Goal: Task Accomplishment & Management: Manage account settings

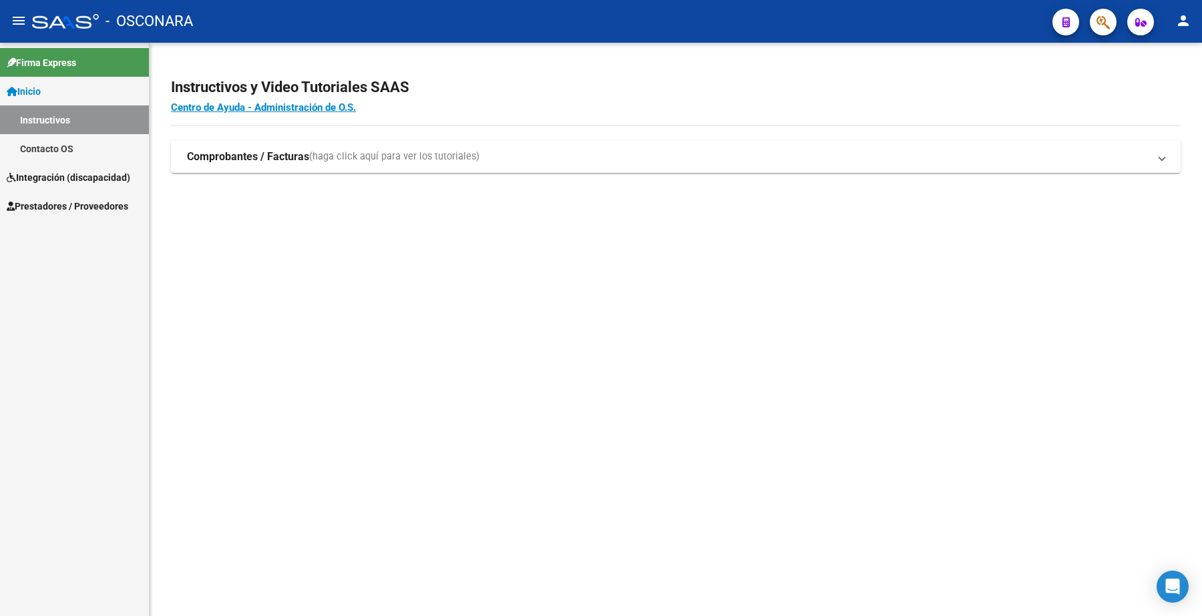
click at [87, 214] on link "Prestadores / Proveedores" at bounding box center [74, 206] width 149 height 29
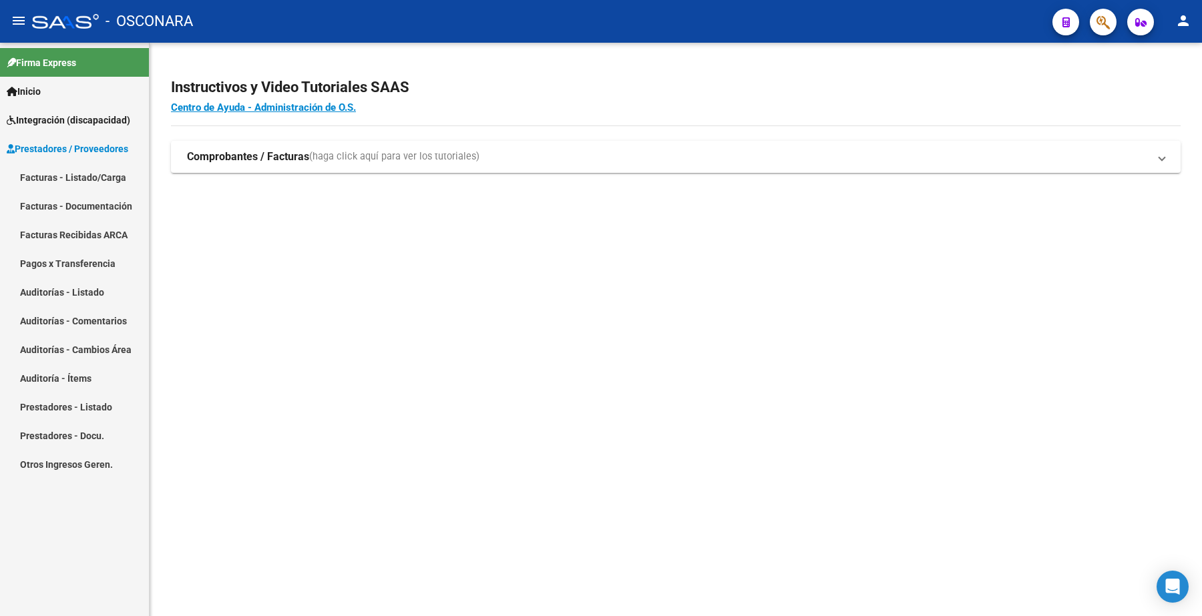
click at [85, 178] on link "Facturas - Listado/Carga" at bounding box center [74, 177] width 149 height 29
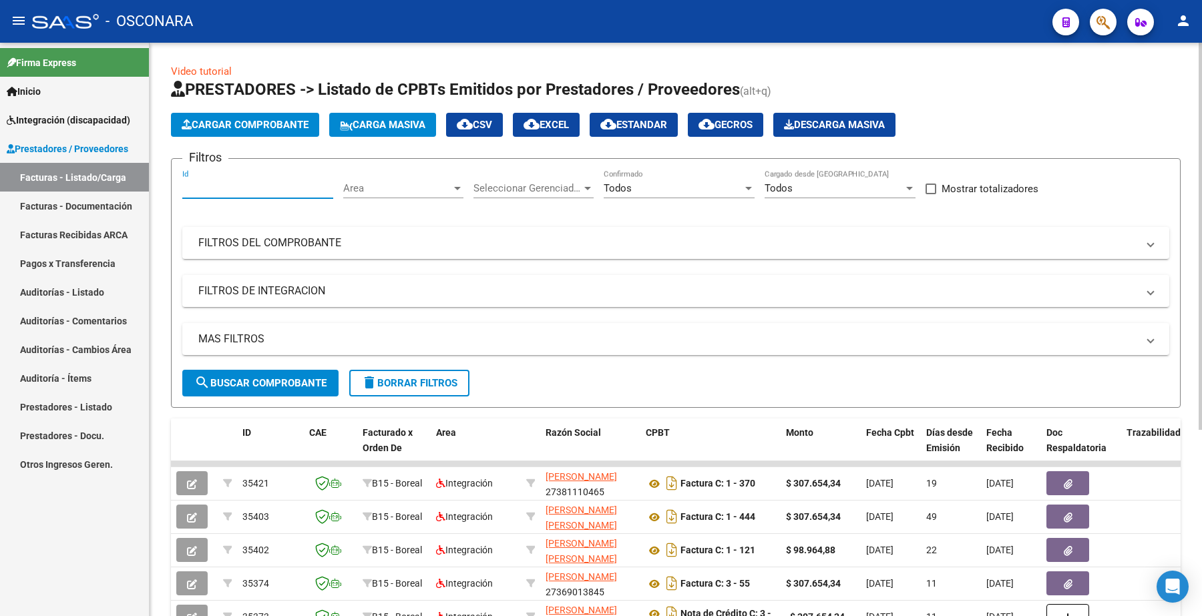
click at [227, 182] on input "Id" at bounding box center [257, 188] width 151 height 12
paste input "35323"
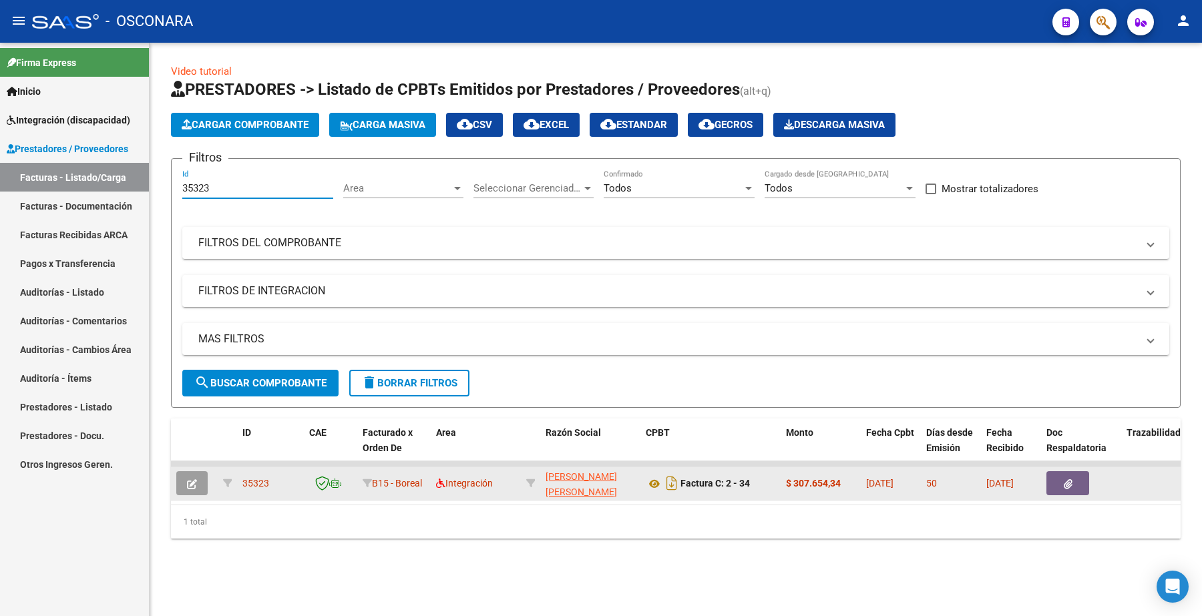
type input "35323"
click at [191, 481] on icon "button" at bounding box center [192, 484] width 10 height 10
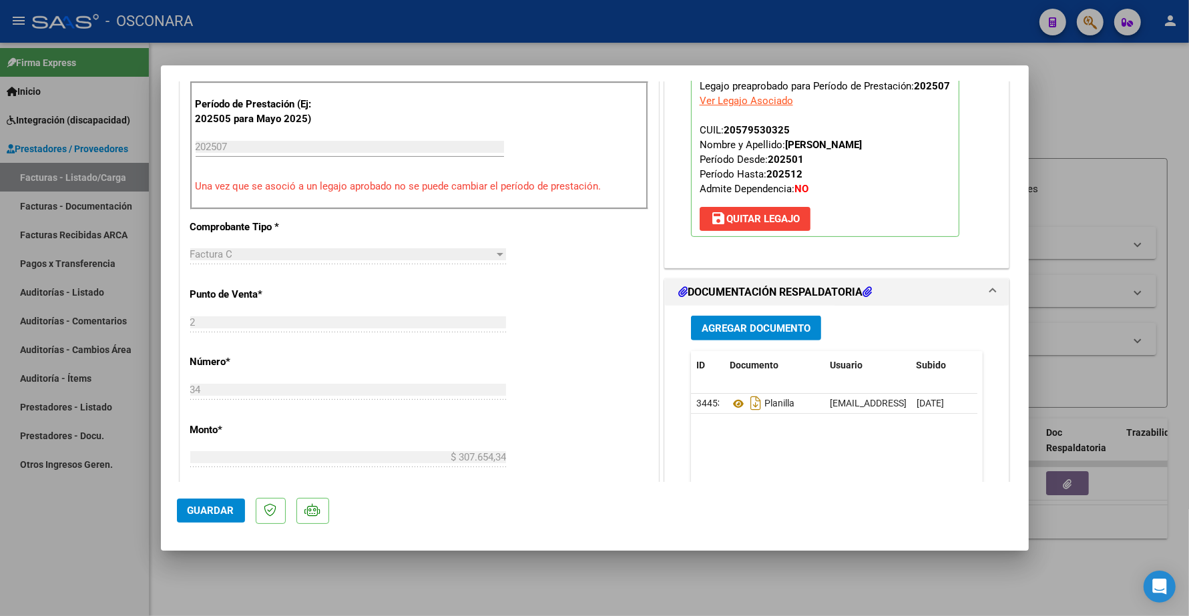
scroll to position [501, 0]
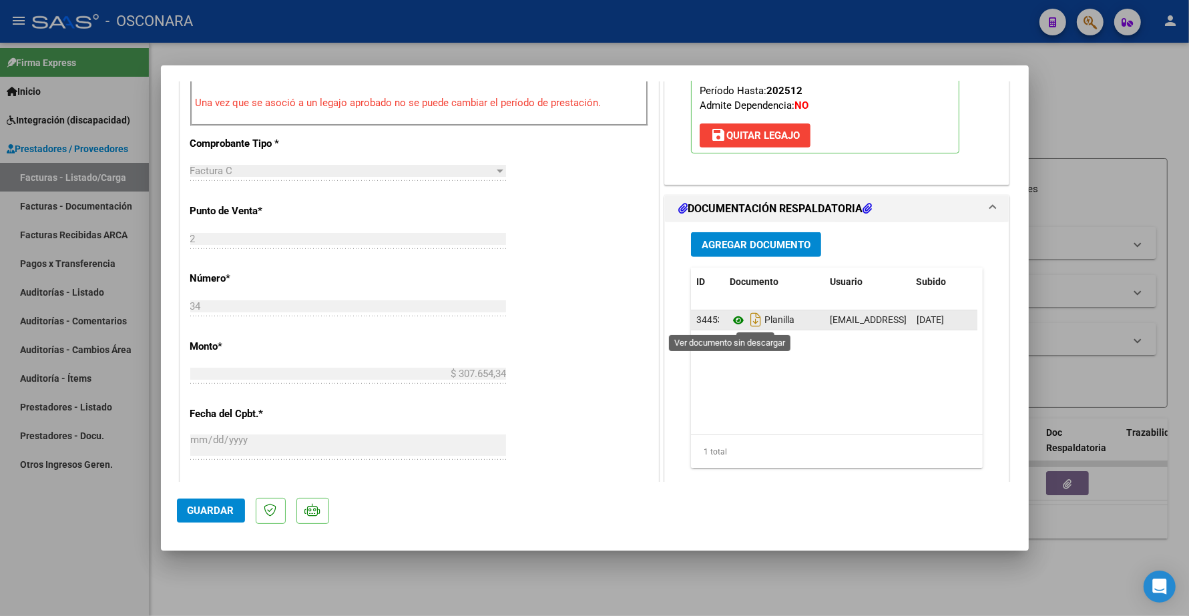
click at [732, 321] on icon at bounding box center [738, 321] width 17 height 16
click at [730, 318] on icon at bounding box center [738, 321] width 17 height 16
click at [733, 245] on span "Agregar Documento" at bounding box center [756, 245] width 109 height 12
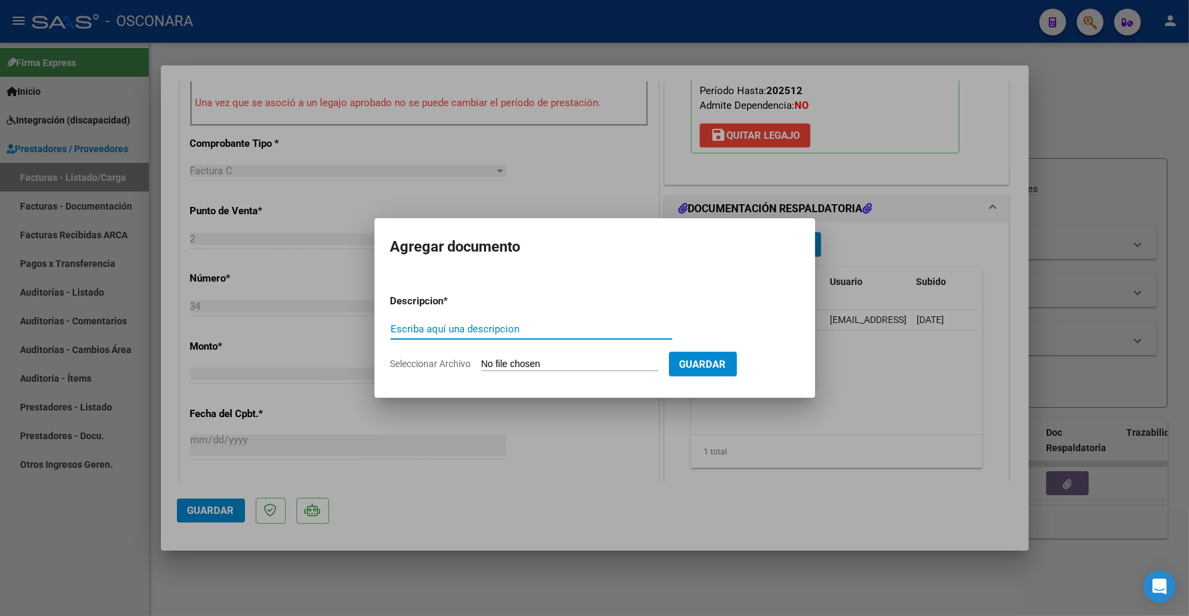
click at [502, 333] on input "Escriba aquí una descripcion" at bounding box center [532, 329] width 282 height 12
type input "o"
type input "PLANILLA"
click at [545, 355] on form "Descripcion * PLANILLA Escriba aquí una descripcion Seleccionar Archivo Guardar" at bounding box center [595, 333] width 409 height 98
click at [538, 365] on input "Seleccionar Archivo" at bounding box center [569, 365] width 177 height 13
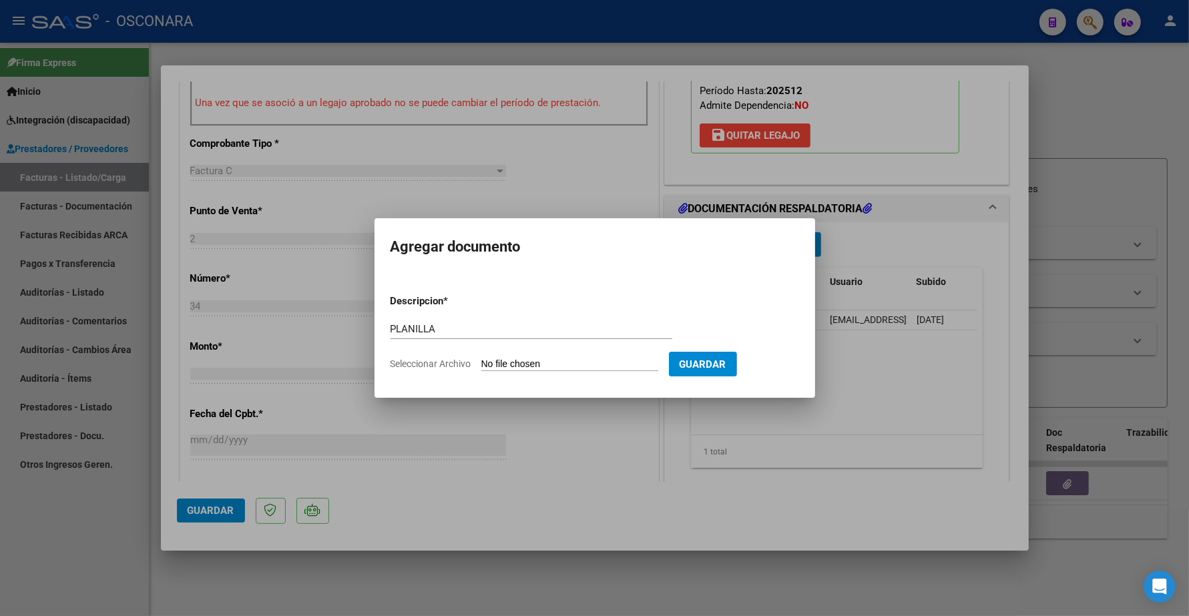
click at [542, 364] on input "Seleccionar Archivo" at bounding box center [569, 365] width 177 height 13
click at [530, 362] on input "Seleccionar Archivo" at bounding box center [569, 365] width 177 height 13
click at [538, 359] on input "Seleccionar Archivo" at bounding box center [569, 365] width 177 height 13
click at [414, 431] on div at bounding box center [594, 308] width 1189 height 616
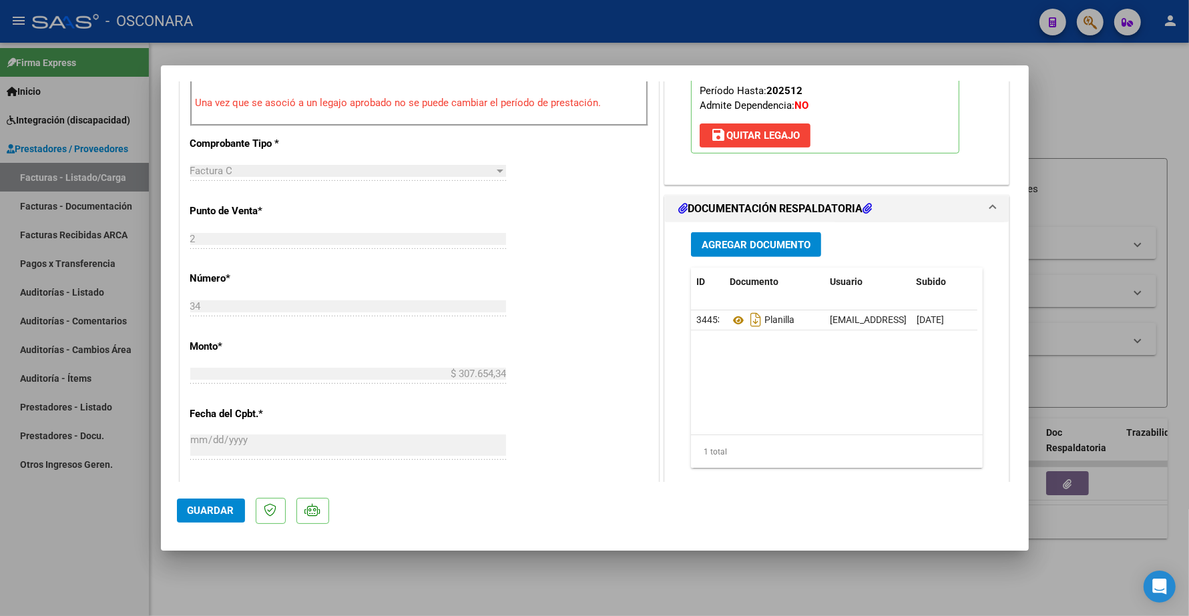
click at [745, 239] on span "Agregar Documento" at bounding box center [756, 245] width 109 height 12
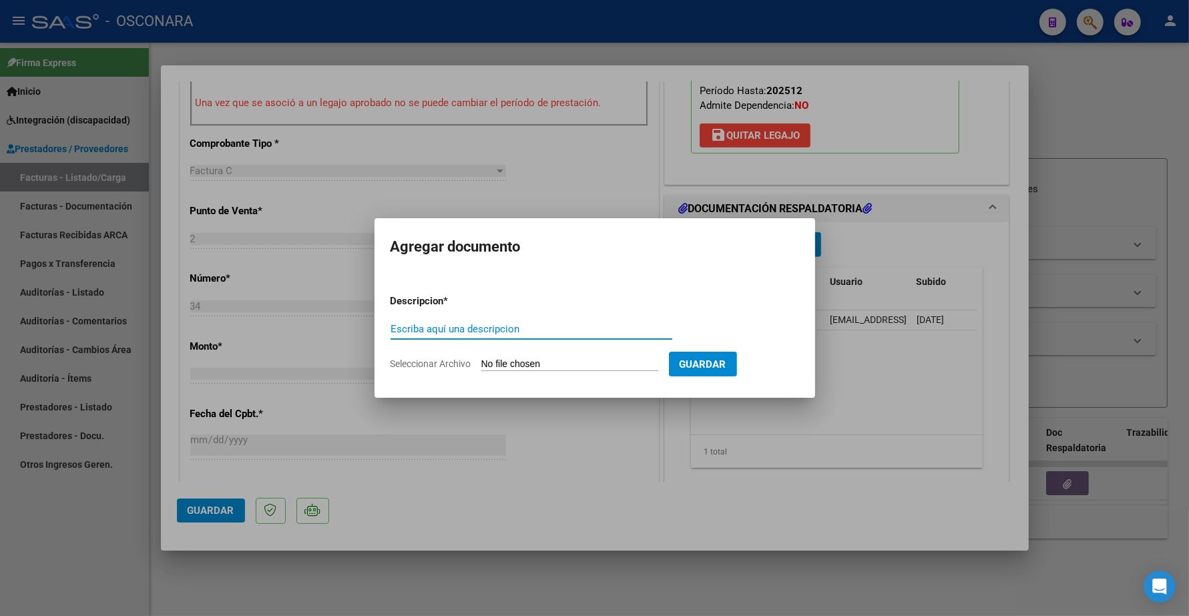
click at [559, 326] on input "Escriba aquí una descripcion" at bounding box center [532, 329] width 282 height 12
type input "PLANILLA"
click at [518, 359] on input "Seleccionar Archivo" at bounding box center [569, 365] width 177 height 13
click at [515, 369] on input "Seleccionar Archivo" at bounding box center [569, 365] width 177 height 13
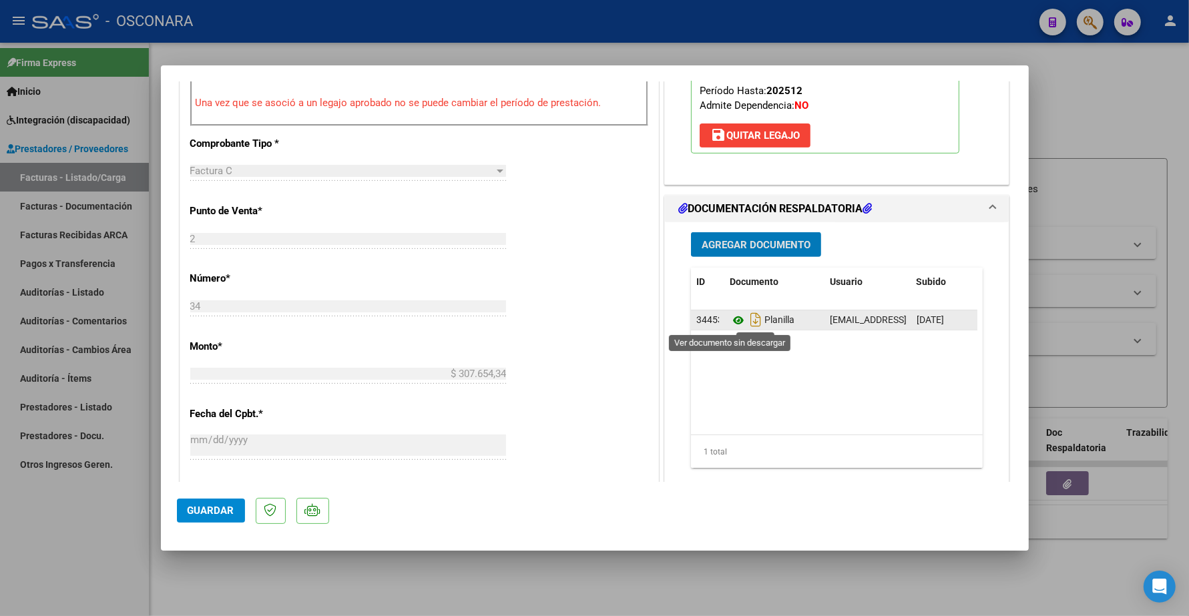
click at [730, 327] on icon at bounding box center [738, 321] width 17 height 16
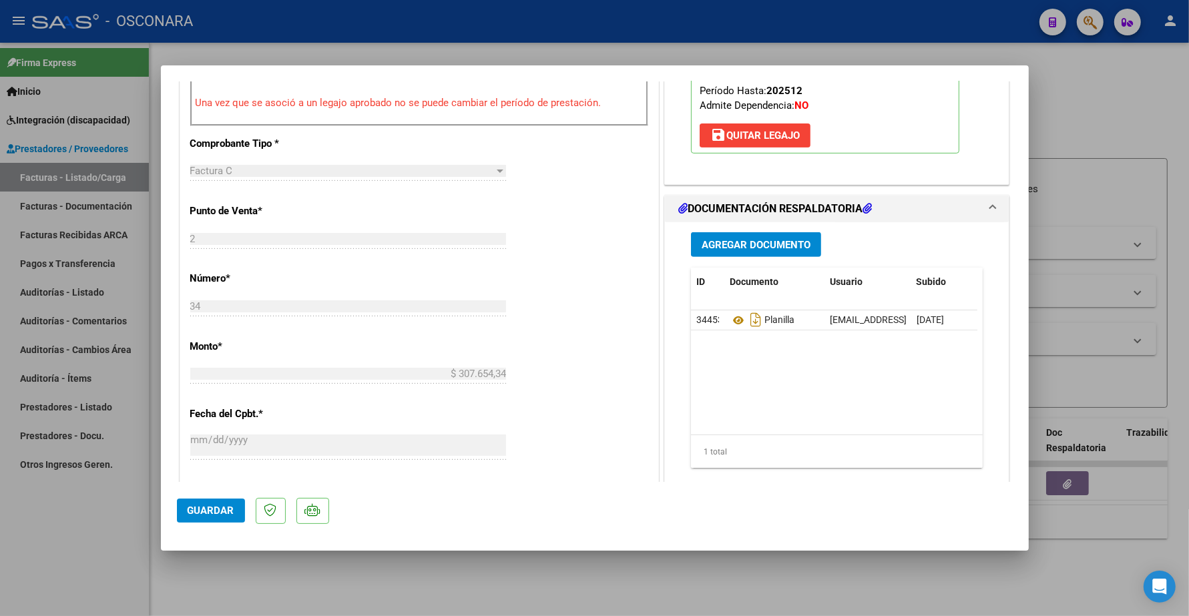
click at [356, 553] on div at bounding box center [594, 308] width 1189 height 616
type input "$ 0,00"
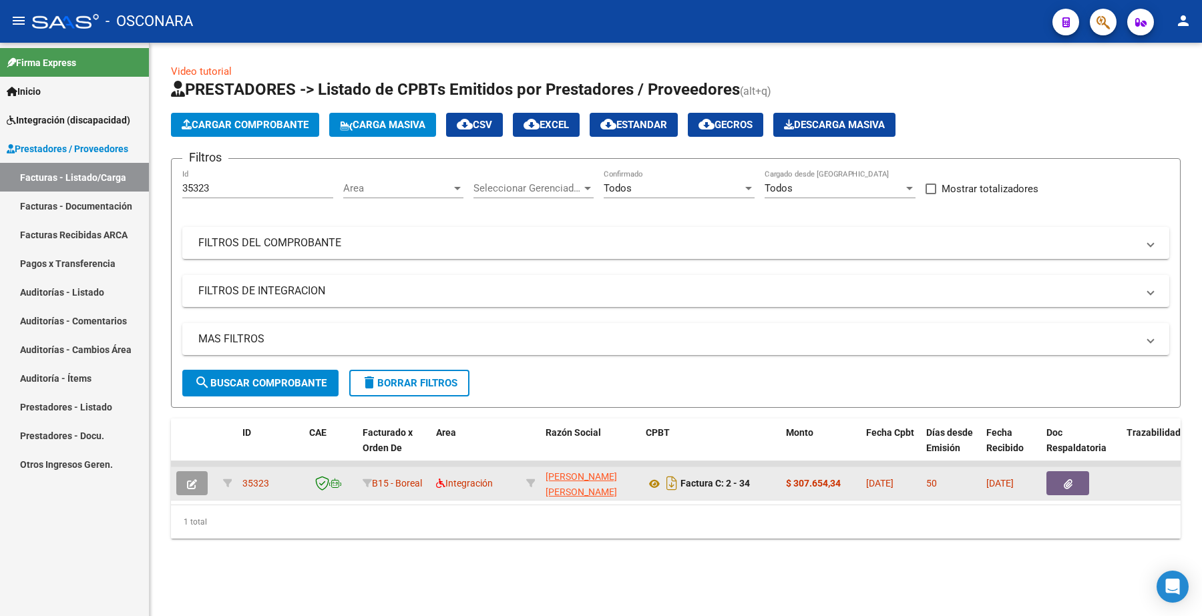
click at [197, 492] on button "button" at bounding box center [191, 483] width 31 height 24
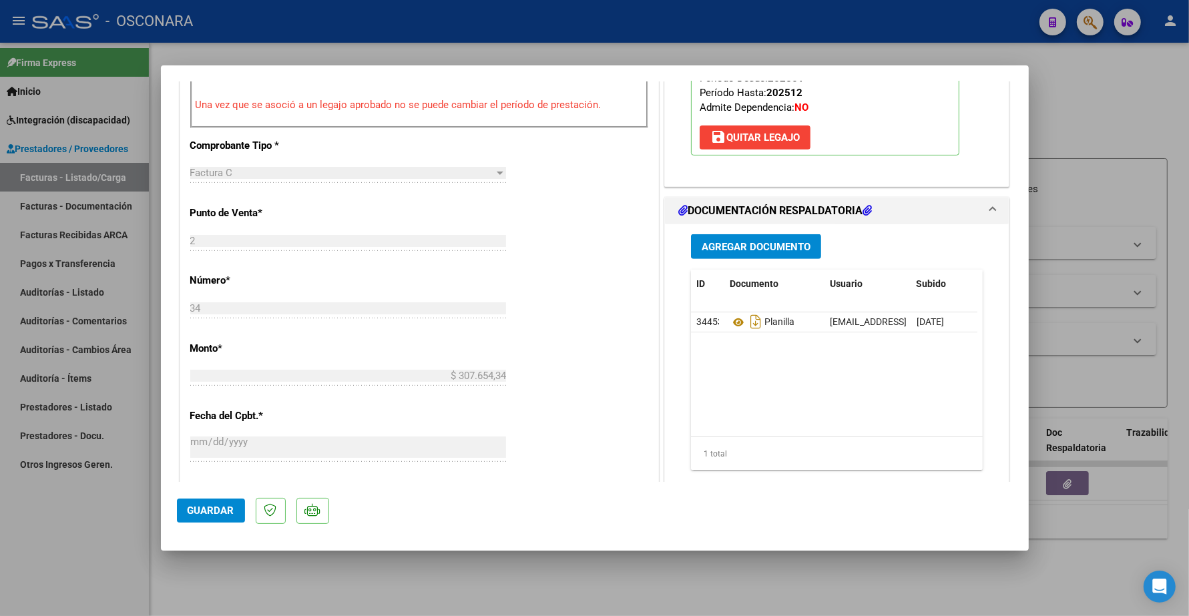
scroll to position [501, 0]
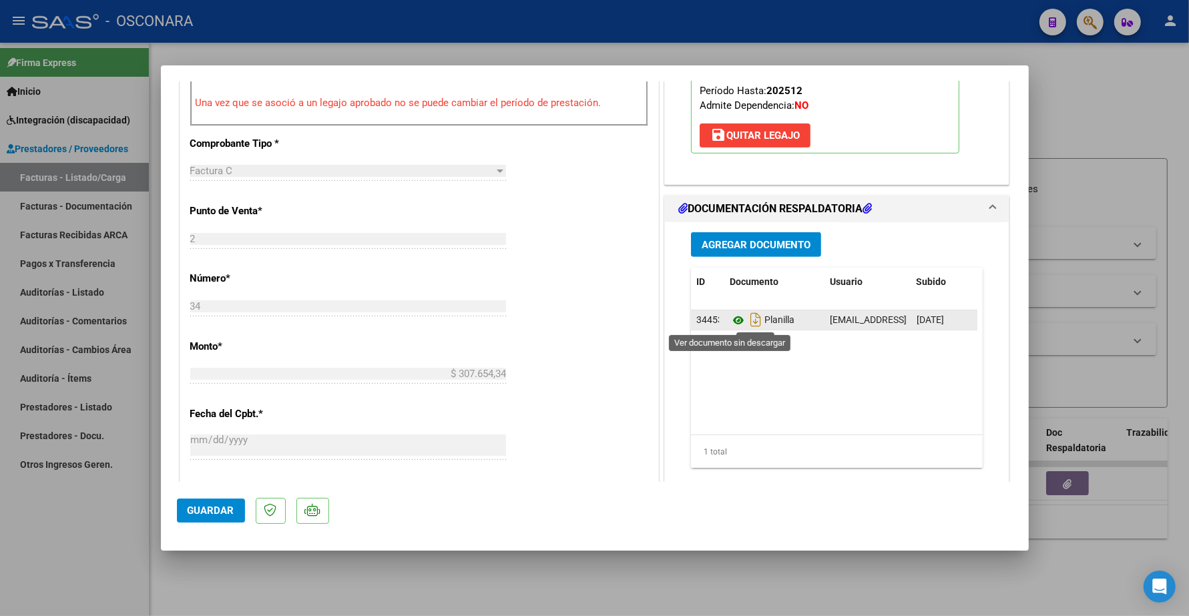
click at [730, 321] on icon at bounding box center [738, 321] width 17 height 16
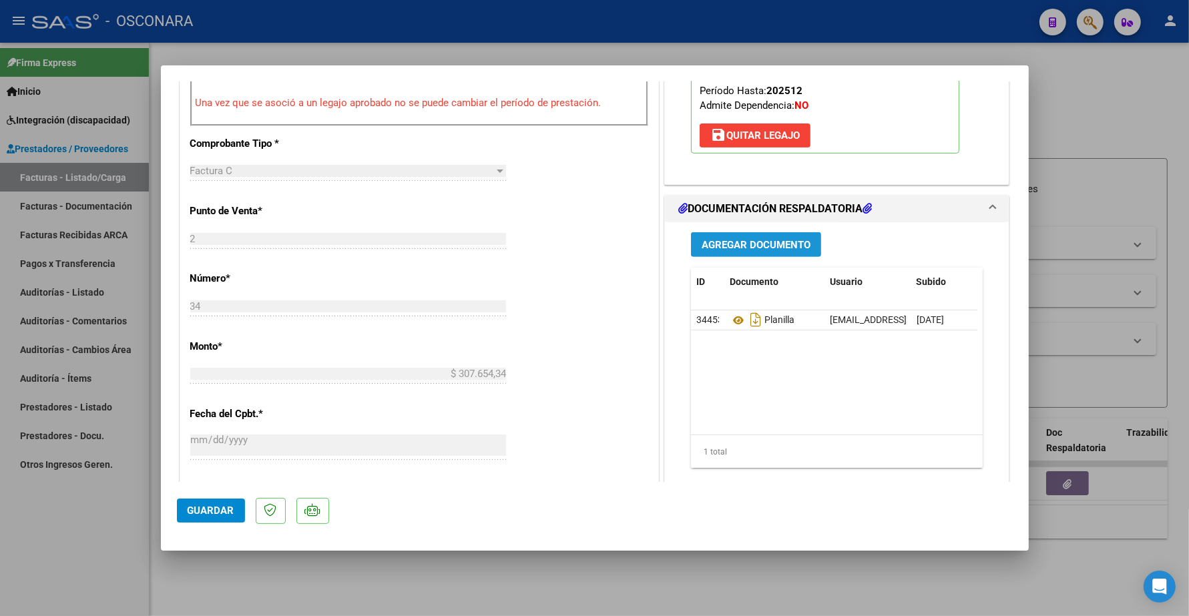
click at [739, 241] on span "Agregar Documento" at bounding box center [756, 245] width 109 height 12
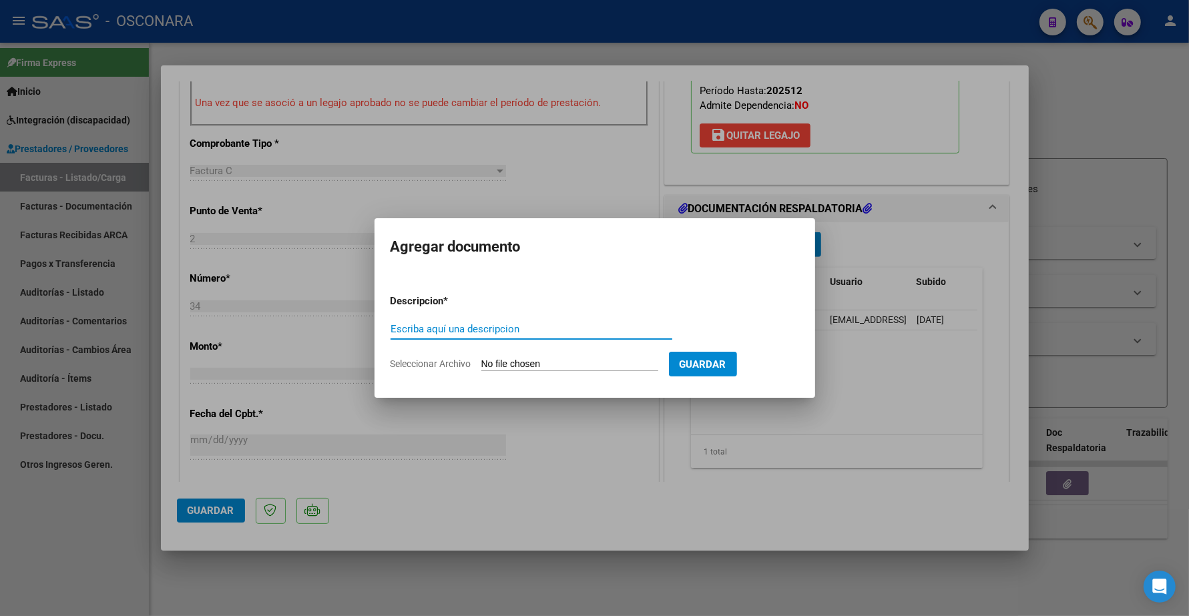
click at [427, 329] on input "Escriba aquí una descripcion" at bounding box center [532, 329] width 282 height 12
type input "PLANILLA"
click at [512, 361] on input "Seleccionar Archivo" at bounding box center [569, 365] width 177 height 13
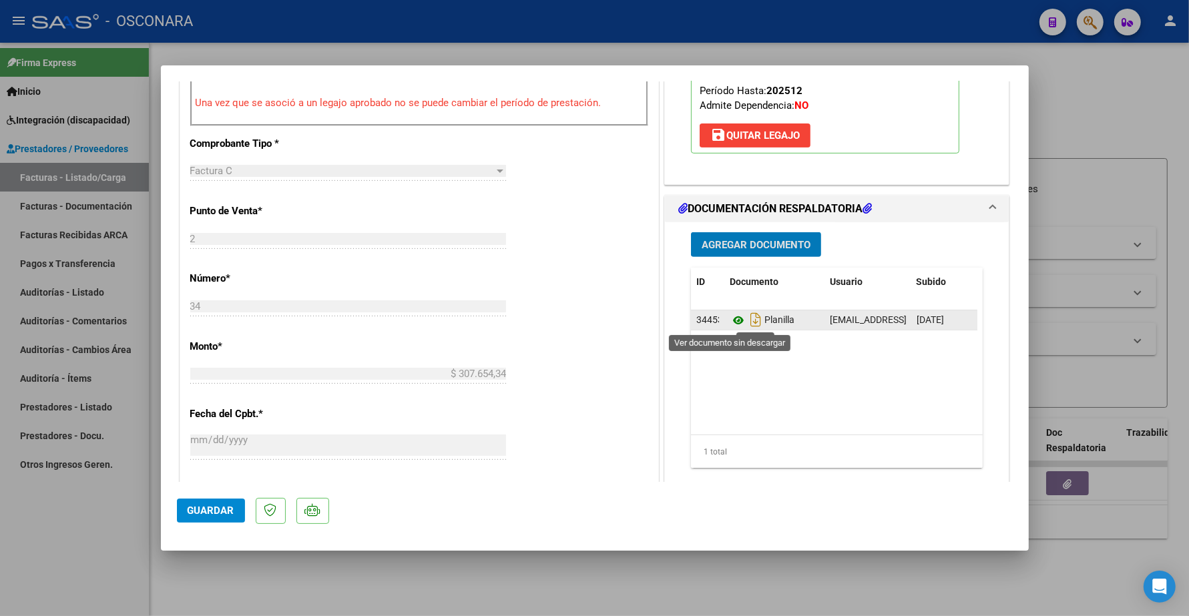
click at [730, 319] on icon at bounding box center [738, 321] width 17 height 16
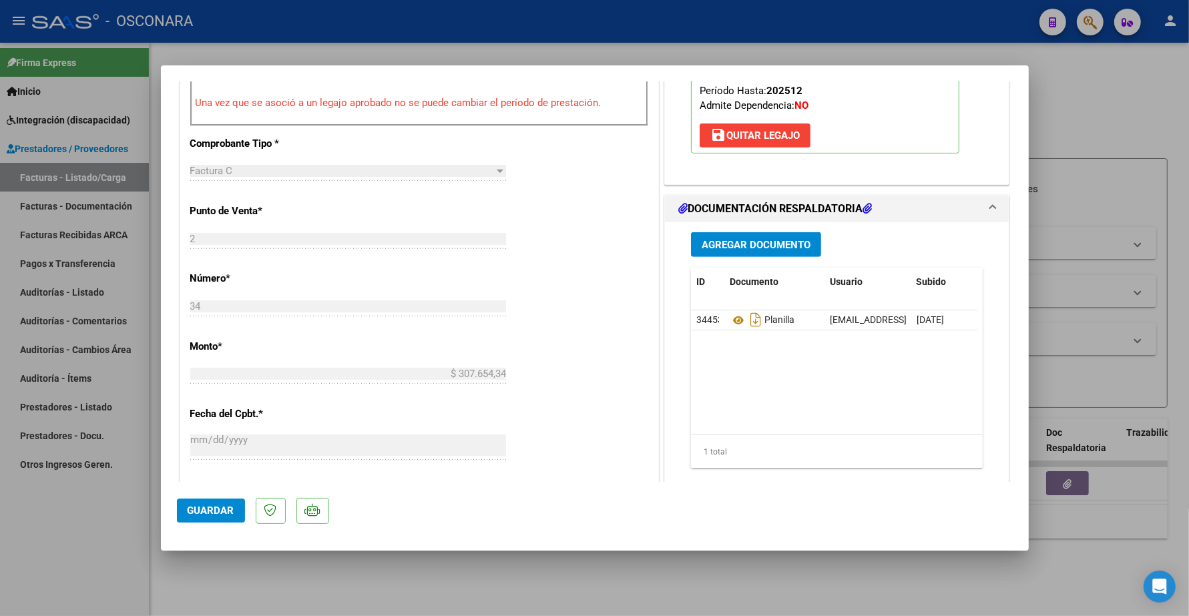
click at [711, 50] on div at bounding box center [594, 308] width 1189 height 616
type input "$ 0,00"
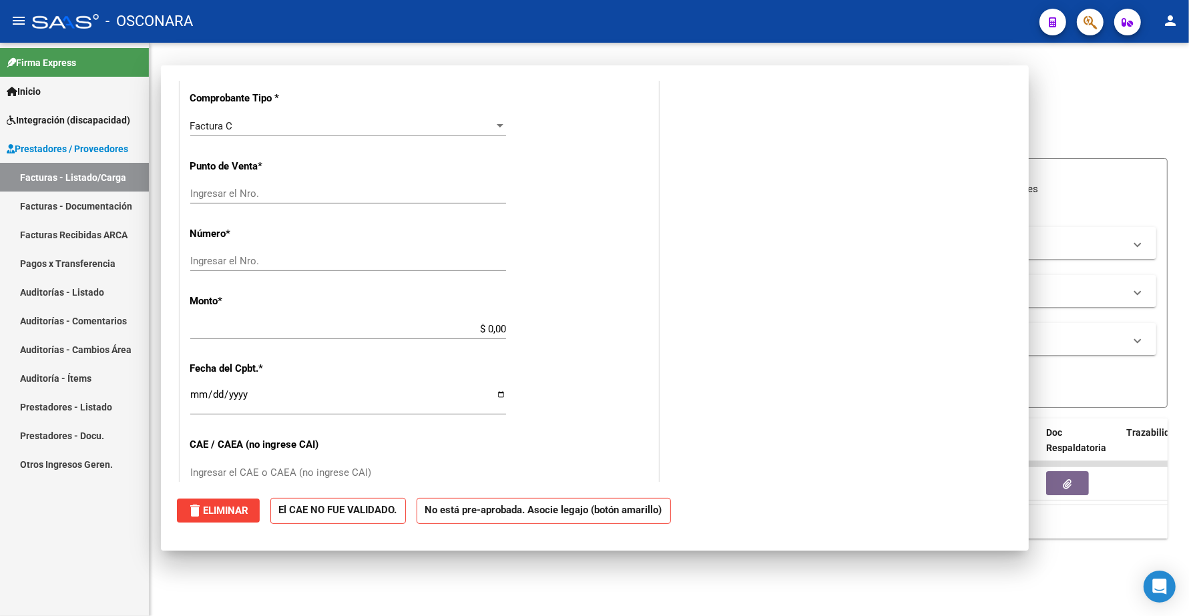
scroll to position [0, 0]
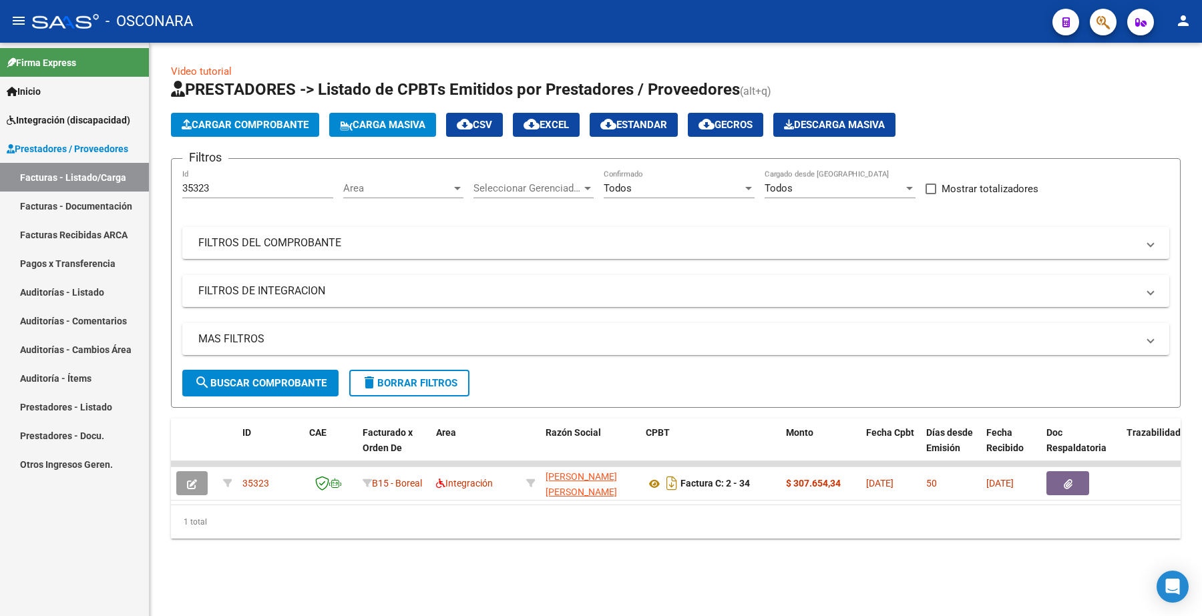
drag, startPoint x: 224, startPoint y: 176, endPoint x: 216, endPoint y: 190, distance: 16.7
click at [214, 184] on div "35323 Id" at bounding box center [257, 184] width 151 height 29
drag, startPoint x: 217, startPoint y: 191, endPoint x: 0, endPoint y: 119, distance: 228.7
click at [0, 140] on mat-sidenav-container "Firma Express Inicio Instructivos Contacto OS Integración (discapacidad) Certif…" at bounding box center [601, 330] width 1202 height 574
paste input "187"
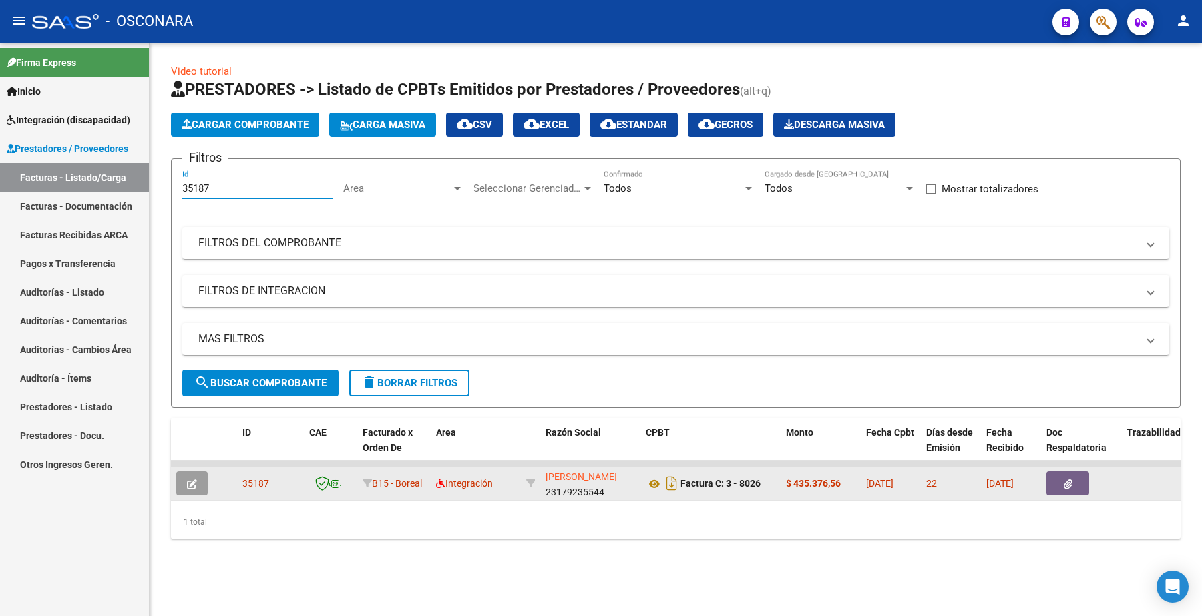
type input "35187"
click at [200, 479] on button "button" at bounding box center [191, 483] width 31 height 24
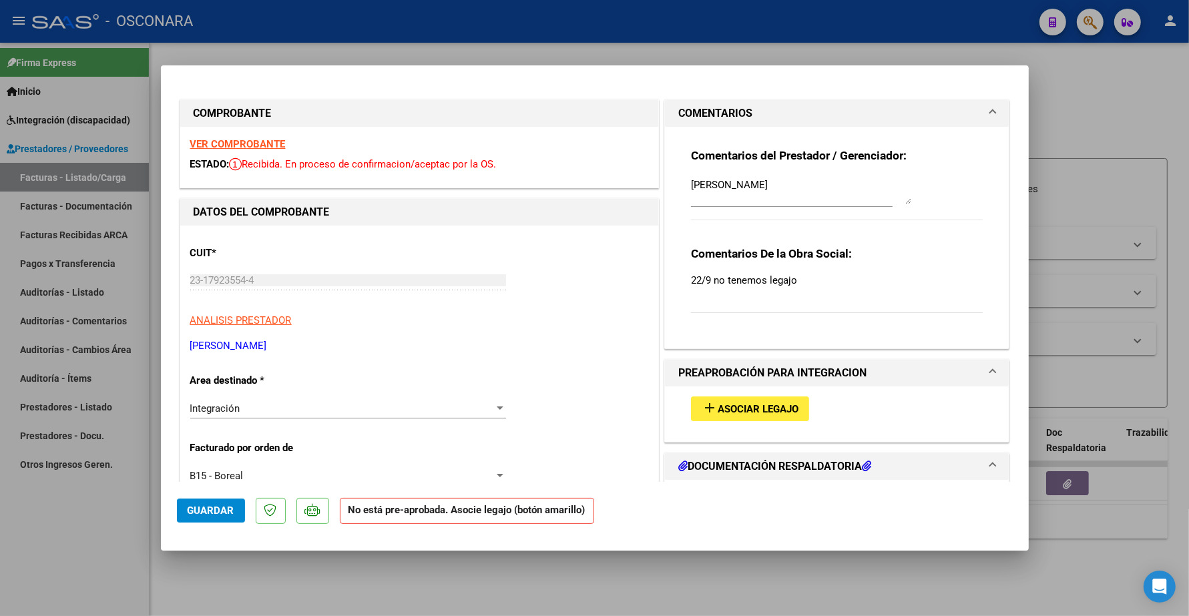
click at [741, 407] on span "Asociar Legajo" at bounding box center [758, 409] width 81 height 12
click at [715, 403] on button "add Asociar Legajo" at bounding box center [750, 409] width 118 height 25
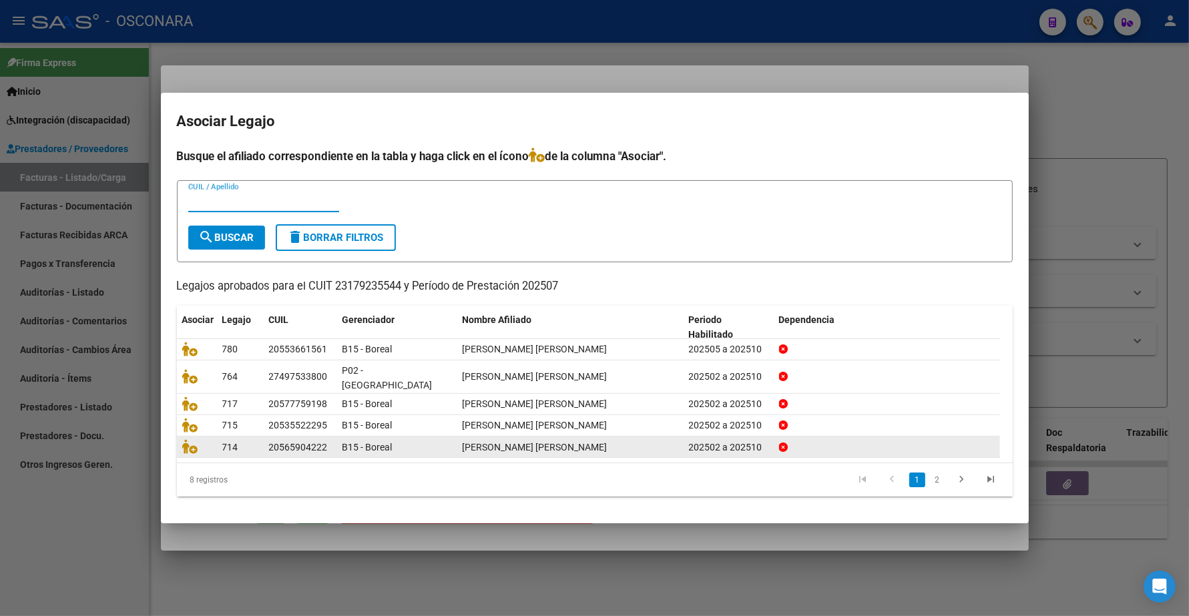
click at [958, 473] on icon "go to next page" at bounding box center [962, 481] width 17 height 16
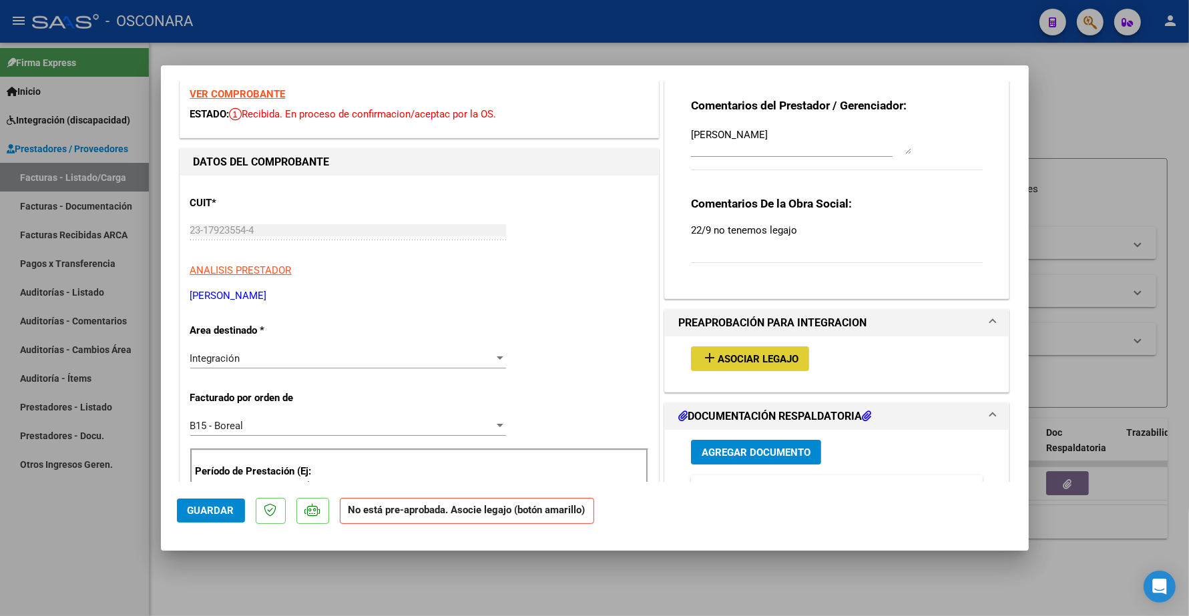
scroll to position [83, 0]
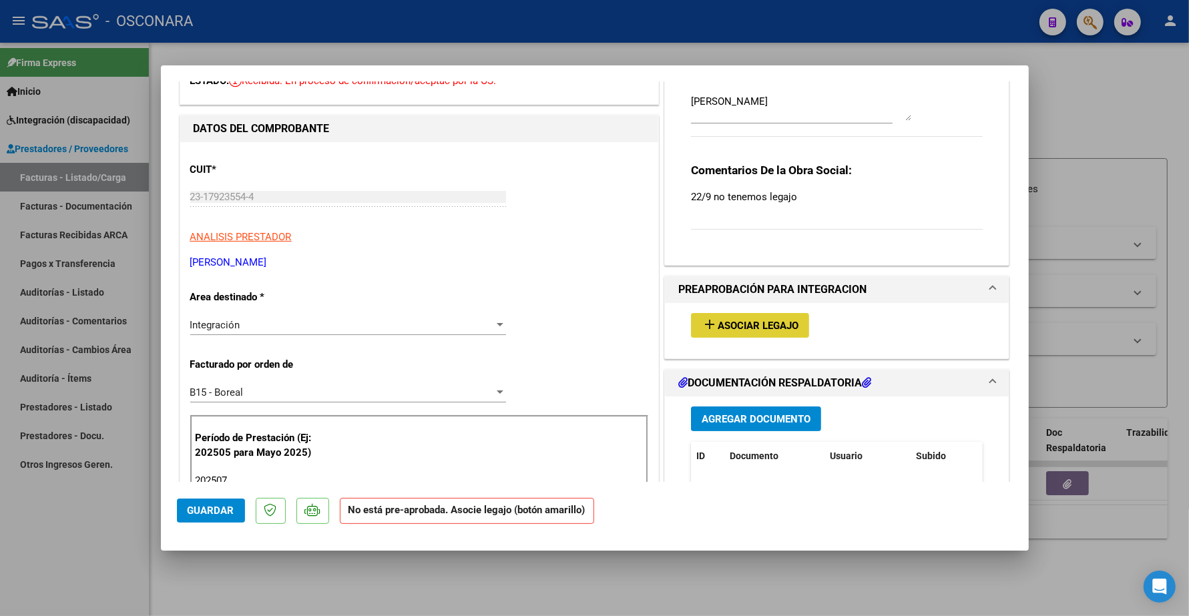
type input "$ 0,00"
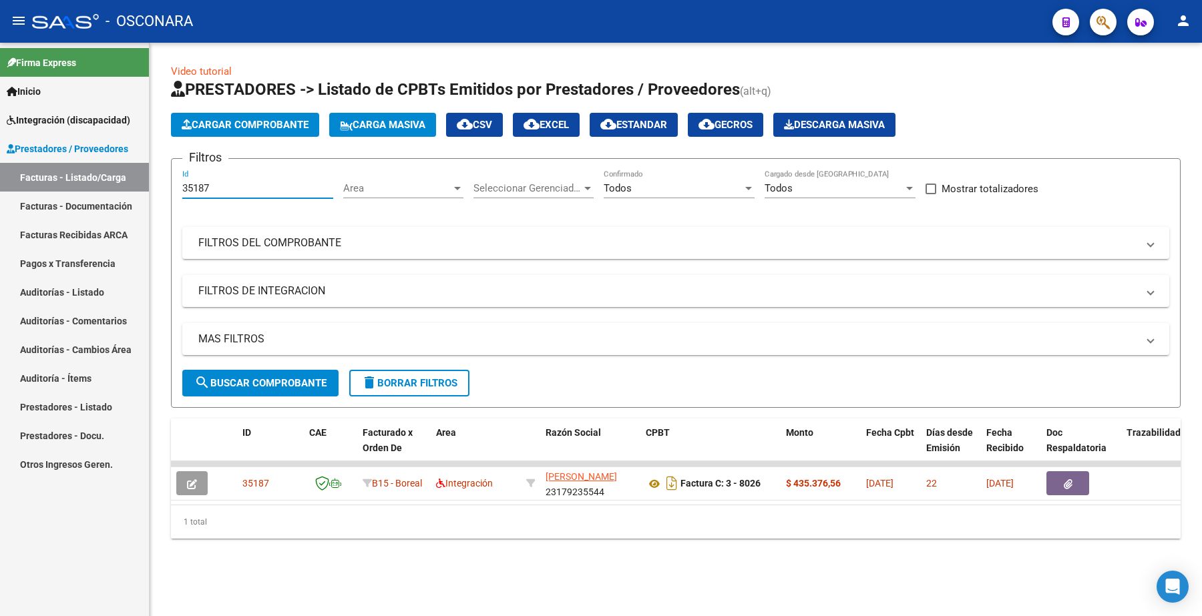
drag, startPoint x: 226, startPoint y: 184, endPoint x: 104, endPoint y: 197, distance: 122.3
click at [104, 204] on mat-sidenav-container "Firma Express Inicio Instructivos Contacto OS Integración (discapacidad) Certif…" at bounding box center [601, 330] width 1202 height 574
paste input "4606"
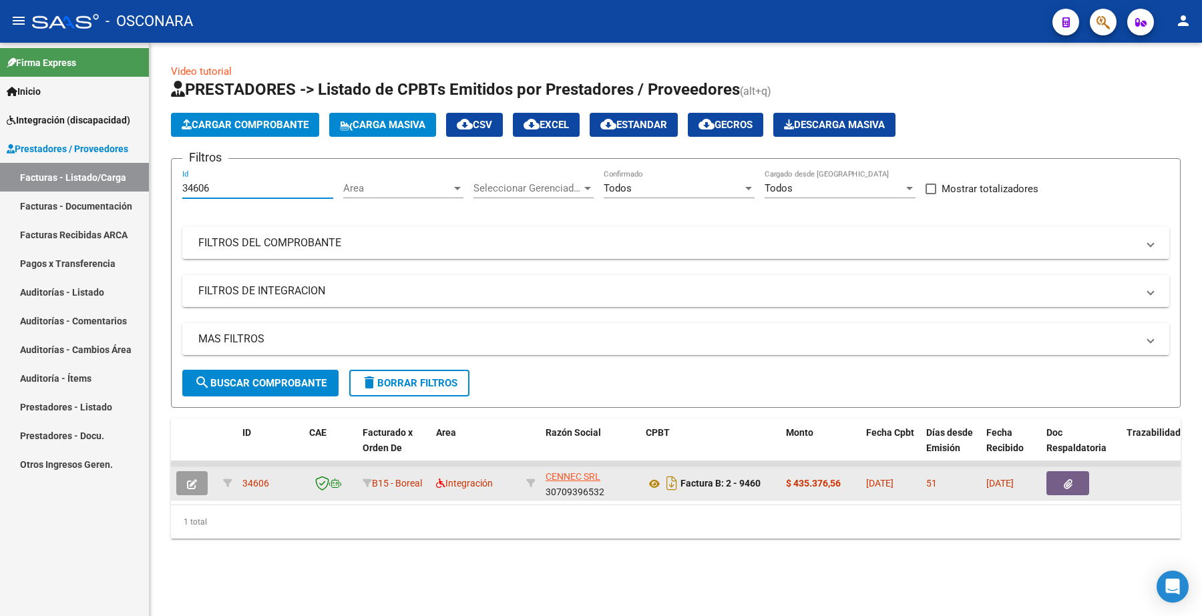
type input "34606"
click at [199, 481] on button "button" at bounding box center [191, 483] width 31 height 24
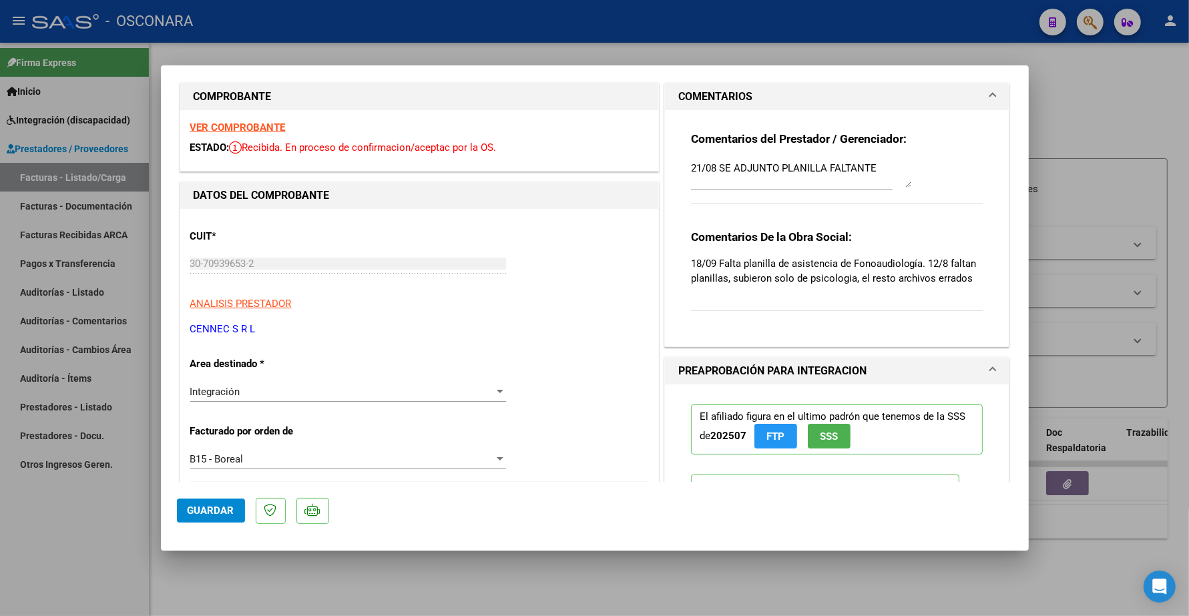
scroll to position [0, 0]
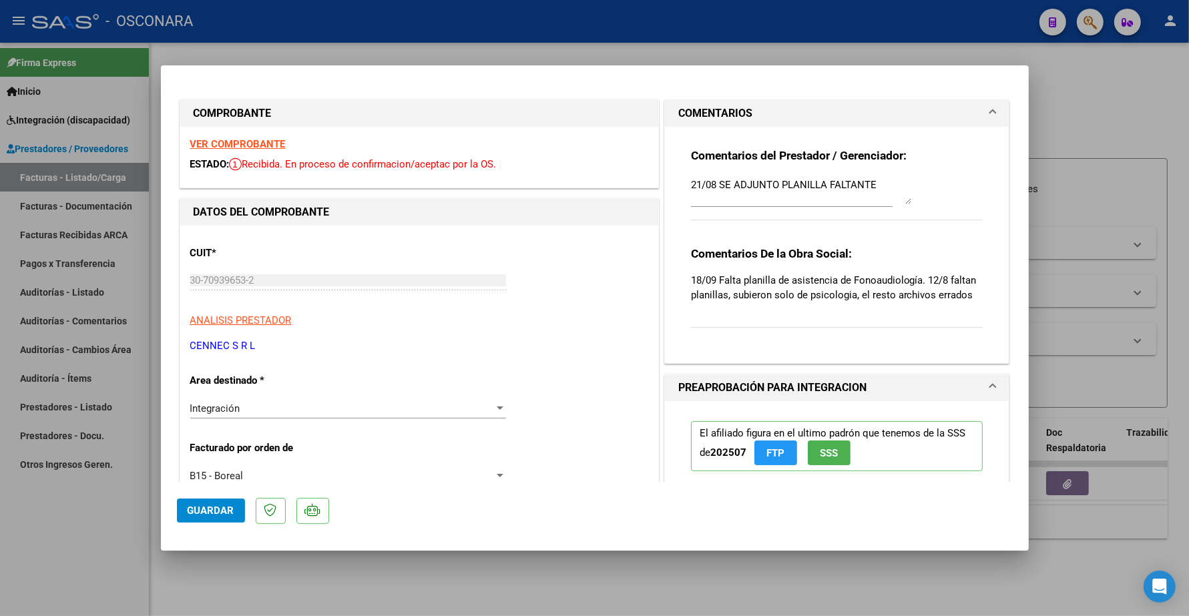
type input "$ 0,00"
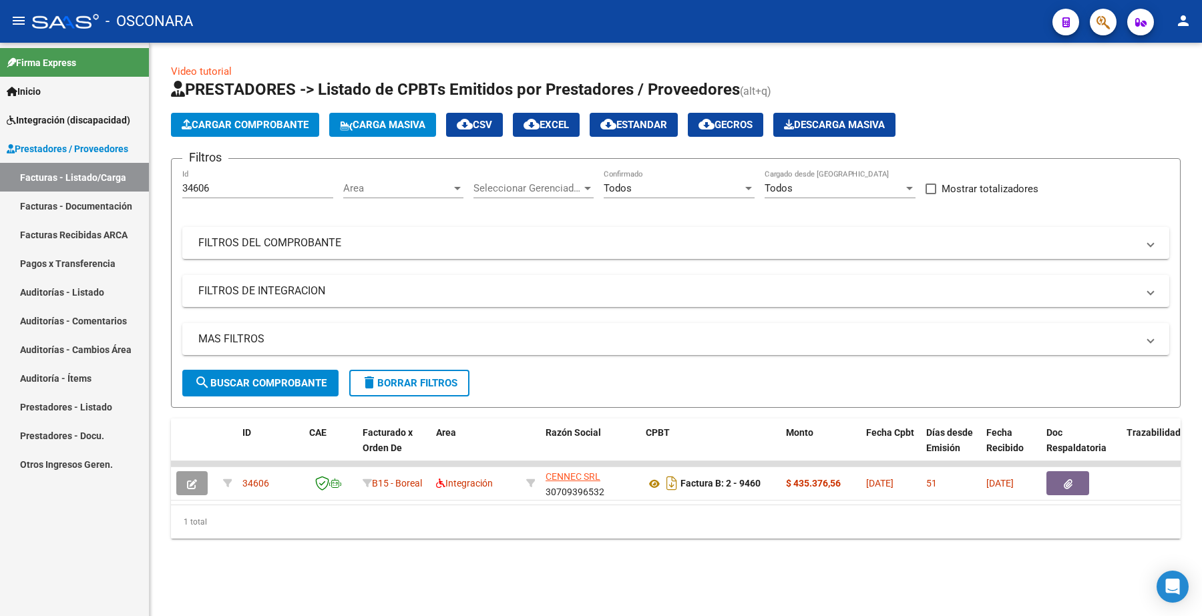
drag, startPoint x: 228, startPoint y: 192, endPoint x: 216, endPoint y: 189, distance: 12.3
click at [216, 189] on div "34606 Id" at bounding box center [257, 184] width 151 height 29
drag, startPoint x: 216, startPoint y: 189, endPoint x: 121, endPoint y: 198, distance: 95.2
click at [124, 201] on mat-sidenav-container "Firma Express Inicio Instructivos Contacto OS Integración (discapacidad) Certif…" at bounding box center [601, 330] width 1202 height 574
paste input "582"
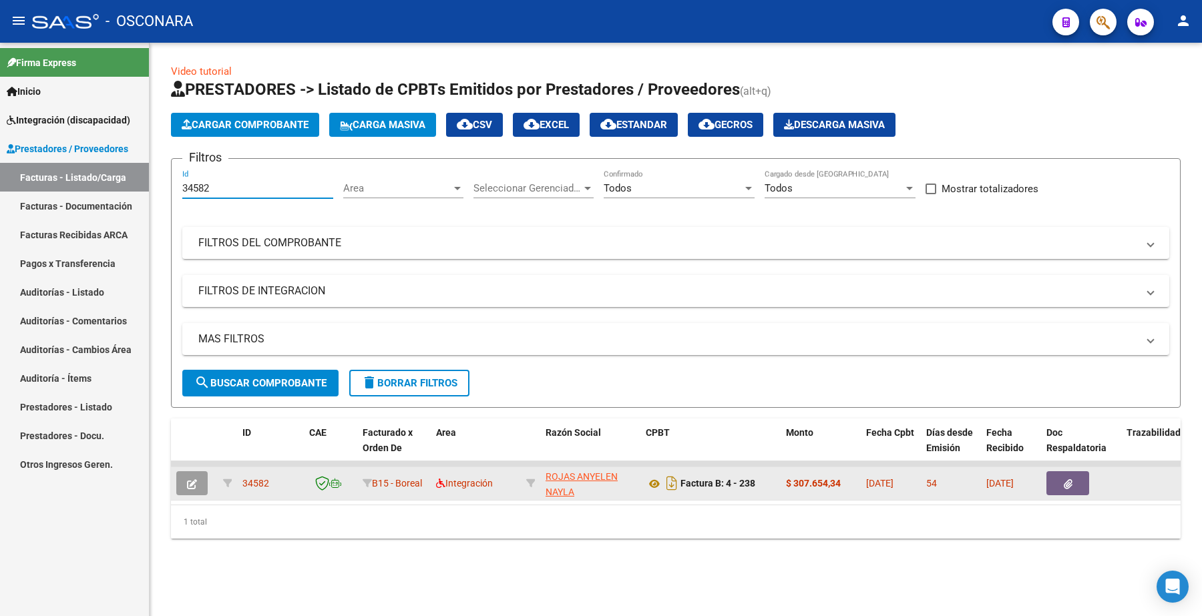
type input "34582"
click at [198, 475] on button "button" at bounding box center [191, 483] width 31 height 24
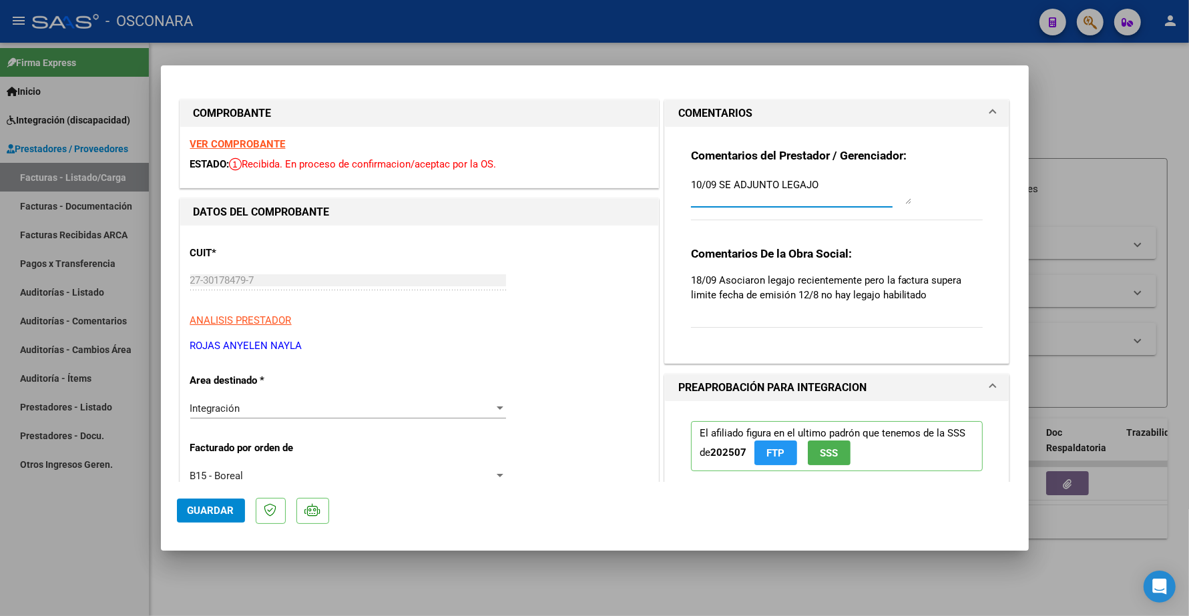
click at [829, 182] on textarea "10/09 SE ADJUNTO LEGAJO" at bounding box center [801, 191] width 220 height 27
click at [691, 184] on textarea "10/09 SE ADJUNTO LEGAJO" at bounding box center [801, 191] width 220 height 27
type textarea "23/09 LA FACTURA NO SUPERA LOS 60 DIAS 10/09 SE ADJUNTO LEGAJO"
click at [211, 511] on span "Guardar" at bounding box center [211, 511] width 47 height 12
type input "$ 0,00"
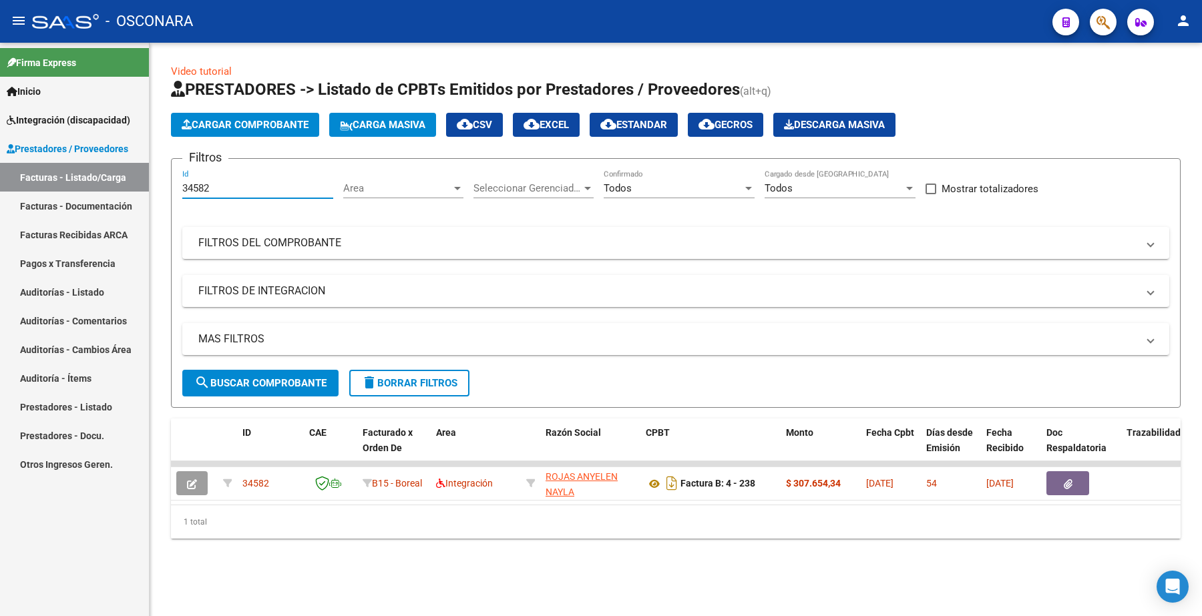
drag, startPoint x: 244, startPoint y: 188, endPoint x: 136, endPoint y: 212, distance: 111.3
click at [137, 212] on mat-sidenav-container "Firma Express Inicio Instructivos Contacto OS Integración (discapacidad) Certif…" at bounding box center [601, 330] width 1202 height 574
paste input "51"
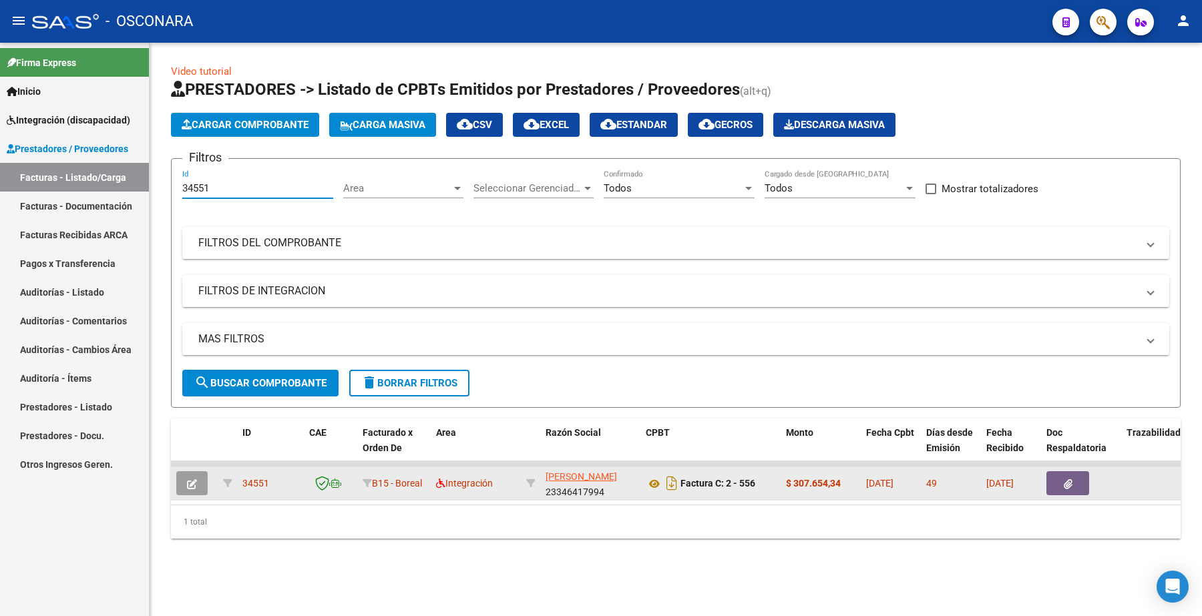
type input "34551"
click at [202, 481] on button "button" at bounding box center [191, 483] width 31 height 24
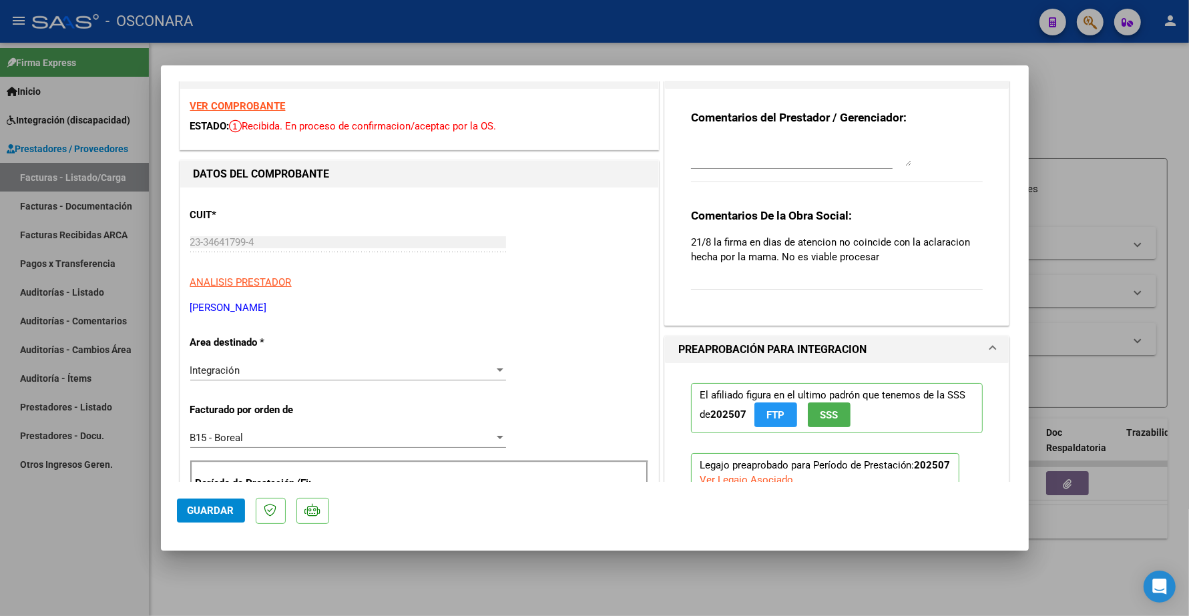
scroll to position [83, 0]
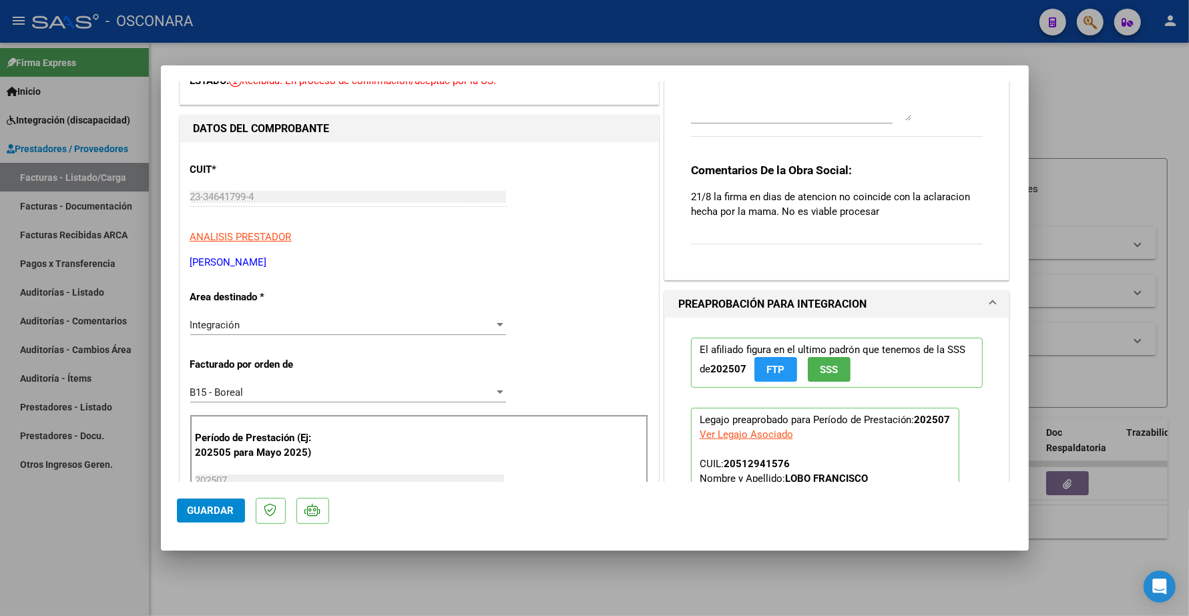
drag, startPoint x: 705, startPoint y: 194, endPoint x: 771, endPoint y: 209, distance: 68.5
click at [771, 209] on p "21/8 la firma en dias de atencion no coincide con la aclaracion hecha por la ma…" at bounding box center [837, 204] width 293 height 29
type input "$ 0,00"
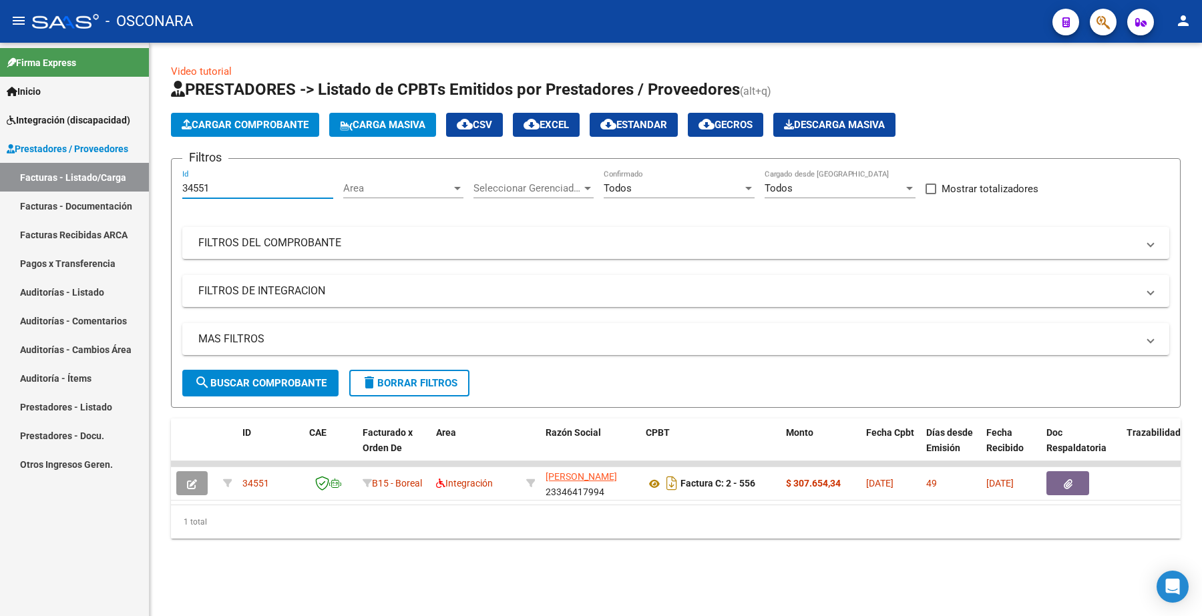
drag, startPoint x: 230, startPoint y: 187, endPoint x: 122, endPoint y: 187, distance: 108.2
click at [121, 188] on mat-sidenav-container "Firma Express Inicio Instructivos Contacto OS Integración (discapacidad) Certif…" at bounding box center [601, 330] width 1202 height 574
paste input "480"
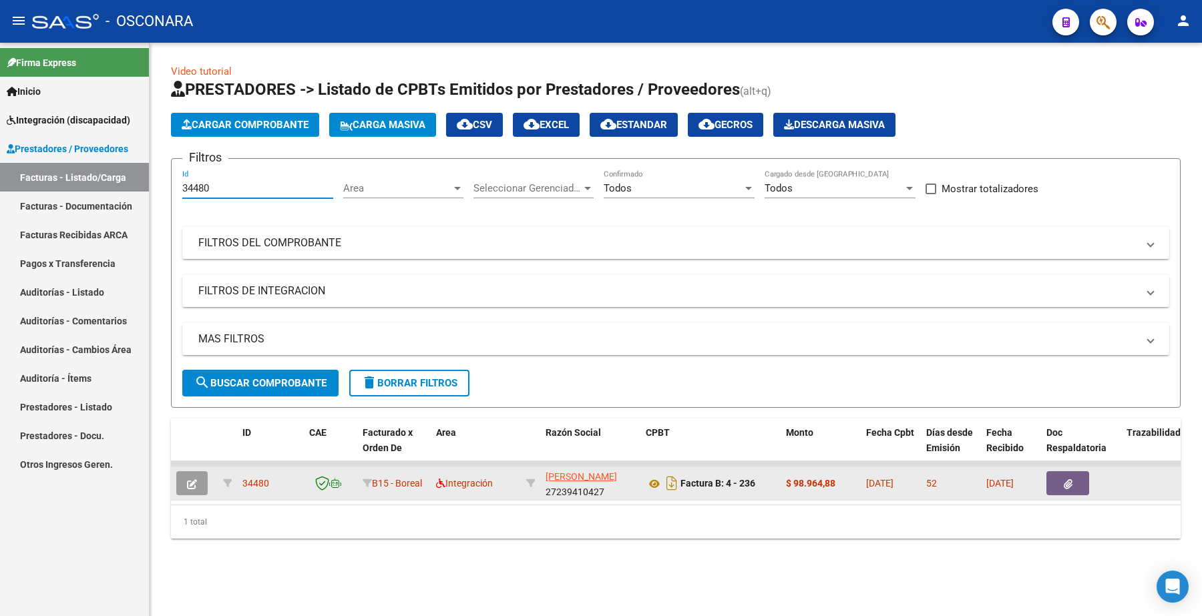
type input "34480"
click at [204, 484] on button "button" at bounding box center [191, 483] width 31 height 24
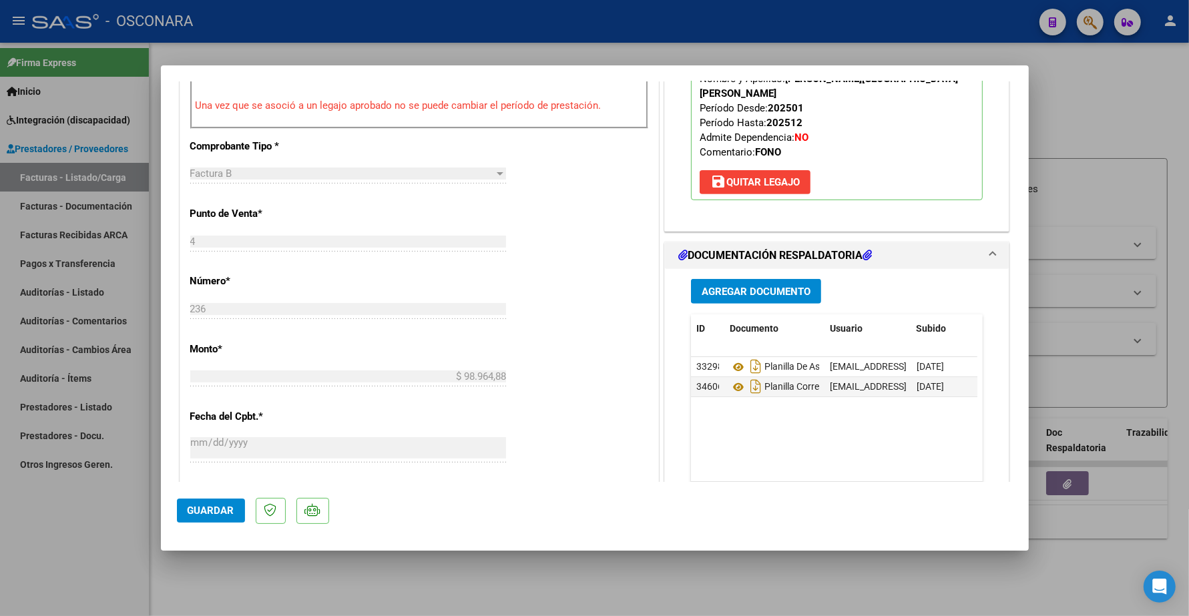
scroll to position [501, 0]
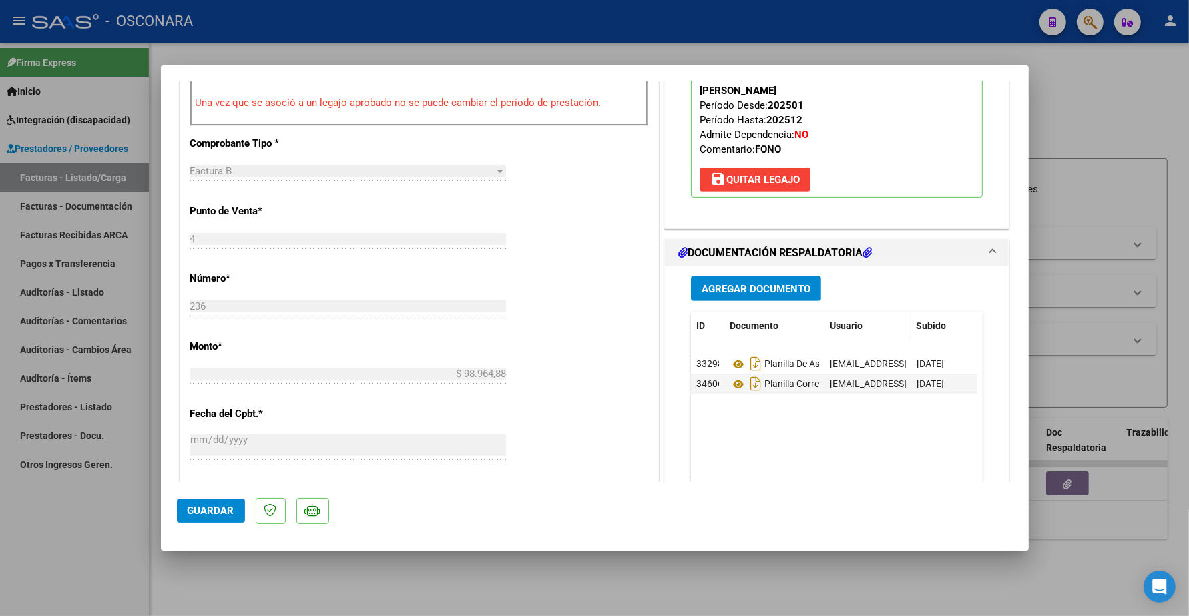
type input "$ 0,00"
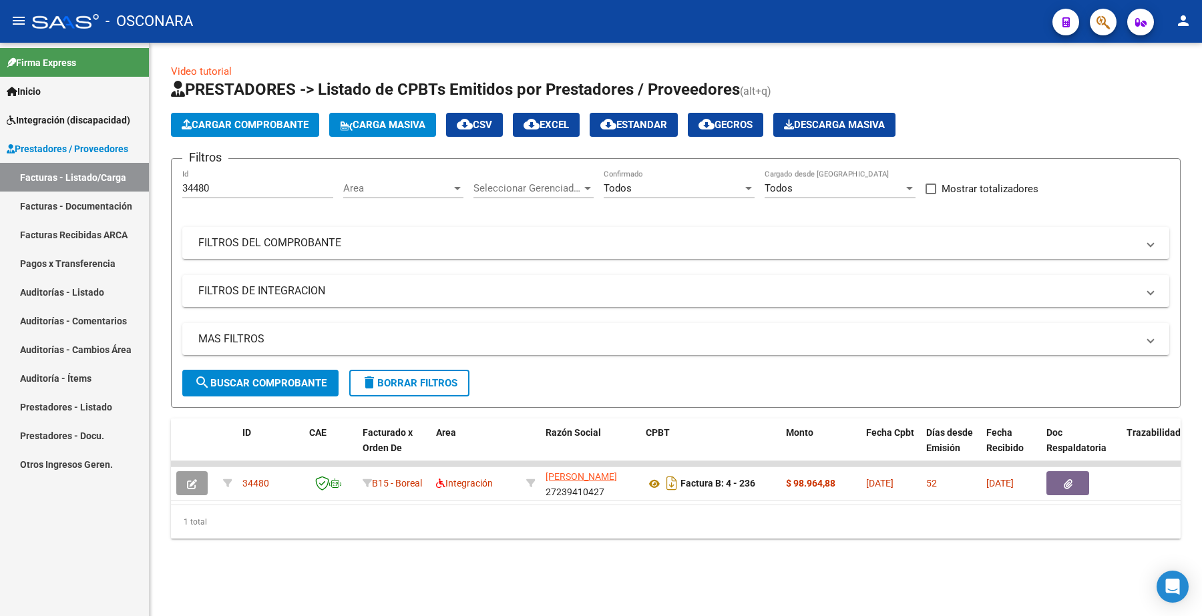
drag, startPoint x: 224, startPoint y: 180, endPoint x: 196, endPoint y: 185, distance: 28.4
click at [196, 185] on div "34480 Id" at bounding box center [257, 184] width 151 height 29
drag, startPoint x: 216, startPoint y: 187, endPoint x: 146, endPoint y: 175, distance: 71.1
click at [139, 179] on mat-sidenav-container "Firma Express Inicio Instructivos Contacto OS Integración (discapacidad) Certif…" at bounding box center [601, 330] width 1202 height 574
paste input "72"
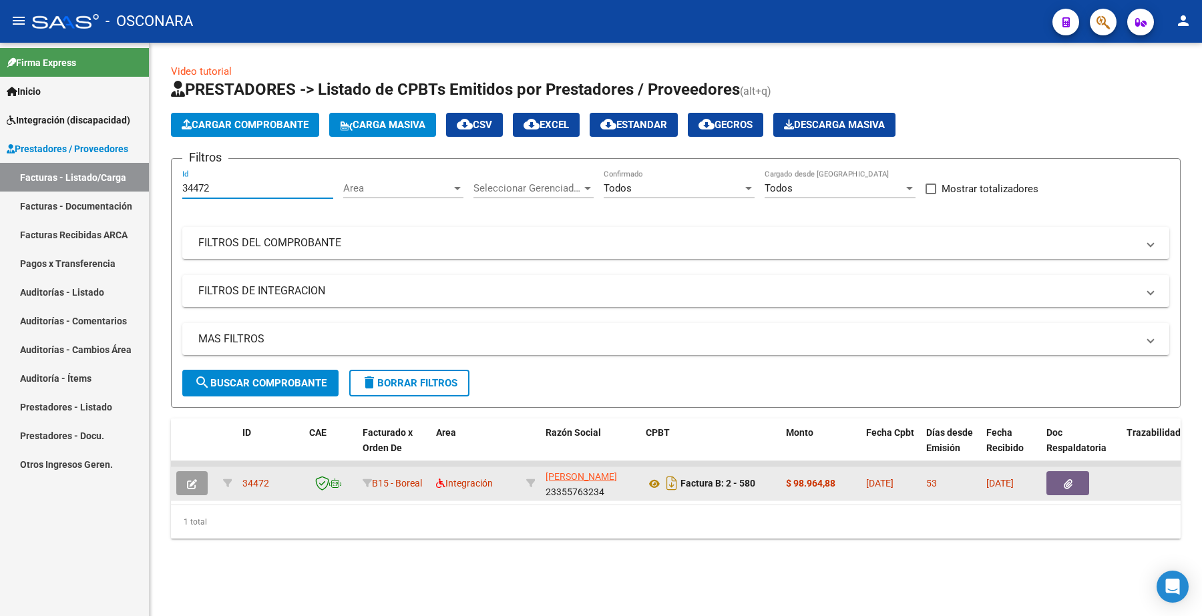
type input "34472"
click at [182, 477] on button "button" at bounding box center [191, 483] width 31 height 24
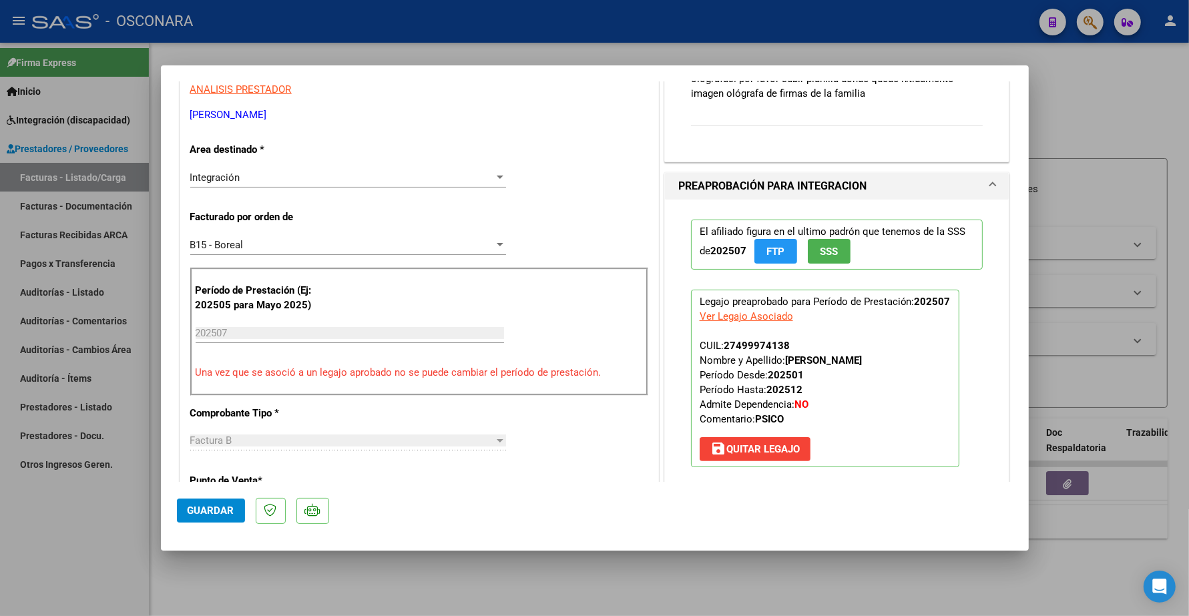
scroll to position [167, 0]
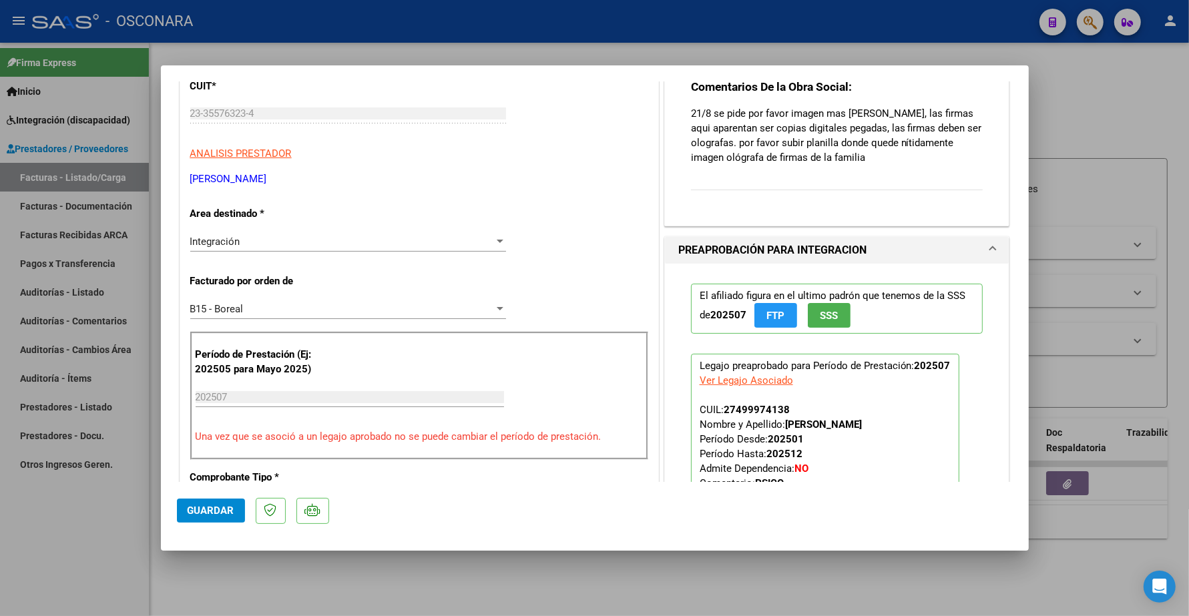
type input "$ 0,00"
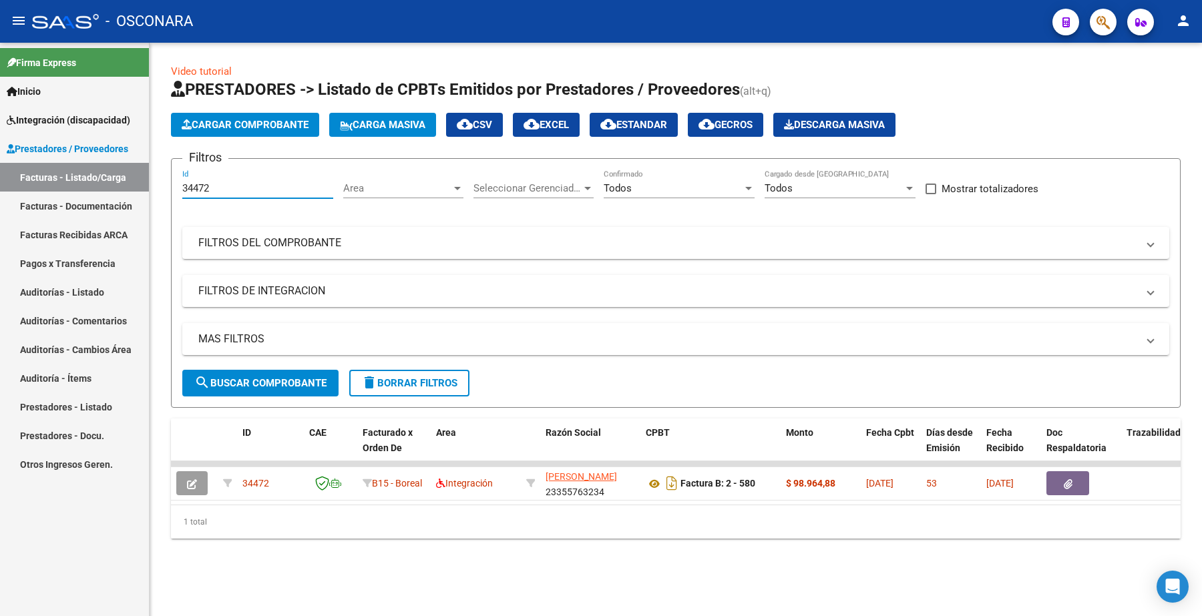
drag, startPoint x: 232, startPoint y: 182, endPoint x: 93, endPoint y: 214, distance: 142.6
click at [93, 214] on mat-sidenav-container "Firma Express Inicio Instructivos Contacto OS Integración (discapacidad) Certif…" at bounding box center [601, 330] width 1202 height 574
paste input "28"
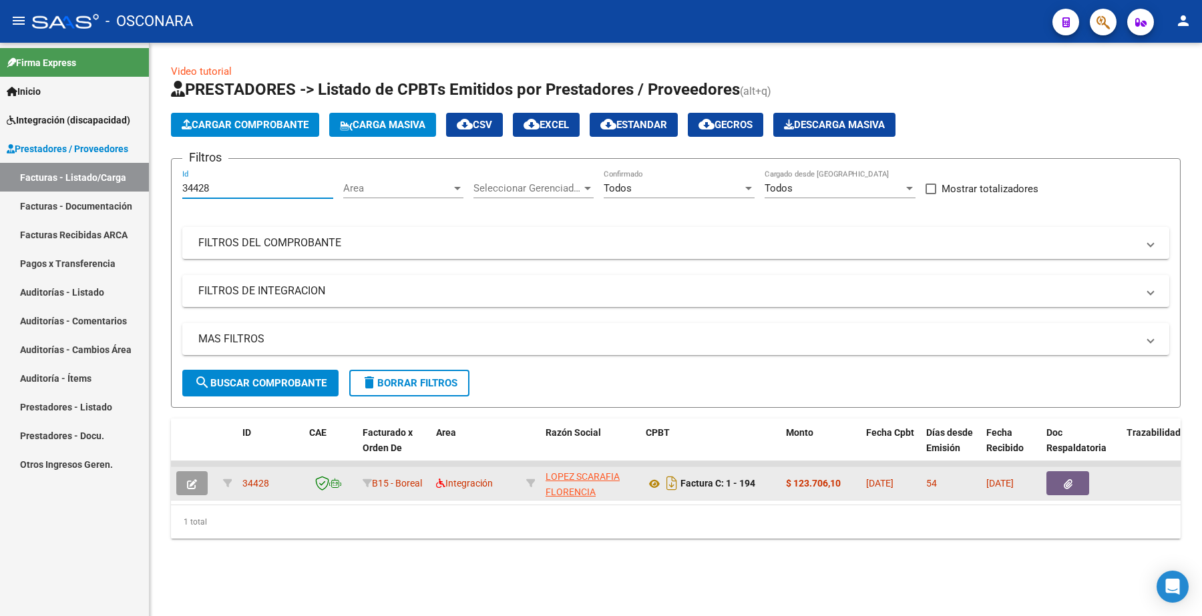
type input "34428"
click at [184, 479] on button "button" at bounding box center [191, 483] width 31 height 24
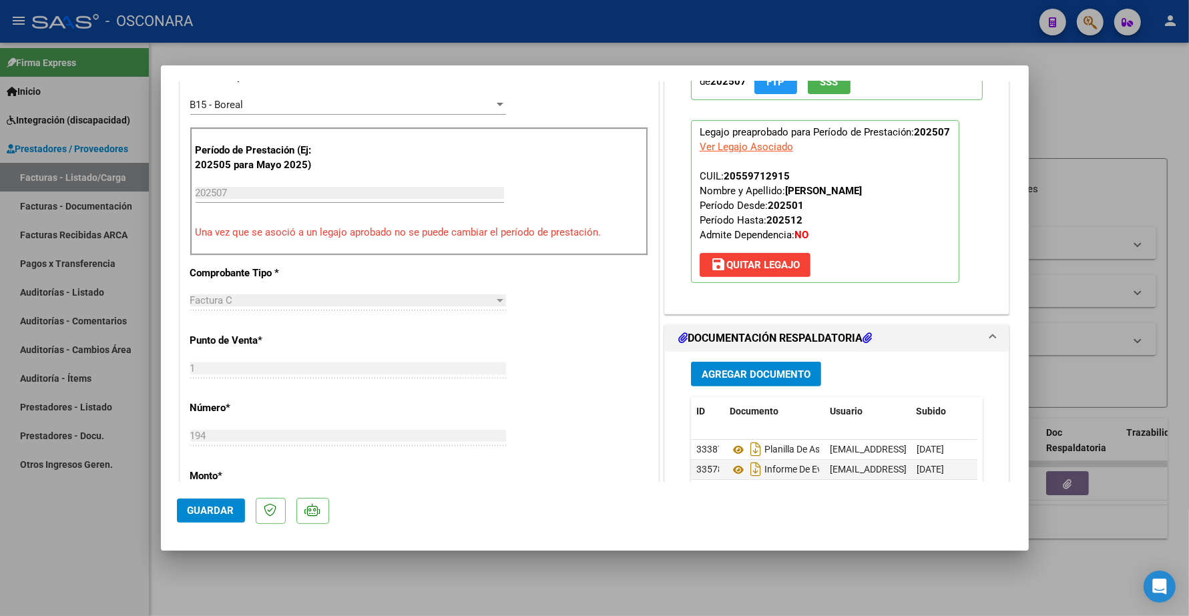
scroll to position [417, 0]
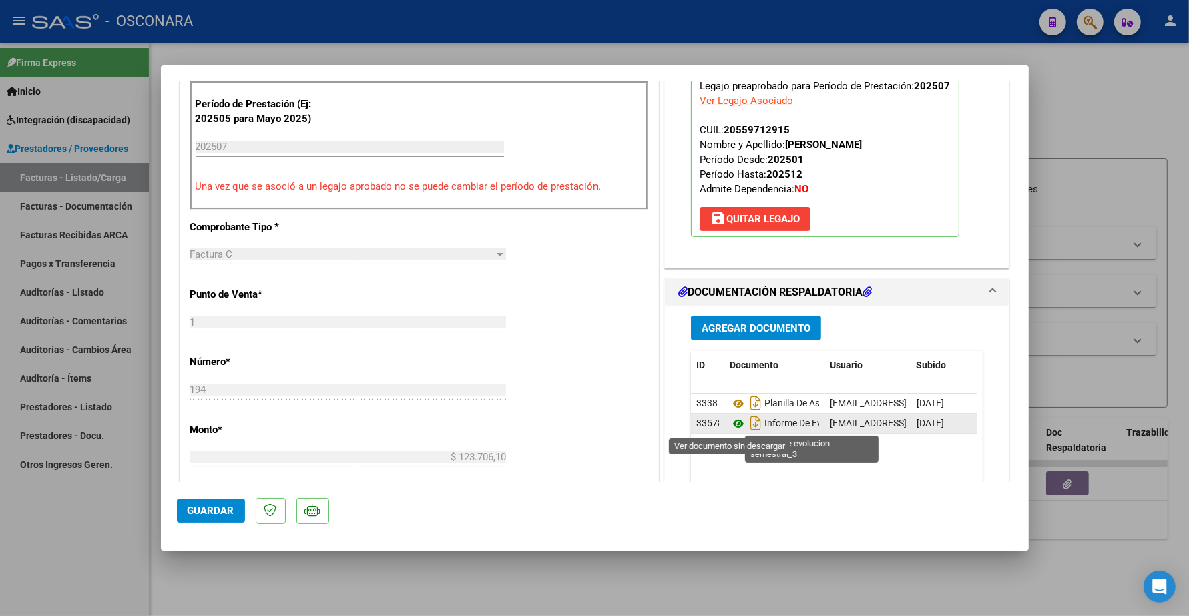
click at [730, 422] on icon at bounding box center [738, 424] width 17 height 16
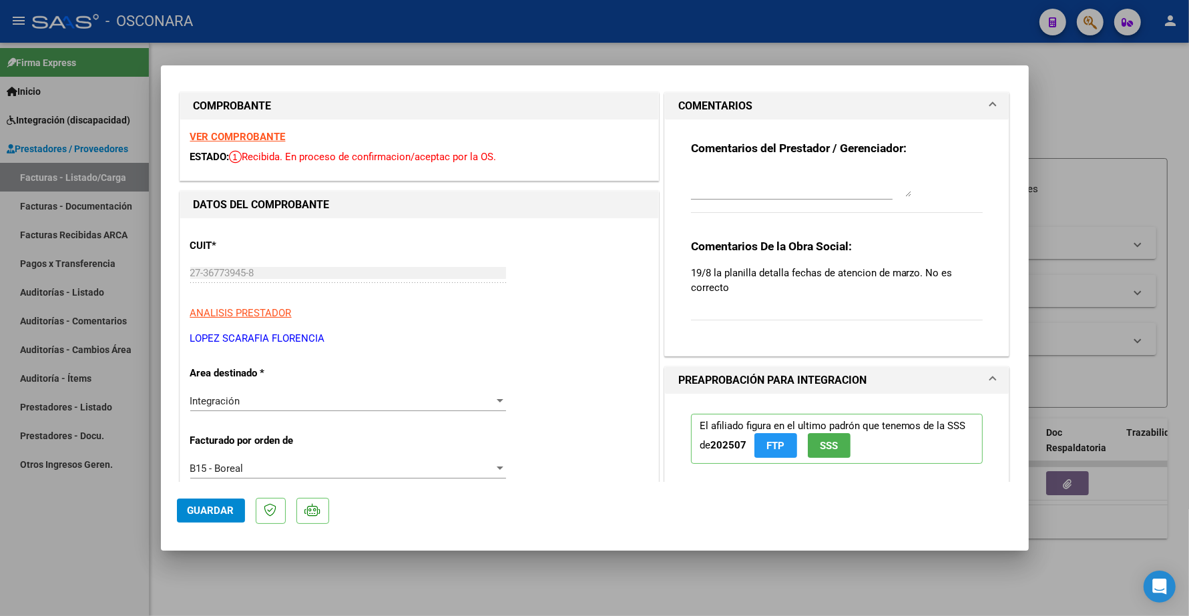
scroll to position [0, 0]
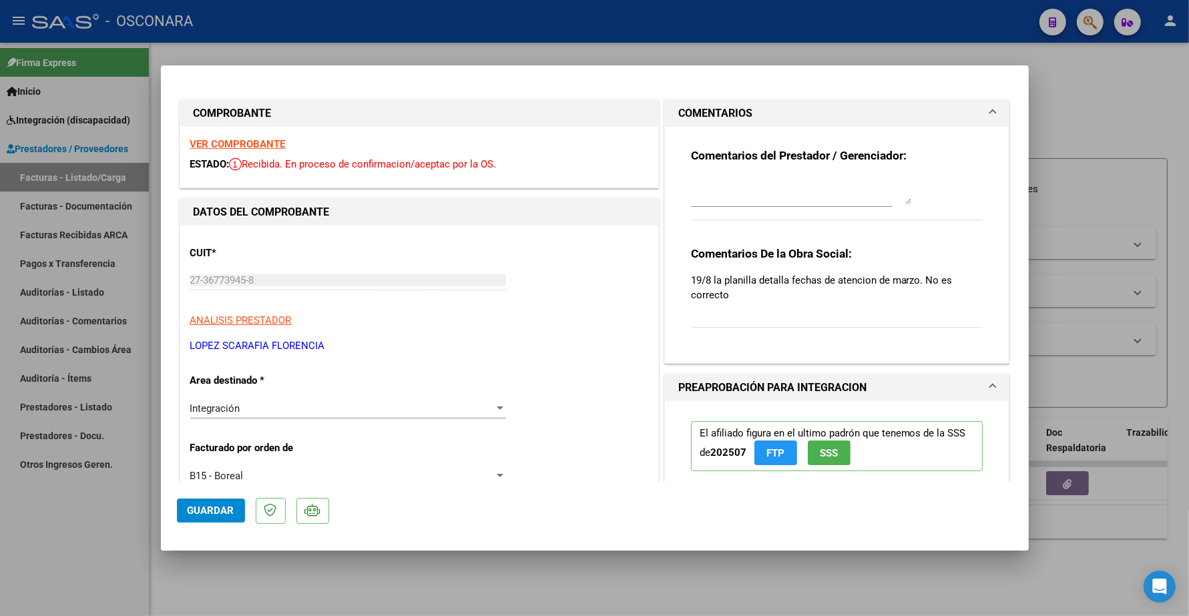
click at [269, 145] on strong "VER COMPROBANTE" at bounding box center [237, 144] width 95 height 12
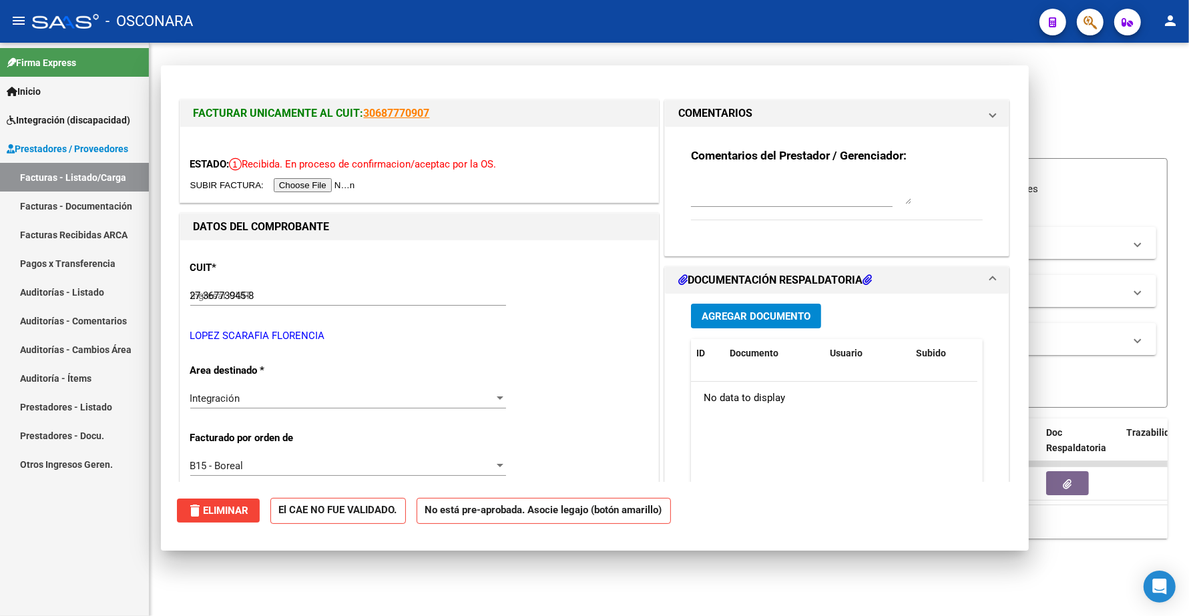
type input "$ 0,00"
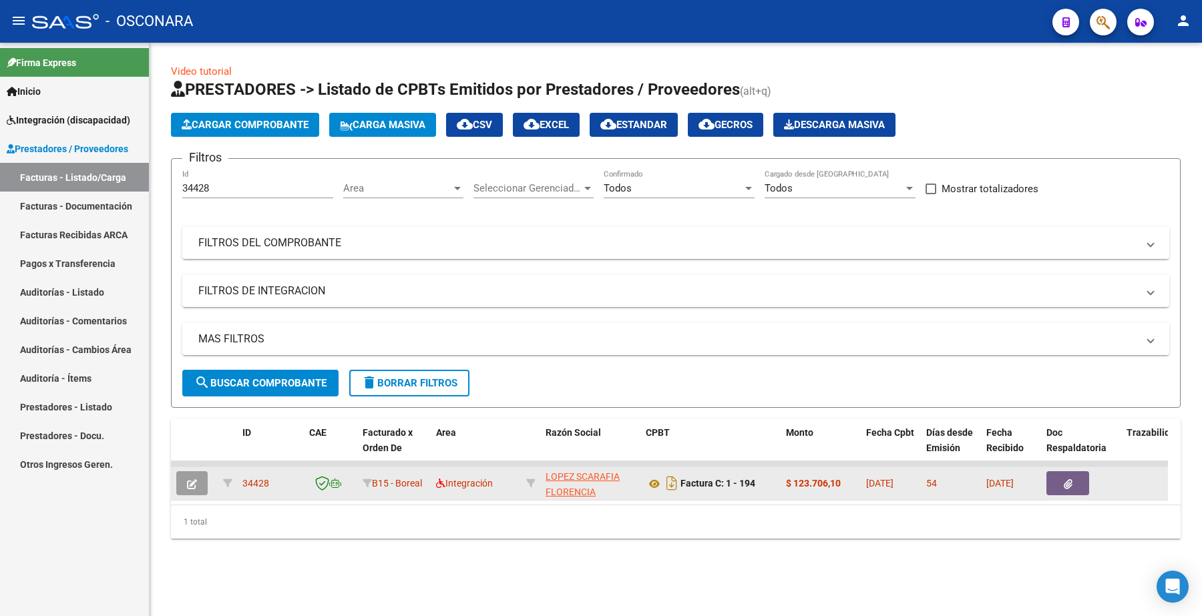
click at [198, 482] on button "button" at bounding box center [191, 483] width 31 height 24
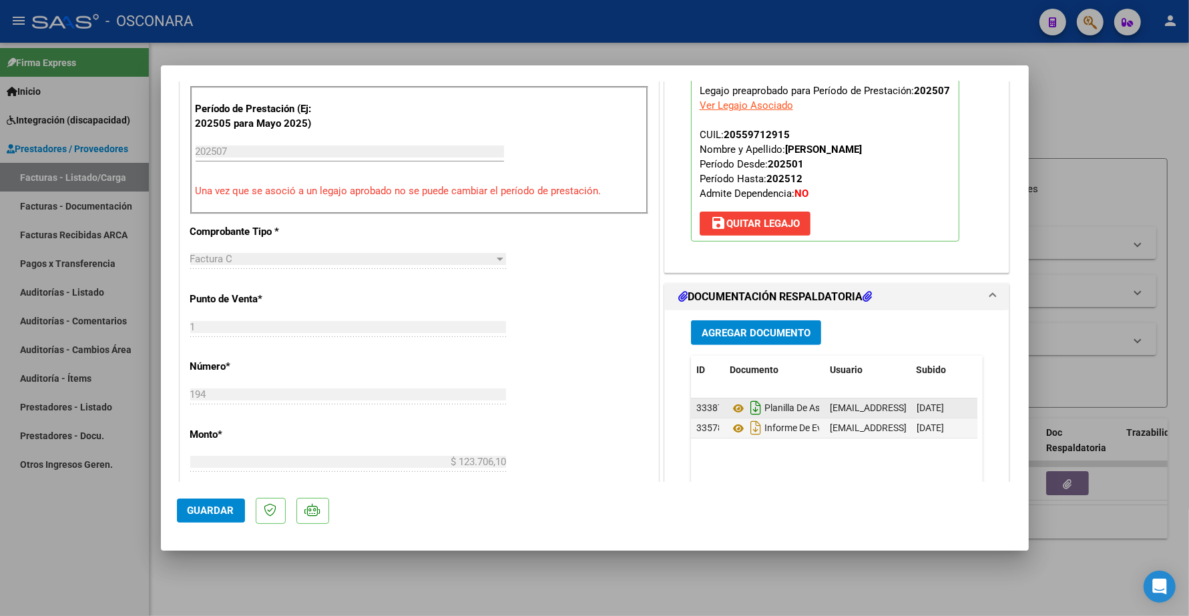
scroll to position [417, 0]
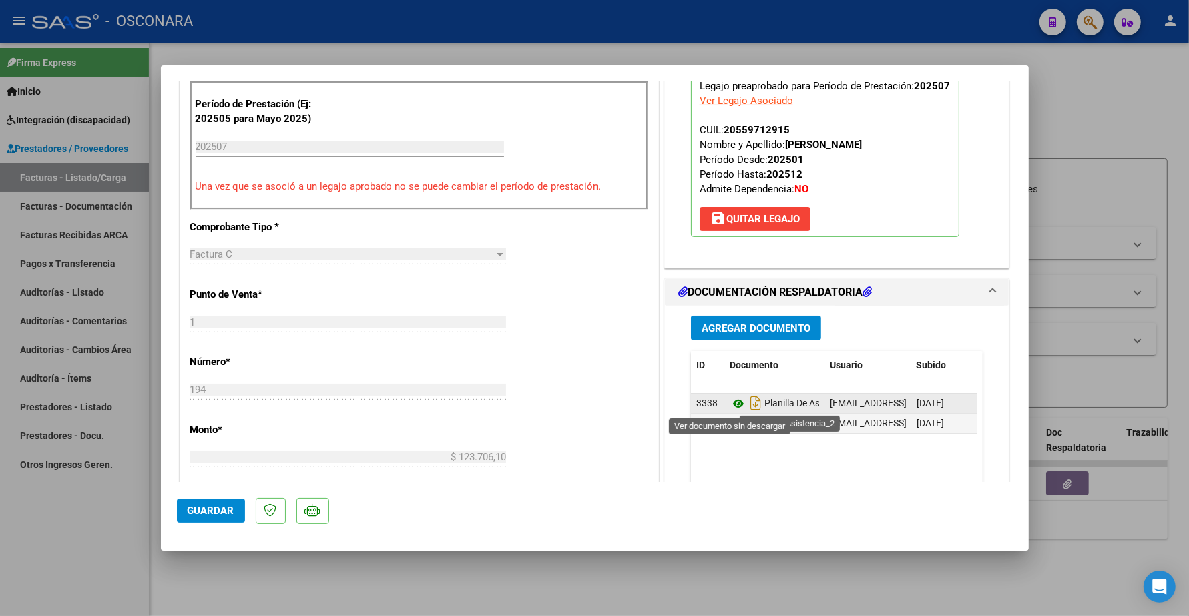
click at [730, 406] on icon at bounding box center [738, 404] width 17 height 16
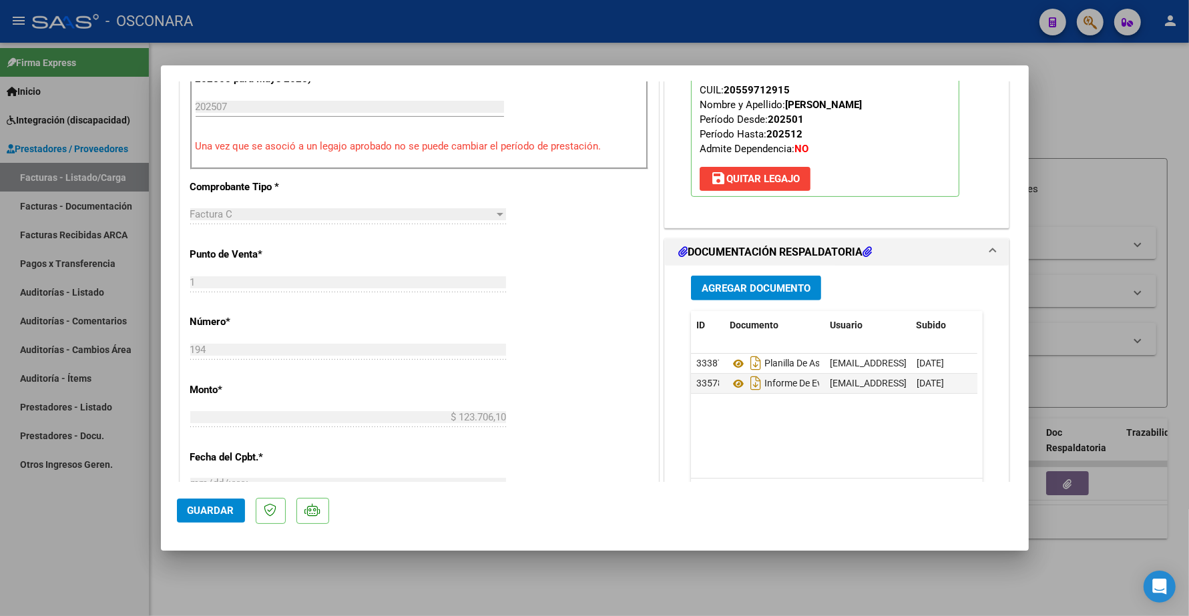
scroll to position [501, 0]
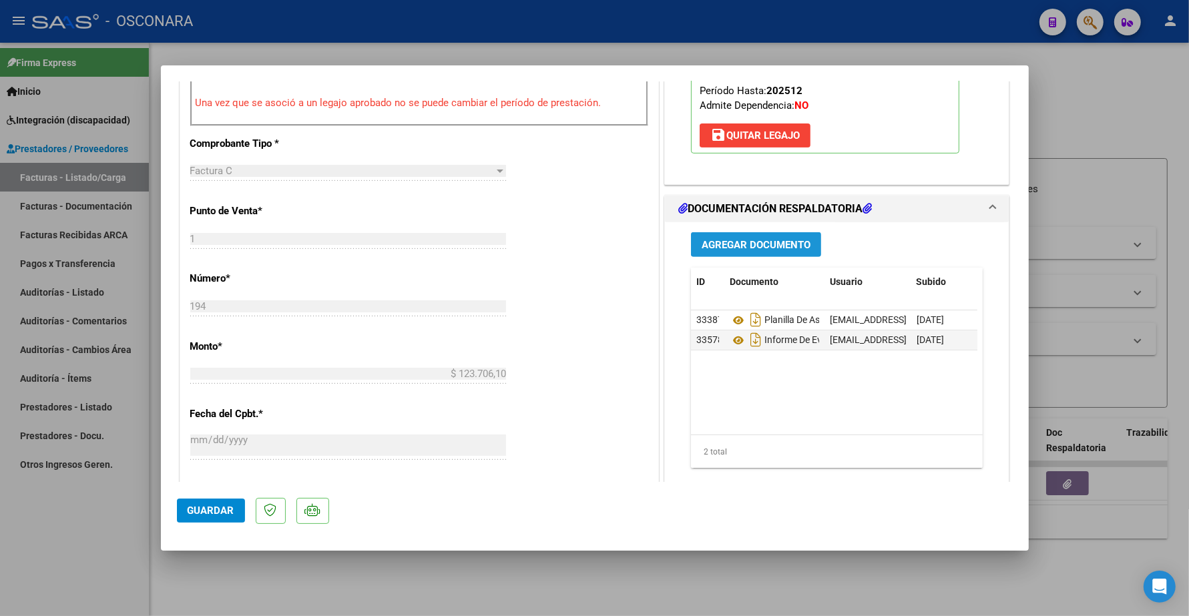
click at [739, 245] on span "Agregar Documento" at bounding box center [756, 245] width 109 height 12
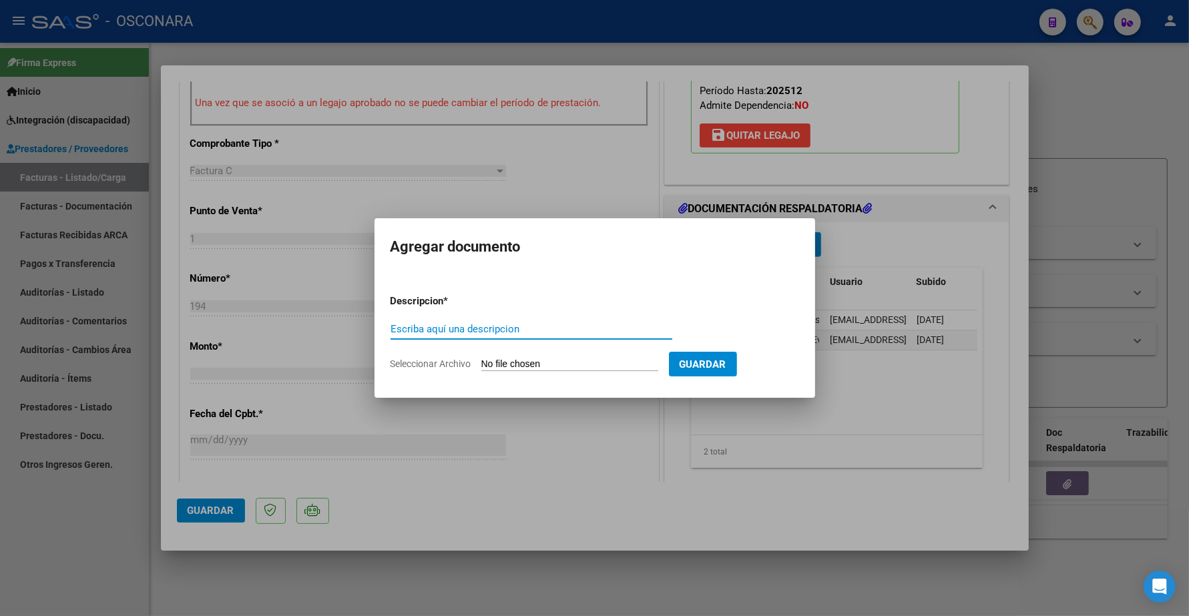
click at [546, 326] on input "Escriba aquí una descripcion" at bounding box center [532, 329] width 282 height 12
type input "p"
type input "PLANILLA CORREGIDA"
click at [546, 363] on input "Seleccionar Archivo" at bounding box center [569, 365] width 177 height 13
type input "C:\fakepath\152600-4-Planilla_de_Asistencia.pdf"
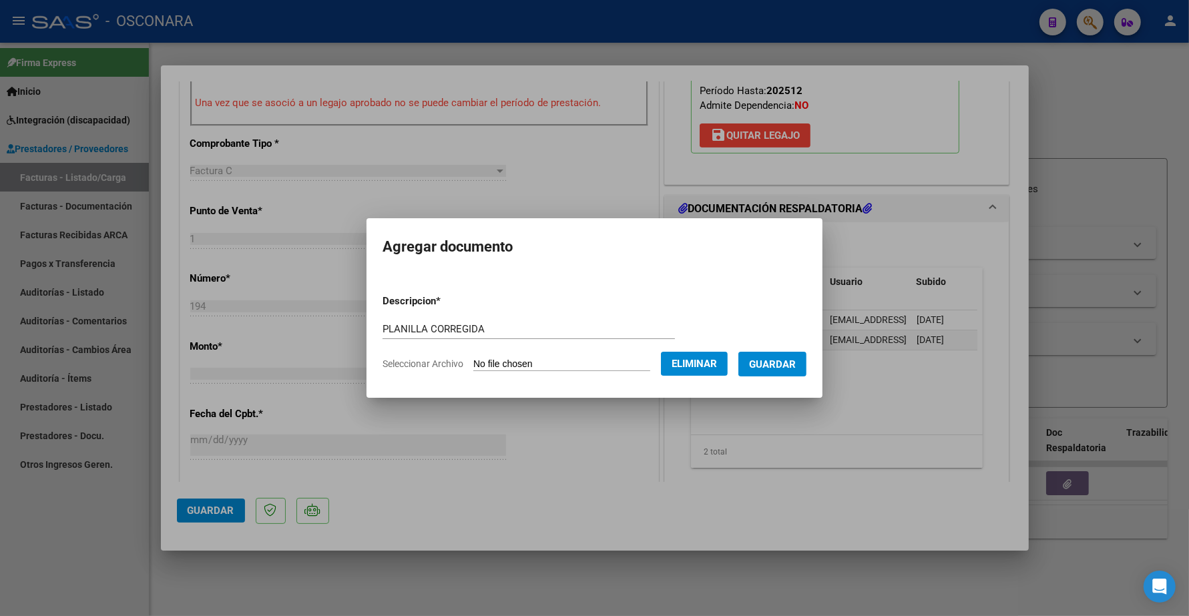
click at [795, 364] on span "Guardar" at bounding box center [772, 365] width 47 height 12
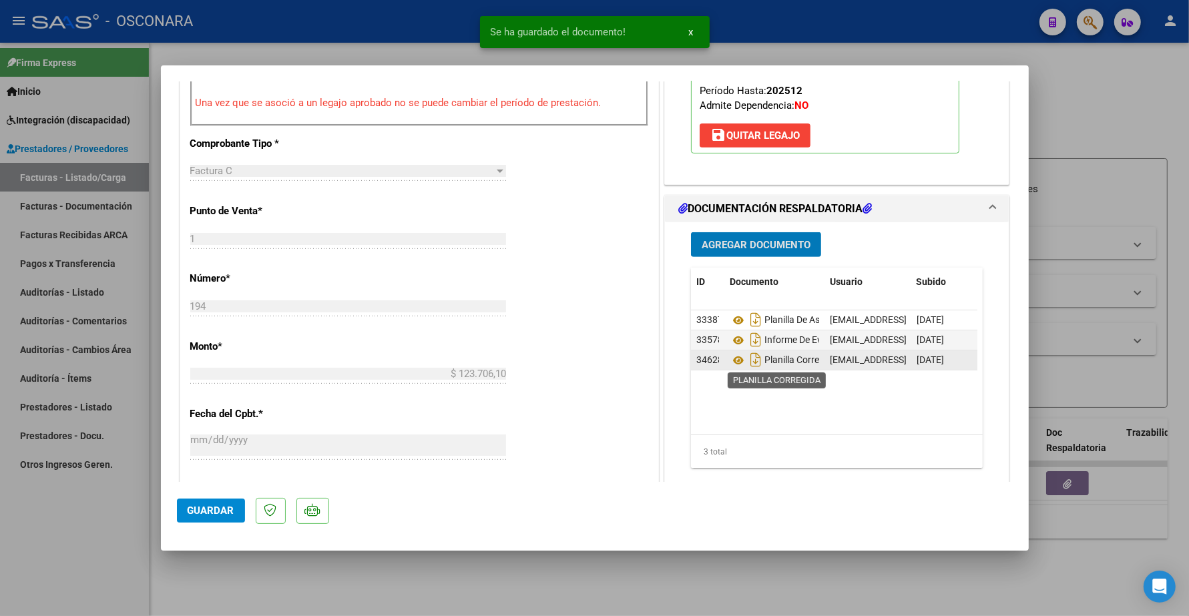
scroll to position [0, 0]
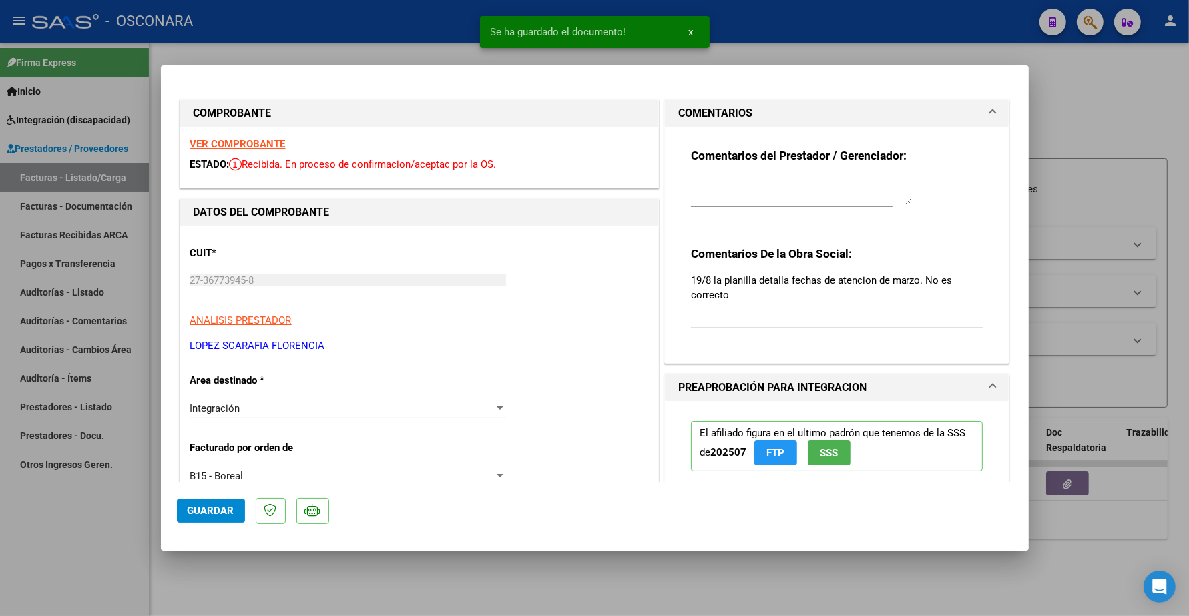
click at [746, 199] on textarea at bounding box center [801, 191] width 220 height 27
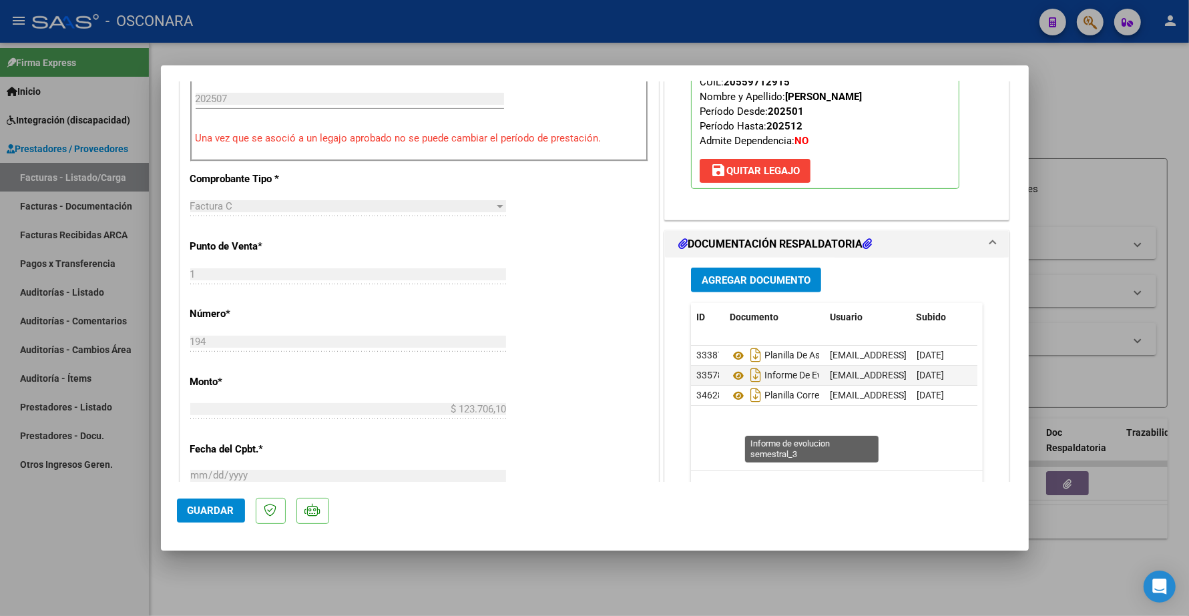
scroll to position [501, 0]
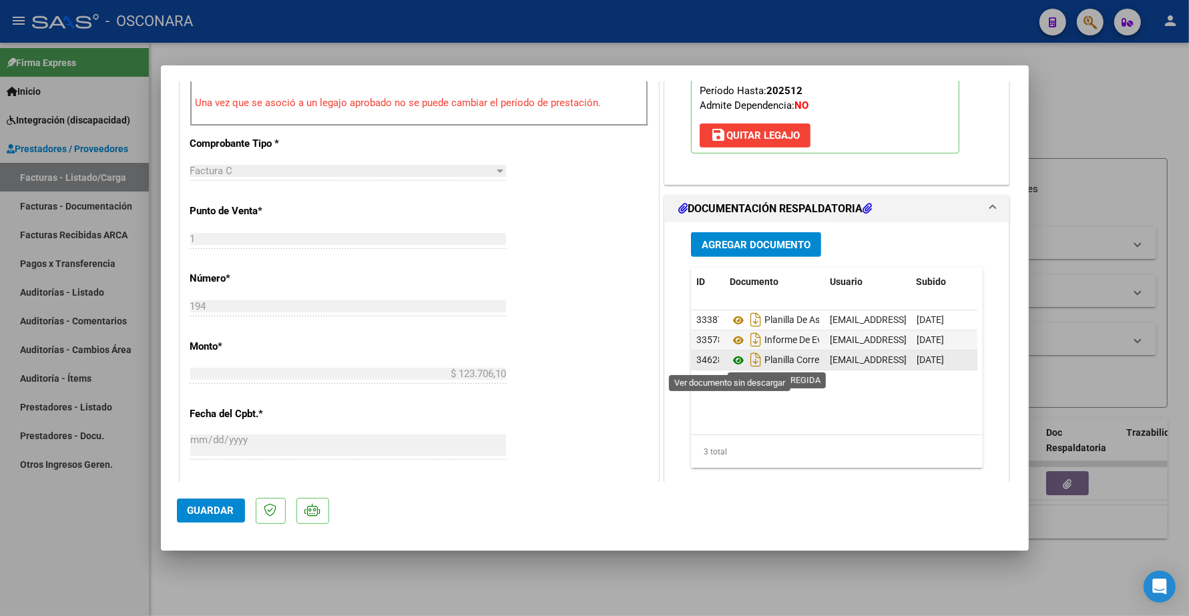
type textarea "23/09 SE ADJUNTO PLANILLA CORREGIDA"
click at [730, 361] on icon at bounding box center [738, 361] width 17 height 16
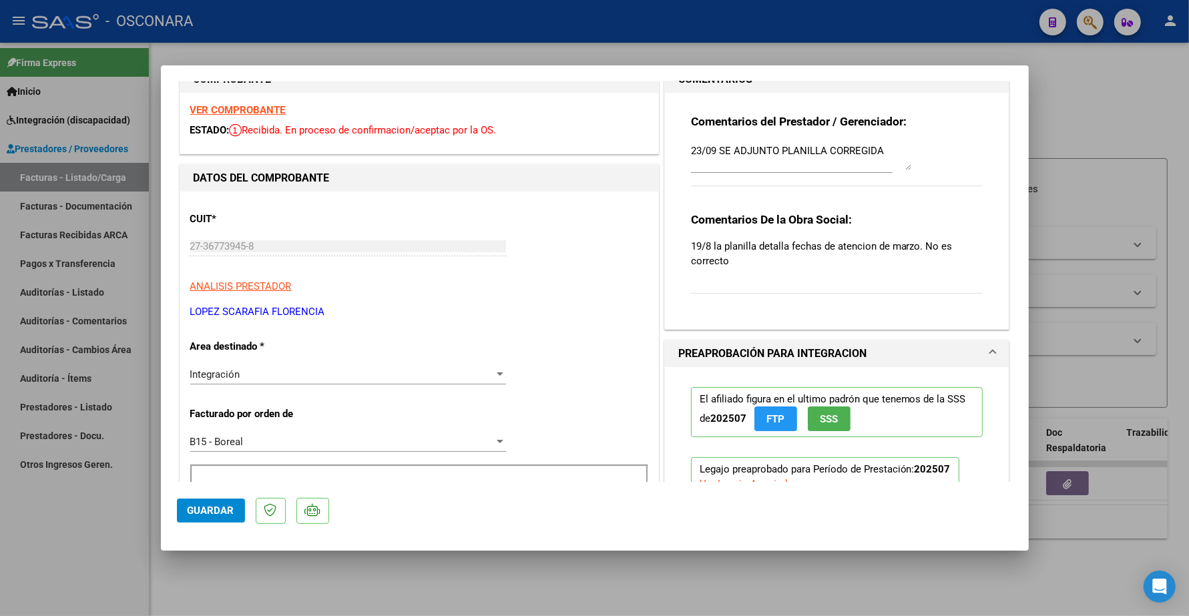
scroll to position [0, 0]
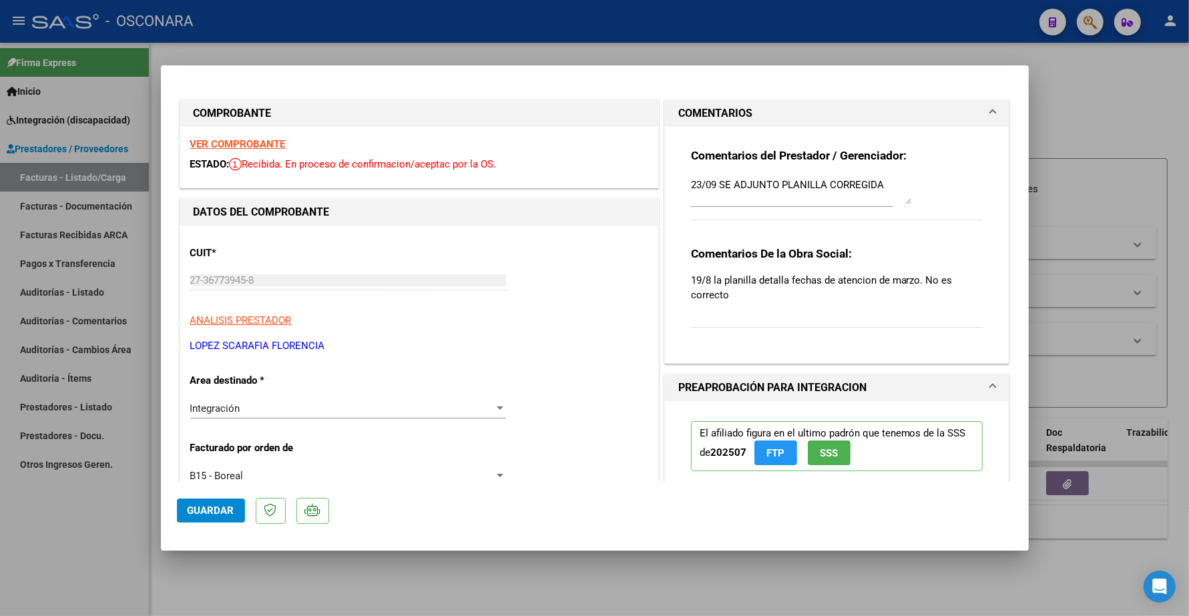
click at [267, 146] on strong "VER COMPROBANTE" at bounding box center [237, 144] width 95 height 12
click at [219, 506] on span "Guardar" at bounding box center [211, 511] width 47 height 12
drag, startPoint x: 685, startPoint y: 182, endPoint x: 897, endPoint y: 175, distance: 211.8
click at [897, 175] on div "23/09 SE ADJUNTO PLANILLA CORREGIDA" at bounding box center [801, 191] width 220 height 32
type input "$ 0,00"
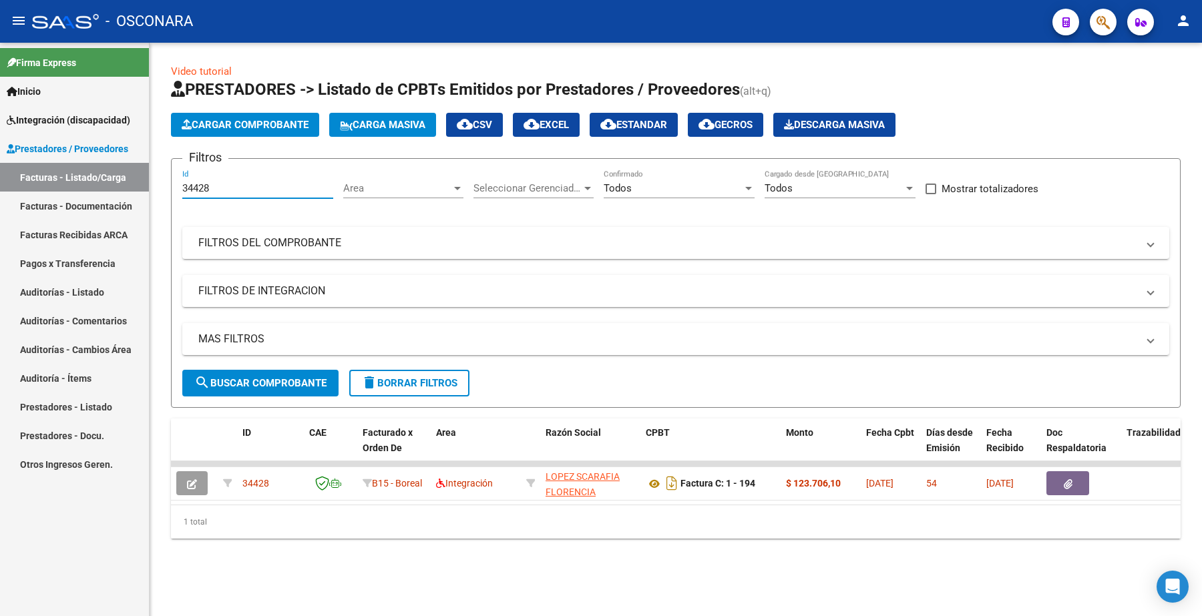
drag, startPoint x: 212, startPoint y: 189, endPoint x: 125, endPoint y: 198, distance: 88.0
click at [127, 198] on mat-sidenav-container "Firma Express Inicio Instructivos Contacto OS Integración (discapacidad) Certif…" at bounding box center [601, 330] width 1202 height 574
paste input "5187"
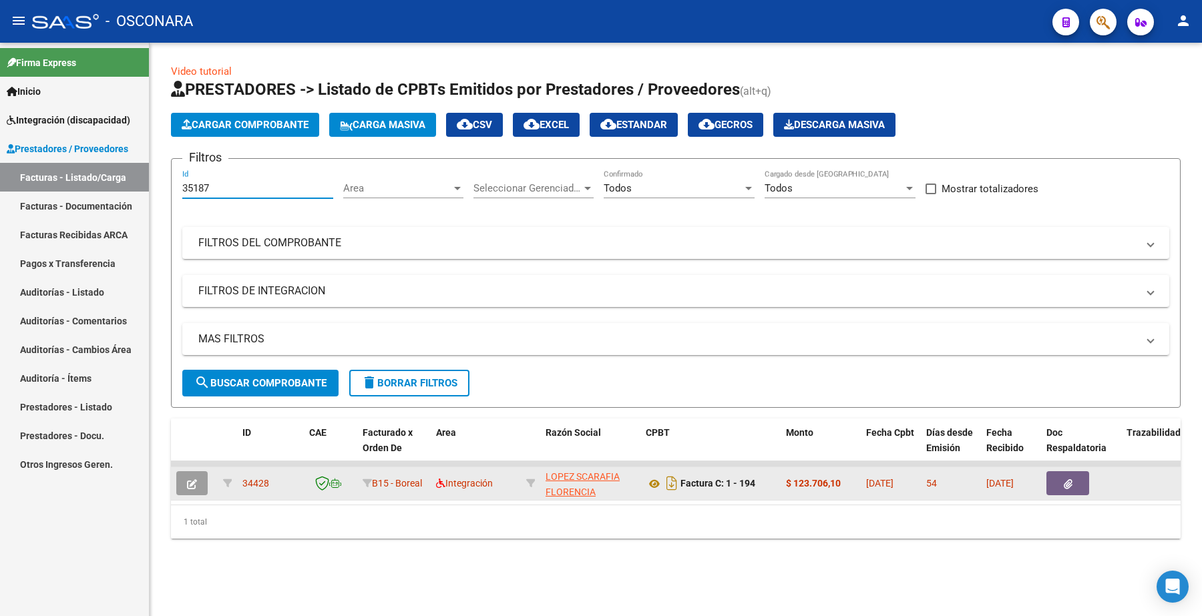
type input "35187"
click at [199, 475] on button "button" at bounding box center [191, 483] width 31 height 24
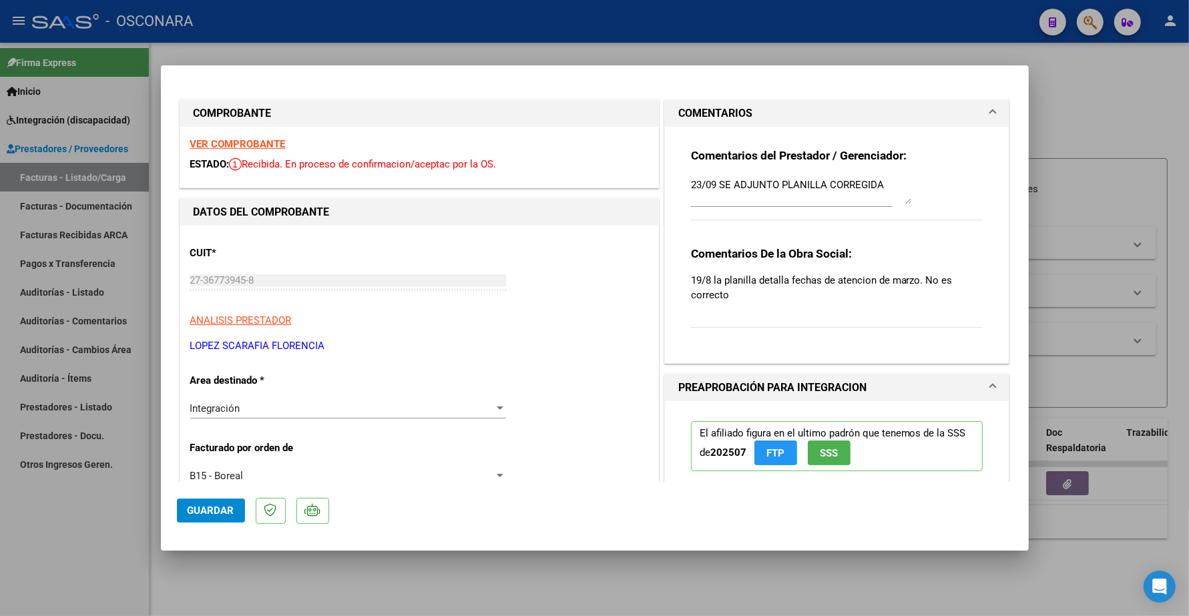
type input "$ 0,00"
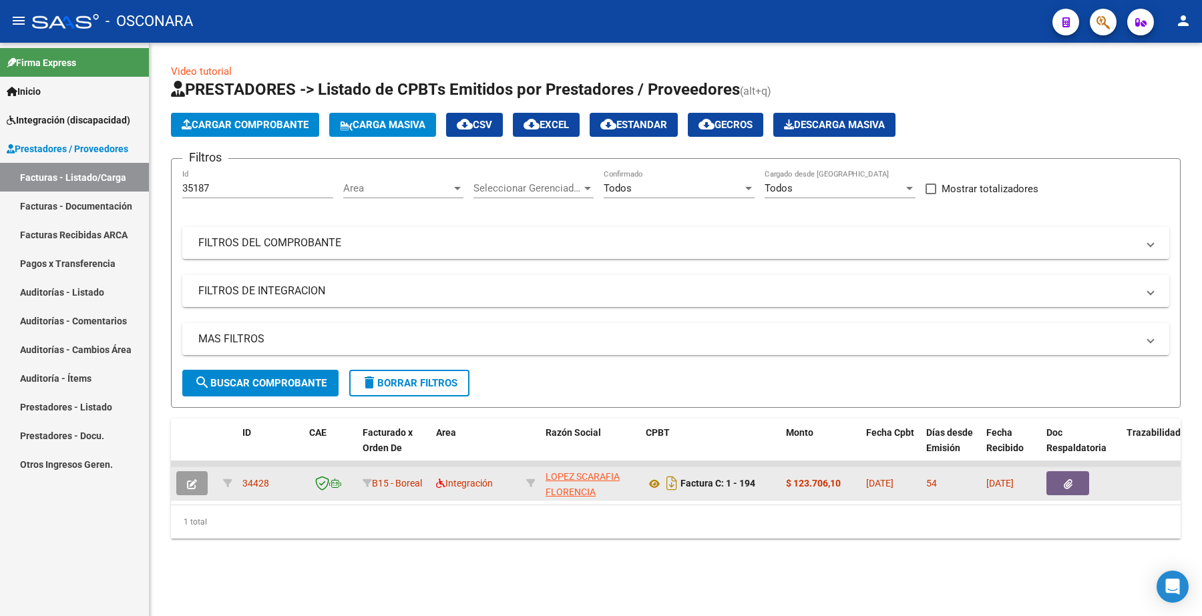
click at [198, 483] on button "button" at bounding box center [191, 483] width 31 height 24
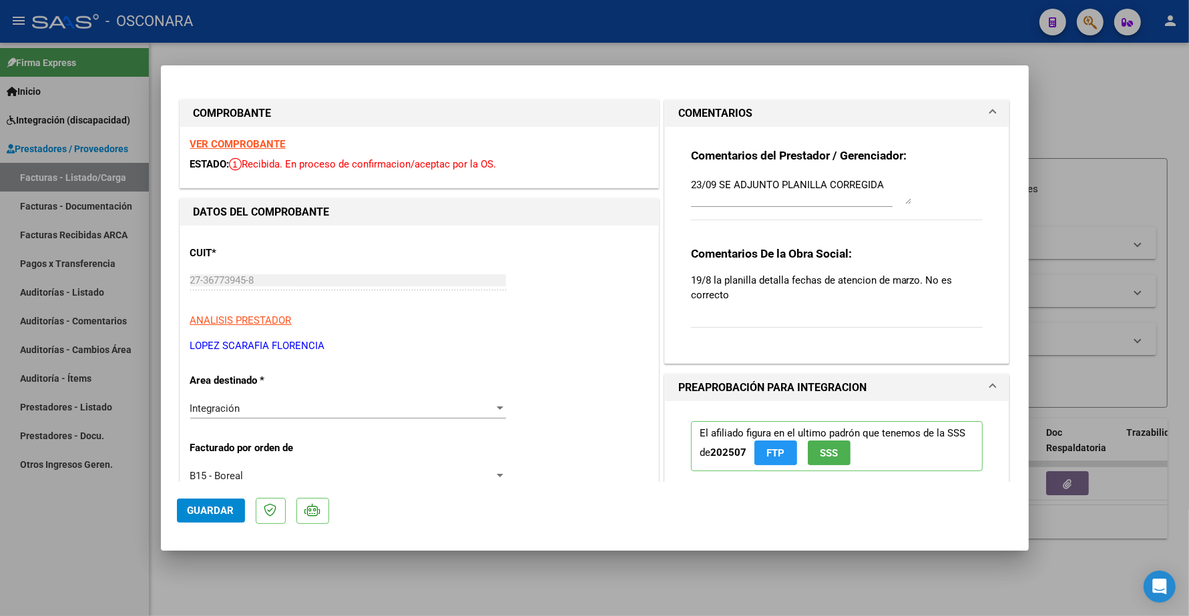
type input "$ 0,00"
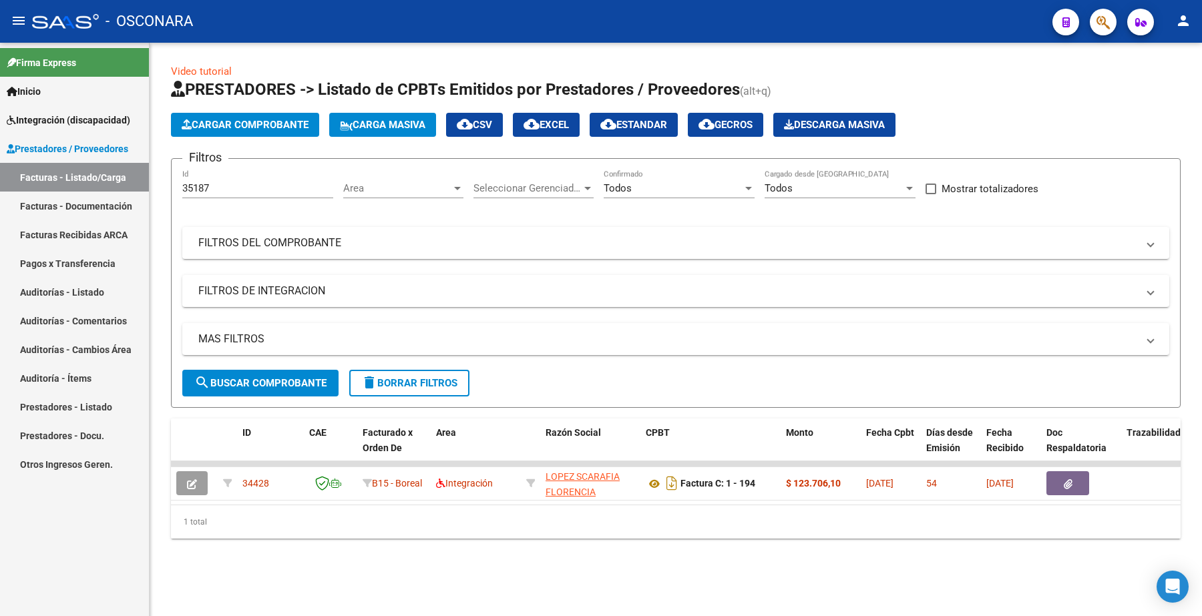
click at [226, 192] on div "35187 Id" at bounding box center [257, 184] width 151 height 29
drag, startPoint x: 226, startPoint y: 188, endPoint x: 134, endPoint y: 187, distance: 92.2
click at [134, 187] on mat-sidenav-container "Firma Express Inicio Instructivos Contacto OS Integración (discapacidad) Certif…" at bounding box center [601, 330] width 1202 height 574
paste input "4379"
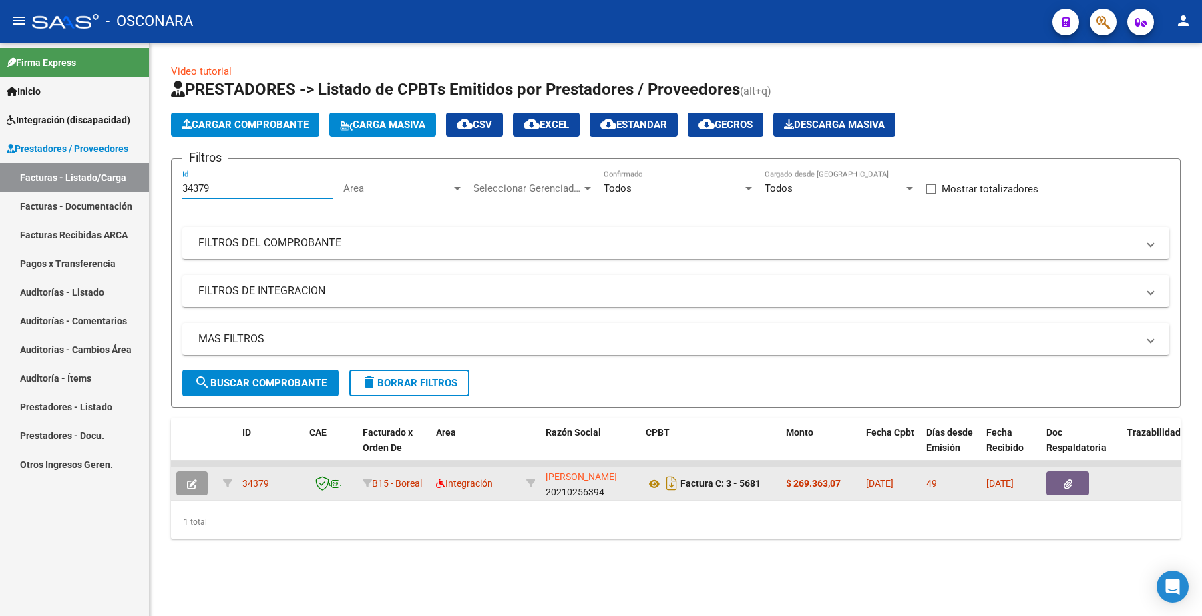
type input "34379"
click at [184, 479] on button "button" at bounding box center [191, 483] width 31 height 24
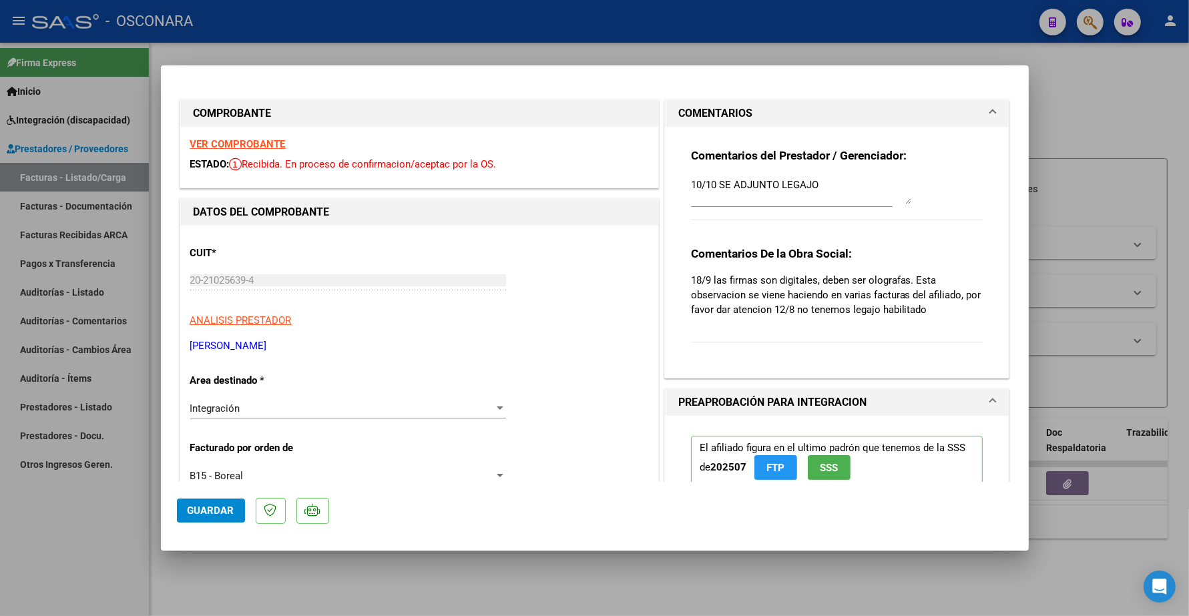
click at [709, 184] on textarea "10/10 SE ADJUNTO LEGAJO" at bounding box center [801, 191] width 220 height 27
type textarea "10/09 SE ADJUNTO LEGAJO"
click at [212, 508] on span "Guardar" at bounding box center [211, 511] width 47 height 12
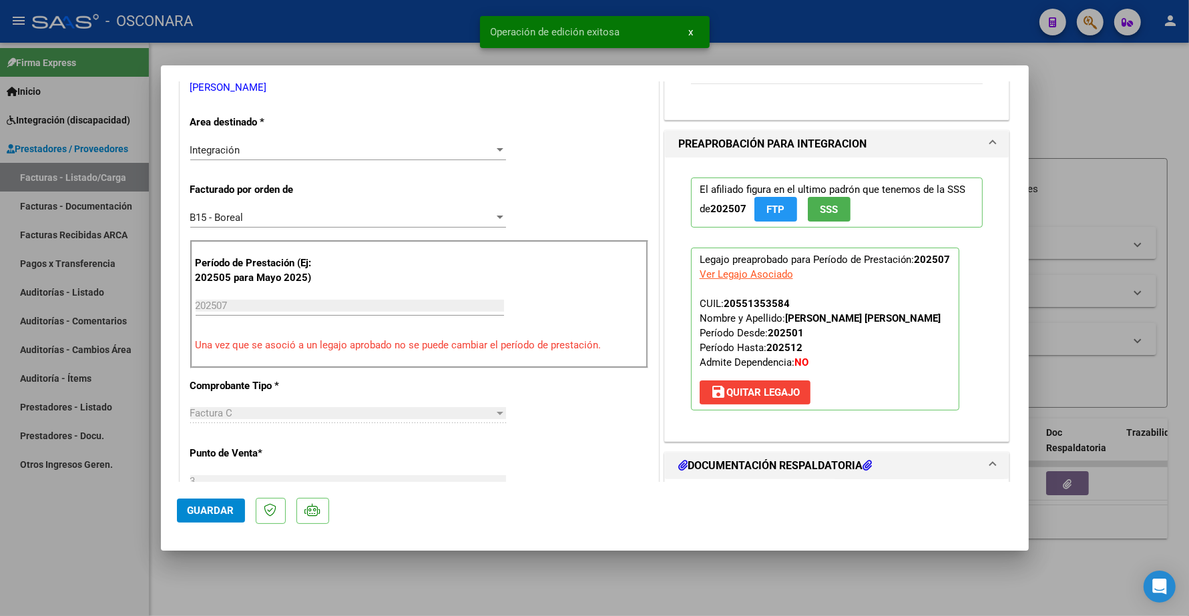
scroll to position [167, 0]
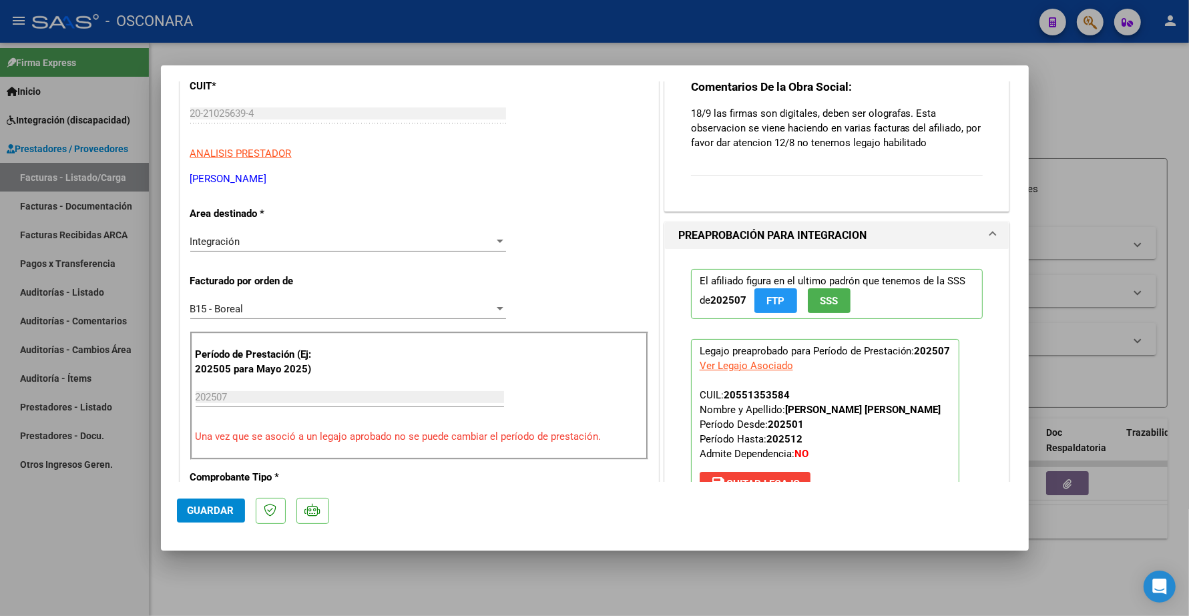
click at [222, 513] on span "Guardar" at bounding box center [211, 511] width 47 height 12
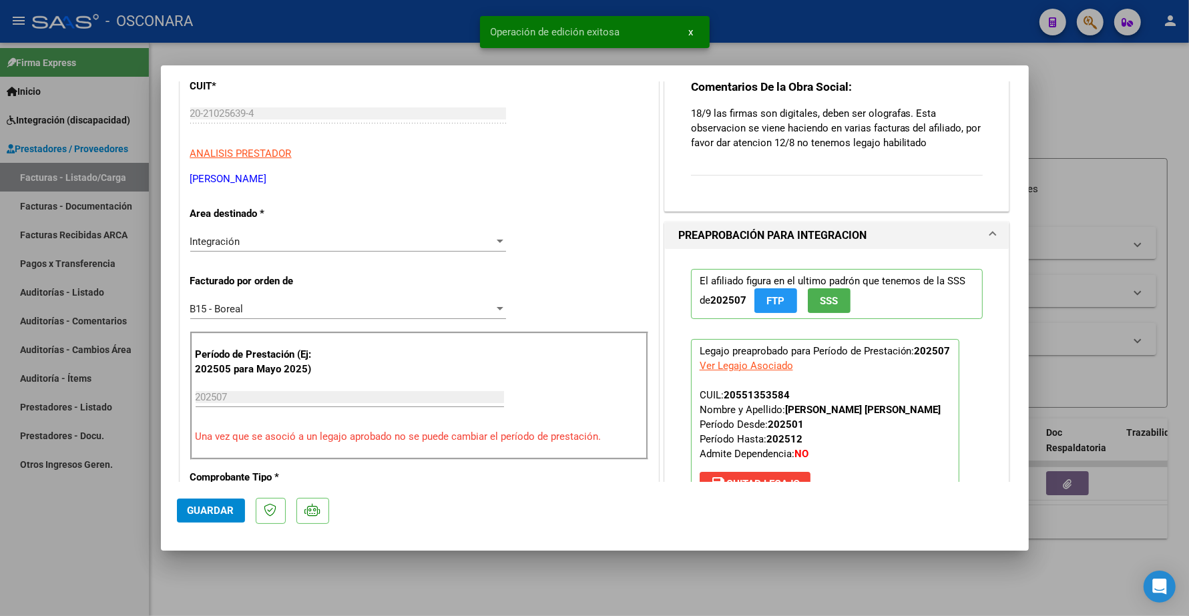
type input "$ 0,00"
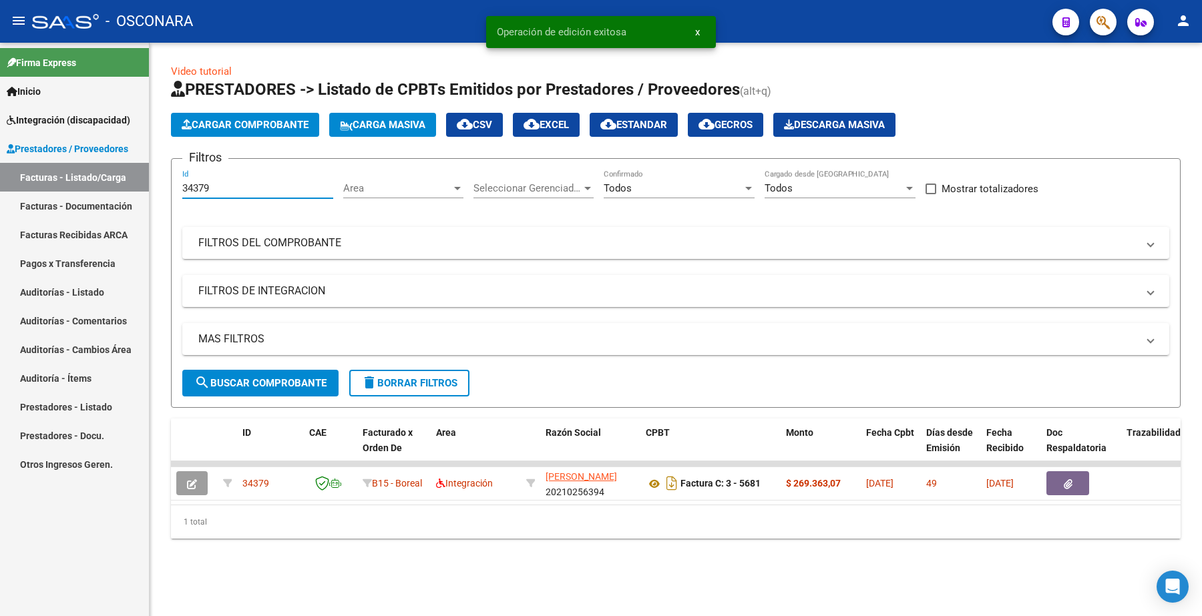
drag, startPoint x: 198, startPoint y: 188, endPoint x: 184, endPoint y: 187, distance: 14.7
click at [184, 187] on input "34379" at bounding box center [257, 188] width 151 height 12
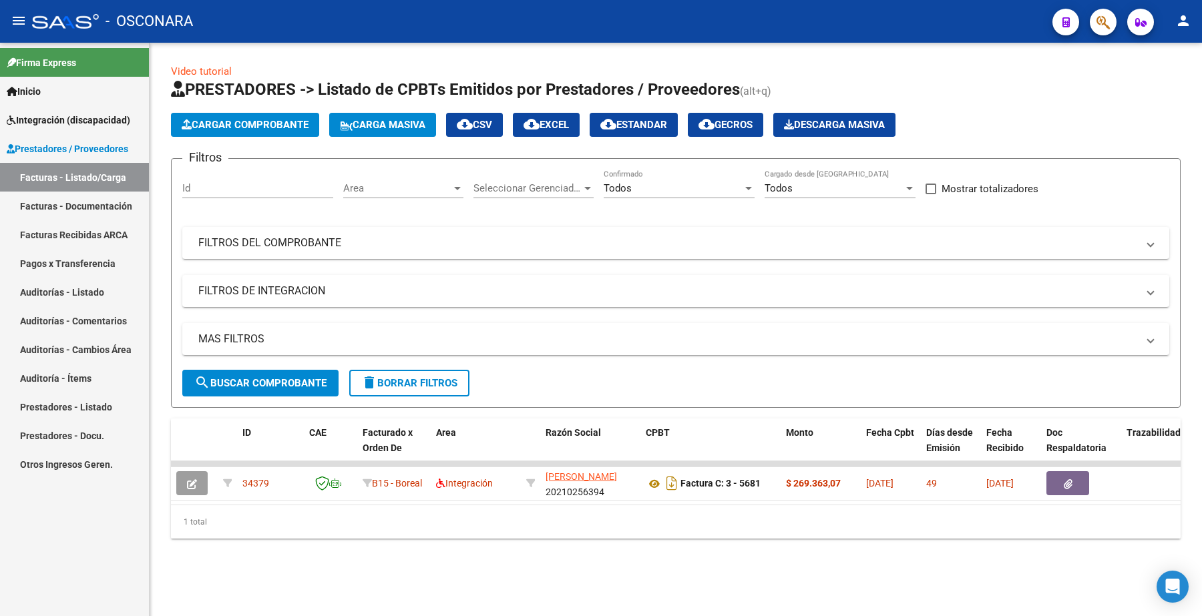
click at [207, 176] on div "Id" at bounding box center [257, 184] width 151 height 29
click at [207, 184] on input "Id" at bounding box center [257, 188] width 151 height 12
paste input "34389"
type input "34389"
click at [264, 372] on button "search Buscar Comprobante" at bounding box center [260, 383] width 156 height 27
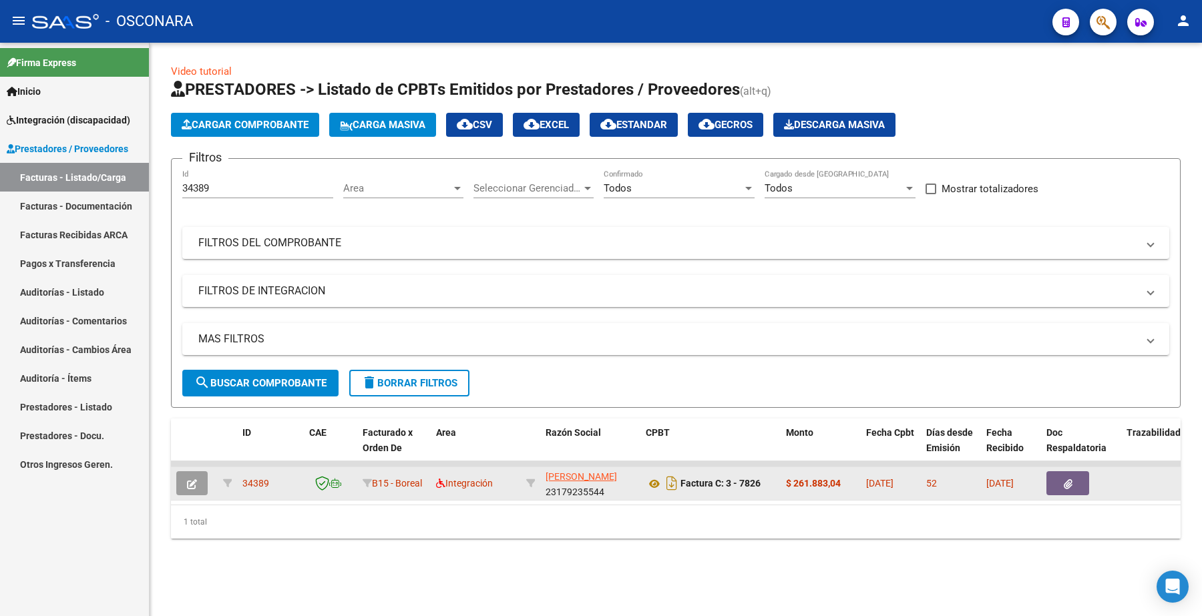
click at [201, 483] on button "button" at bounding box center [191, 483] width 31 height 24
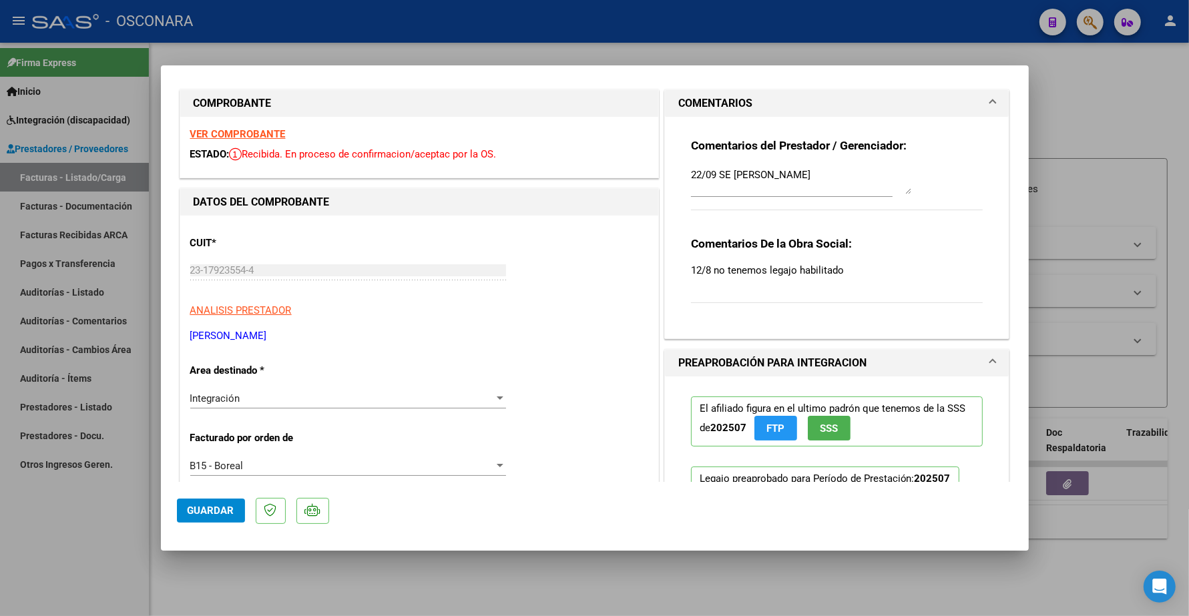
scroll to position [0, 0]
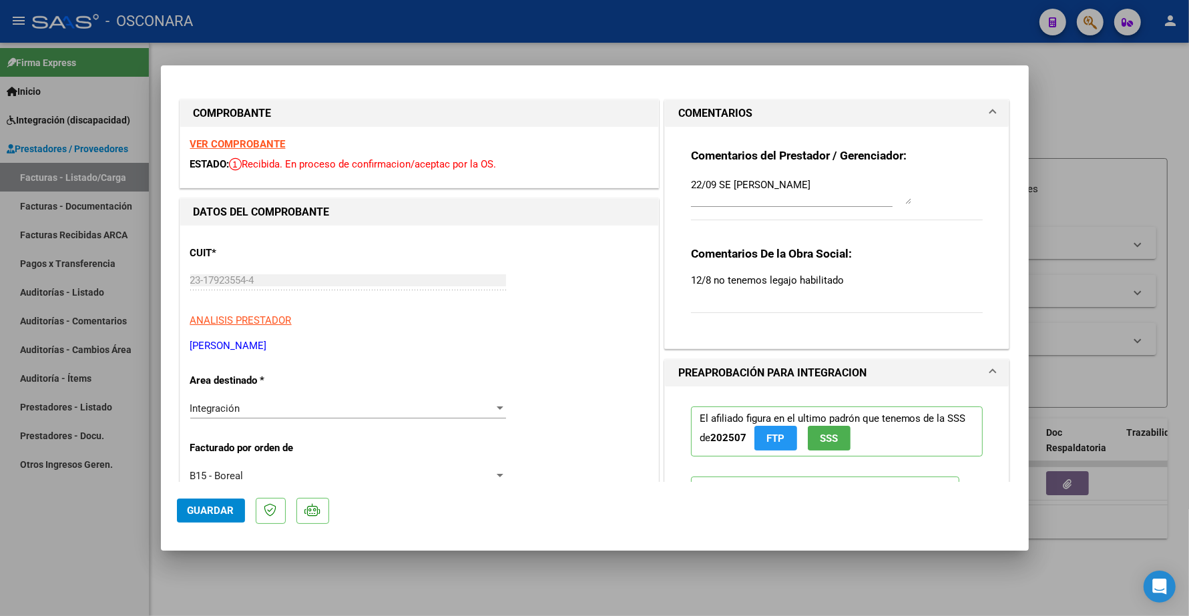
type input "$ 0,00"
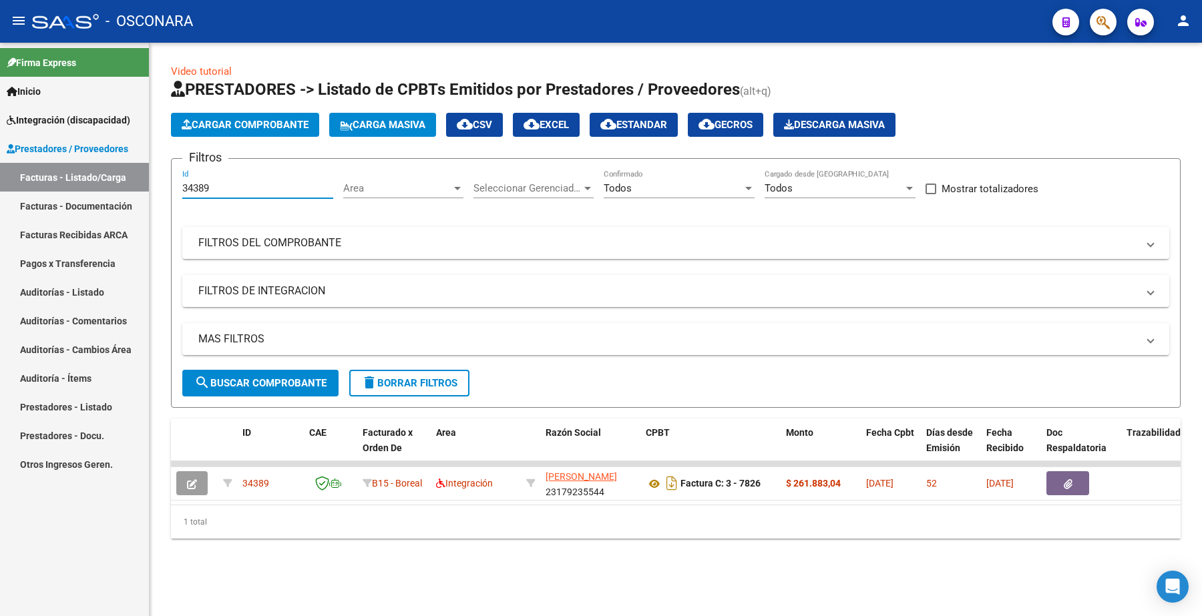
drag, startPoint x: 216, startPoint y: 190, endPoint x: 161, endPoint y: 191, distance: 54.8
click at [145, 192] on mat-sidenav-container "Firma Express Inicio Instructivos Contacto OS Integración (discapacidad) Certif…" at bounding box center [601, 330] width 1202 height 574
paste input "546"
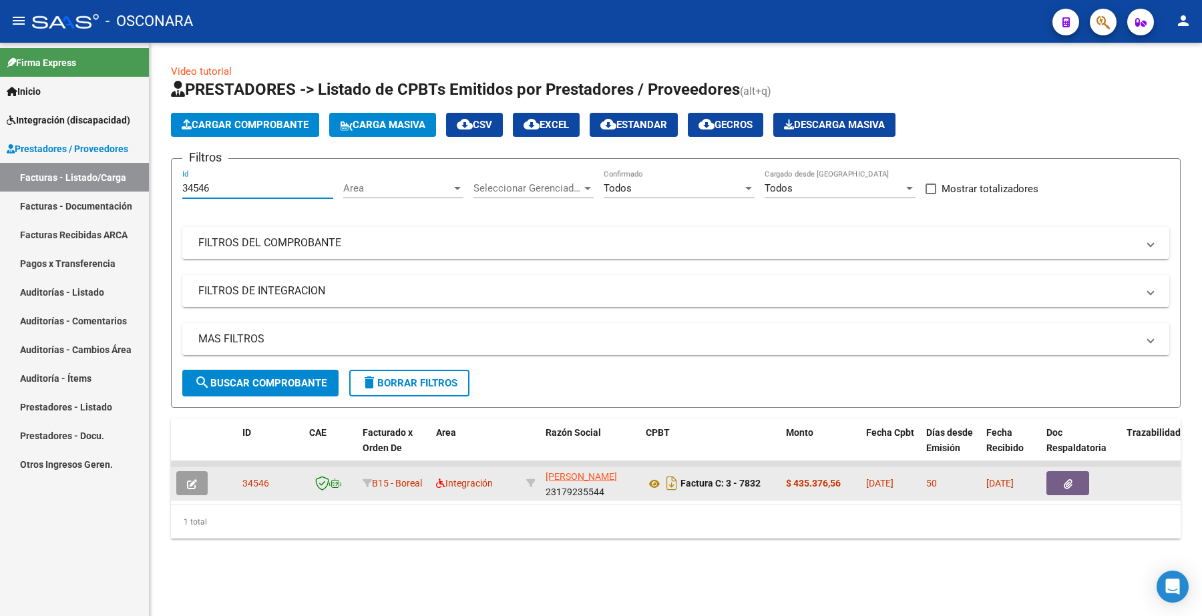
type input "34546"
click at [194, 479] on icon "button" at bounding box center [192, 484] width 10 height 10
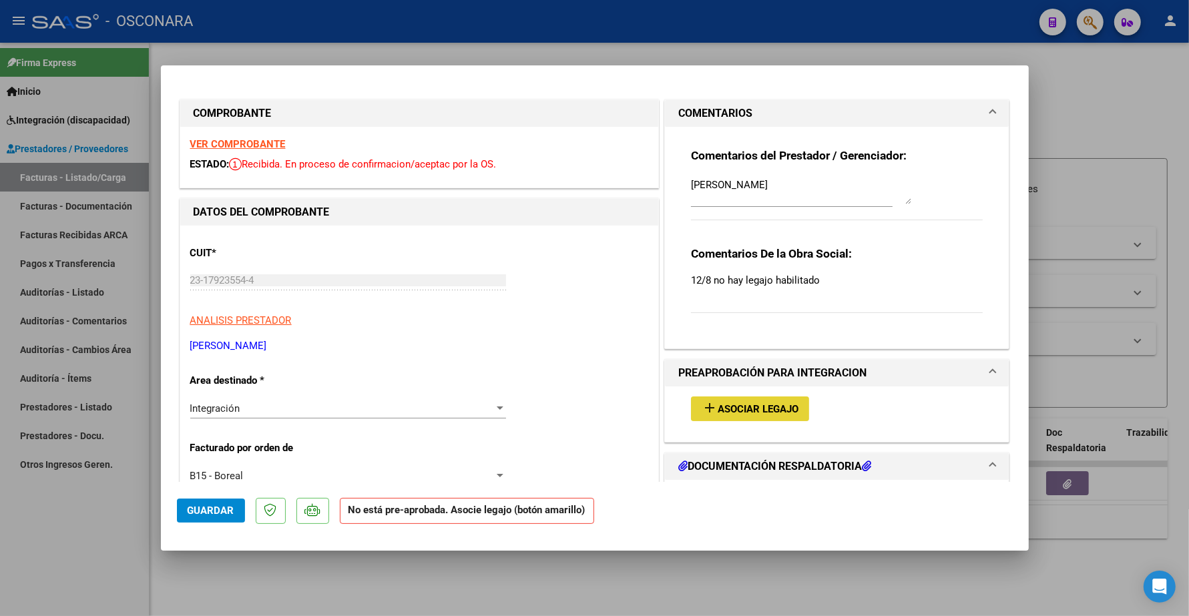
click at [745, 399] on button "add Asociar Legajo" at bounding box center [750, 409] width 118 height 25
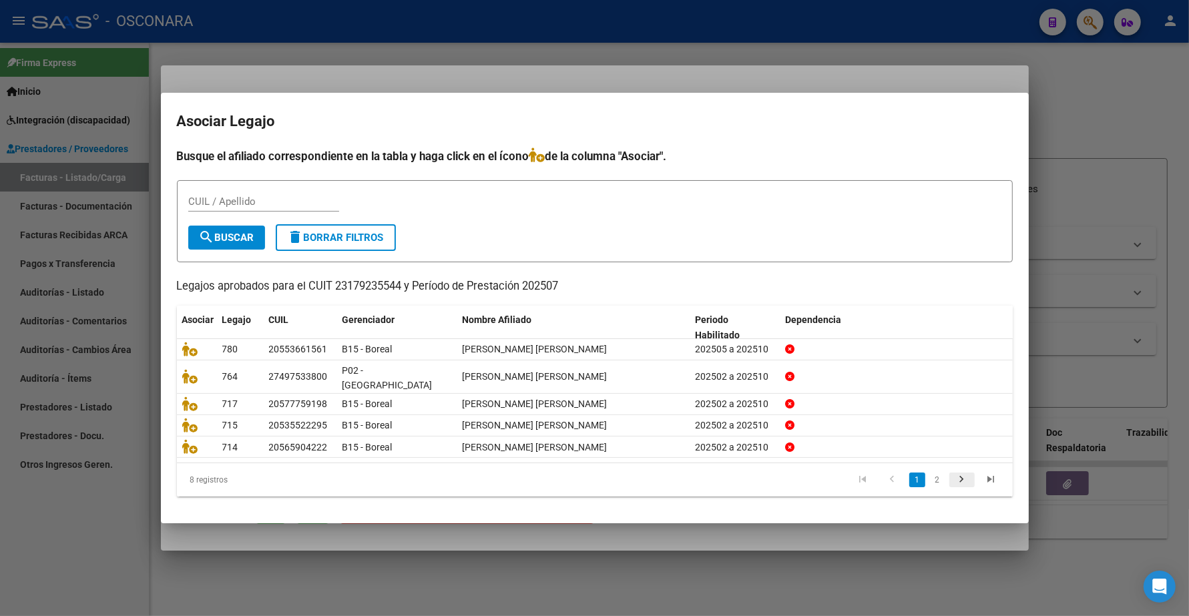
click at [960, 473] on icon "go to next page" at bounding box center [962, 481] width 17 height 16
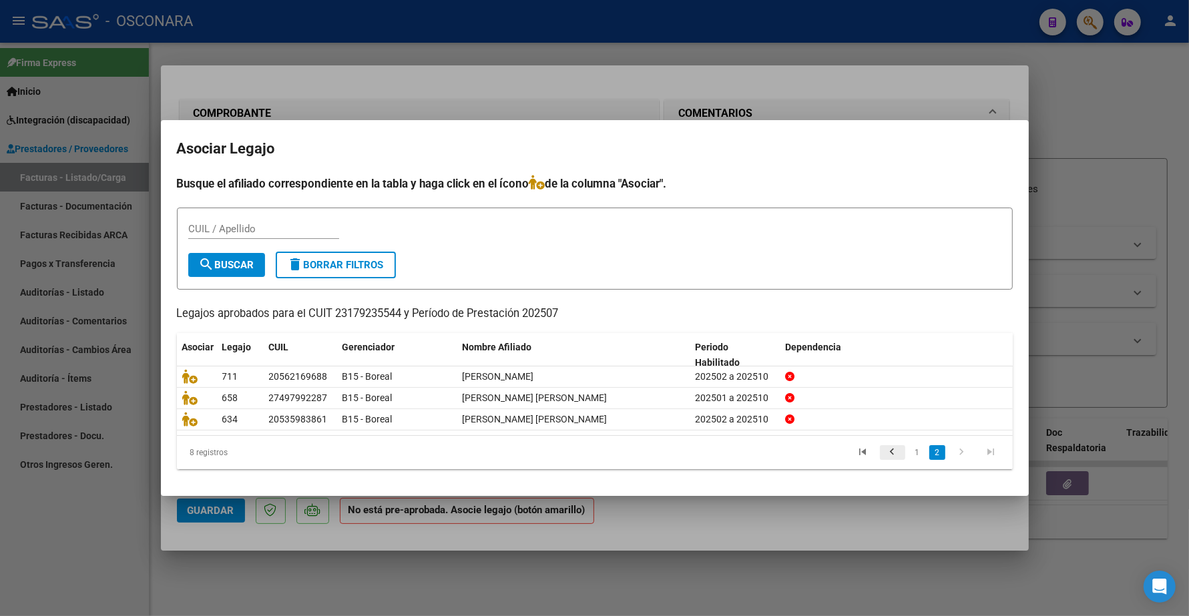
click at [888, 449] on icon "go to previous page" at bounding box center [892, 454] width 17 height 16
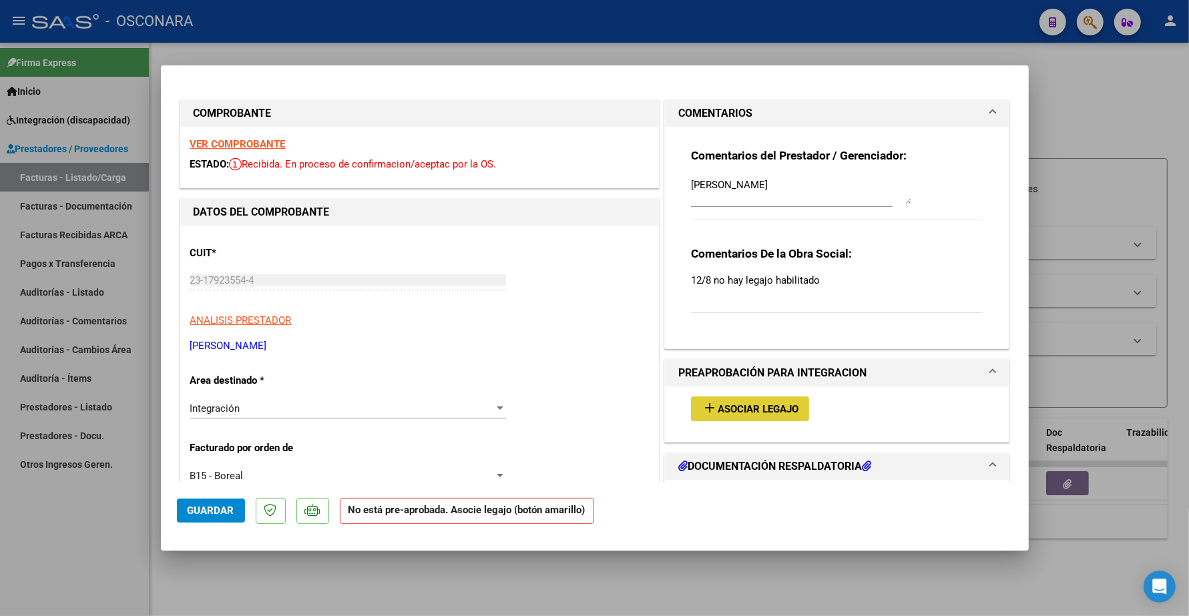
type input "$ 0,00"
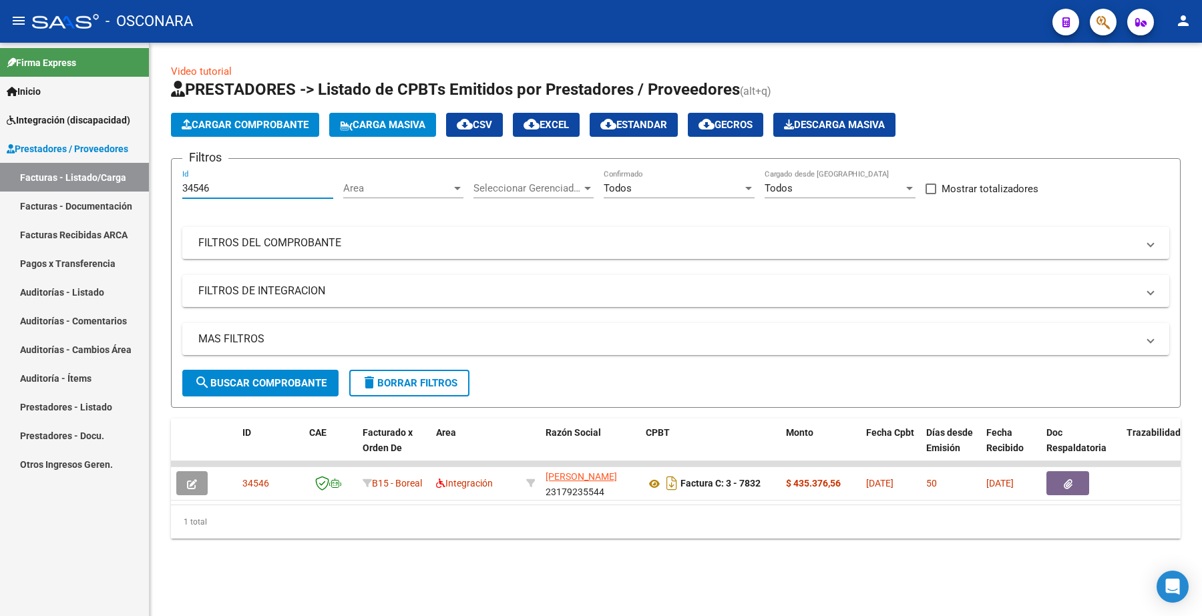
drag, startPoint x: 231, startPoint y: 188, endPoint x: 136, endPoint y: 184, distance: 95.6
click at [140, 188] on mat-sidenav-container "Firma Express Inicio Instructivos Contacto OS Integración (discapacidad) Certif…" at bounding box center [601, 330] width 1202 height 574
paste input "5187"
type input "35187"
click at [298, 379] on span "search Buscar Comprobante" at bounding box center [260, 383] width 132 height 12
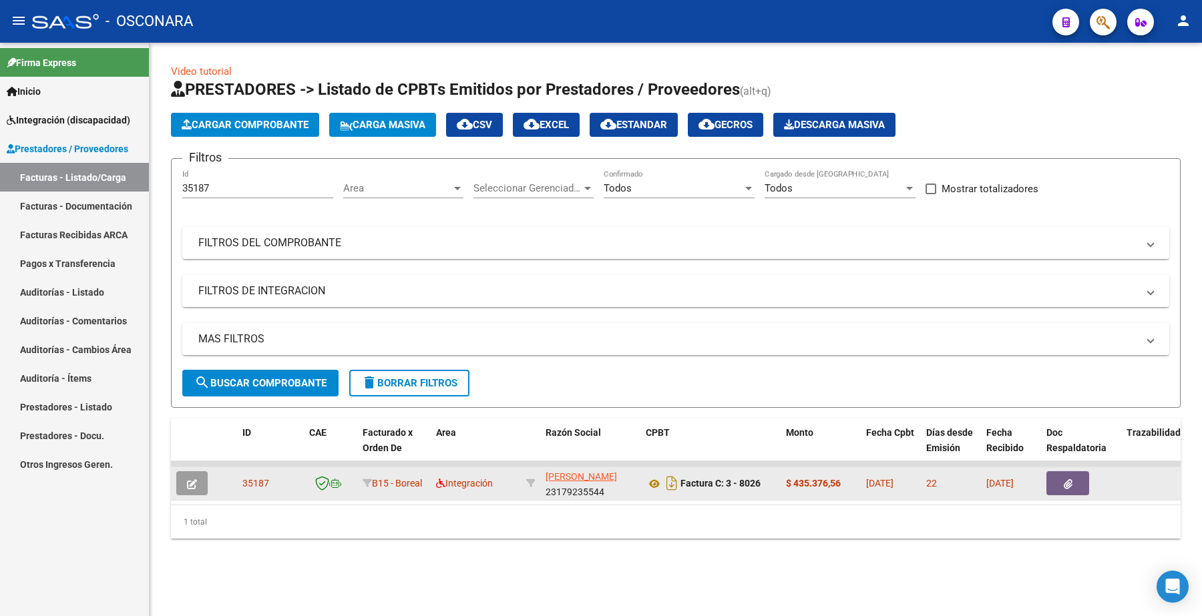
click at [202, 484] on button "button" at bounding box center [191, 483] width 31 height 24
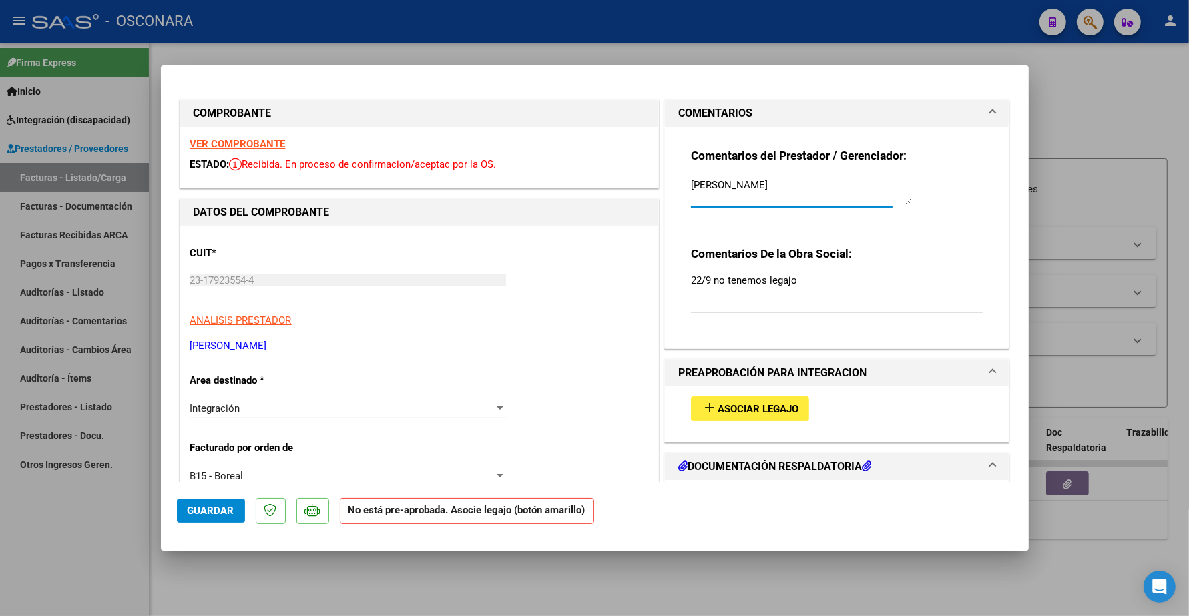
drag, startPoint x: 775, startPoint y: 186, endPoint x: 638, endPoint y: 188, distance: 136.9
type input "$ 0,00"
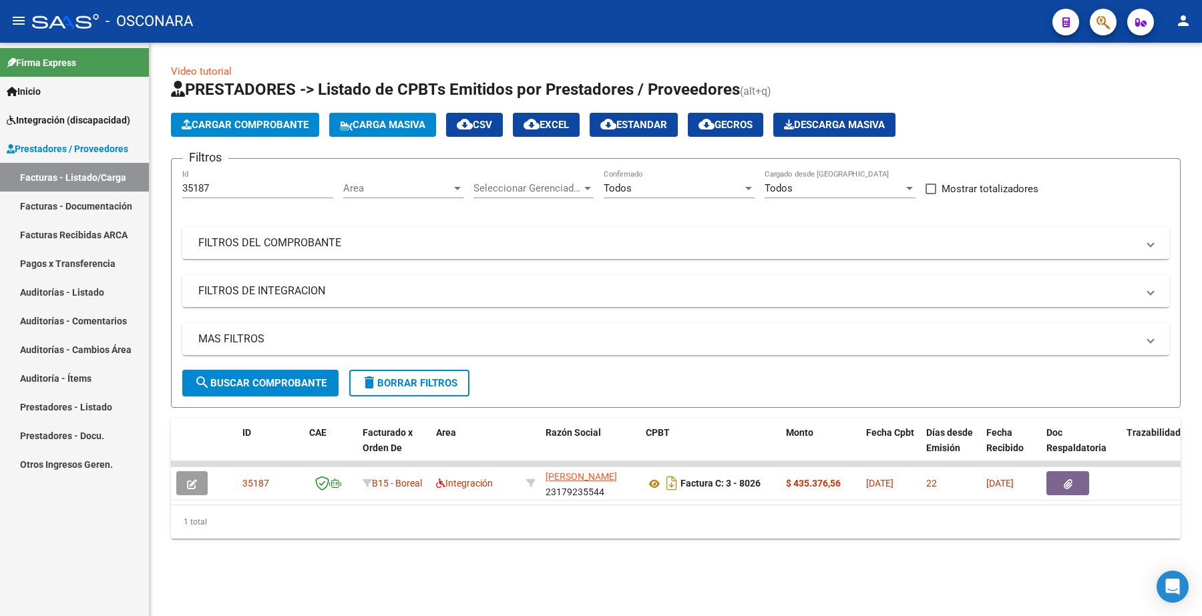
drag, startPoint x: 250, startPoint y: 196, endPoint x: 238, endPoint y: 196, distance: 12.0
click at [238, 196] on div "35187 Id" at bounding box center [257, 184] width 151 height 29
drag, startPoint x: 211, startPoint y: 191, endPoint x: 98, endPoint y: 198, distance: 113.8
click at [98, 198] on mat-sidenav-container "Firma Express Inicio Instructivos Contacto OS Integración (discapacidad) Certif…" at bounding box center [601, 330] width 1202 height 574
paste input "081"
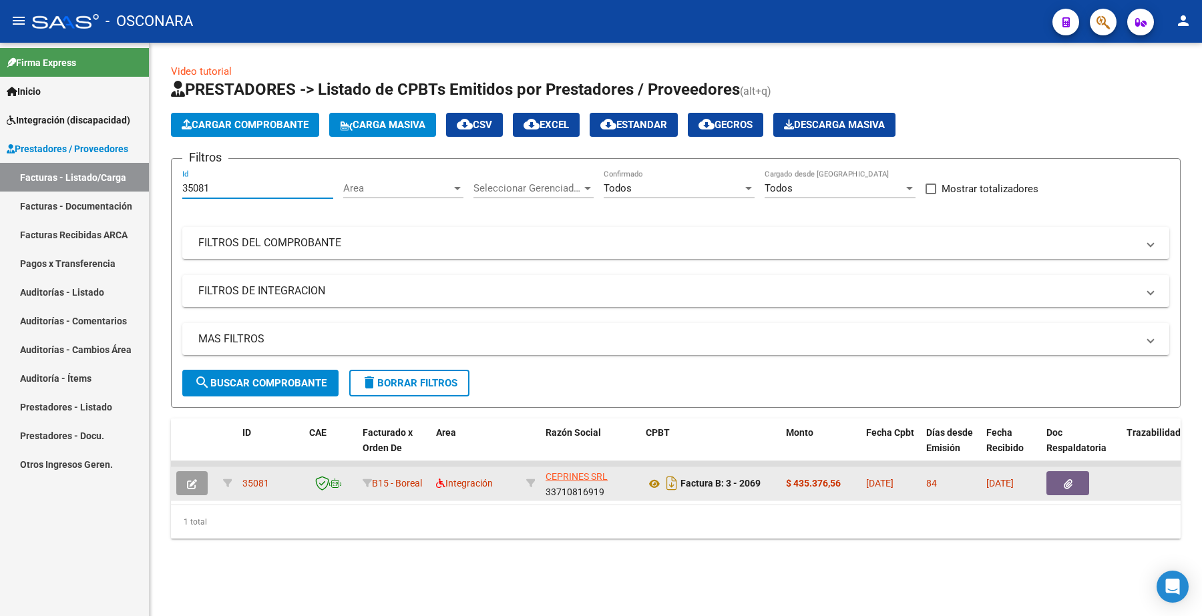
type input "35081"
click at [200, 481] on button "button" at bounding box center [191, 483] width 31 height 24
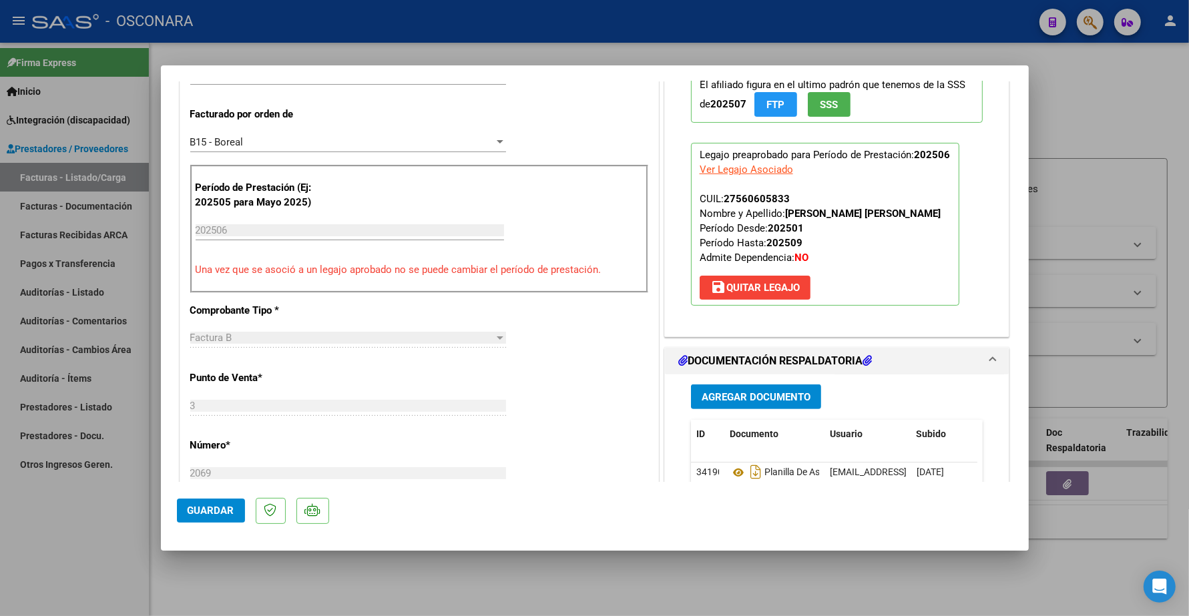
scroll to position [501, 0]
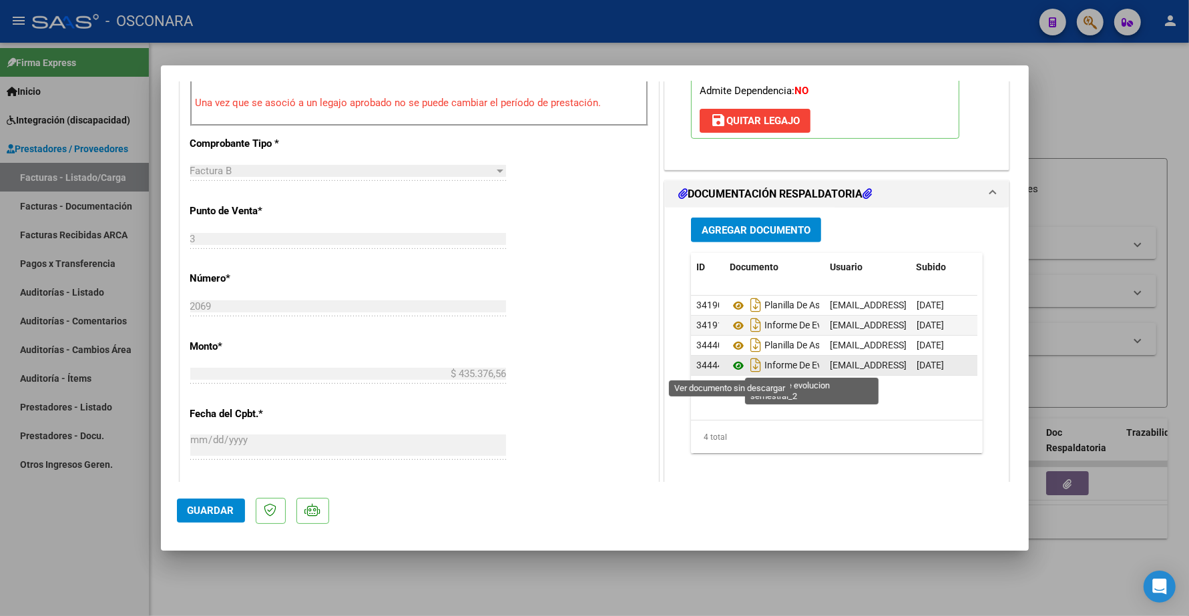
click at [735, 368] on icon at bounding box center [738, 366] width 17 height 16
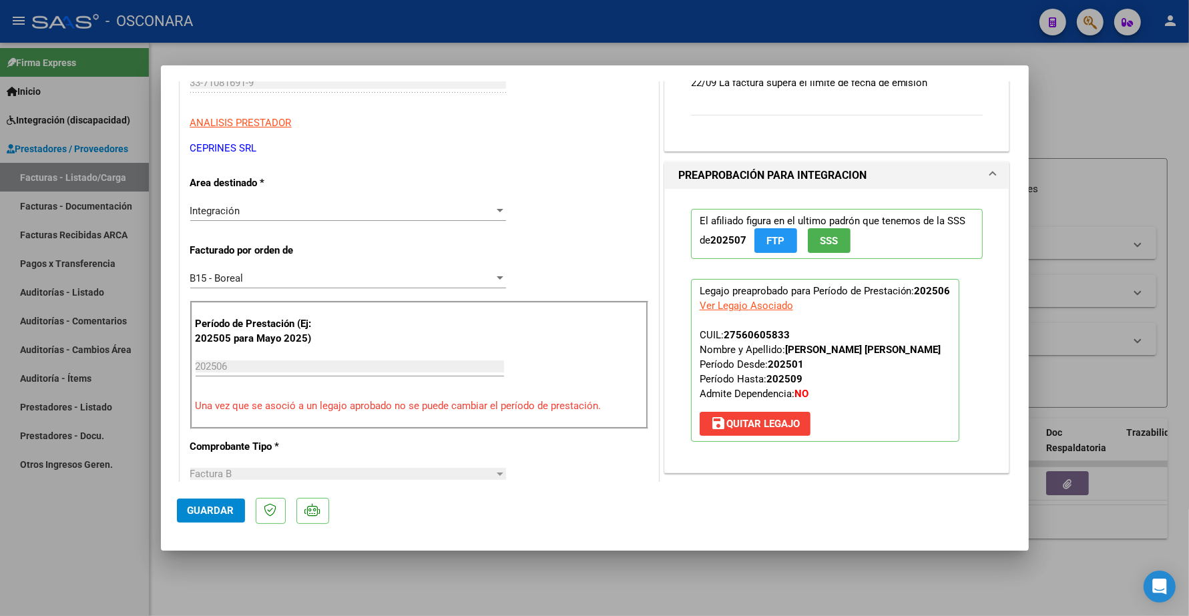
scroll to position [0, 0]
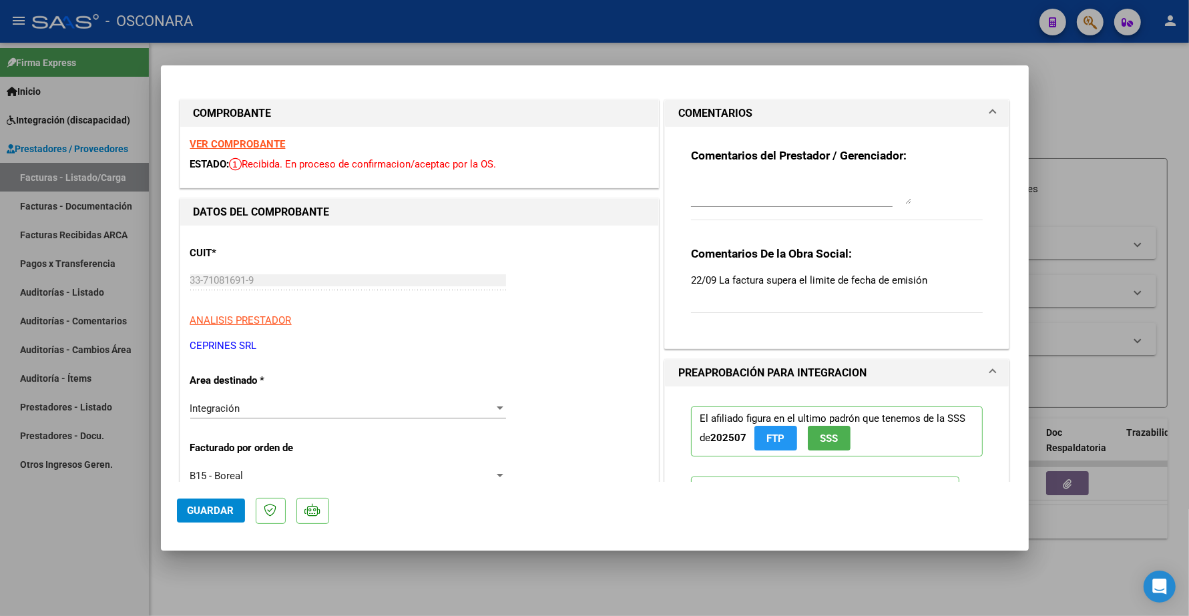
click at [244, 146] on strong "VER COMPROBANTE" at bounding box center [237, 144] width 95 height 12
type input "$ 0,00"
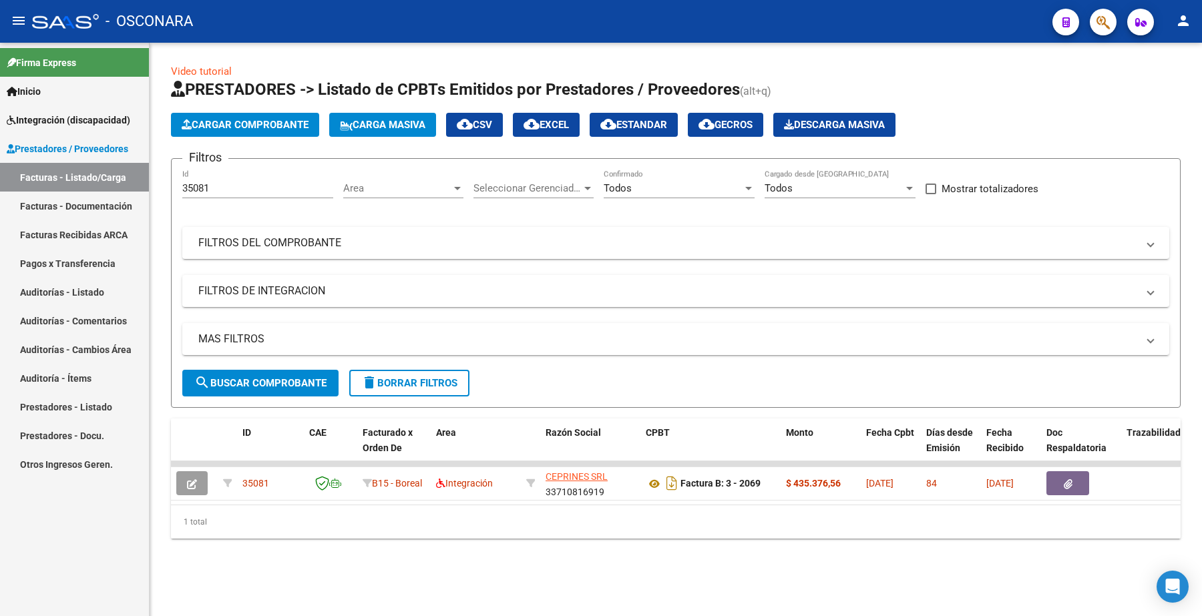
drag, startPoint x: 224, startPoint y: 196, endPoint x: 209, endPoint y: 194, distance: 15.4
click at [209, 195] on div "35081 Id" at bounding box center [257, 184] width 151 height 29
drag, startPoint x: 219, startPoint y: 188, endPoint x: 89, endPoint y: 184, distance: 130.3
click at [90, 186] on mat-sidenav-container "Firma Express Inicio Instructivos Contacto OS Integración (discapacidad) Certif…" at bounding box center [601, 330] width 1202 height 574
paste input "4595"
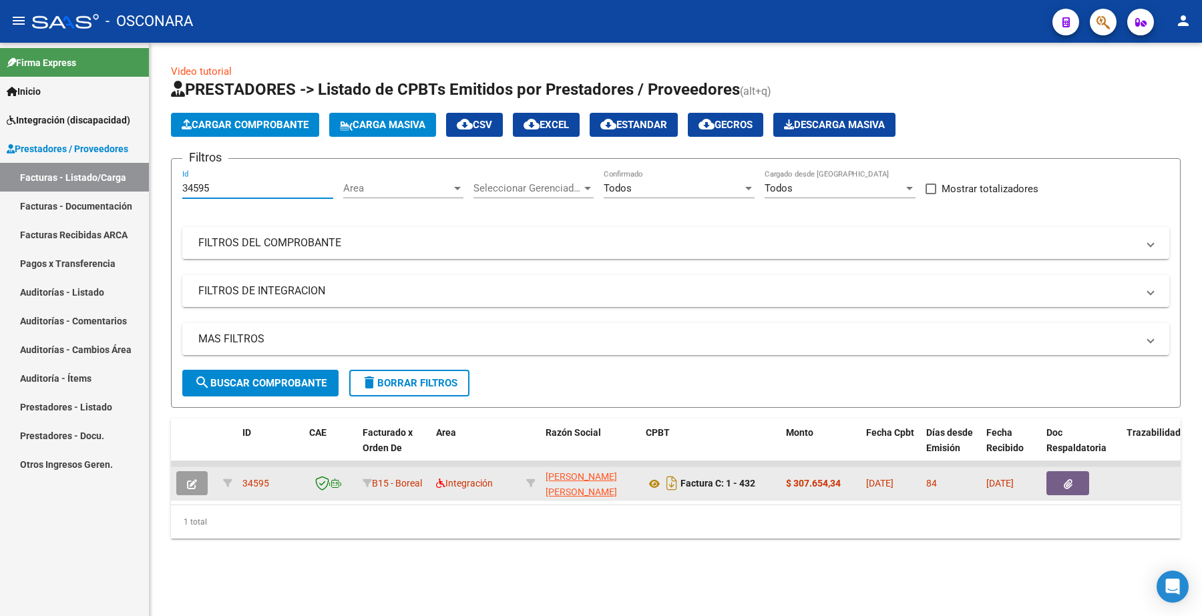
type input "34595"
click at [187, 482] on icon "button" at bounding box center [192, 484] width 10 height 10
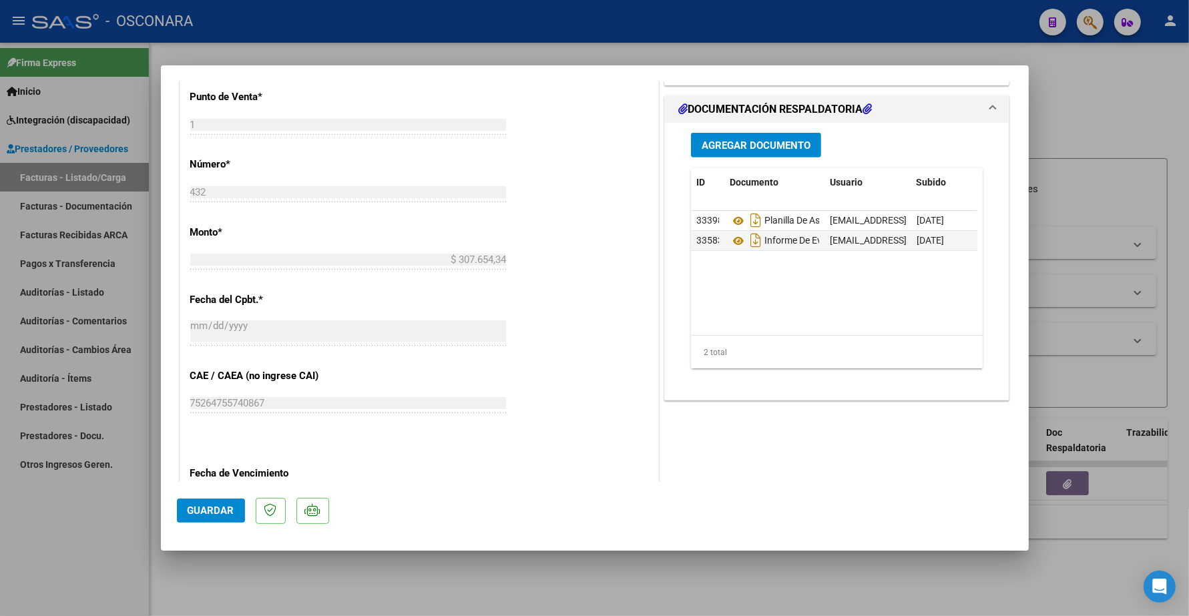
scroll to position [668, 0]
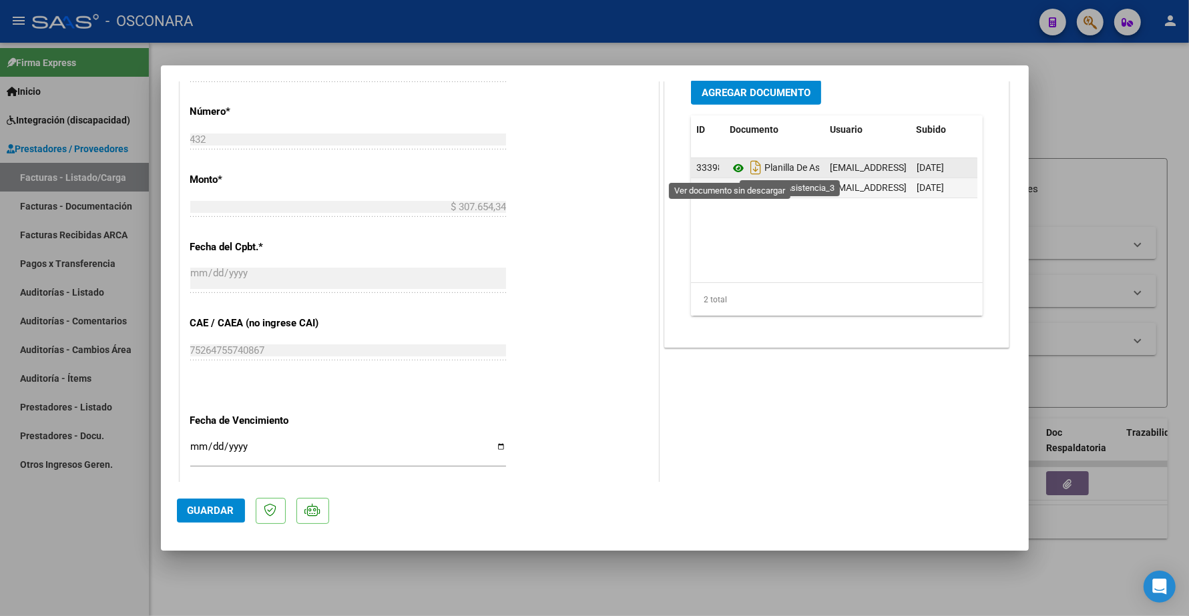
click at [730, 168] on icon at bounding box center [738, 168] width 17 height 16
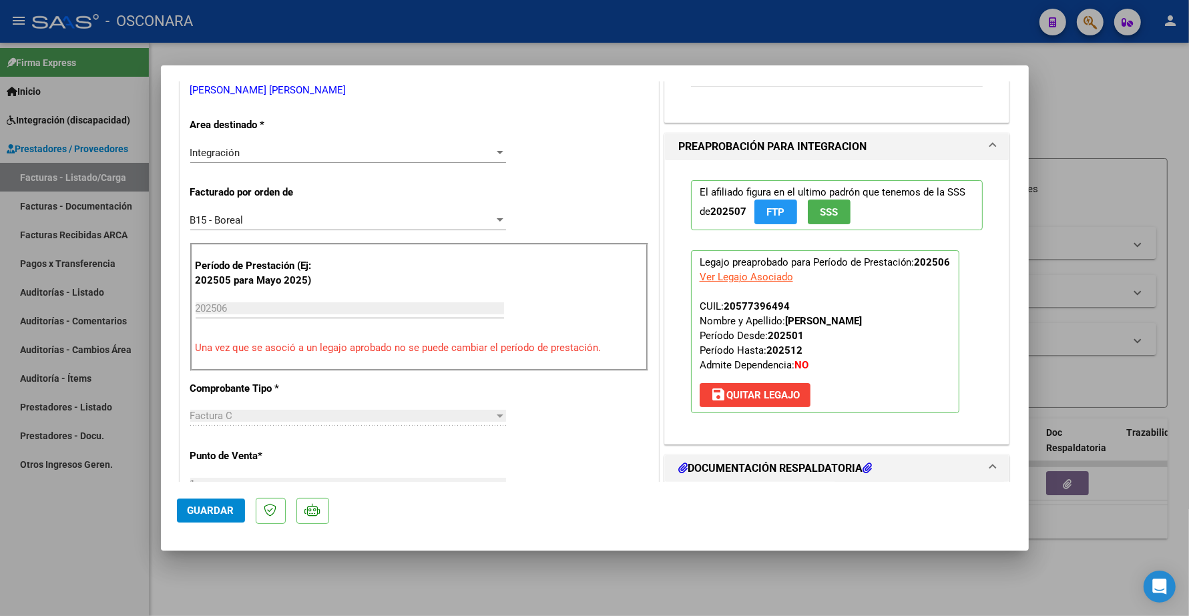
scroll to position [501, 0]
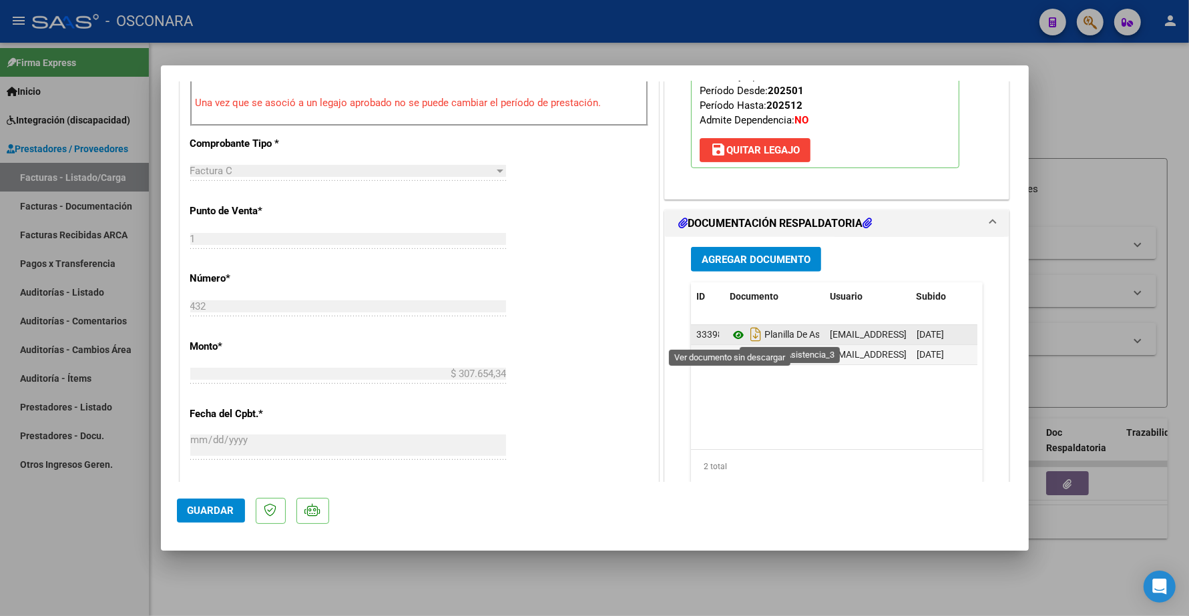
click at [731, 337] on icon at bounding box center [738, 335] width 17 height 16
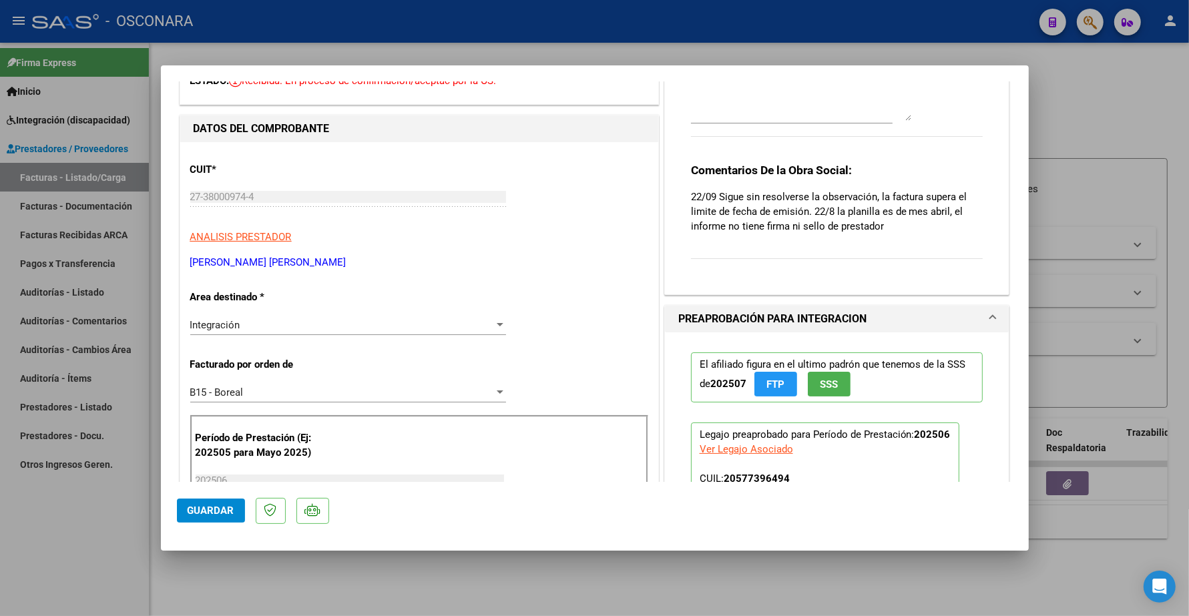
scroll to position [0, 0]
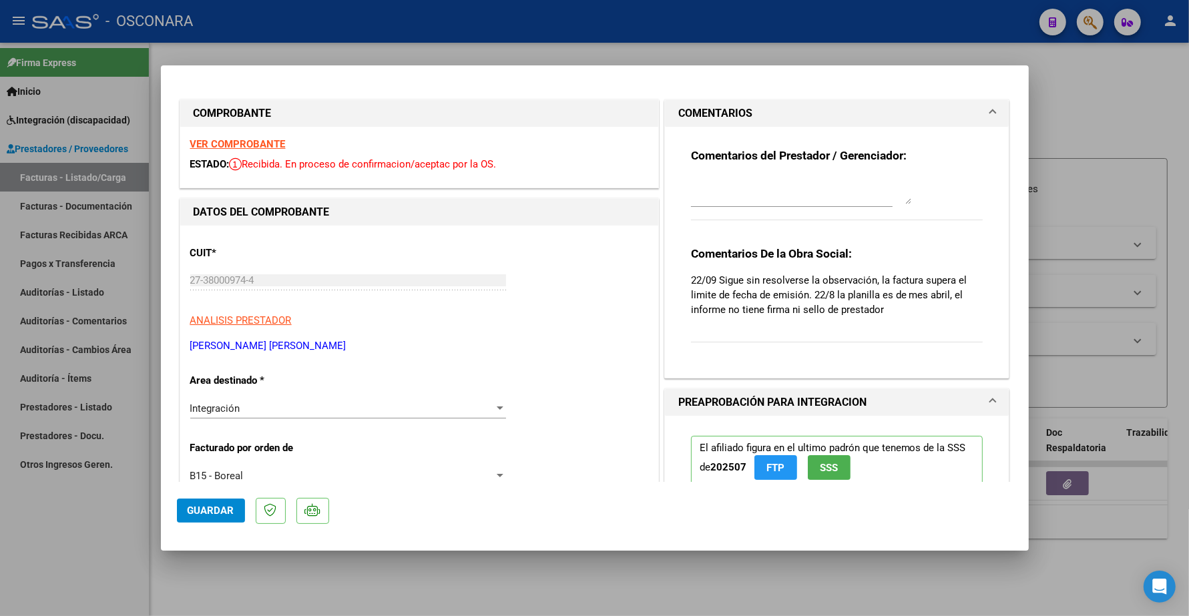
click at [264, 142] on strong "VER COMPROBANTE" at bounding box center [237, 144] width 95 height 12
type input "$ 0,00"
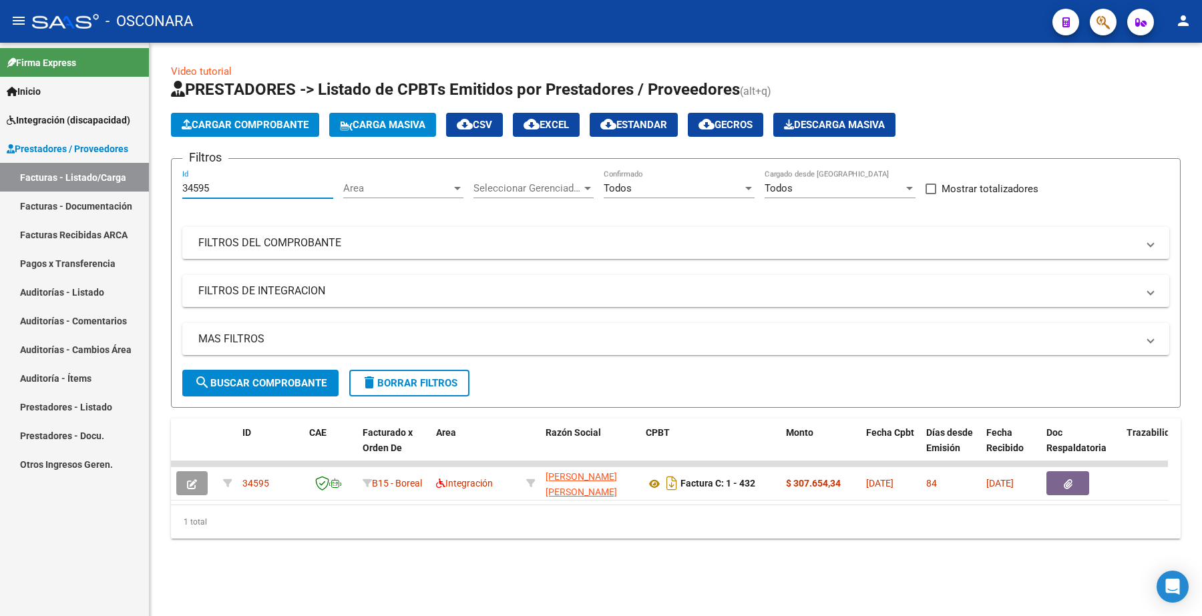
drag, startPoint x: 226, startPoint y: 189, endPoint x: 131, endPoint y: 174, distance: 96.0
click at [131, 184] on mat-sidenav-container "Firma Express Inicio Instructivos Contacto OS Integración (discapacidad) Certif…" at bounding box center [601, 330] width 1202 height 574
paste input "72"
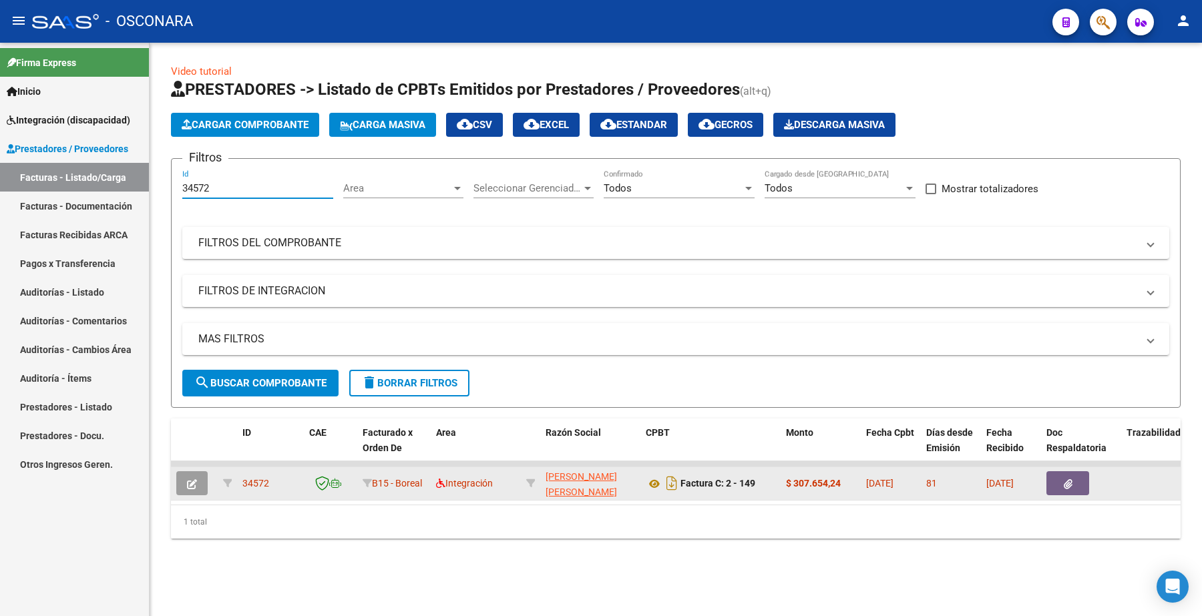
type input "34572"
click at [187, 484] on icon "button" at bounding box center [192, 484] width 10 height 10
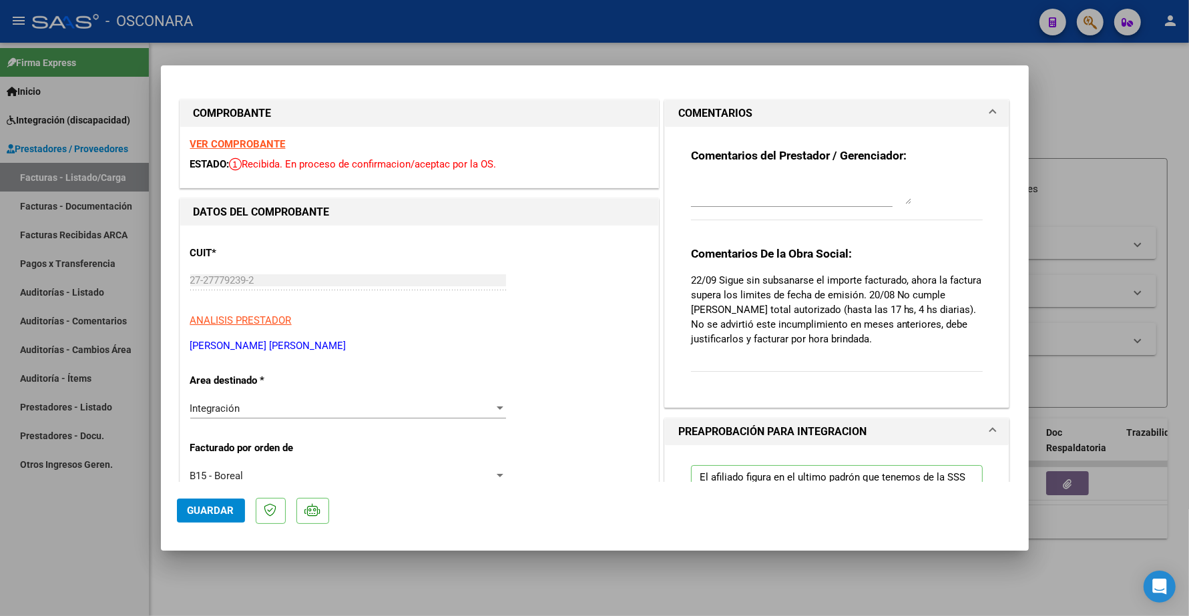
type input "$ 0,00"
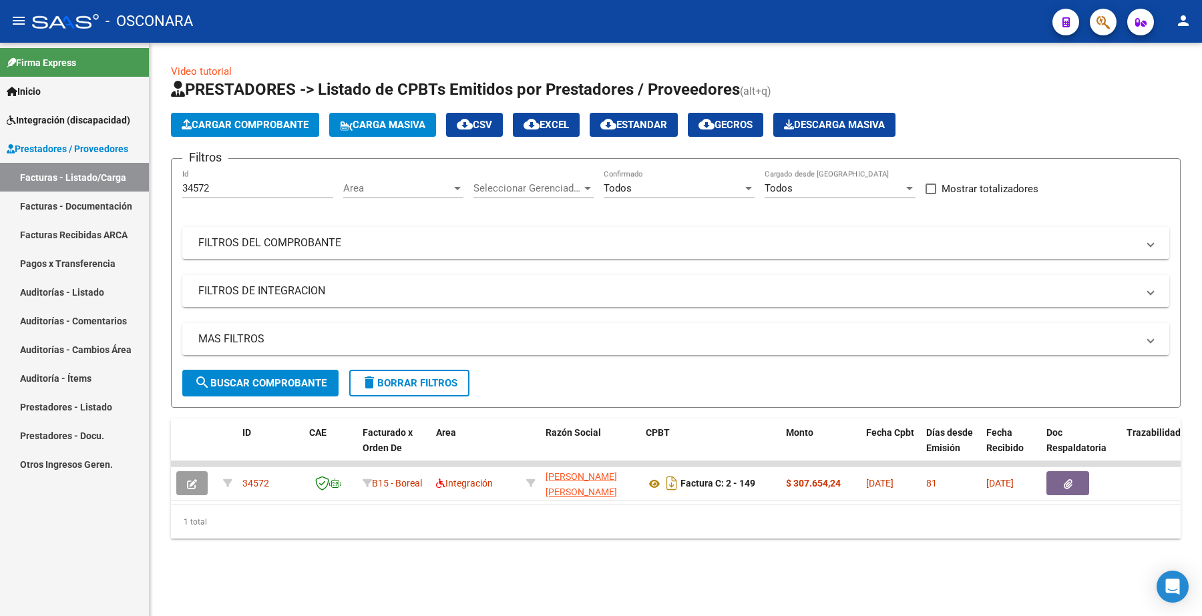
drag, startPoint x: 222, startPoint y: 194, endPoint x: 214, endPoint y: 192, distance: 7.8
click at [214, 192] on div "34572 Id" at bounding box center [257, 184] width 151 height 29
drag, startPoint x: 214, startPoint y: 188, endPoint x: 122, endPoint y: 162, distance: 96.2
click at [106, 188] on mat-sidenav-container "Firma Express Inicio Instructivos Contacto OS Integración (discapacidad) Certif…" at bounding box center [601, 330] width 1202 height 574
paste input "44"
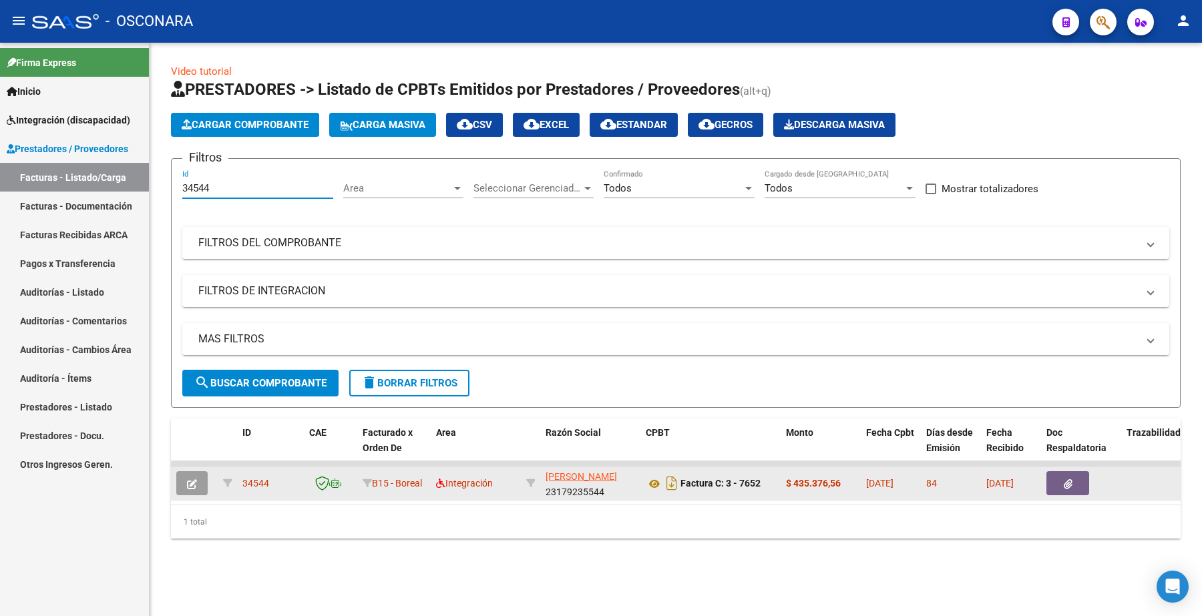
type input "34544"
click at [189, 479] on icon "button" at bounding box center [192, 484] width 10 height 10
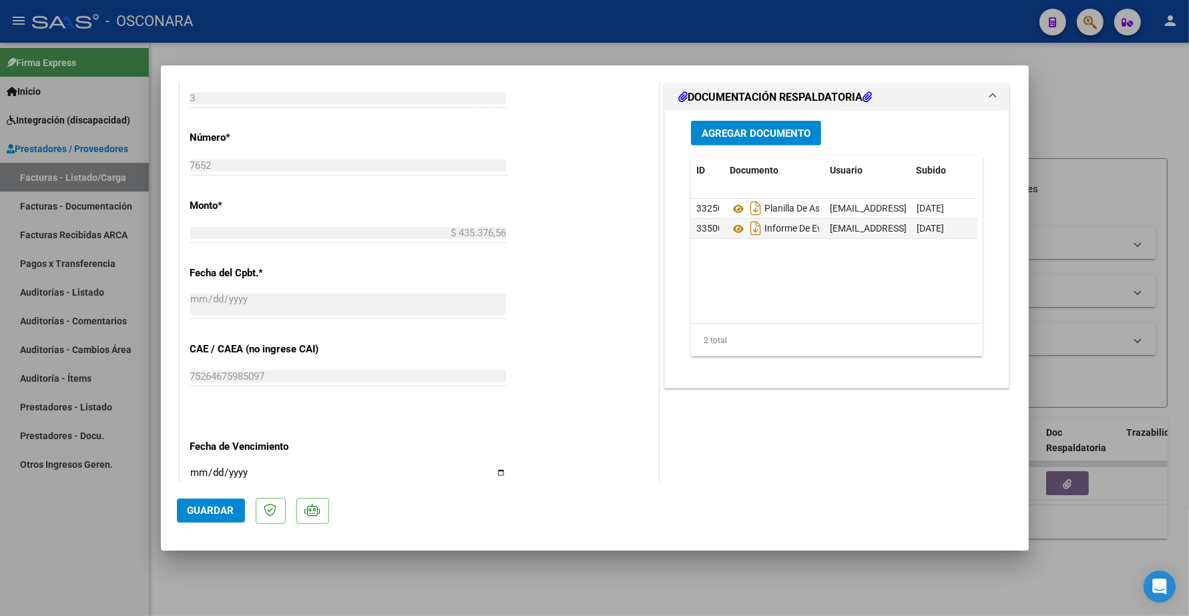
scroll to position [668, 0]
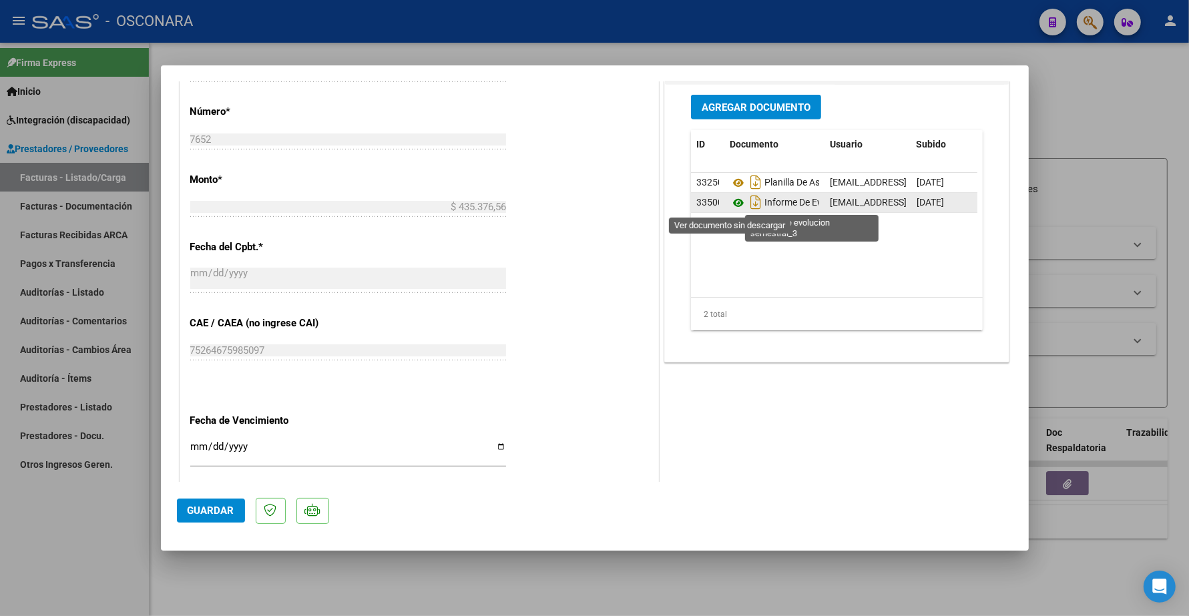
click at [730, 198] on icon at bounding box center [738, 203] width 17 height 16
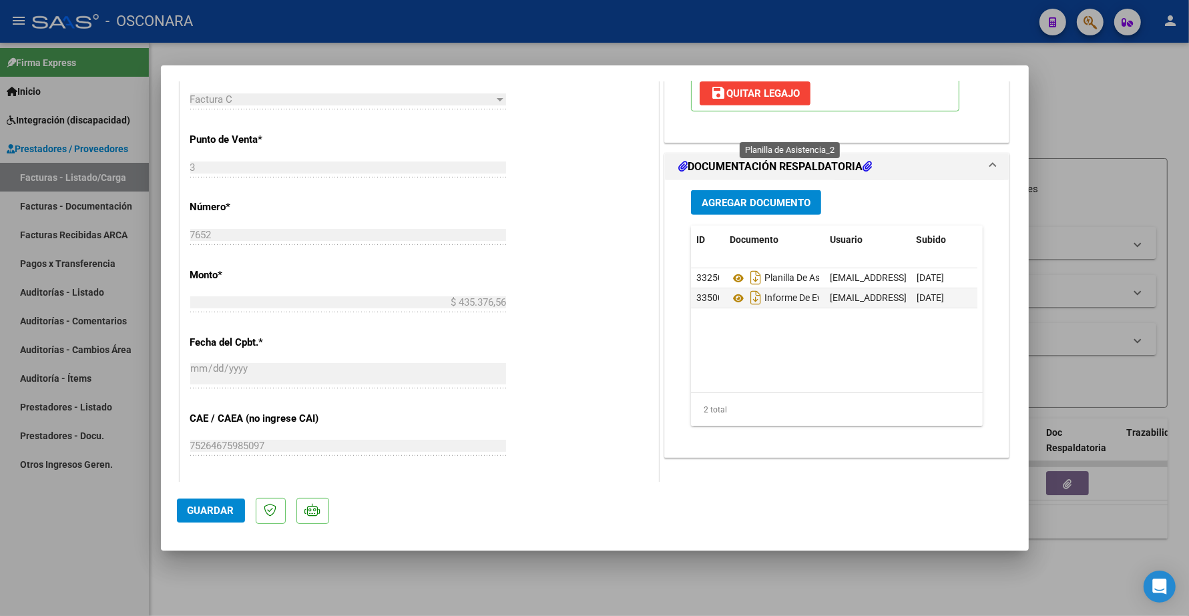
scroll to position [564, 0]
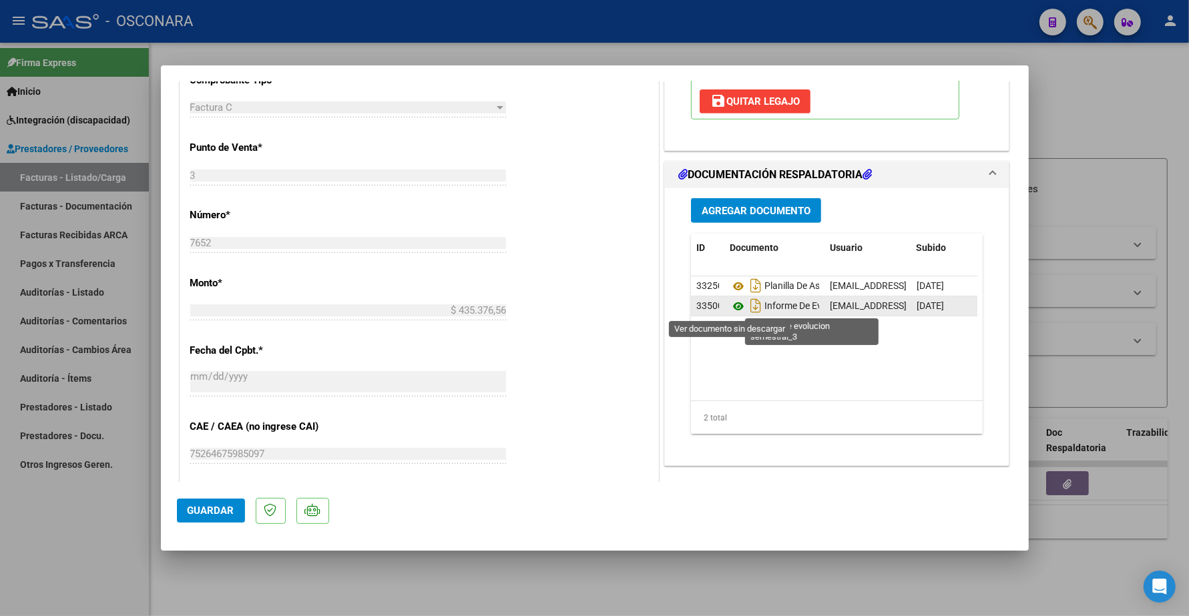
click at [730, 311] on icon at bounding box center [738, 307] width 17 height 16
type input "$ 0,00"
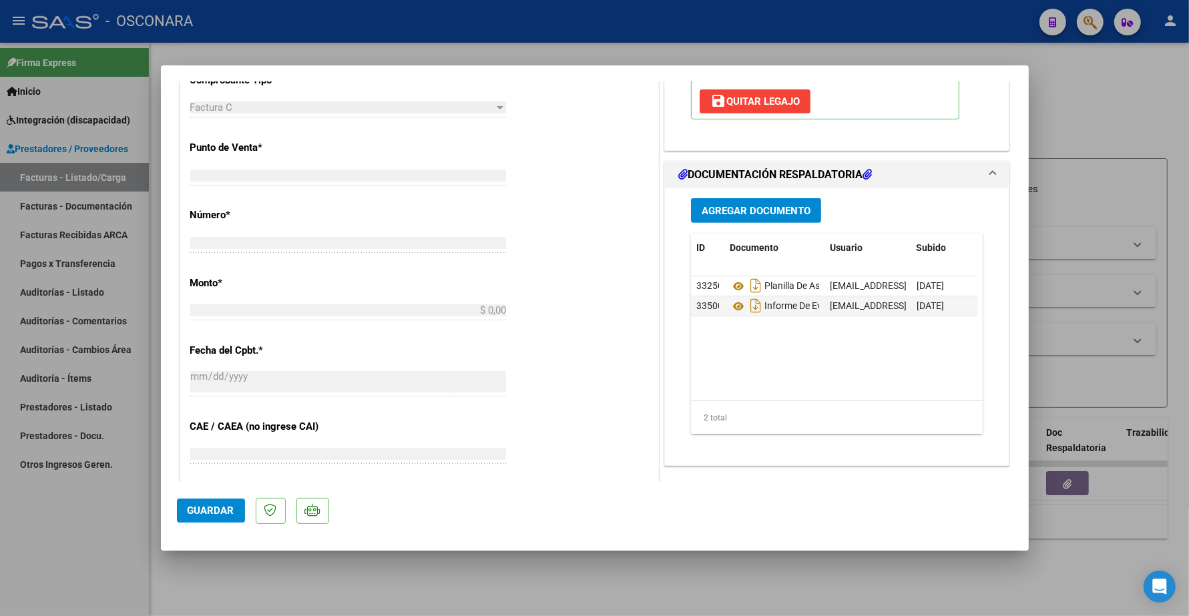
scroll to position [519, 0]
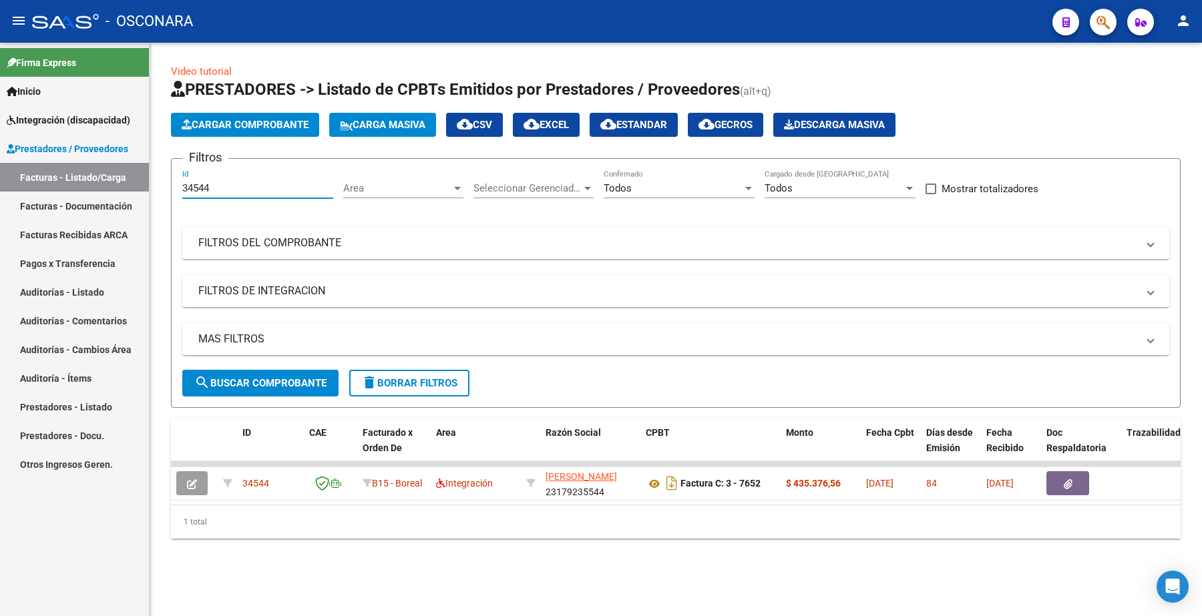
drag, startPoint x: 235, startPoint y: 184, endPoint x: 12, endPoint y: 140, distance: 227.2
click at [27, 182] on mat-sidenav-container "Firma Express Inicio Instructivos Contacto OS Integración (discapacidad) Certif…" at bounding box center [601, 330] width 1202 height 574
paste input "3"
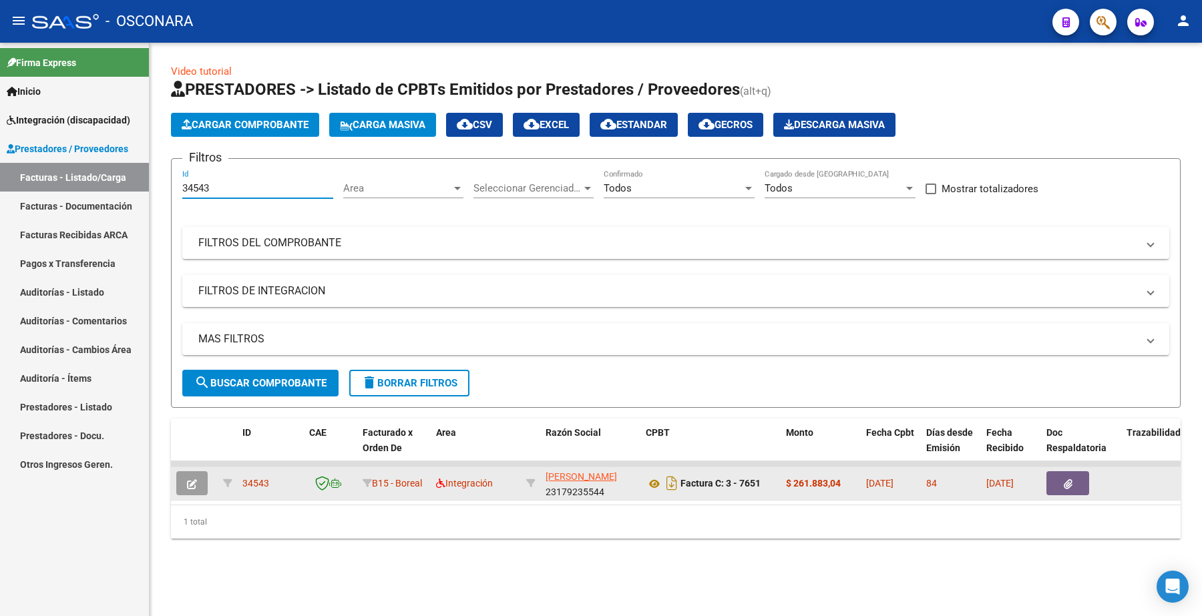
type input "34543"
click at [198, 483] on button "button" at bounding box center [191, 483] width 31 height 24
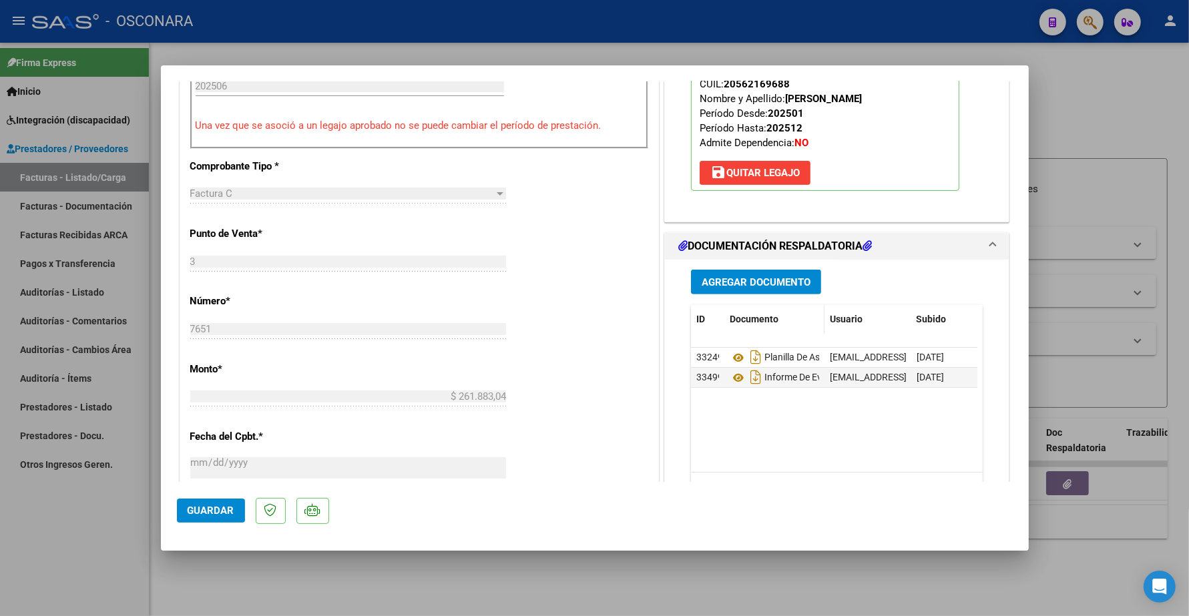
scroll to position [584, 0]
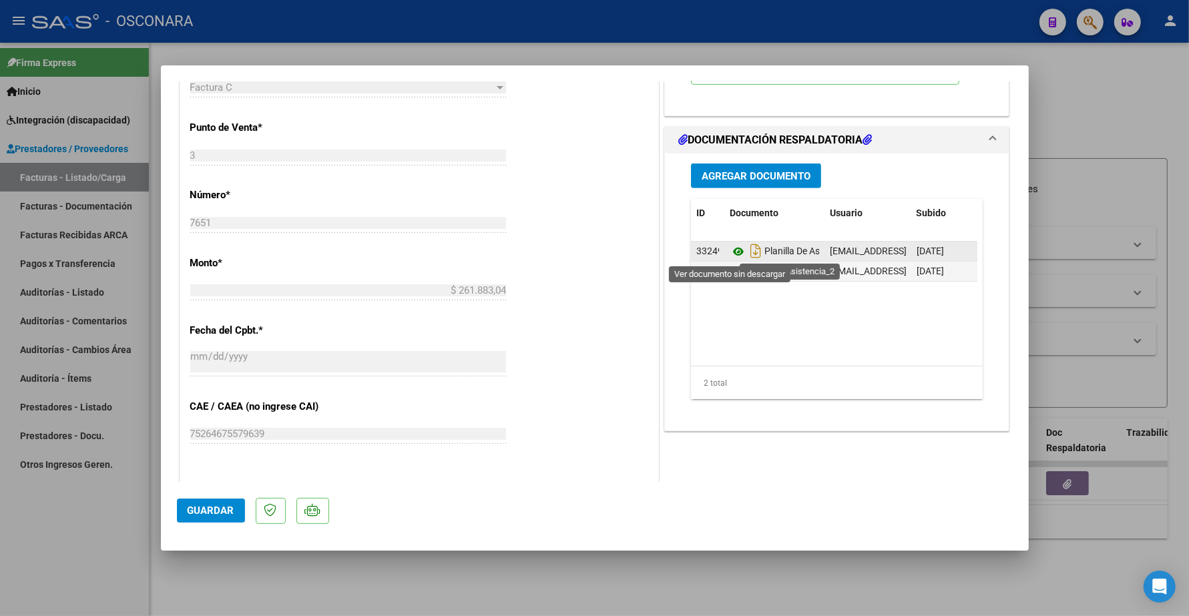
click at [732, 254] on icon at bounding box center [738, 252] width 17 height 16
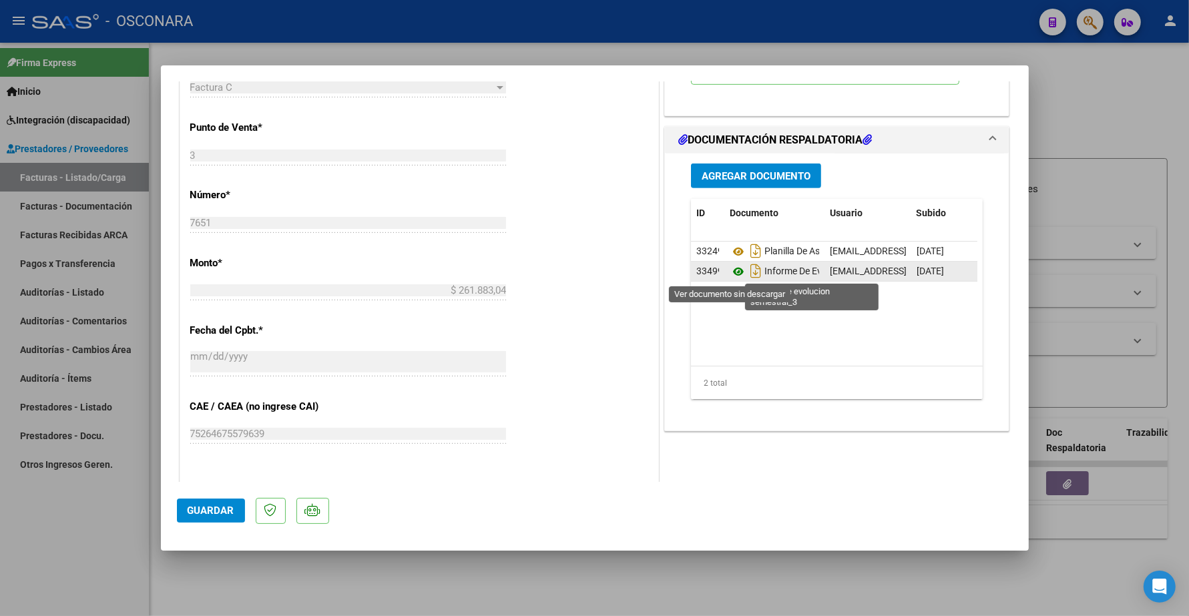
click at [730, 269] on icon at bounding box center [738, 272] width 17 height 16
type input "$ 0,00"
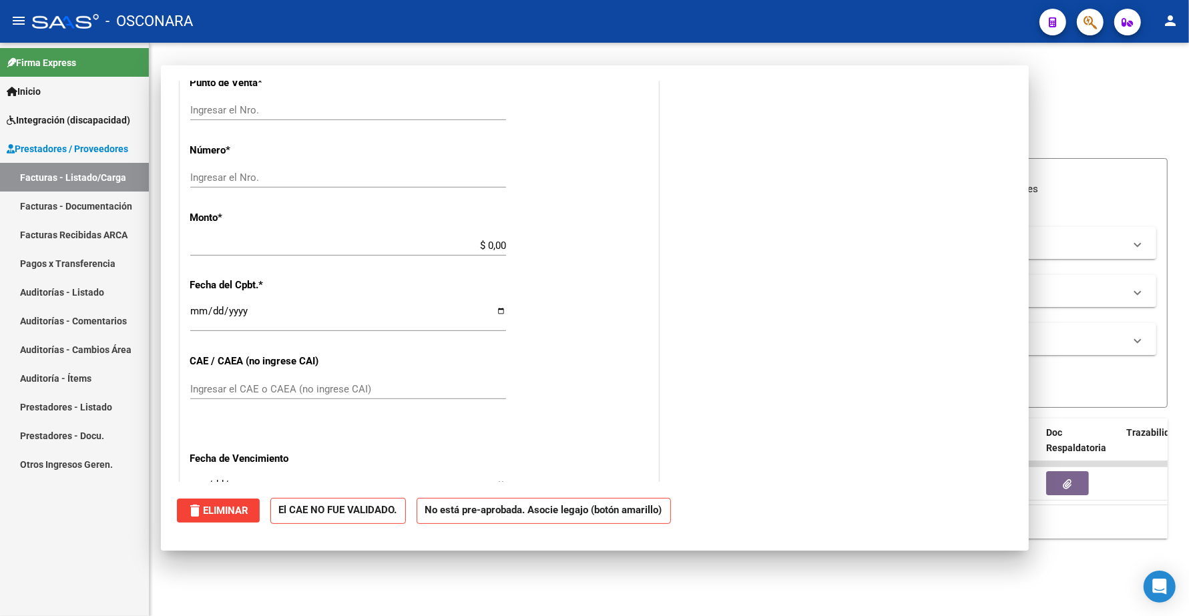
scroll to position [0, 0]
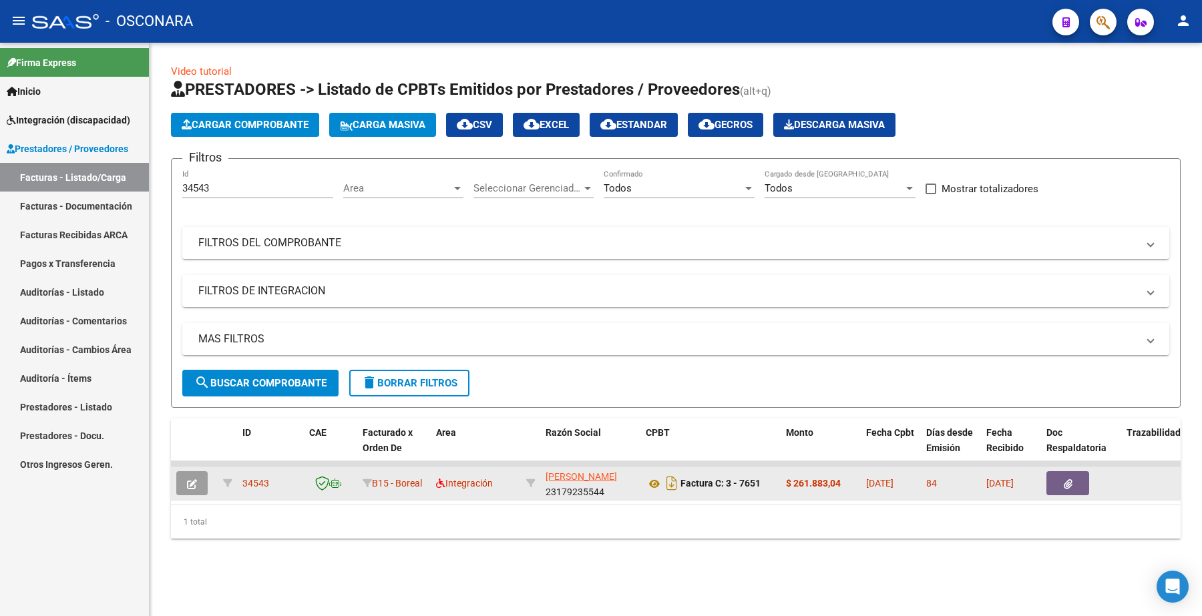
click at [196, 481] on icon "button" at bounding box center [192, 484] width 10 height 10
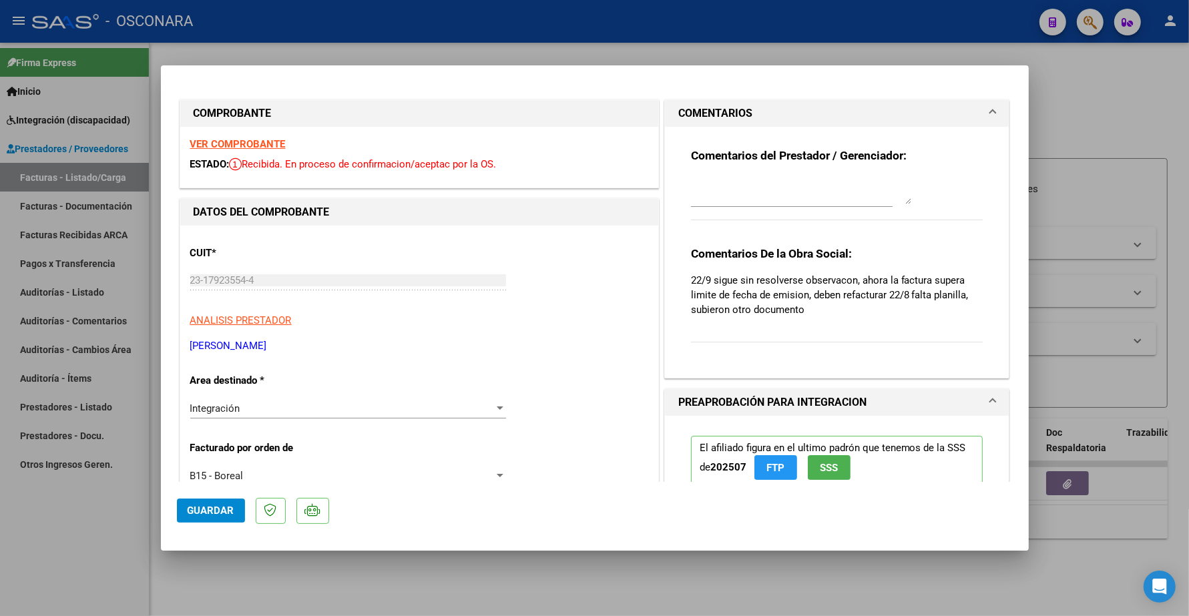
type input "$ 0,00"
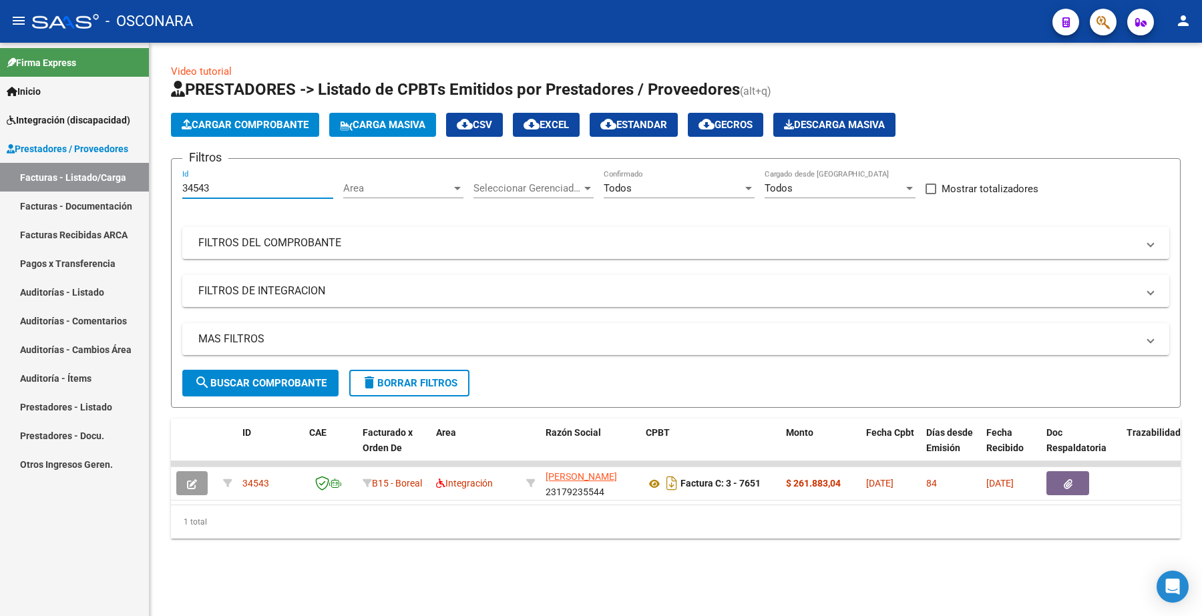
drag, startPoint x: 228, startPoint y: 181, endPoint x: 0, endPoint y: 132, distance: 232.9
click at [0, 164] on mat-sidenav-container "Firma Express Inicio Instructivos Contacto OS Integración (discapacidad) Certif…" at bounding box center [601, 330] width 1202 height 574
paste input "39"
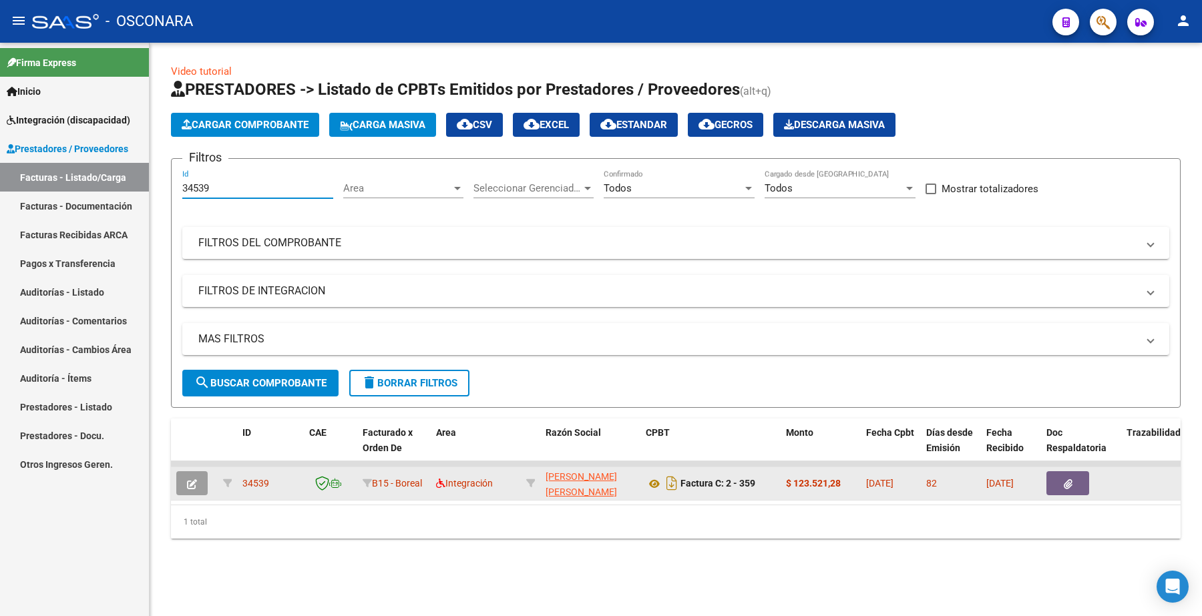
type input "34539"
click at [189, 483] on icon "button" at bounding box center [192, 484] width 10 height 10
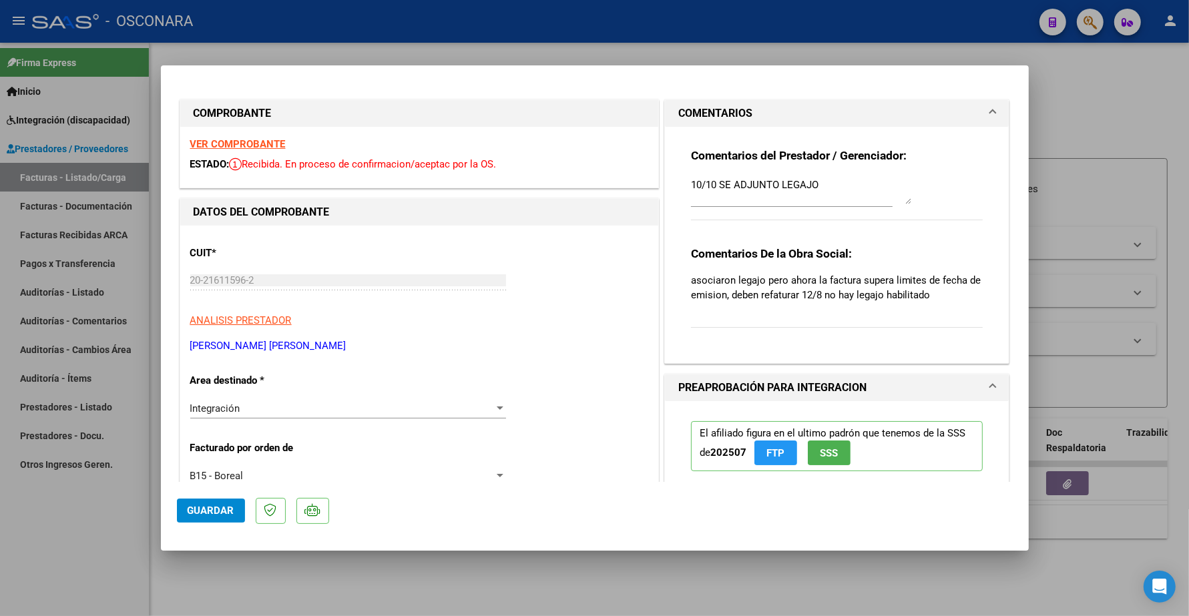
click at [276, 142] on strong "VER COMPROBANTE" at bounding box center [237, 144] width 95 height 12
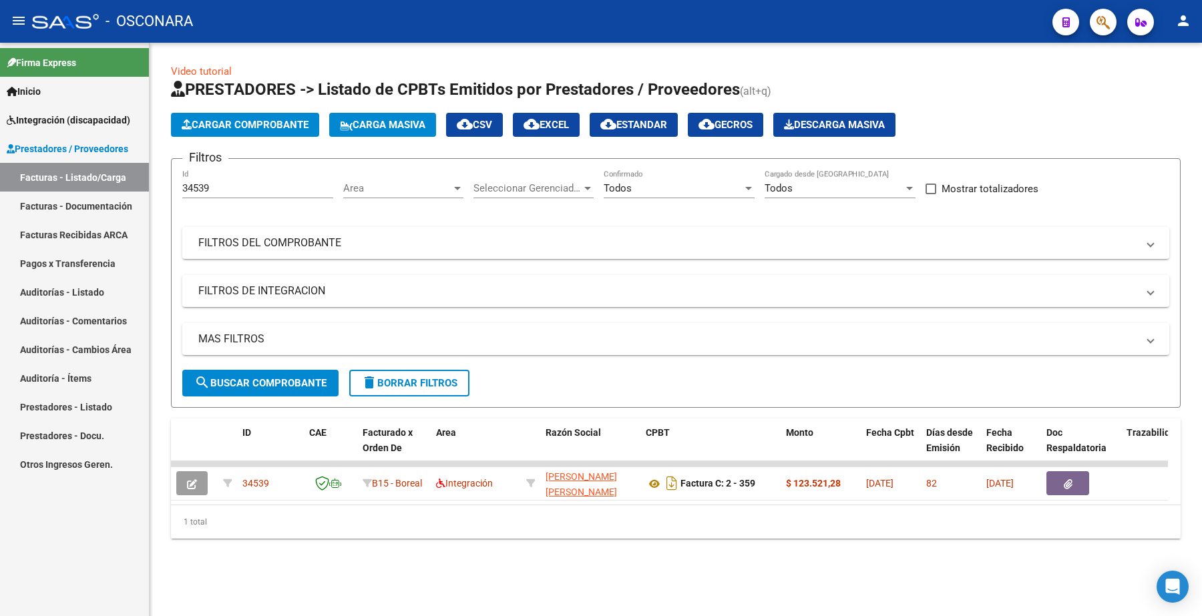
drag, startPoint x: 239, startPoint y: 180, endPoint x: 186, endPoint y: 195, distance: 55.4
click at [187, 195] on div "34539 Id" at bounding box center [257, 184] width 151 height 29
drag, startPoint x: 217, startPoint y: 184, endPoint x: 122, endPoint y: 175, distance: 96.0
click at [116, 188] on mat-sidenav-container "Firma Express Inicio Instructivos Contacto OS Integración (discapacidad) Certif…" at bounding box center [601, 330] width 1202 height 574
paste input "number"
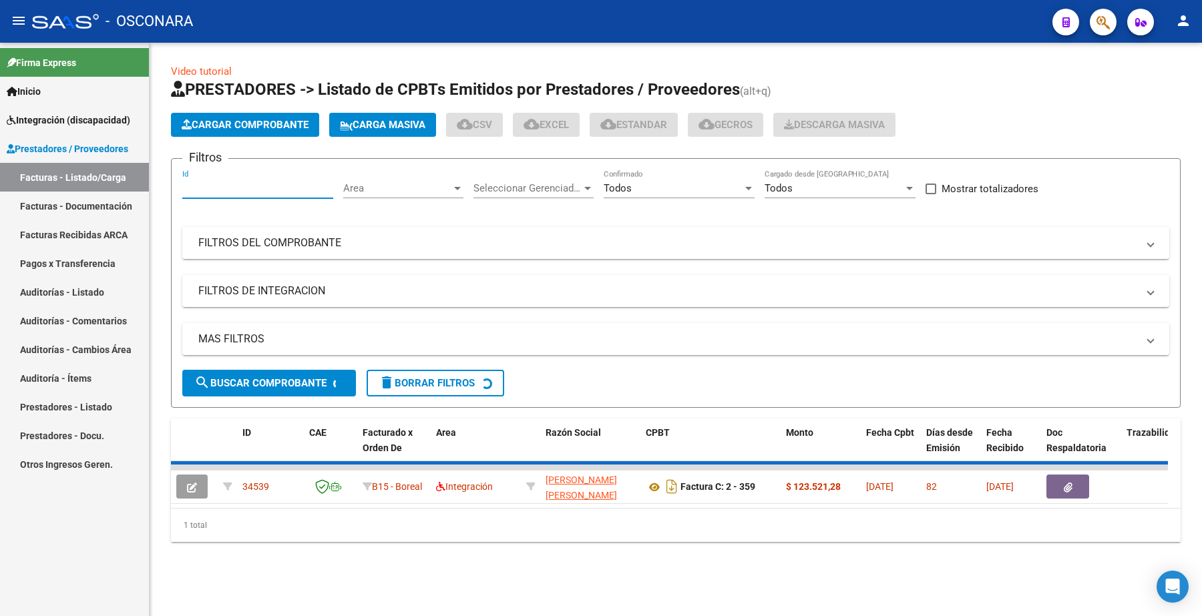
click at [207, 191] on input "Id" at bounding box center [257, 188] width 151 height 12
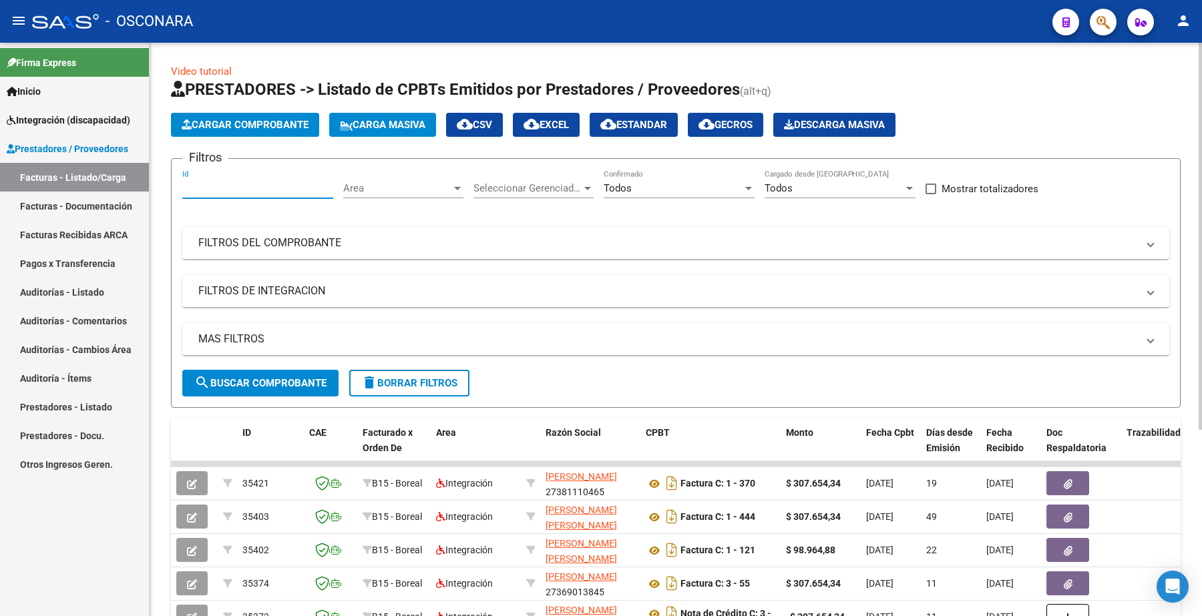
click at [224, 184] on input "Id" at bounding box center [257, 188] width 151 height 12
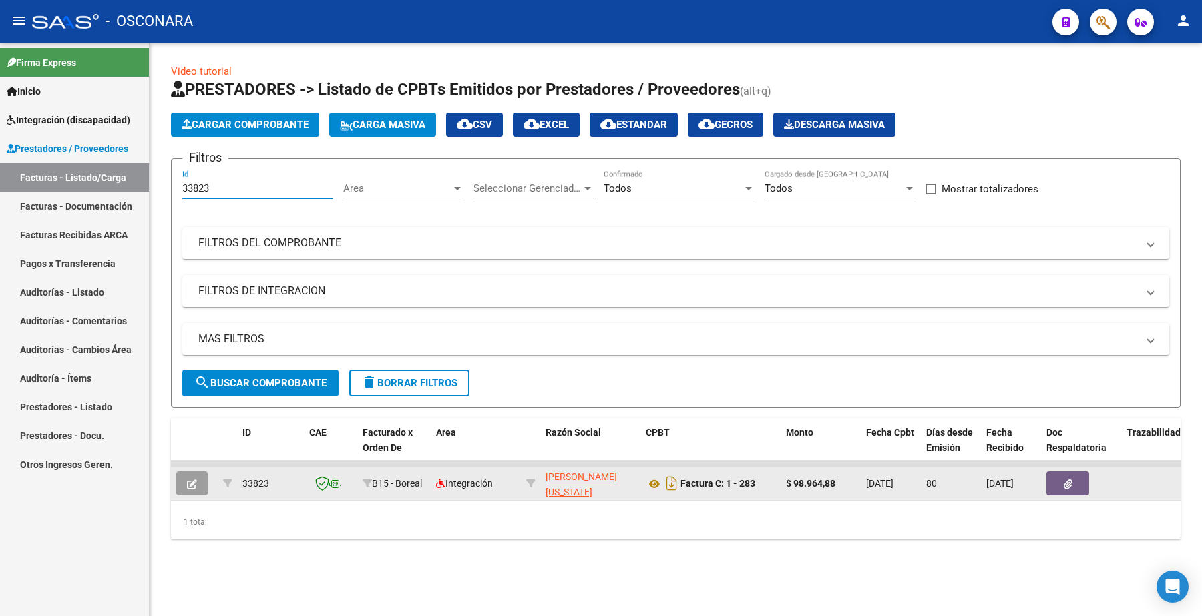
click at [202, 477] on button "button" at bounding box center [191, 483] width 31 height 24
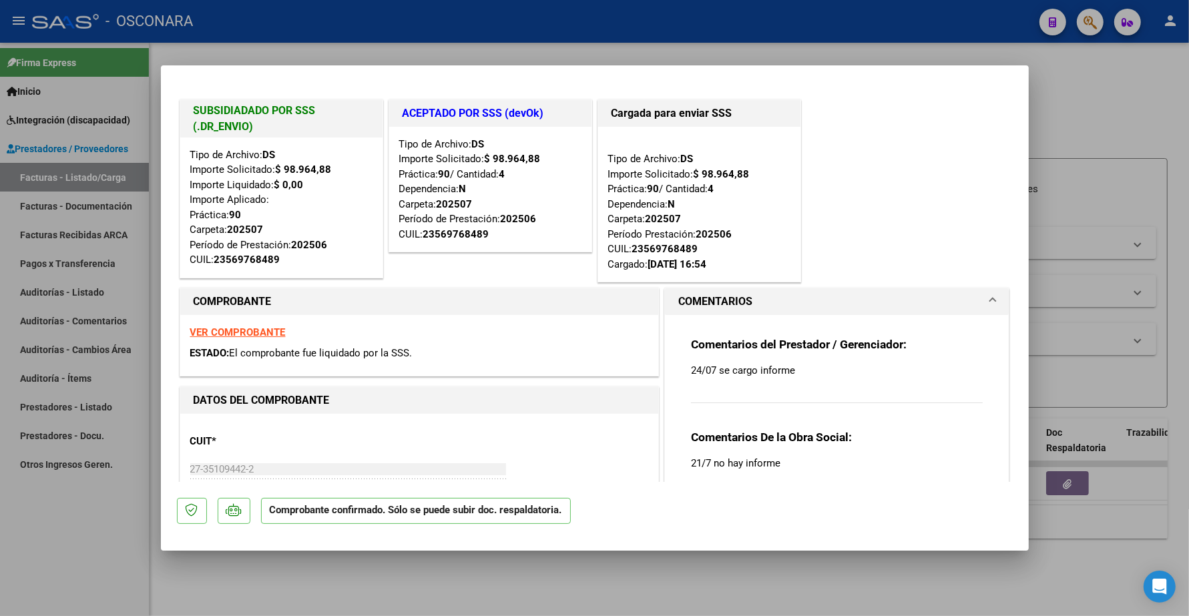
click at [250, 334] on strong "VER COMPROBANTE" at bounding box center [237, 333] width 95 height 12
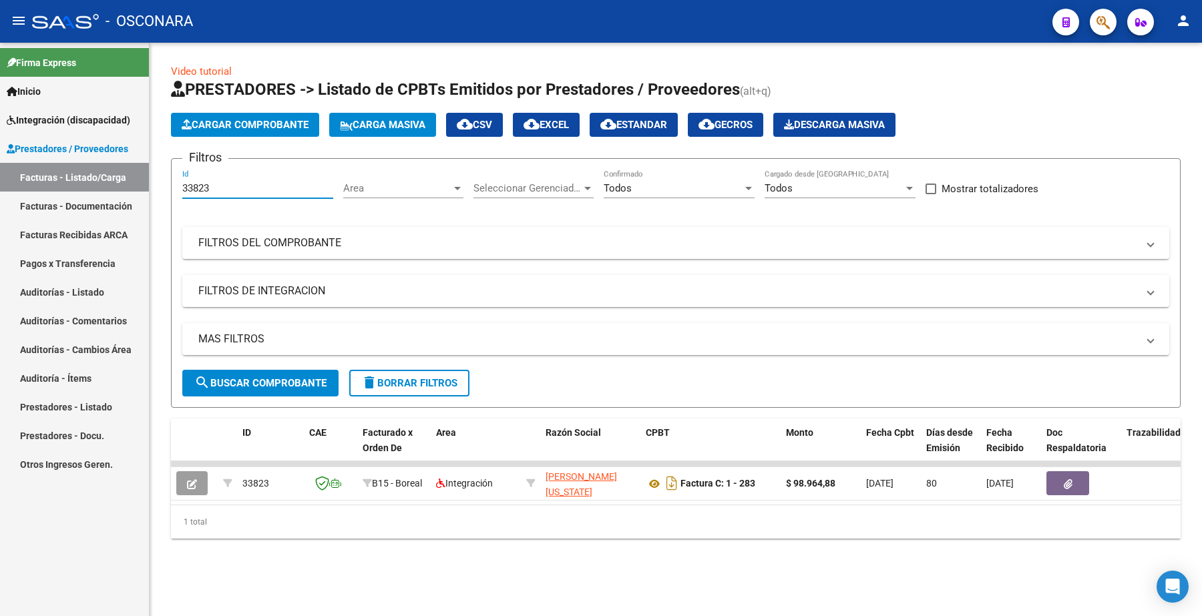
drag, startPoint x: 224, startPoint y: 182, endPoint x: 112, endPoint y: 160, distance: 114.3
click at [109, 184] on mat-sidenav-container "Firma Express Inicio Instructivos Contacto OS Integración (discapacidad) Certif…" at bounding box center [601, 330] width 1202 height 574
paste input "4504"
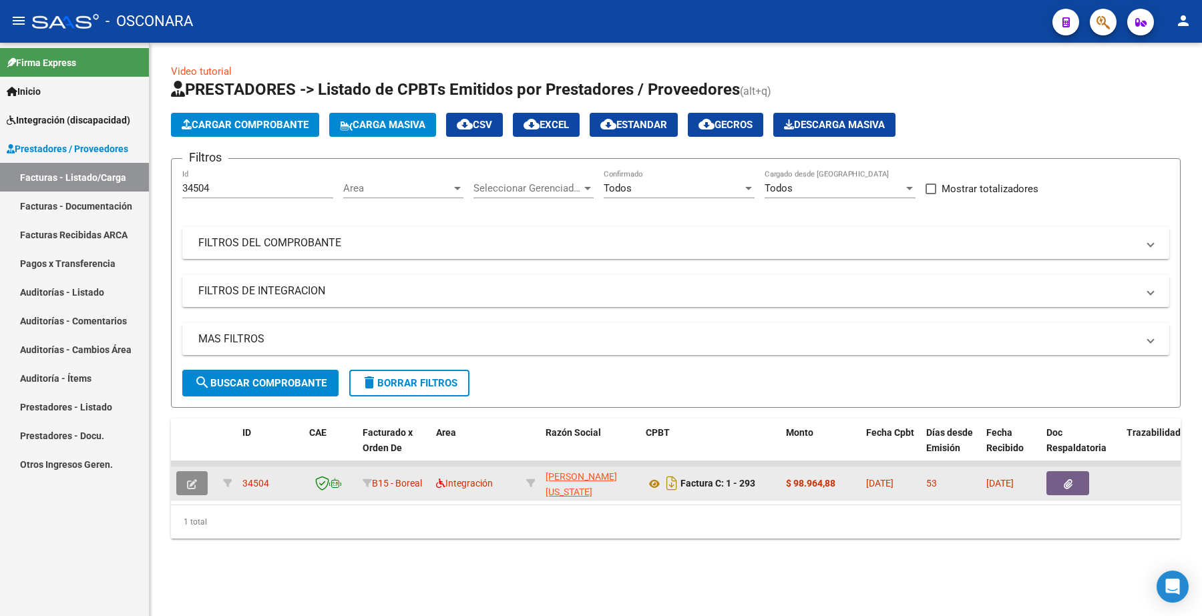
click at [191, 482] on icon "button" at bounding box center [192, 484] width 10 height 10
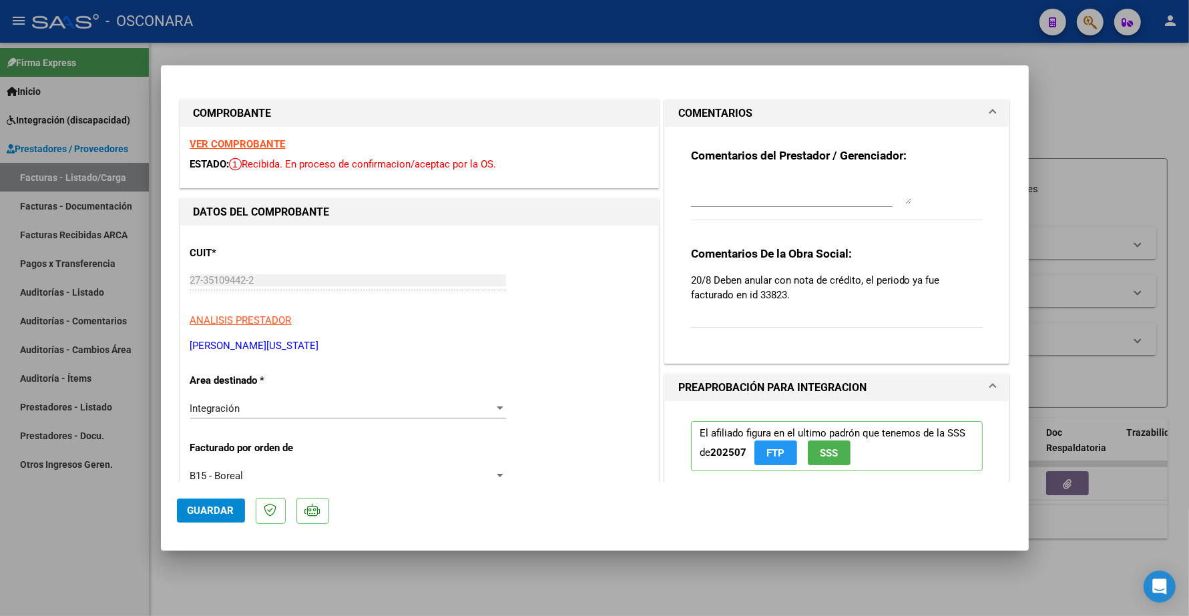
click at [241, 142] on strong "VER COMPROBANTE" at bounding box center [237, 144] width 95 height 12
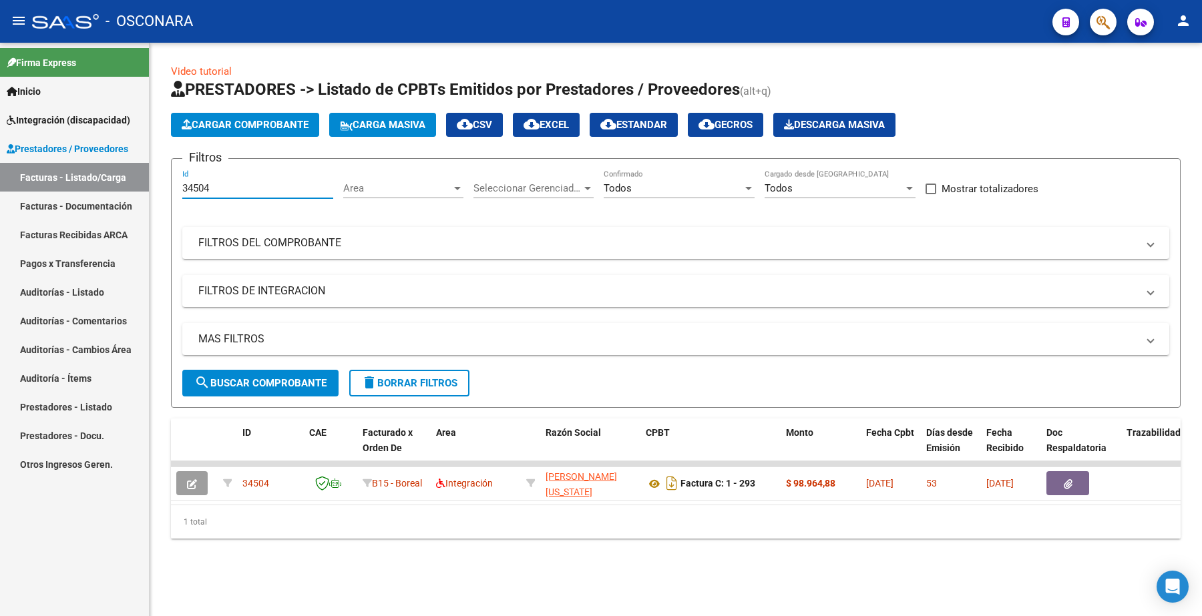
drag, startPoint x: 232, startPoint y: 187, endPoint x: 83, endPoint y: 172, distance: 149.6
click at [83, 178] on mat-sidenav-container "Firma Express Inicio Instructivos Contacto OS Integración (discapacidad) Certif…" at bounding box center [601, 330] width 1202 height 574
paste input "293"
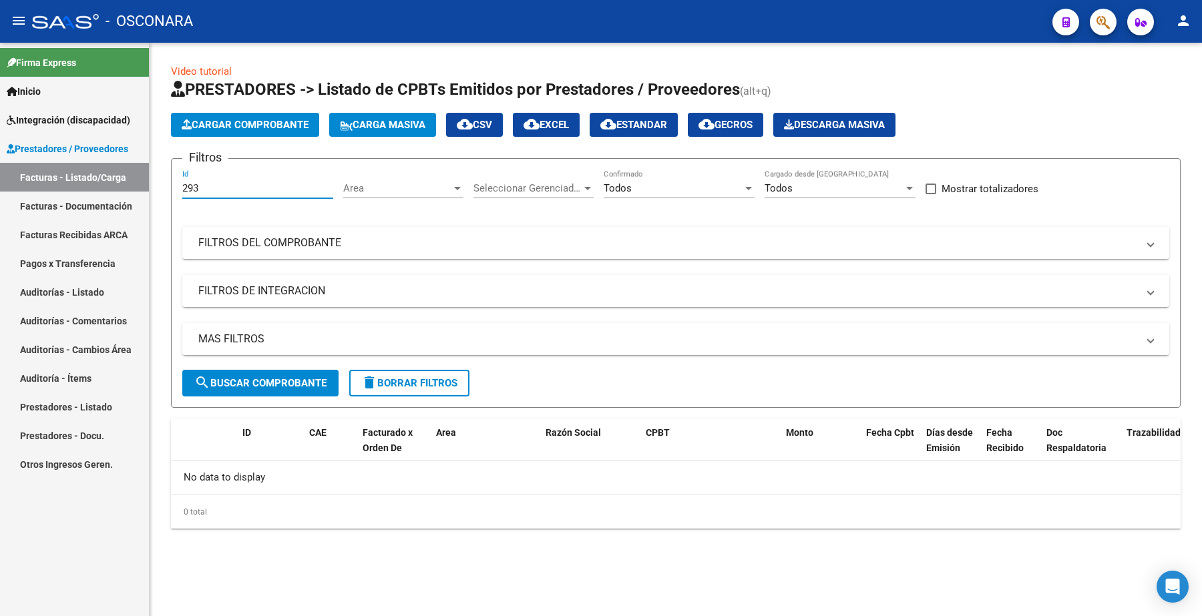
drag, startPoint x: 208, startPoint y: 185, endPoint x: 132, endPoint y: 172, distance: 76.5
click at [134, 182] on mat-sidenav-container "Firma Express Inicio Instructivos Contacto OS Integración (discapacidad) Certif…" at bounding box center [601, 330] width 1202 height 574
click at [291, 230] on mat-expansion-panel-header "FILTROS DEL COMPROBANTE" at bounding box center [675, 243] width 987 height 32
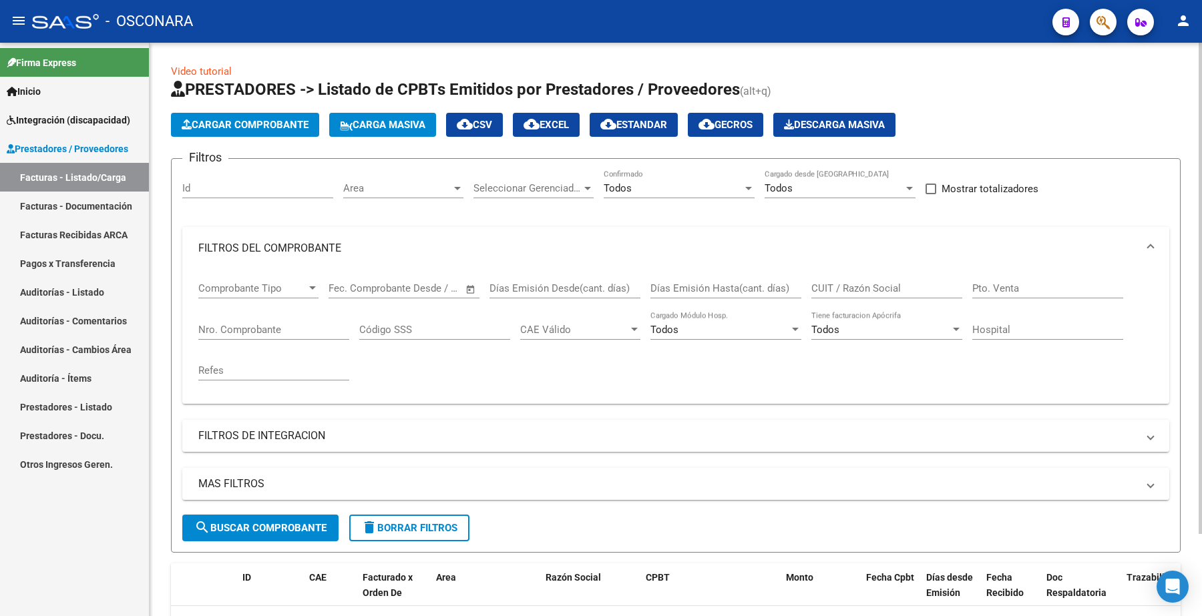
click at [270, 319] on div "Nro. Comprobante" at bounding box center [273, 325] width 151 height 29
paste input "293"
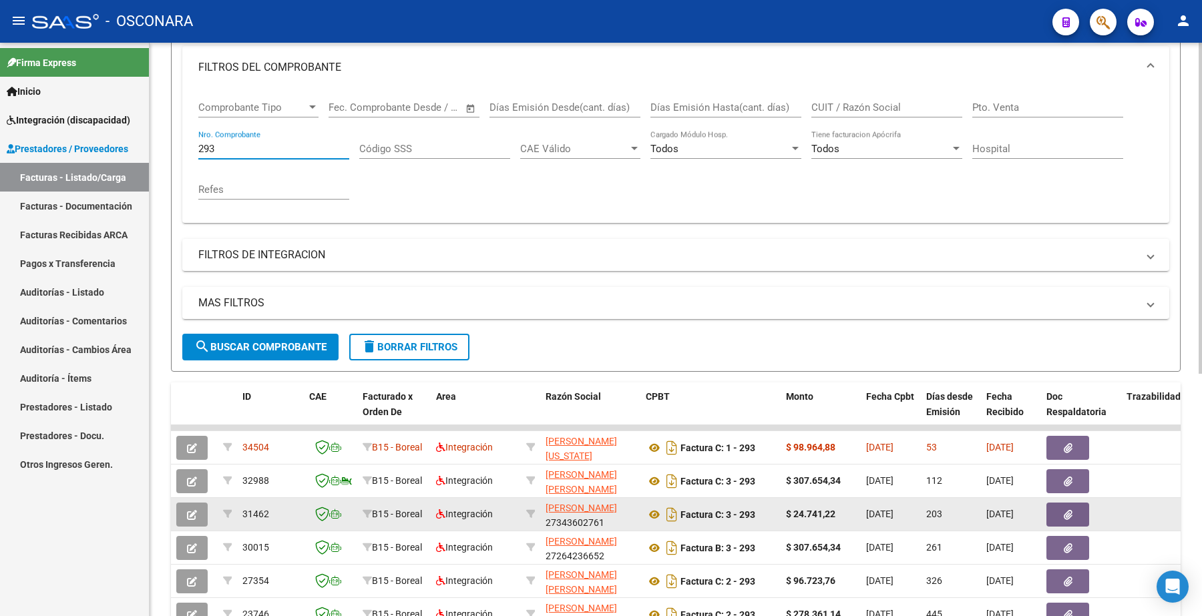
scroll to position [234, 0]
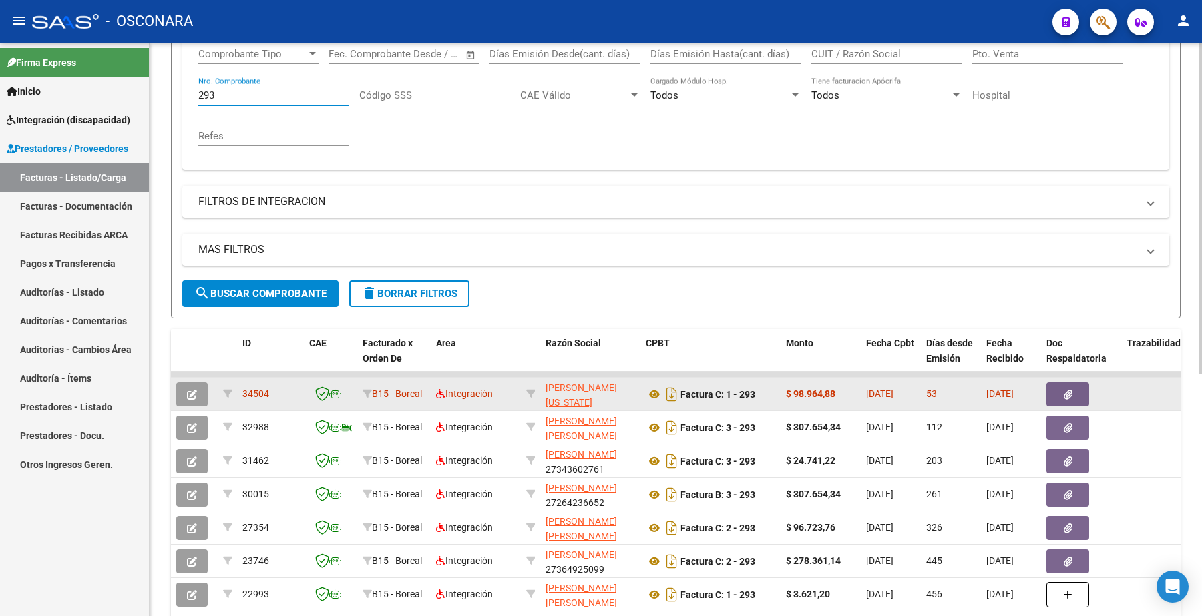
click at [200, 393] on button "button" at bounding box center [191, 395] width 31 height 24
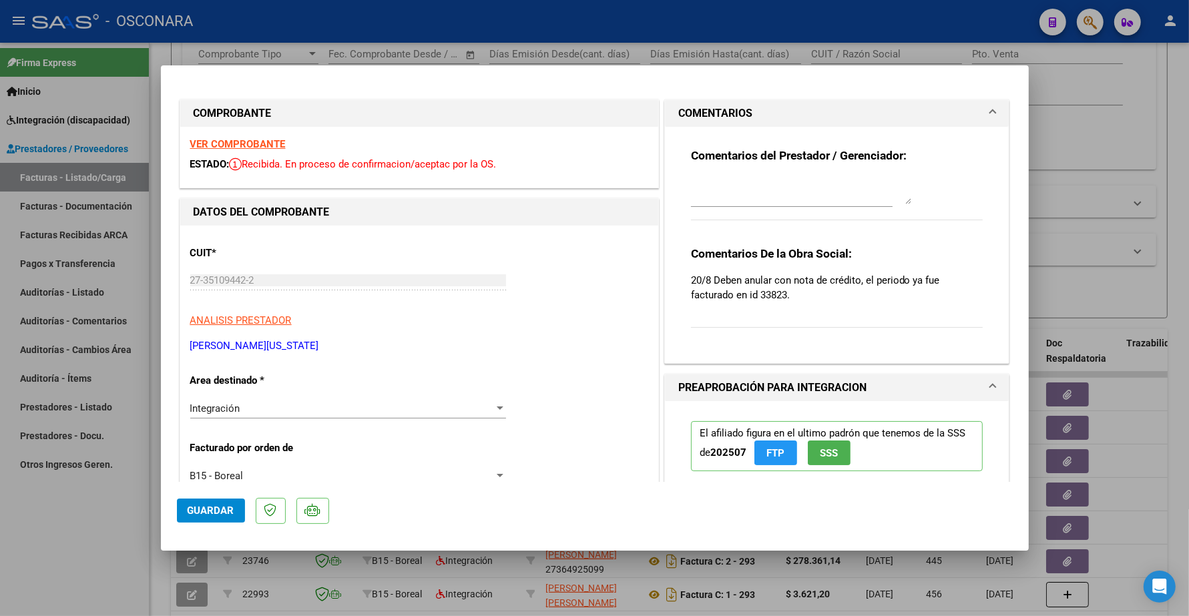
click at [264, 144] on strong "VER COMPROBANTE" at bounding box center [237, 144] width 95 height 12
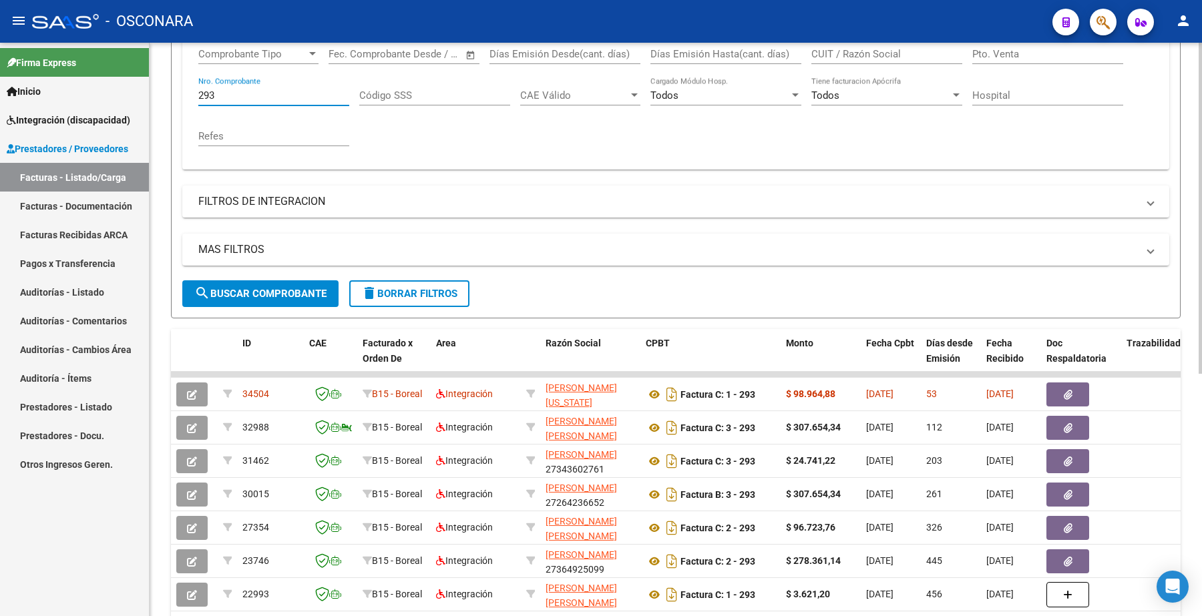
drag, startPoint x: 256, startPoint y: 93, endPoint x: 176, endPoint y: 92, distance: 80.1
click at [176, 92] on form "Filtros Id Area Area Seleccionar Gerenciador Seleccionar Gerenciador Todos Conf…" at bounding box center [676, 121] width 1010 height 395
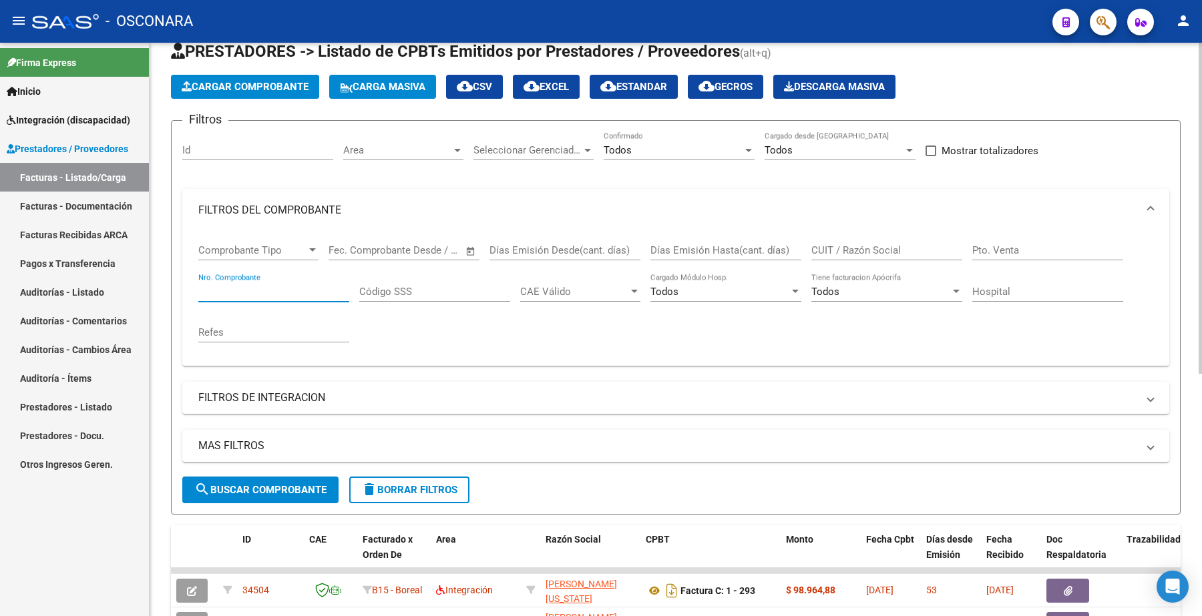
scroll to position [0, 0]
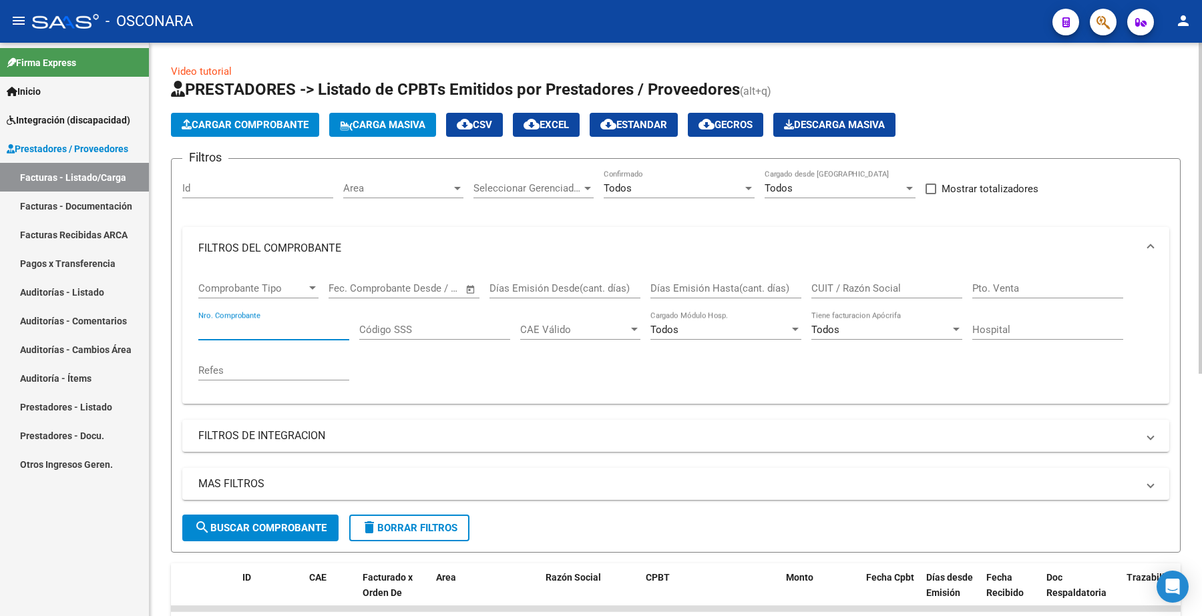
click at [215, 189] on input "Id" at bounding box center [257, 188] width 151 height 12
paste input "33823"
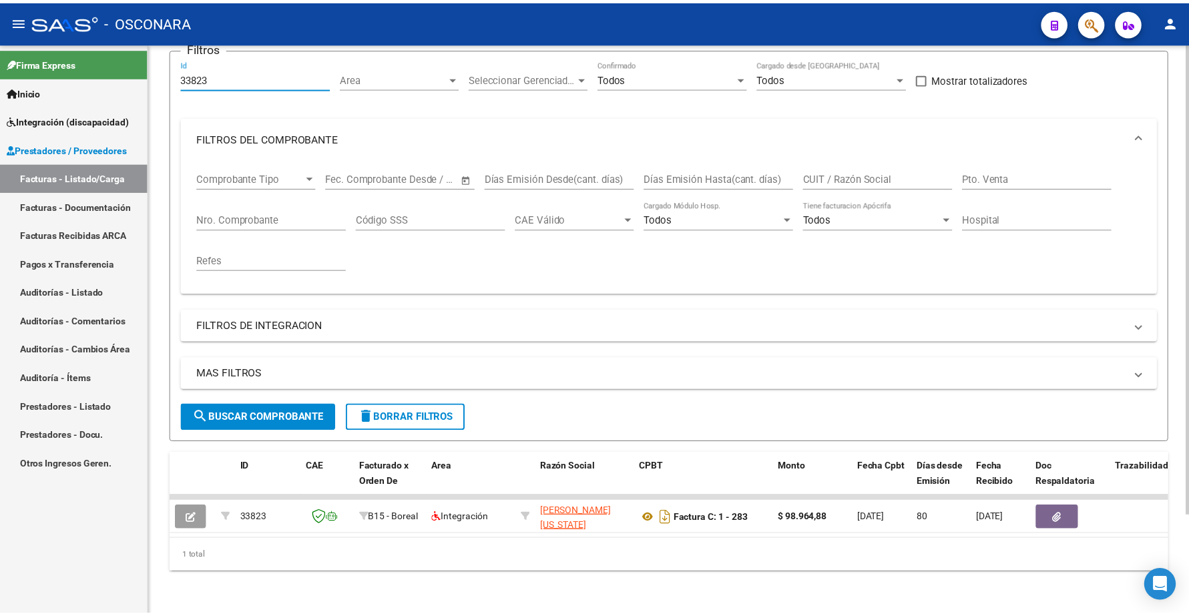
scroll to position [120, 0]
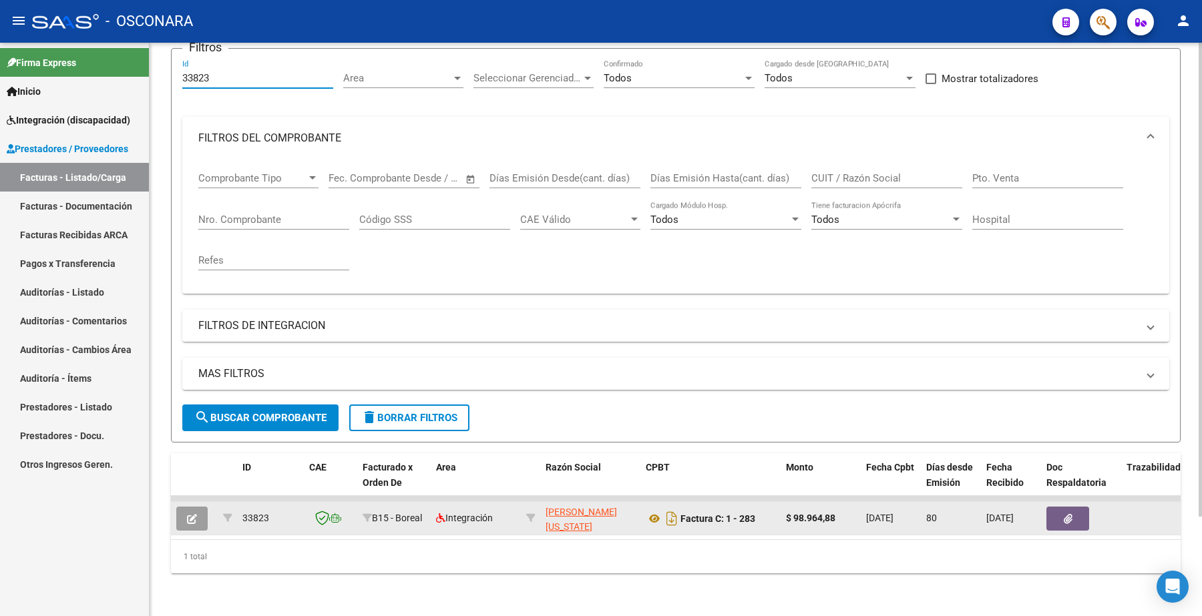
click at [197, 507] on button "button" at bounding box center [191, 519] width 31 height 24
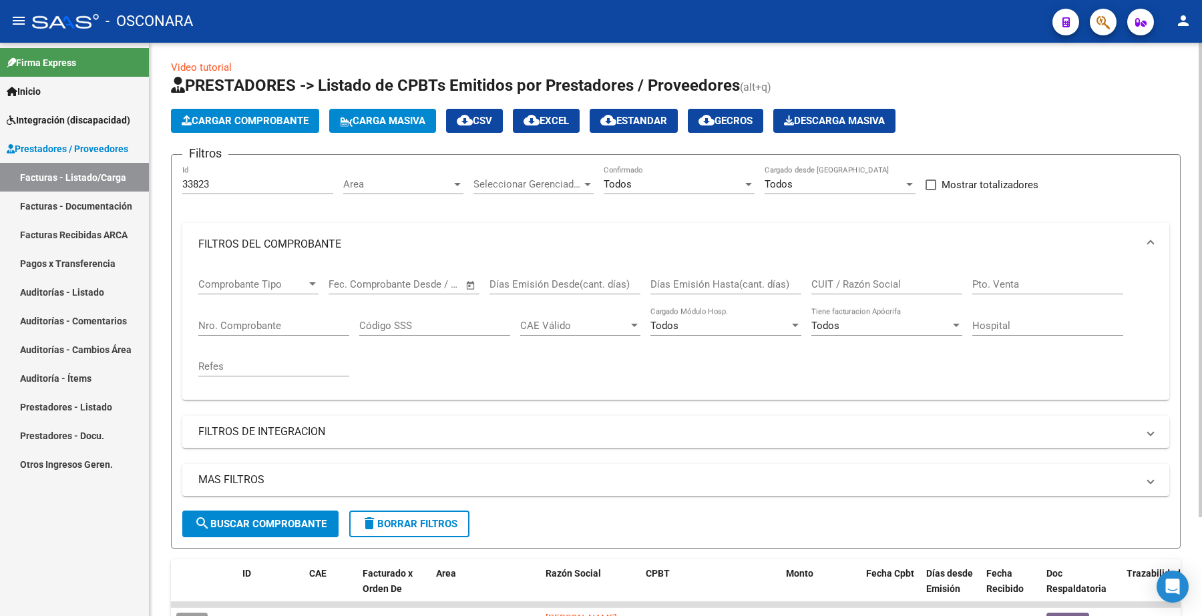
scroll to position [0, 0]
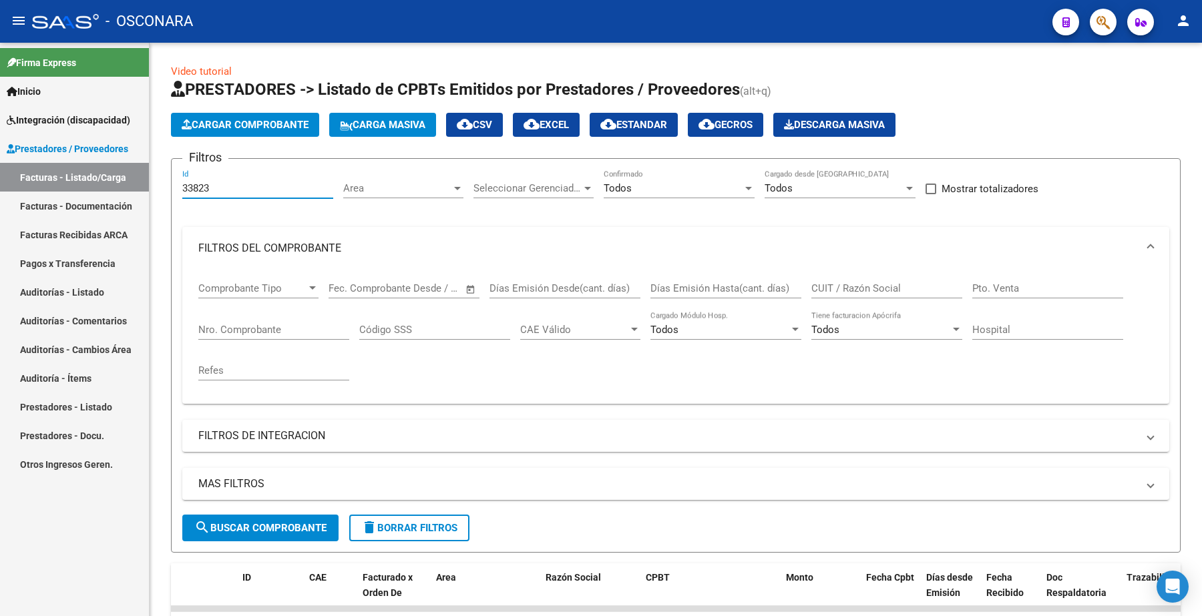
drag, startPoint x: 220, startPoint y: 186, endPoint x: 55, endPoint y: 156, distance: 168.3
click at [55, 179] on mat-sidenav-container "Firma Express Inicio Instructivos Contacto OS Integración (discapacidad) Certif…" at bounding box center [601, 330] width 1202 height 574
paste input "56"
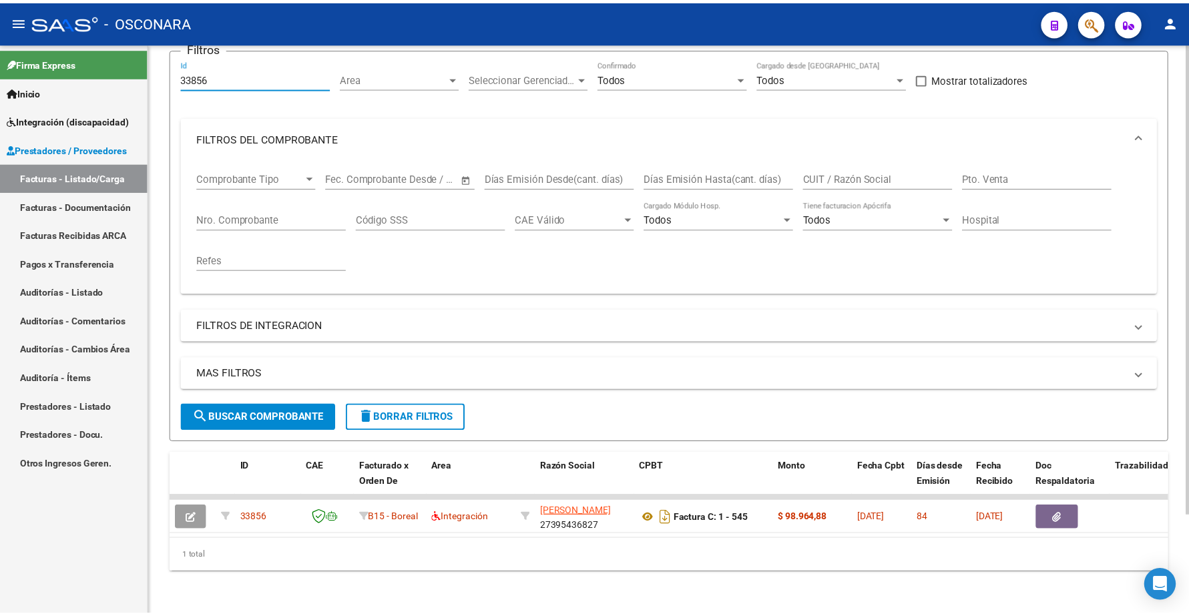
scroll to position [120, 0]
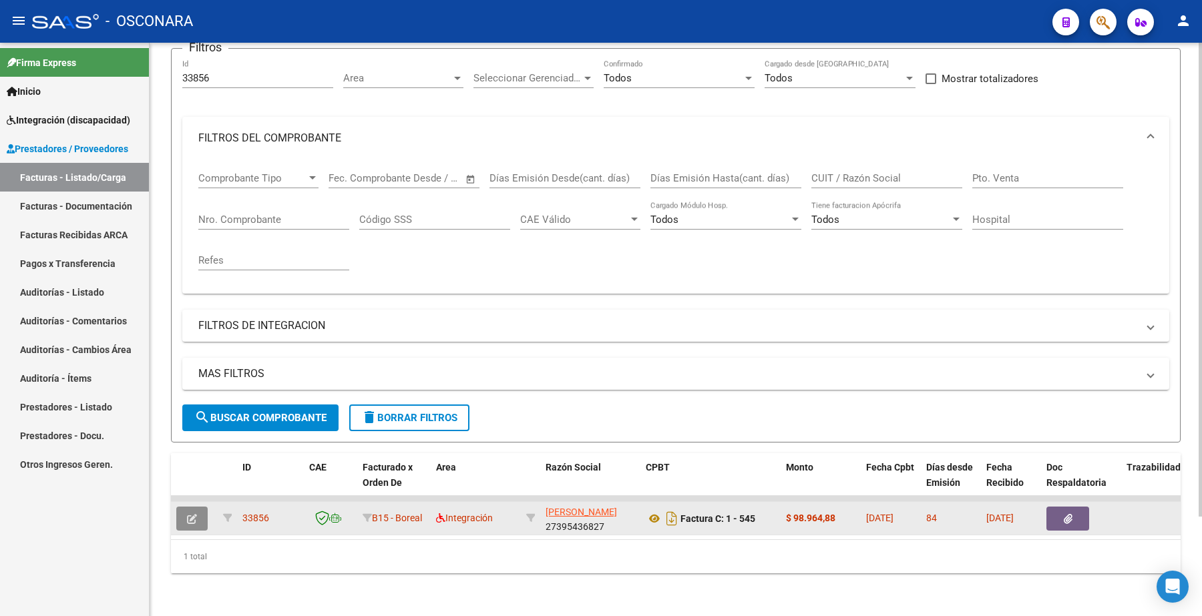
click at [194, 507] on button "button" at bounding box center [191, 519] width 31 height 24
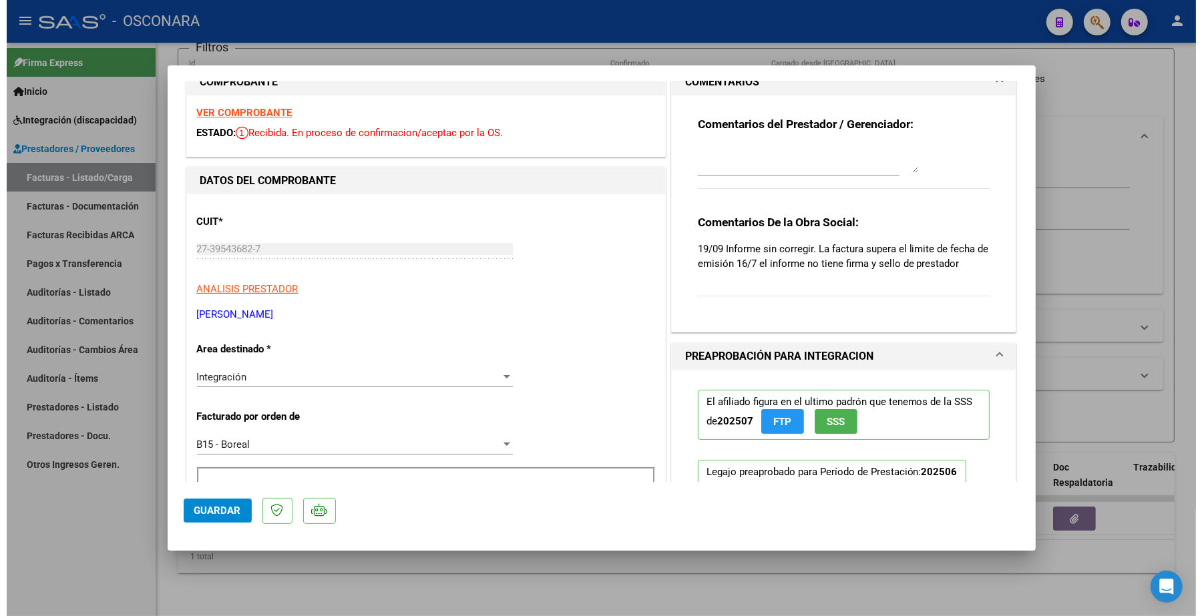
scroll to position [0, 0]
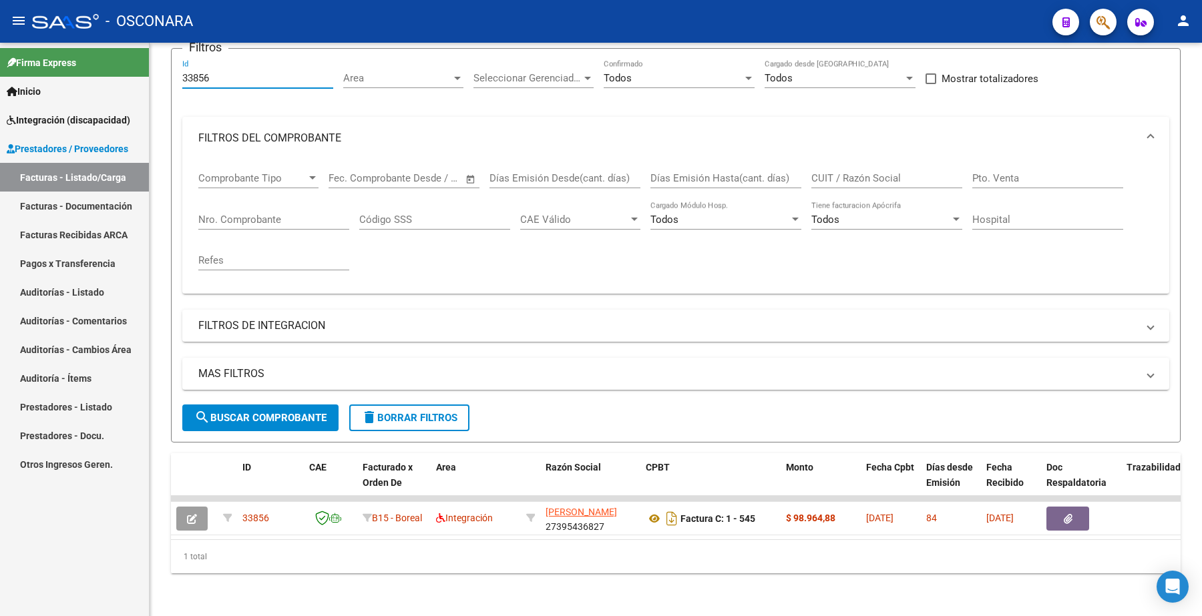
drag, startPoint x: 218, startPoint y: 65, endPoint x: 72, endPoint y: 51, distance: 146.3
click at [64, 52] on mat-sidenav-container "Firma Express Inicio Instructivos Contacto OS Integración (discapacidad) Certif…" at bounding box center [601, 330] width 1202 height 574
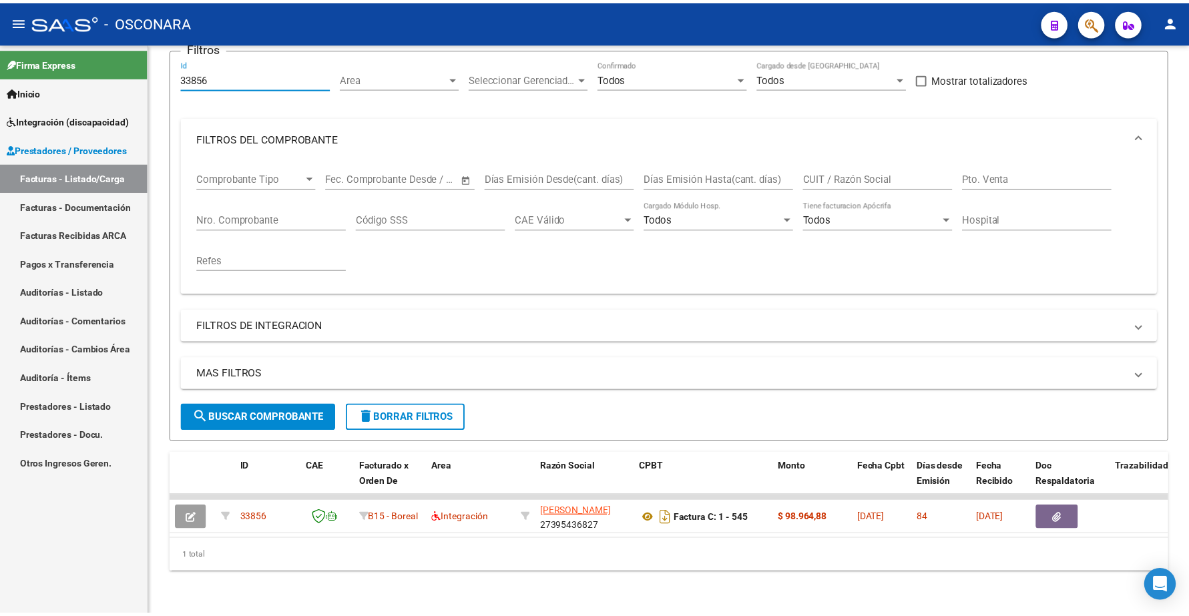
scroll to position [115, 0]
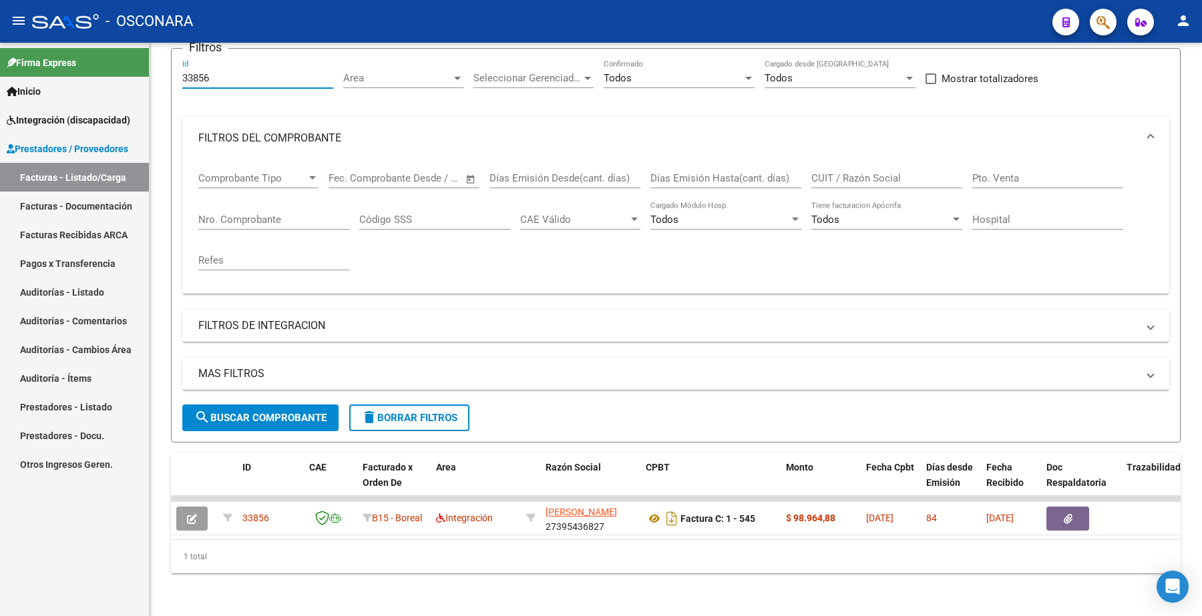
paste input "5323"
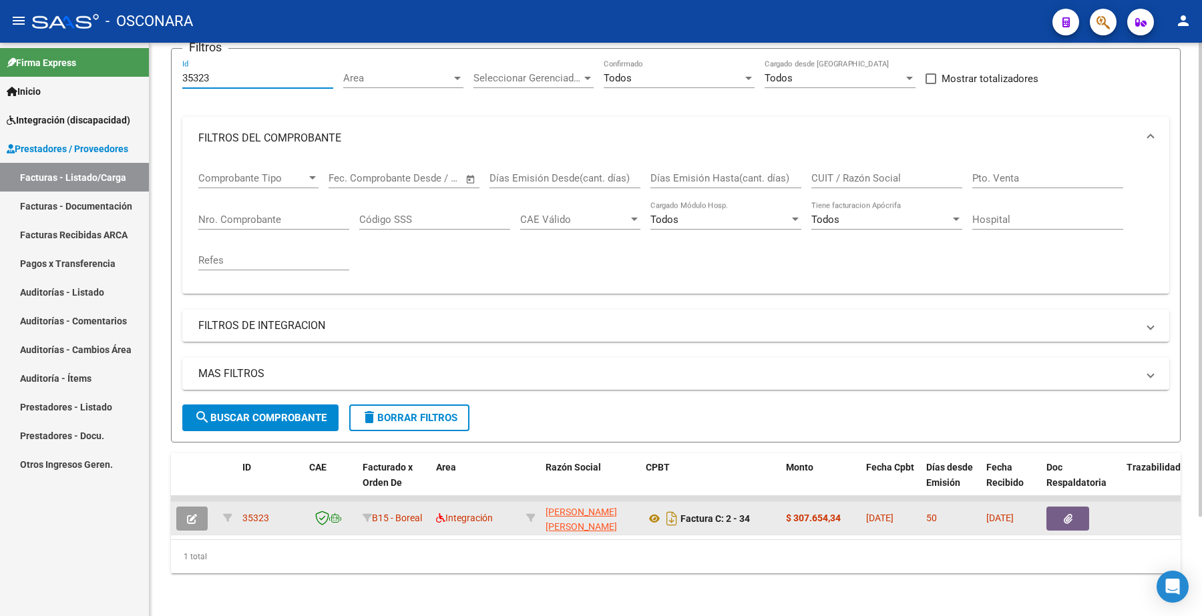
click at [198, 511] on button "button" at bounding box center [191, 519] width 31 height 24
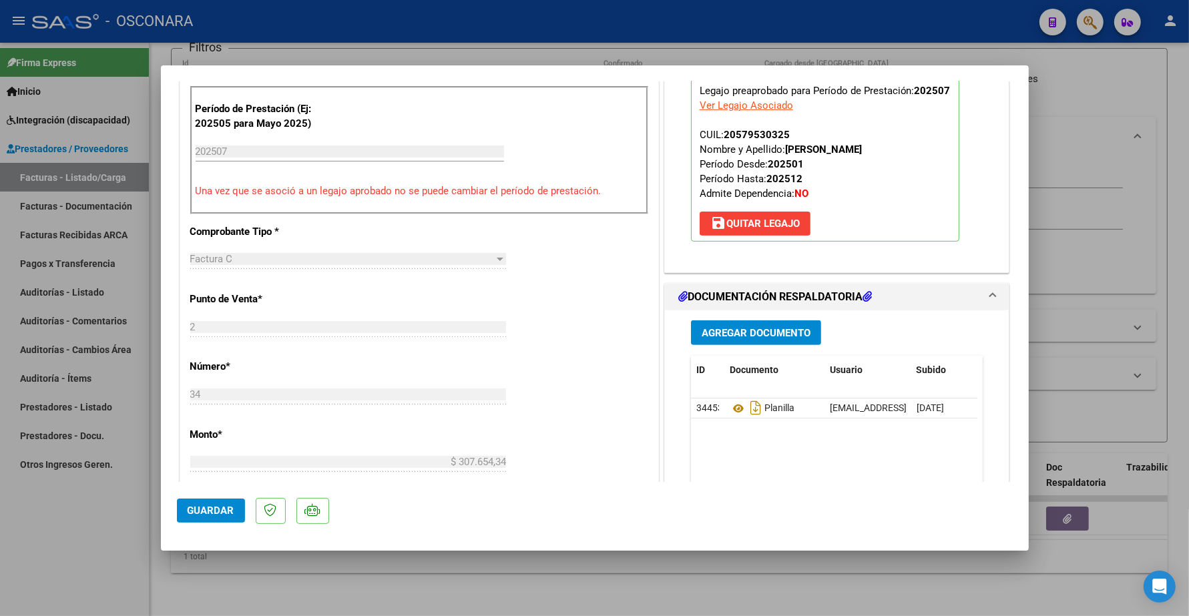
scroll to position [417, 0]
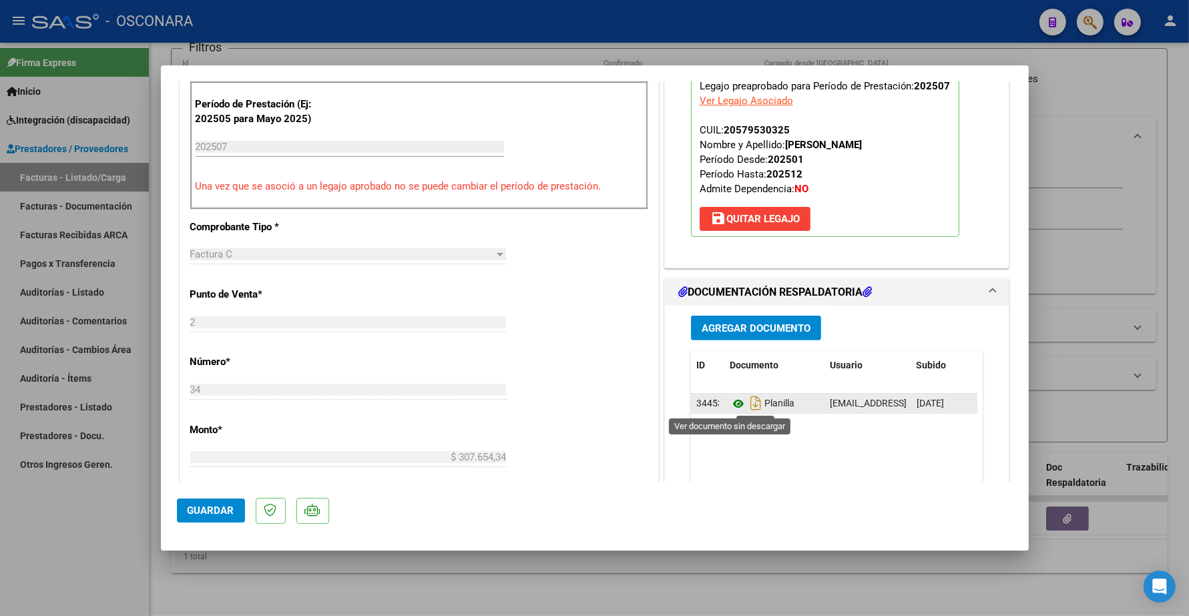
click at [731, 408] on icon at bounding box center [738, 404] width 17 height 16
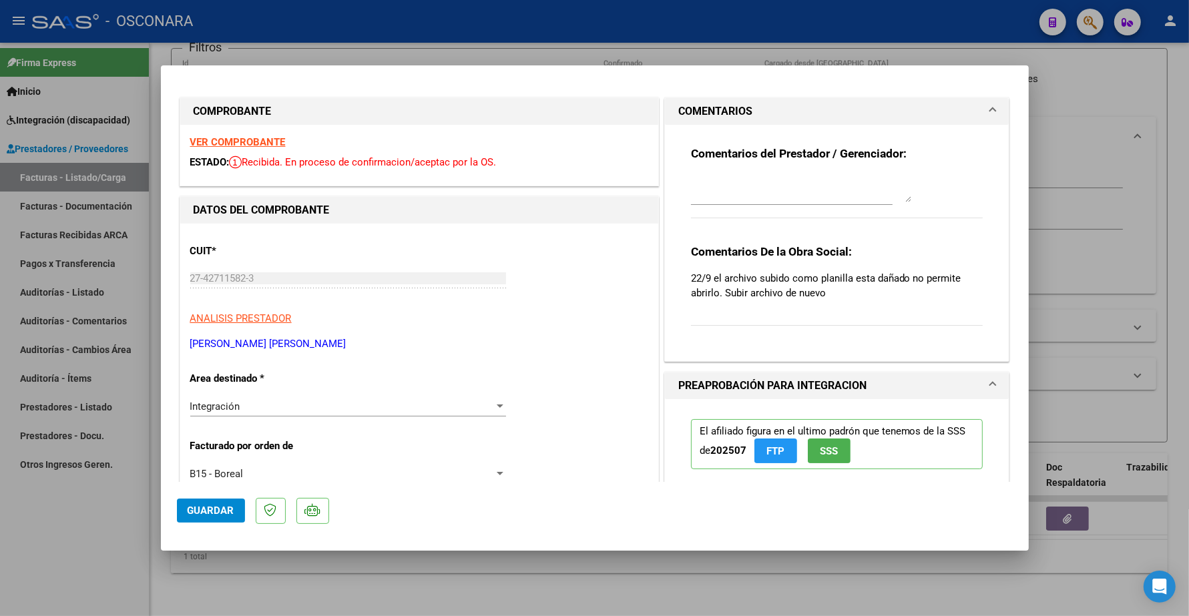
scroll to position [0, 0]
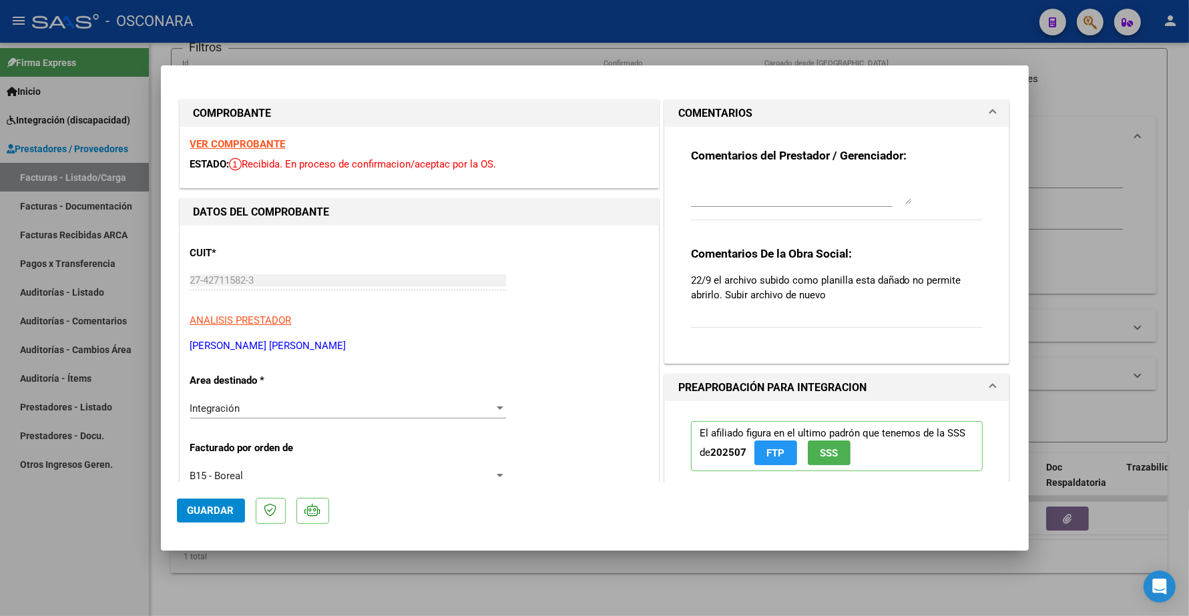
click at [745, 201] on textarea at bounding box center [801, 191] width 220 height 27
drag, startPoint x: 710, startPoint y: 185, endPoint x: 896, endPoint y: 176, distance: 185.9
click at [896, 176] on div "23/09 se sube nuevamente planilla" at bounding box center [801, 191] width 220 height 32
click at [707, 184] on textarea "23/09SE SUBE NUEVAMENTE PLANILLA" at bounding box center [801, 191] width 220 height 27
click at [708, 182] on textarea "23/09SE SUBE NUEVAMENTE PLANILLA" at bounding box center [801, 191] width 220 height 27
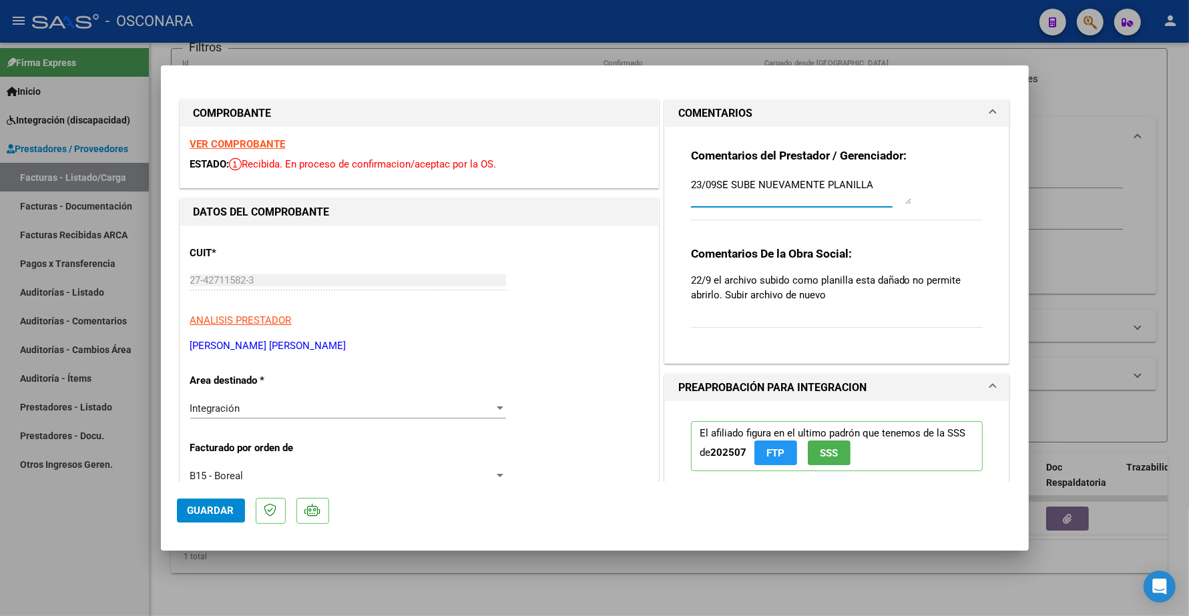
click at [710, 182] on textarea "23/09SE SUBE NUEVAMENTE PLANILLA" at bounding box center [801, 191] width 220 height 27
click at [214, 502] on button "Guardar" at bounding box center [211, 511] width 68 height 24
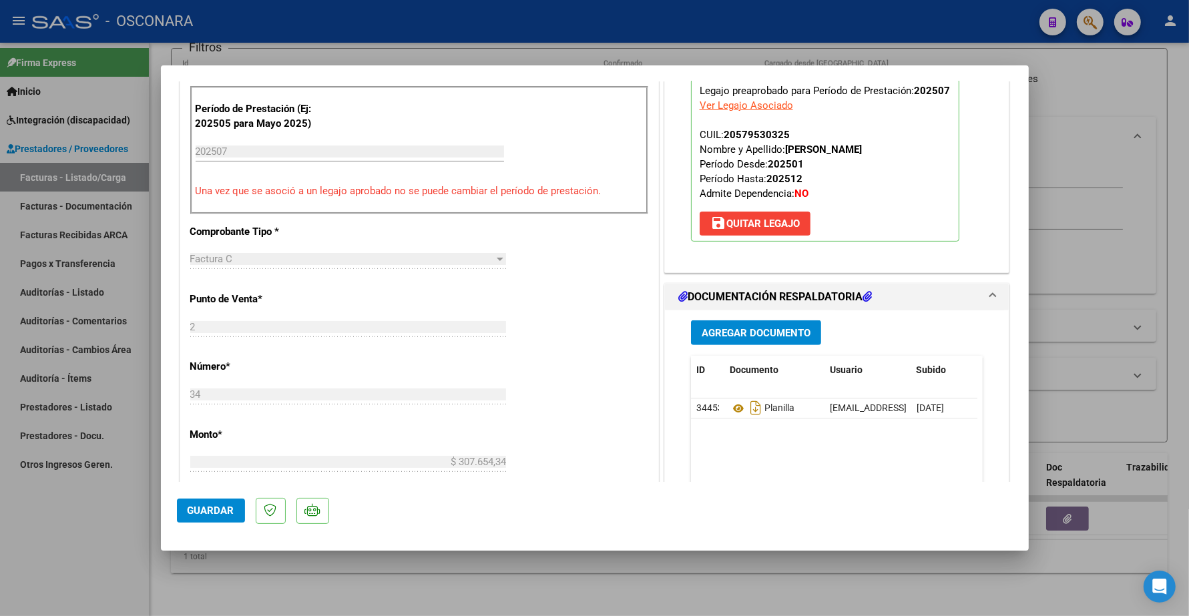
scroll to position [417, 0]
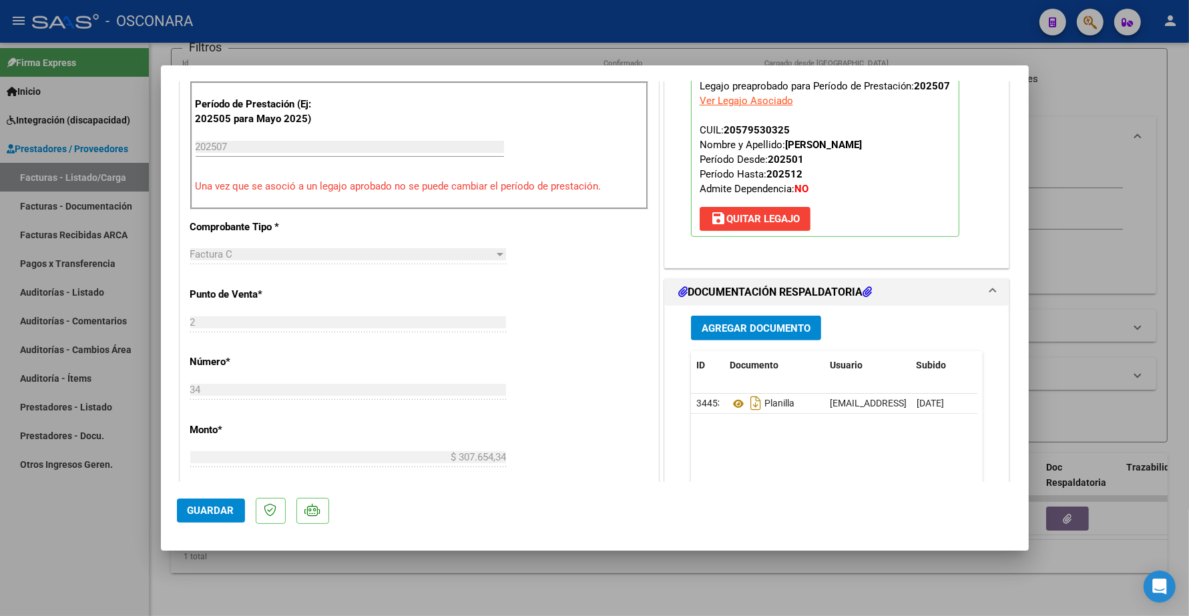
click at [740, 325] on span "Agregar Documento" at bounding box center [756, 329] width 109 height 12
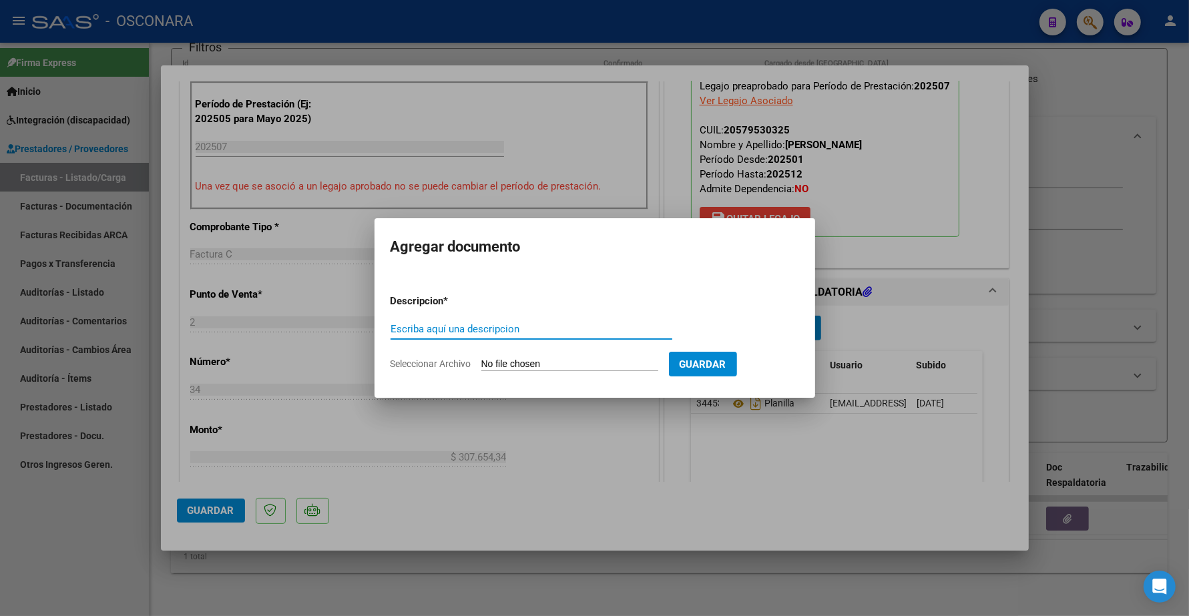
click at [465, 329] on input "Escriba aquí una descripcion" at bounding box center [532, 329] width 282 height 12
click at [526, 364] on input "Seleccionar Archivo" at bounding box center [569, 365] width 177 height 13
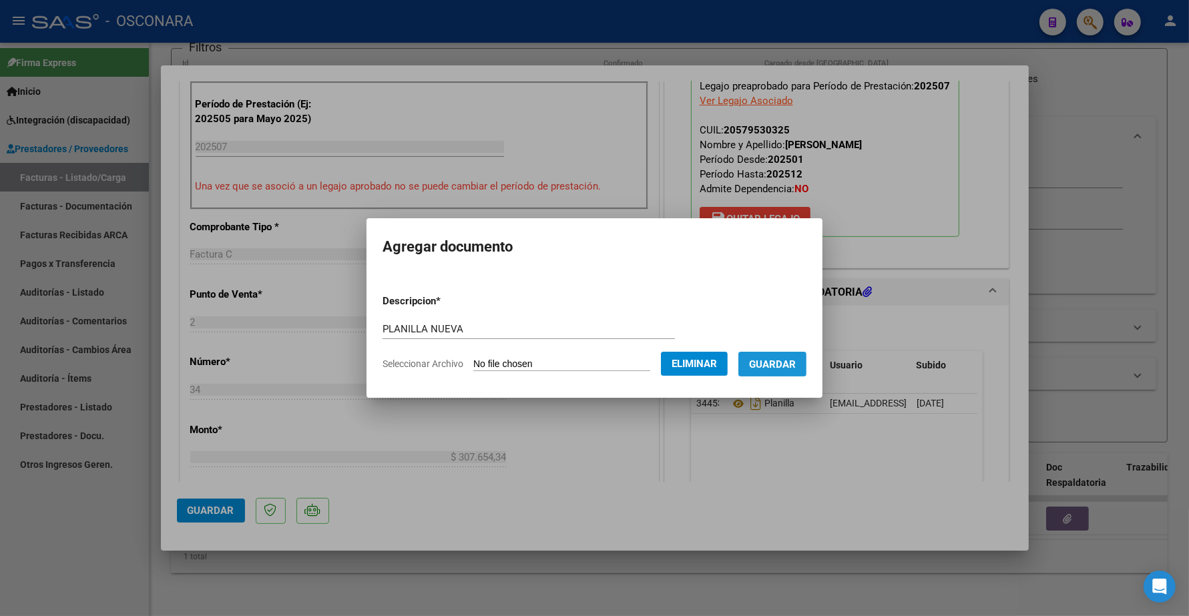
click at [785, 367] on span "Guardar" at bounding box center [772, 365] width 47 height 12
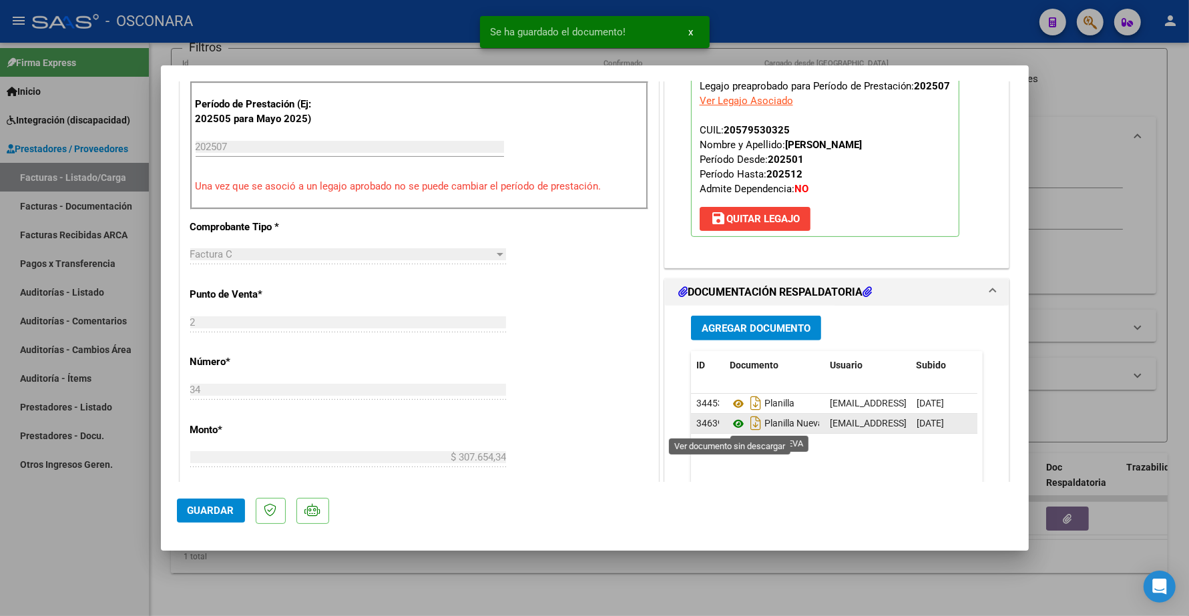
click at [731, 424] on icon at bounding box center [738, 424] width 17 height 16
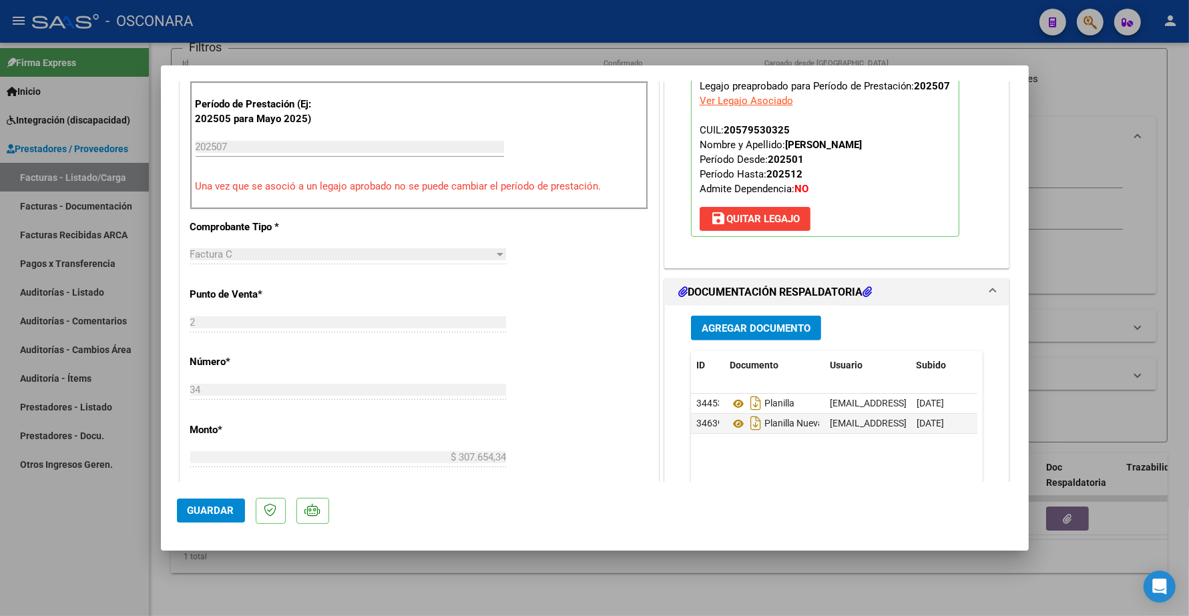
click at [209, 509] on span "Guardar" at bounding box center [211, 511] width 47 height 12
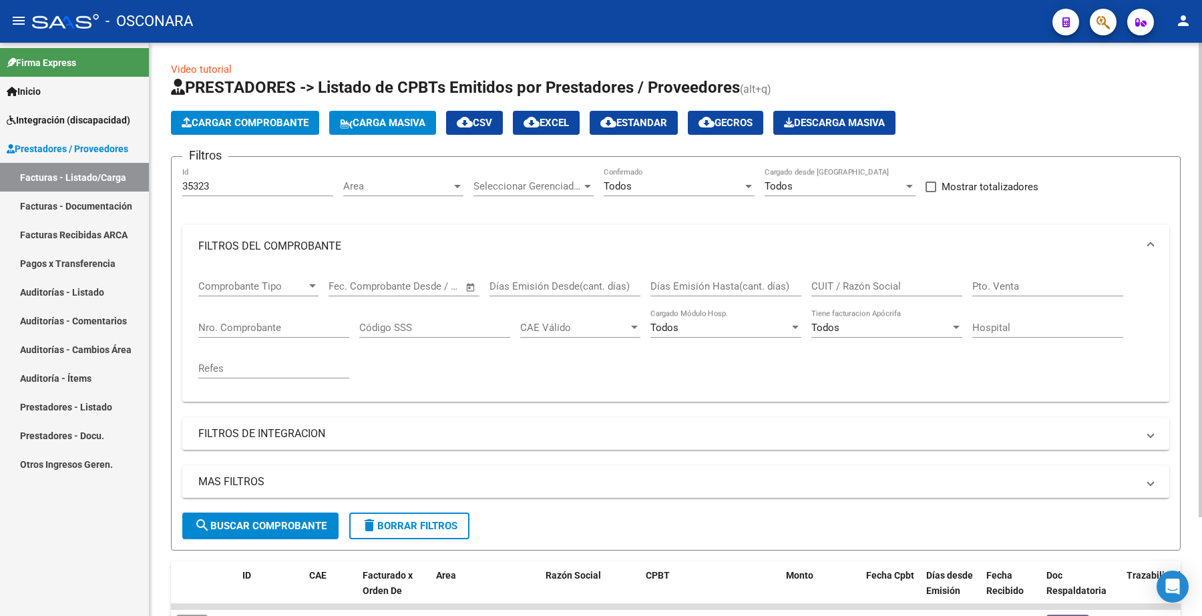
scroll to position [0, 0]
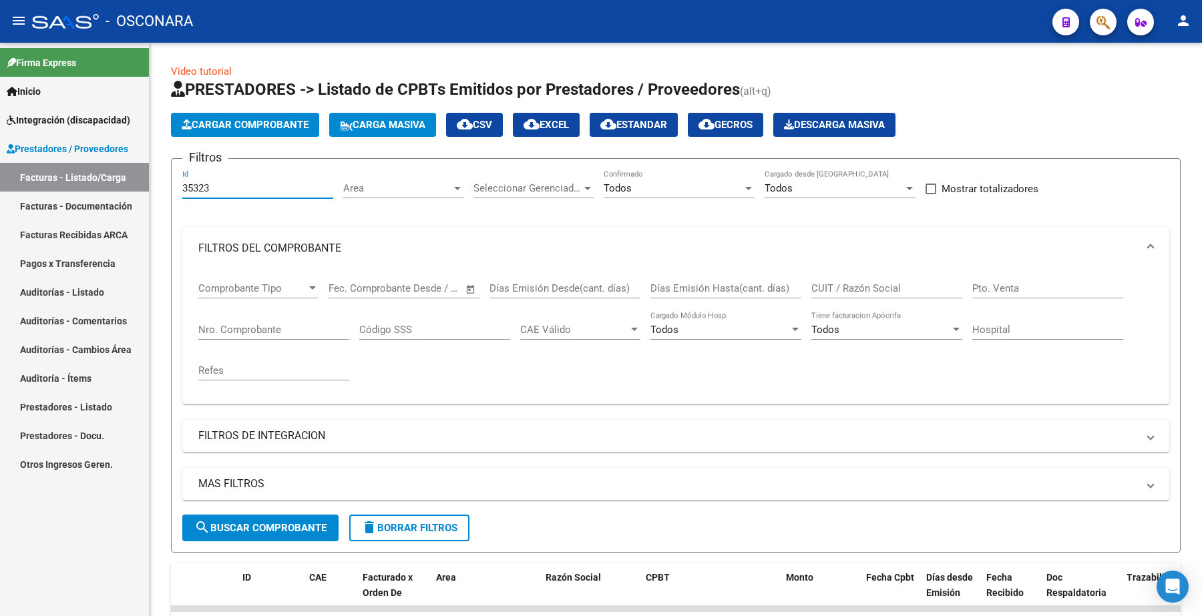
drag, startPoint x: 217, startPoint y: 188, endPoint x: 79, endPoint y: 204, distance: 139.2
click at [79, 204] on mat-sidenav-container "Firma Express Inicio Instructivos Contacto OS Integración (discapacidad) Certif…" at bounding box center [601, 330] width 1202 height 574
paste input "187"
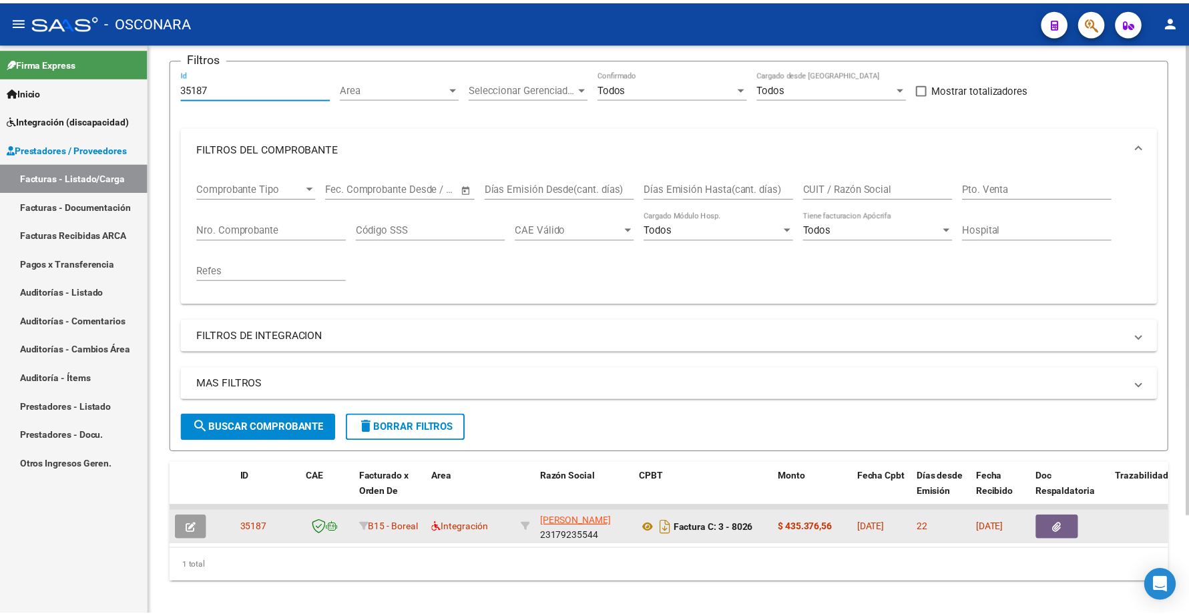
scroll to position [120, 0]
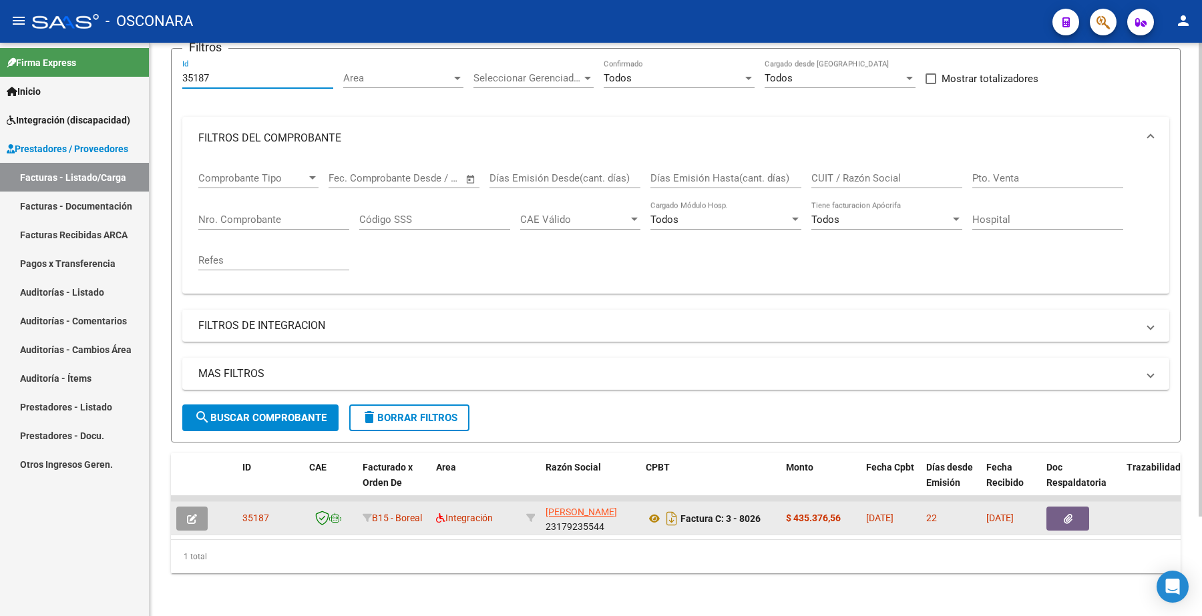
click at [190, 514] on icon "button" at bounding box center [192, 519] width 10 height 10
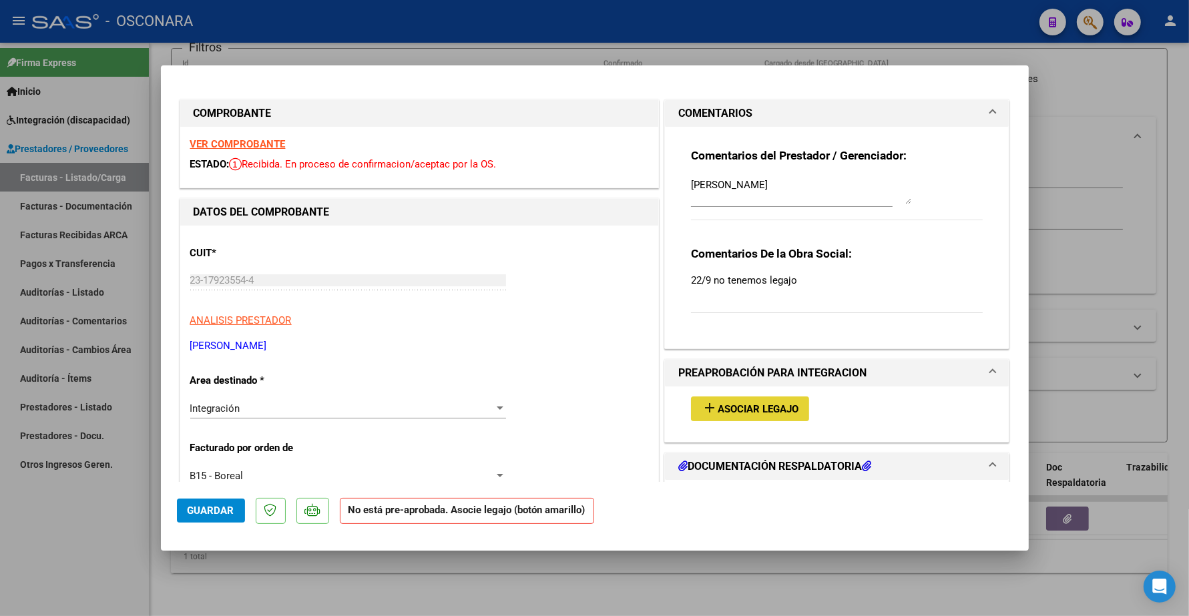
click at [732, 411] on span "Asociar Legajo" at bounding box center [758, 409] width 81 height 12
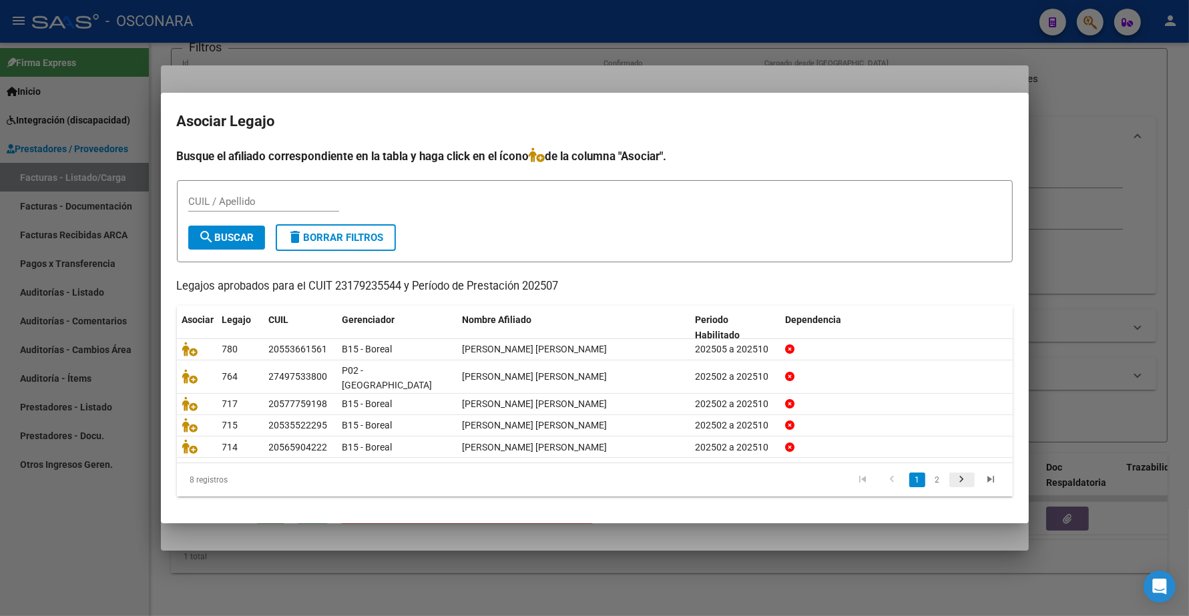
click at [960, 473] on icon "go to next page" at bounding box center [962, 481] width 17 height 16
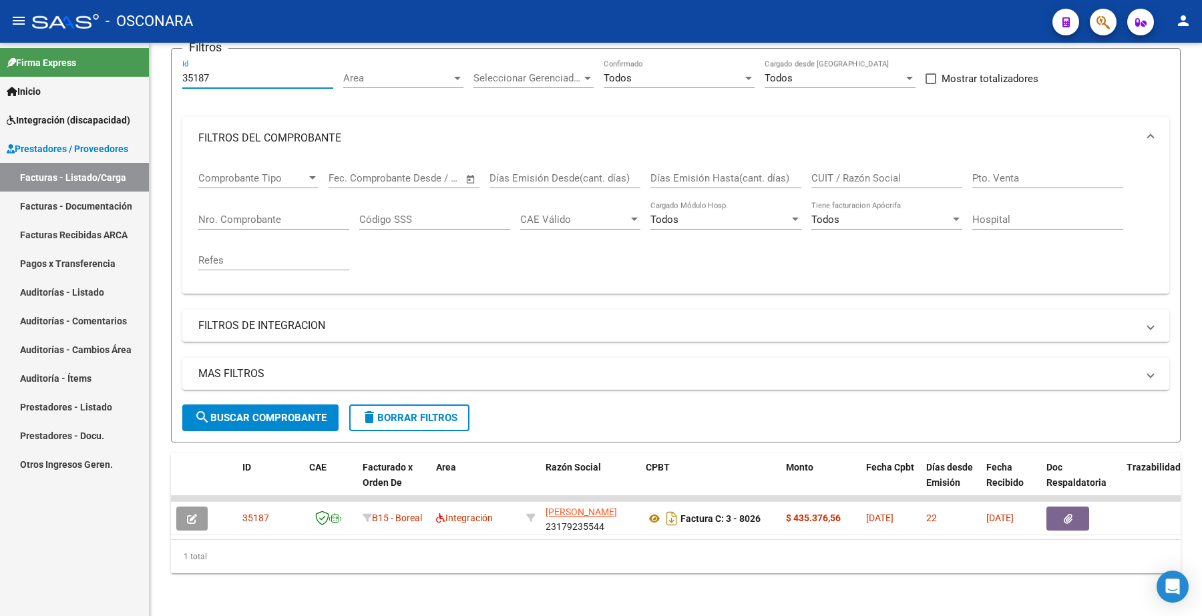
drag, startPoint x: 212, startPoint y: 68, endPoint x: 47, endPoint y: 34, distance: 169.1
click at [42, 52] on mat-sidenav-container "Firma Express Inicio Instructivos Contacto OS Integración (discapacidad) Certif…" at bounding box center [601, 330] width 1202 height 574
paste input "4582"
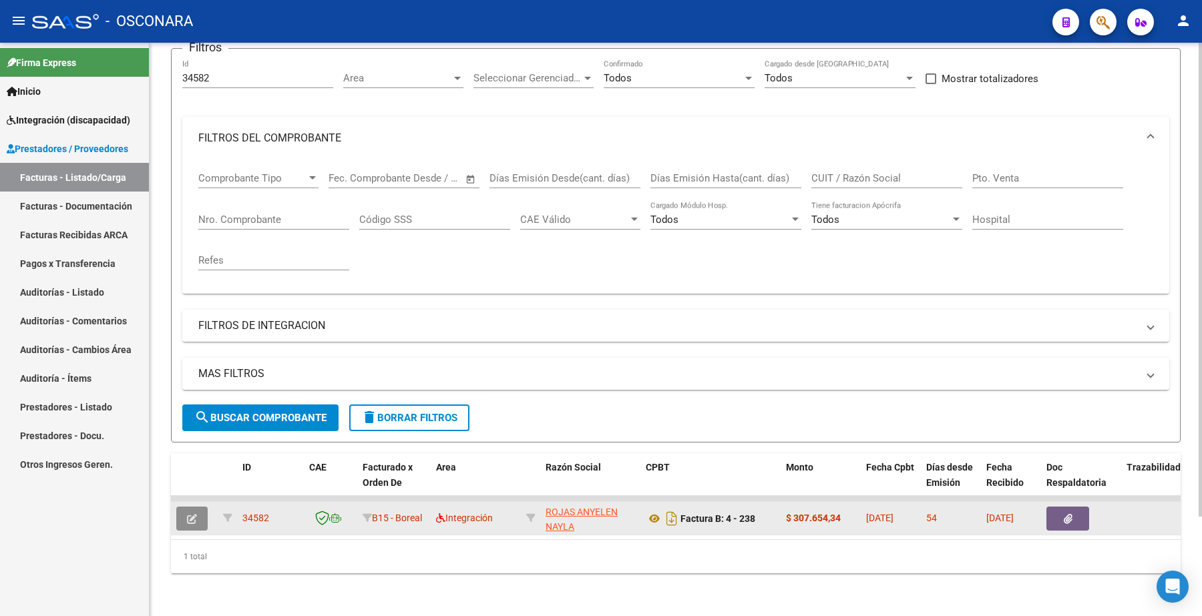
click at [197, 507] on button "button" at bounding box center [191, 519] width 31 height 24
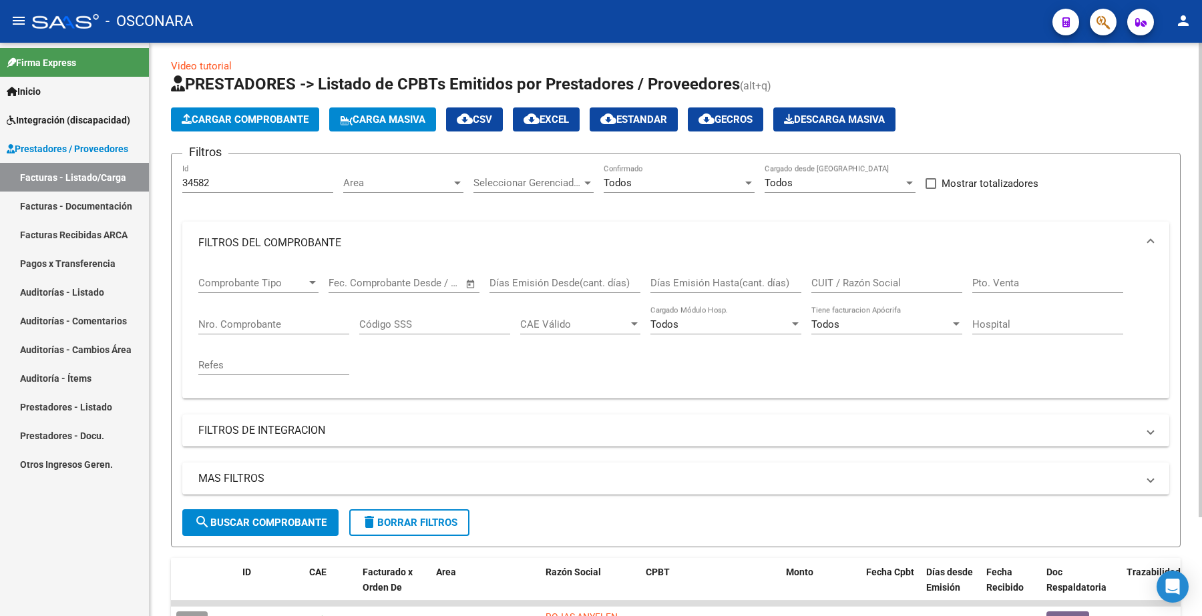
scroll to position [0, 0]
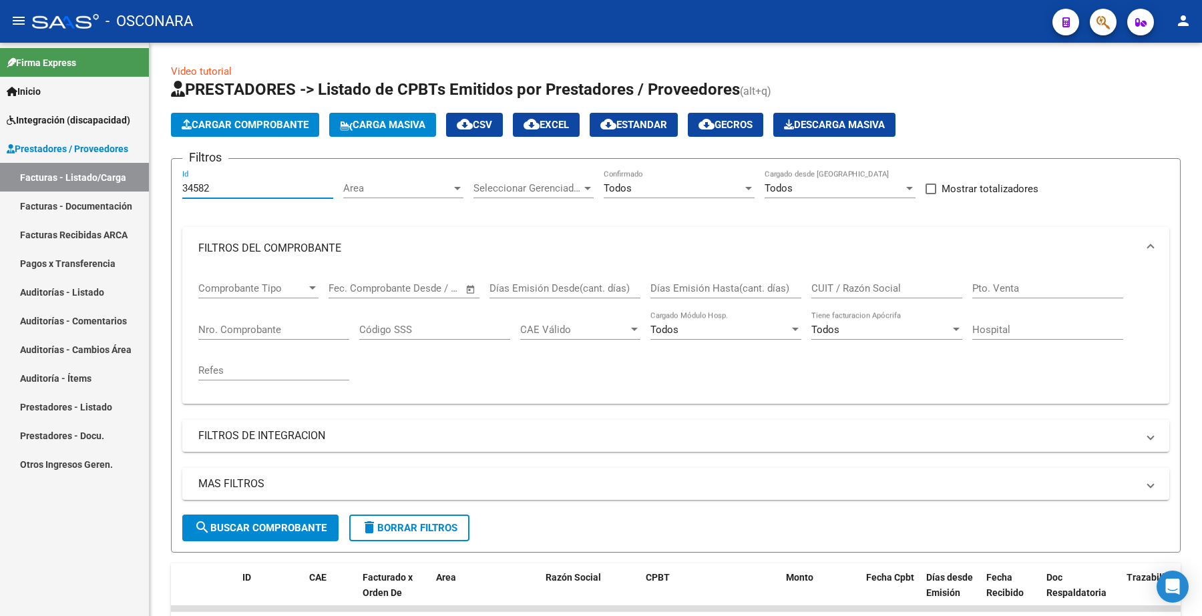
drag, startPoint x: 218, startPoint y: 184, endPoint x: 127, endPoint y: 202, distance: 92.5
click at [135, 202] on mat-sidenav-container "Firma Express Inicio Instructivos Contacto OS Integración (discapacidad) Certif…" at bounding box center [601, 330] width 1202 height 574
paste input "46"
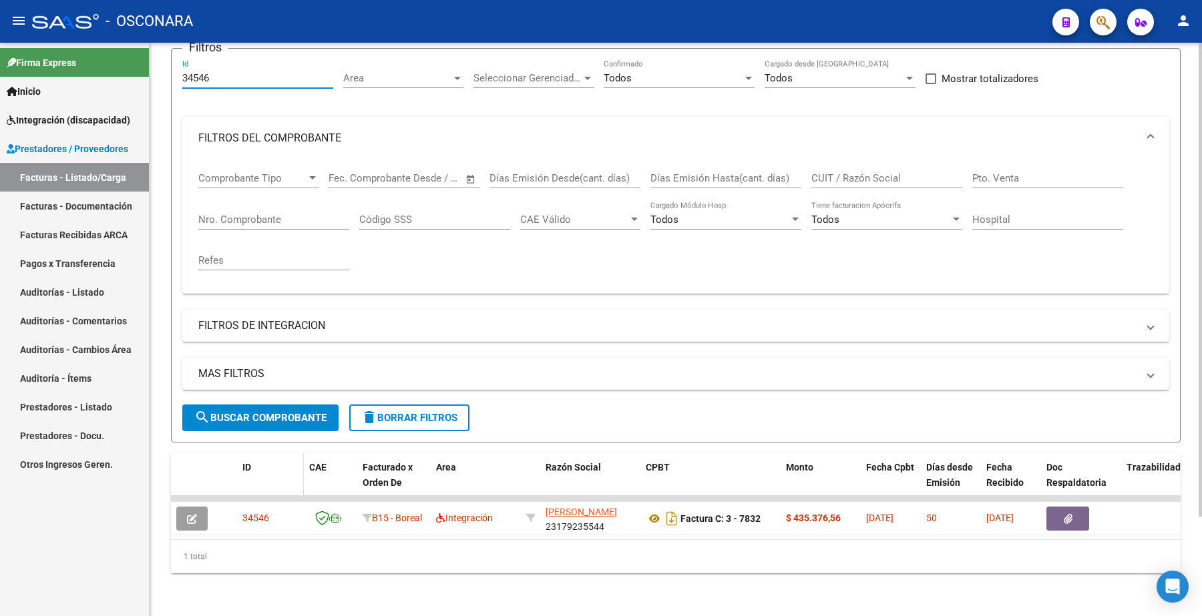
scroll to position [120, 0]
click at [268, 412] on span "search Buscar Comprobante" at bounding box center [260, 418] width 132 height 12
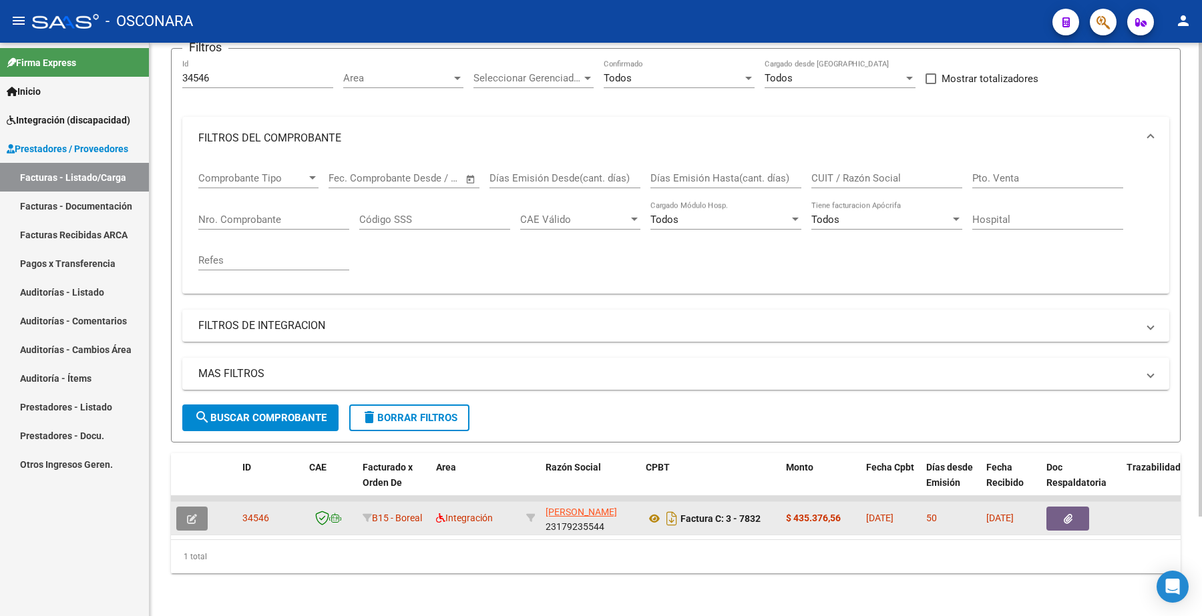
click at [196, 514] on icon "button" at bounding box center [192, 519] width 10 height 10
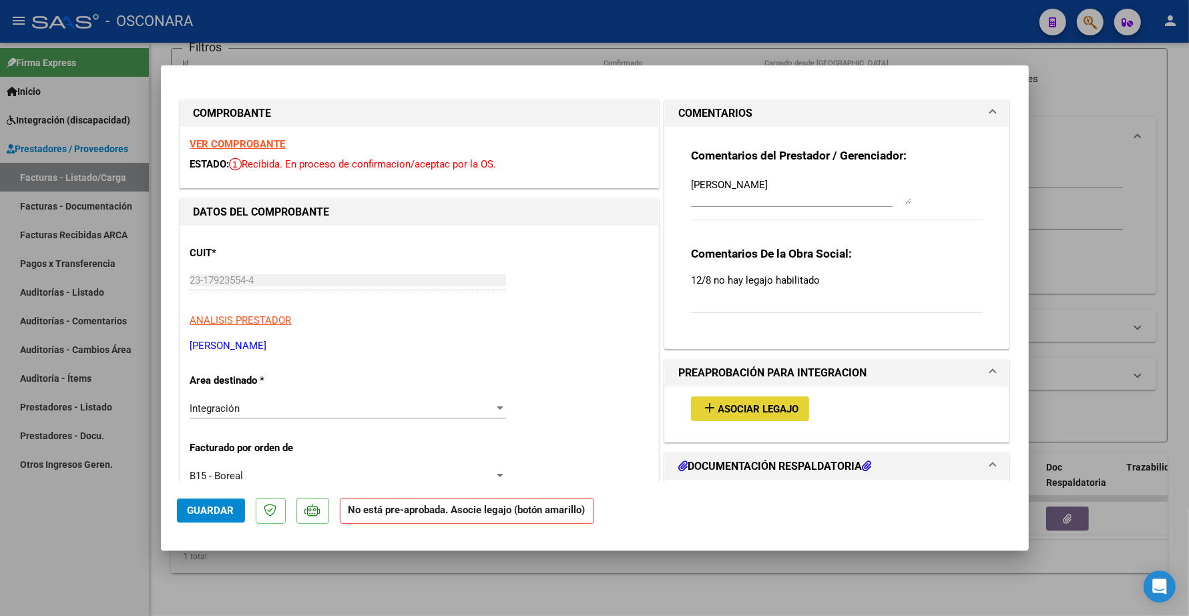
click at [739, 401] on button "add Asociar Legajo" at bounding box center [750, 409] width 118 height 25
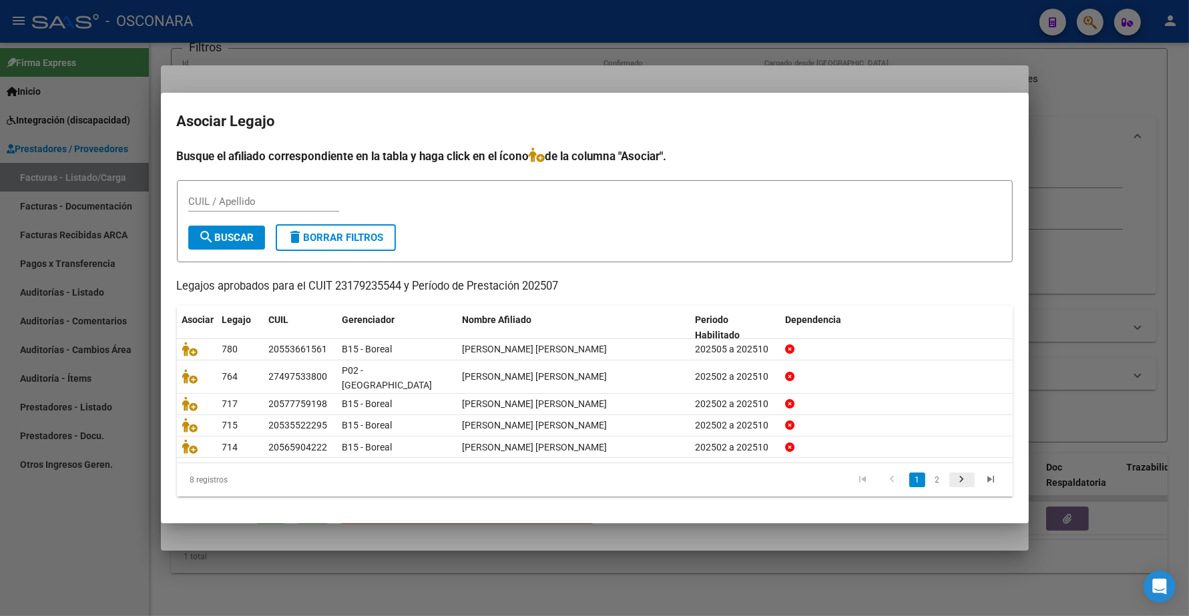
click at [967, 473] on icon "go to next page" at bounding box center [962, 481] width 17 height 16
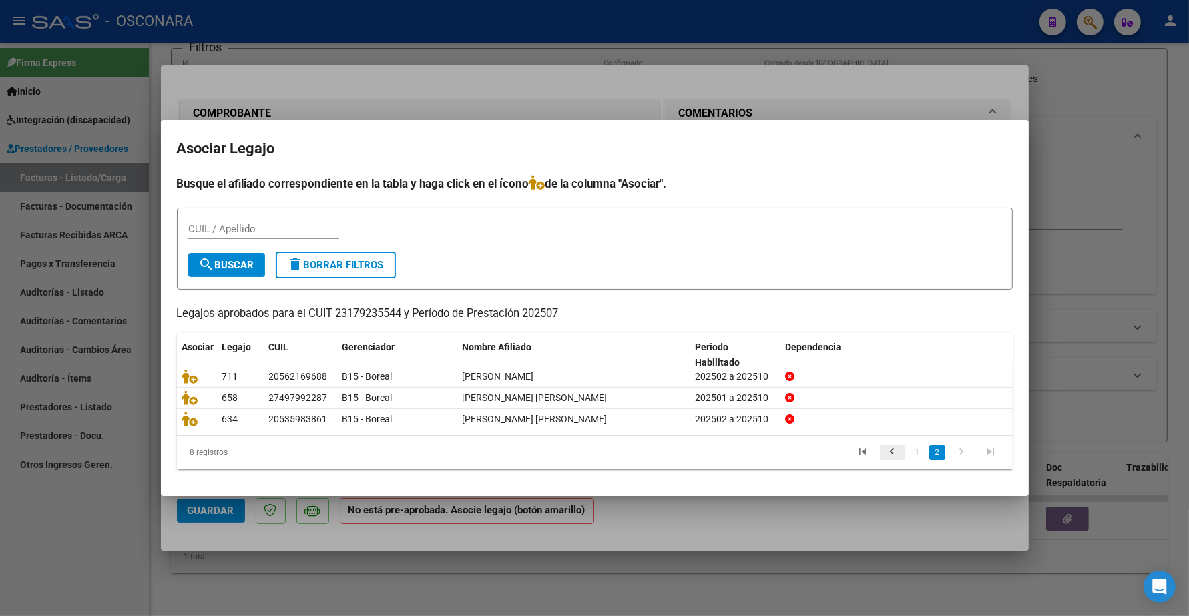
click at [889, 451] on icon "go to previous page" at bounding box center [892, 454] width 17 height 16
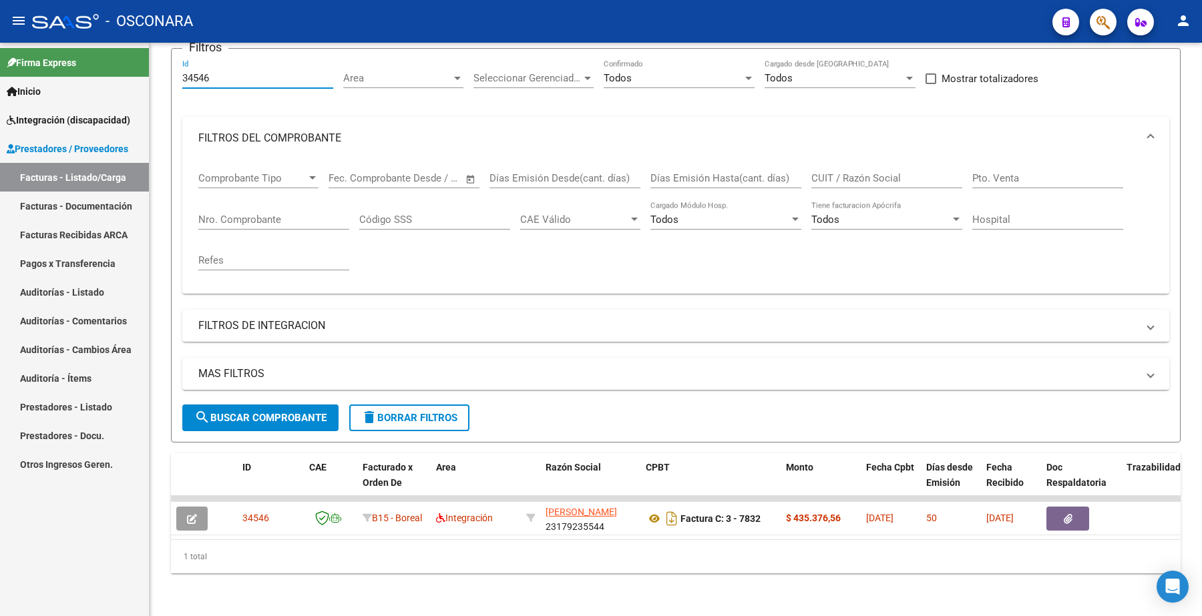
drag, startPoint x: 228, startPoint y: 67, endPoint x: 124, endPoint y: 61, distance: 104.4
click at [118, 67] on mat-sidenav-container "Firma Express Inicio Instructivos Contacto OS Integración (discapacidad) Certif…" at bounding box center [601, 330] width 1202 height 574
paste input "5187"
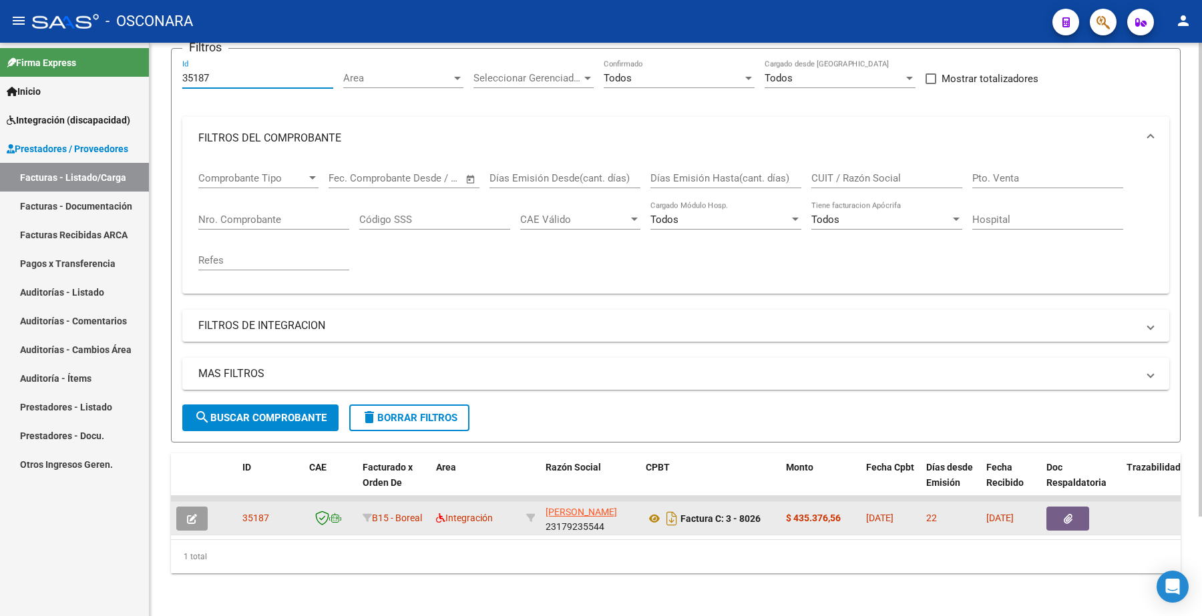
click at [194, 514] on icon "button" at bounding box center [192, 519] width 10 height 10
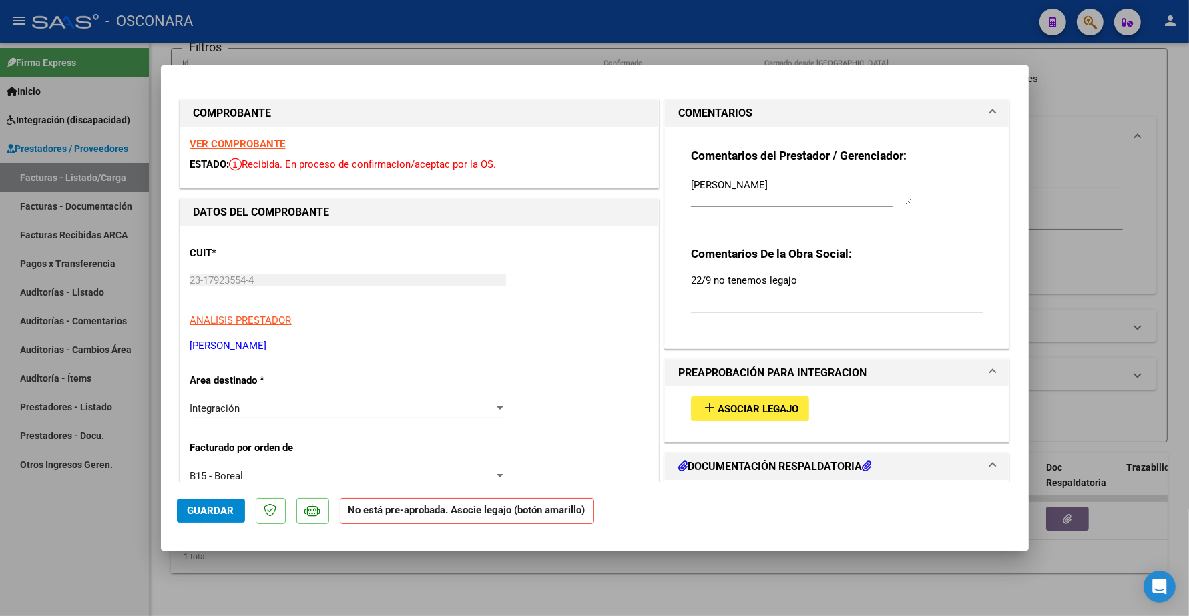
click at [252, 148] on strong "VER COMPROBANTE" at bounding box center [237, 144] width 95 height 12
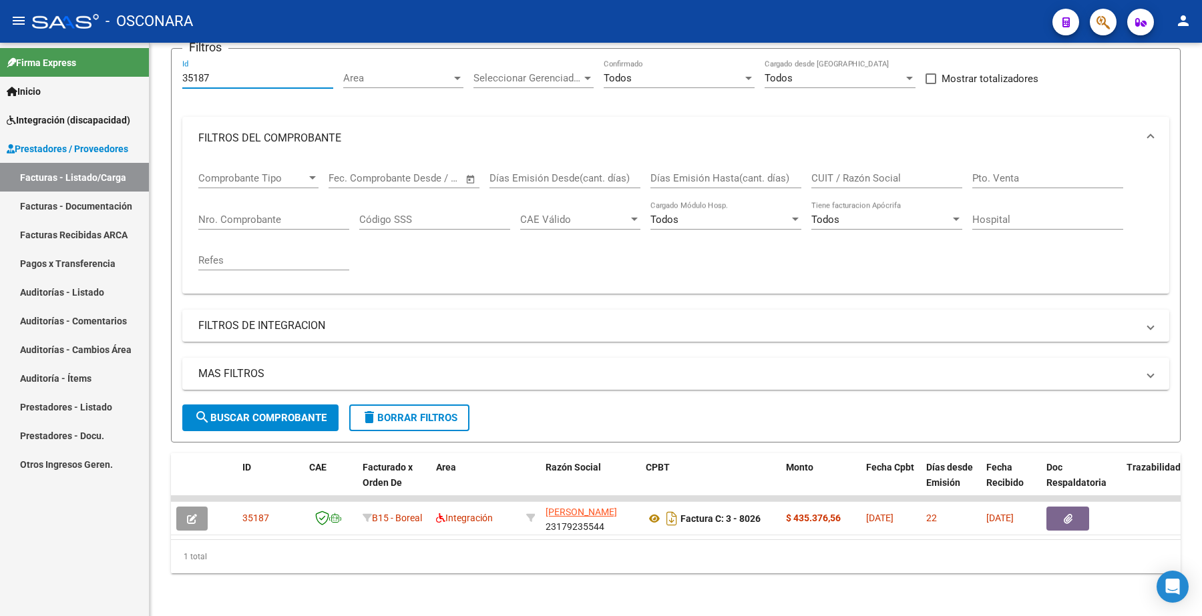
drag, startPoint x: 231, startPoint y: 69, endPoint x: 98, endPoint y: 58, distance: 133.3
click at [98, 64] on mat-sidenav-container "Firma Express Inicio Instructivos Contacto OS Integración (discapacidad) Certif…" at bounding box center [601, 330] width 1202 height 574
paste input "4409"
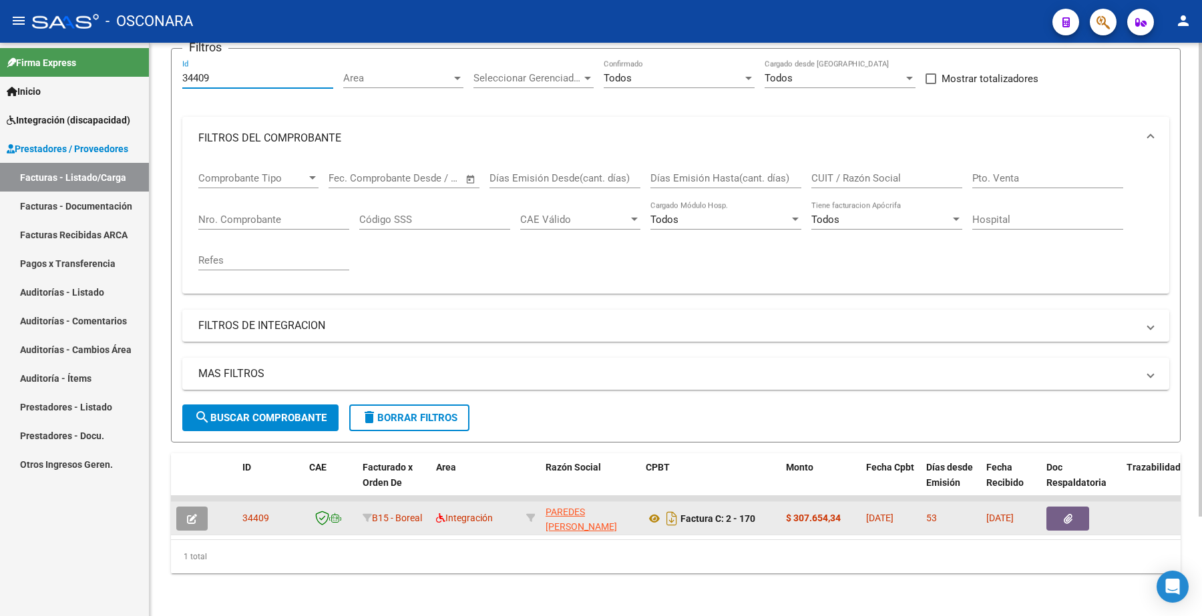
click at [187, 514] on icon "button" at bounding box center [192, 519] width 10 height 10
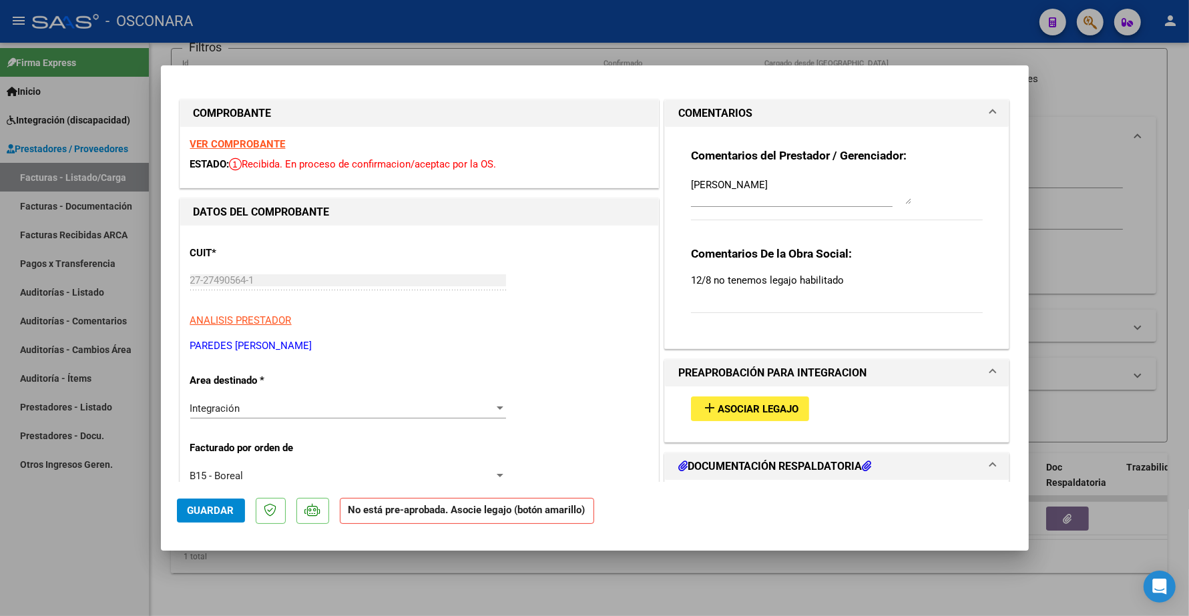
click at [765, 411] on span "Asociar Legajo" at bounding box center [758, 409] width 81 height 12
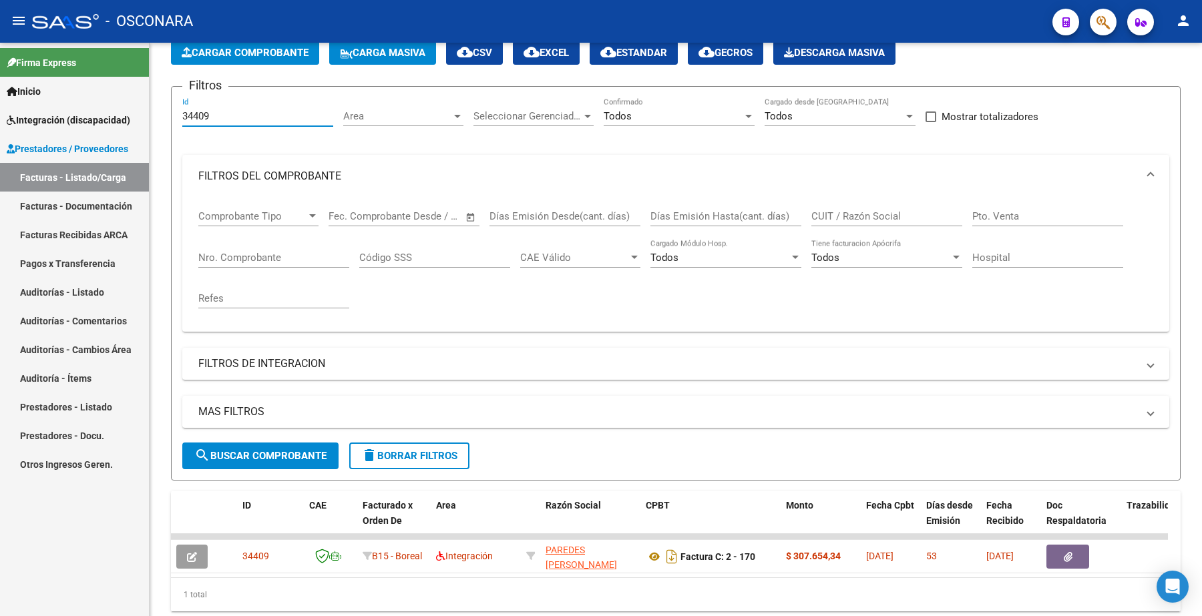
drag, startPoint x: 220, startPoint y: 67, endPoint x: 97, endPoint y: 49, distance: 124.9
click at [94, 49] on mat-sidenav-container "Firma Express Inicio Instructivos Contacto OS Integración (discapacidad) Certif…" at bounding box center [601, 330] width 1202 height 574
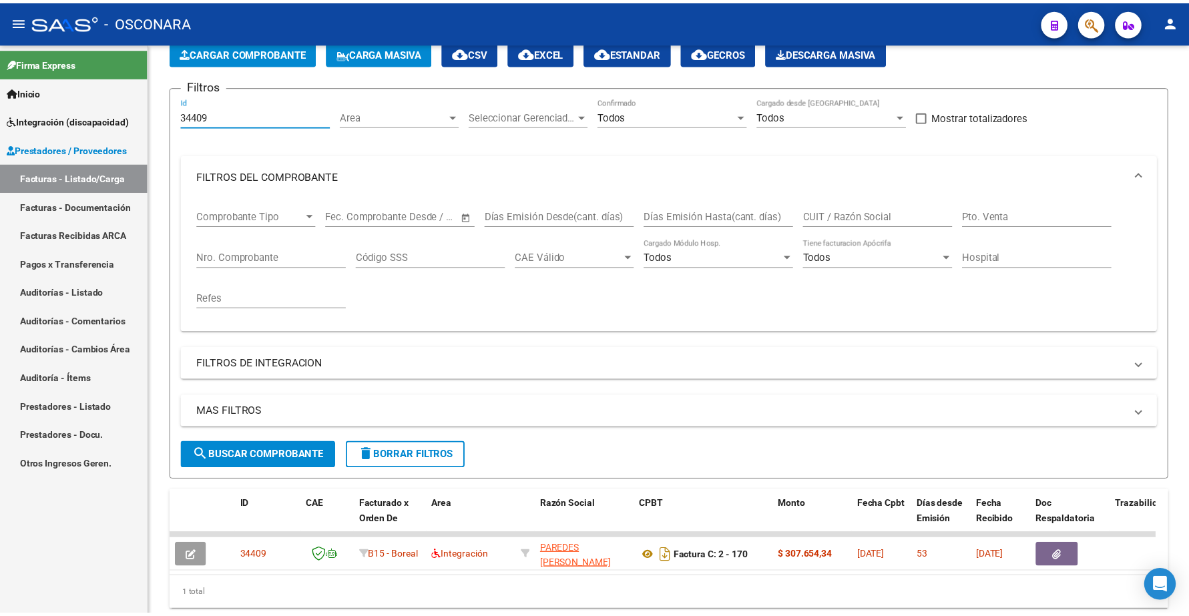
scroll to position [27, 0]
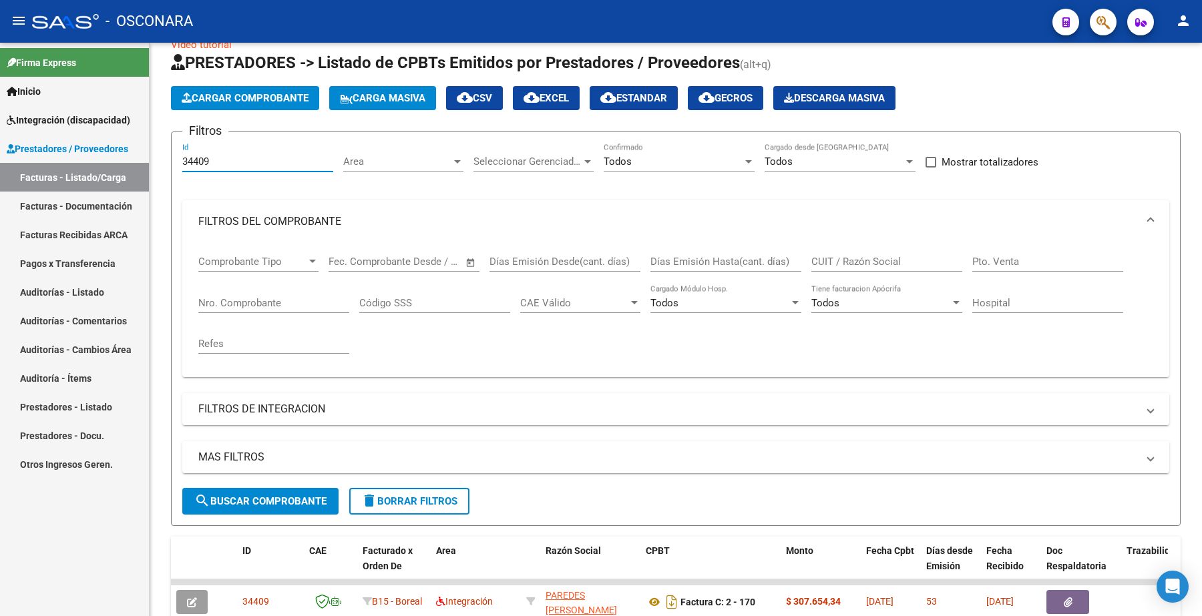
paste input "398"
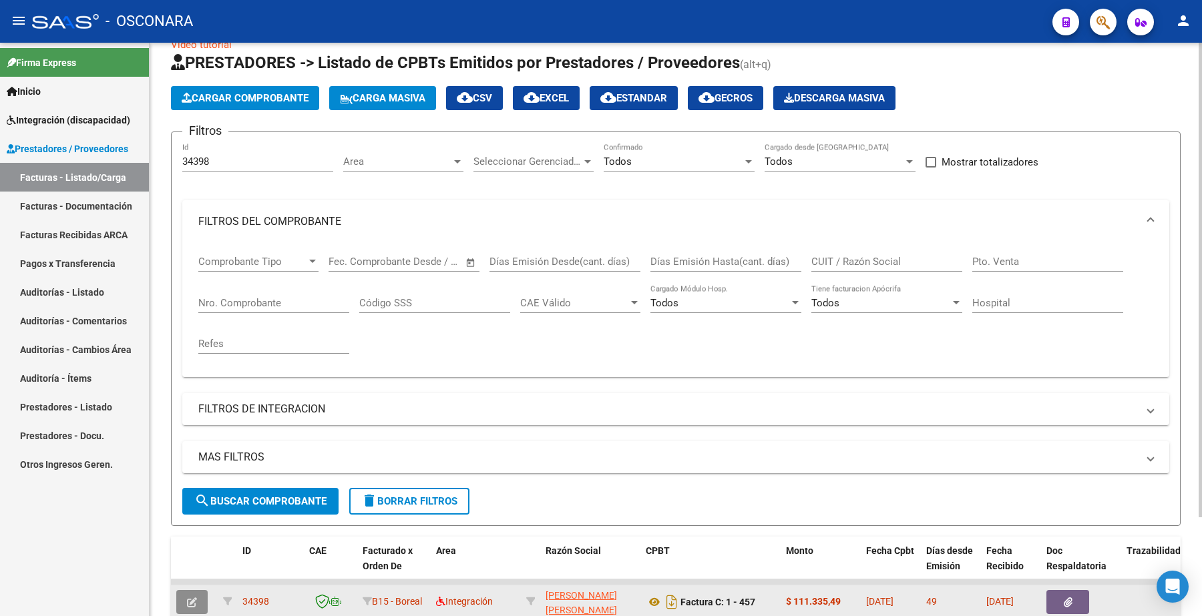
click at [192, 598] on icon "button" at bounding box center [192, 603] width 10 height 10
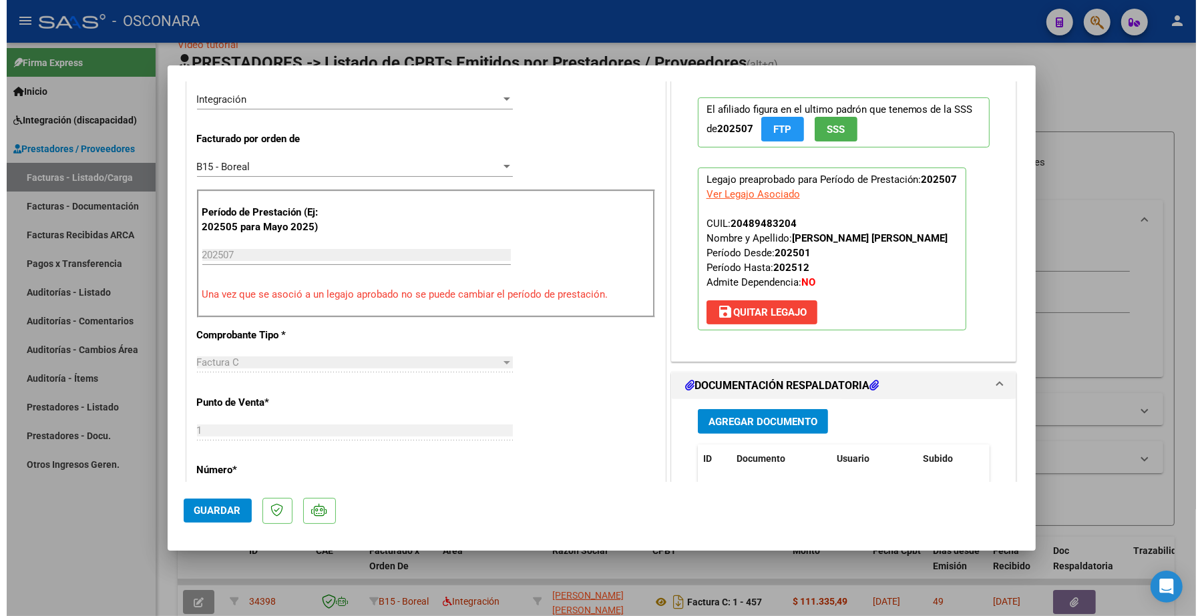
scroll to position [417, 0]
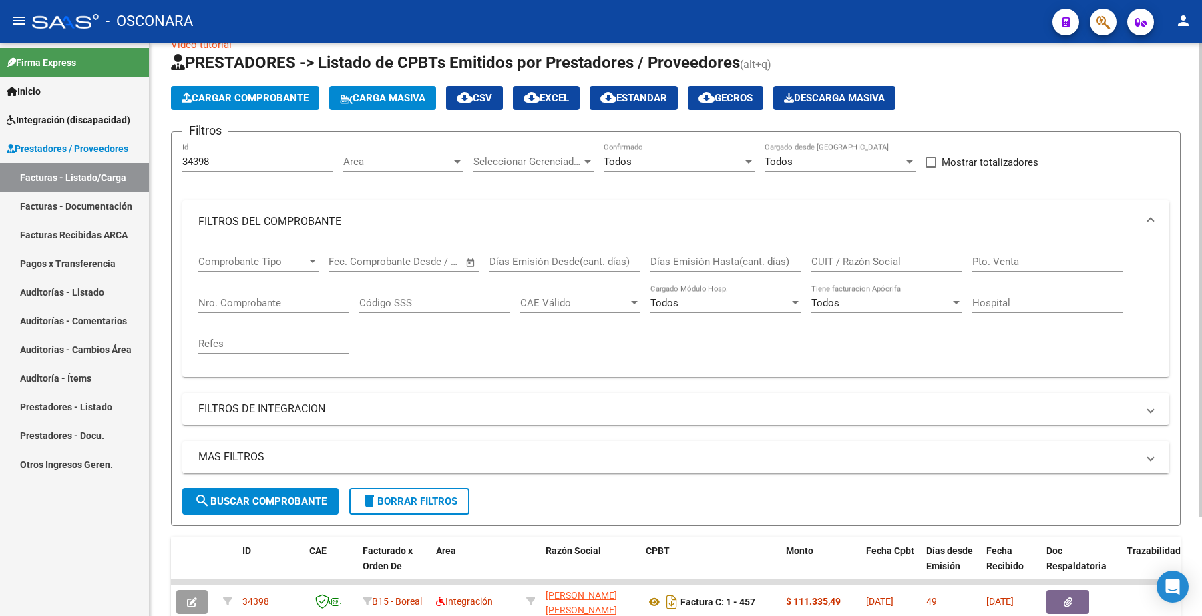
drag, startPoint x: 215, startPoint y: 167, endPoint x: 197, endPoint y: 161, distance: 19.0
click at [172, 164] on form "Filtros 34398 Id Area Area Seleccionar Gerenciador Seleccionar Gerenciador Todo…" at bounding box center [676, 329] width 1010 height 395
click at [254, 156] on input "34398" at bounding box center [257, 162] width 151 height 12
click at [218, 158] on input "34398" at bounding box center [257, 162] width 151 height 12
drag, startPoint x: 217, startPoint y: 159, endPoint x: 174, endPoint y: 146, distance: 44.8
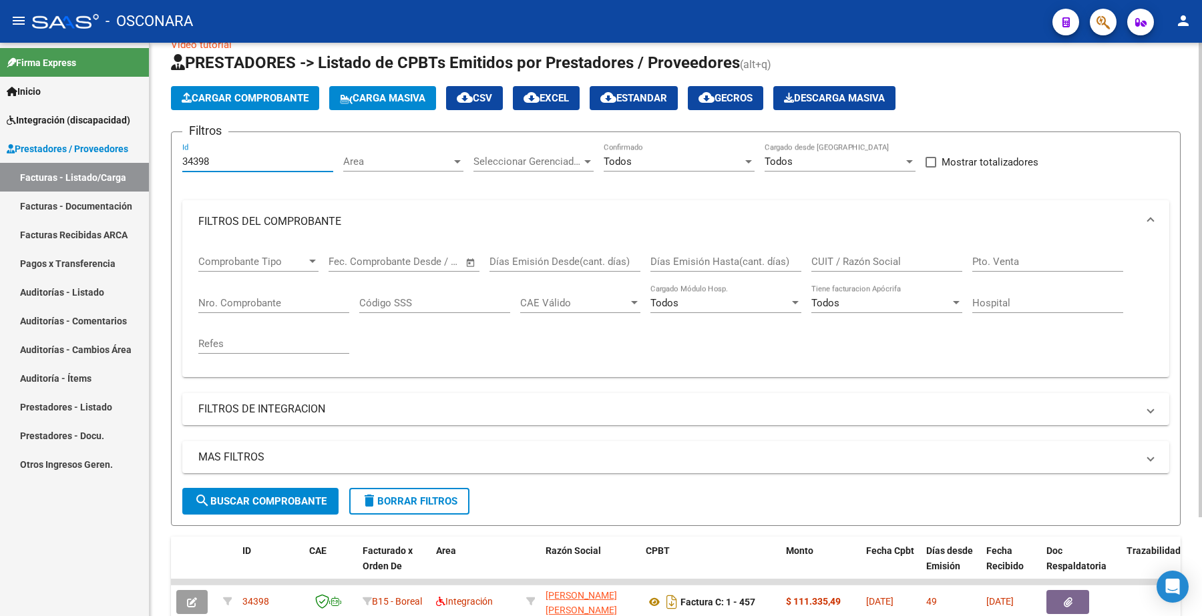
click at [174, 146] on form "Filtros 34398 Id Area Area Seleccionar Gerenciador Seleccionar Gerenciador Todo…" at bounding box center [676, 329] width 1010 height 395
paste input "35323"
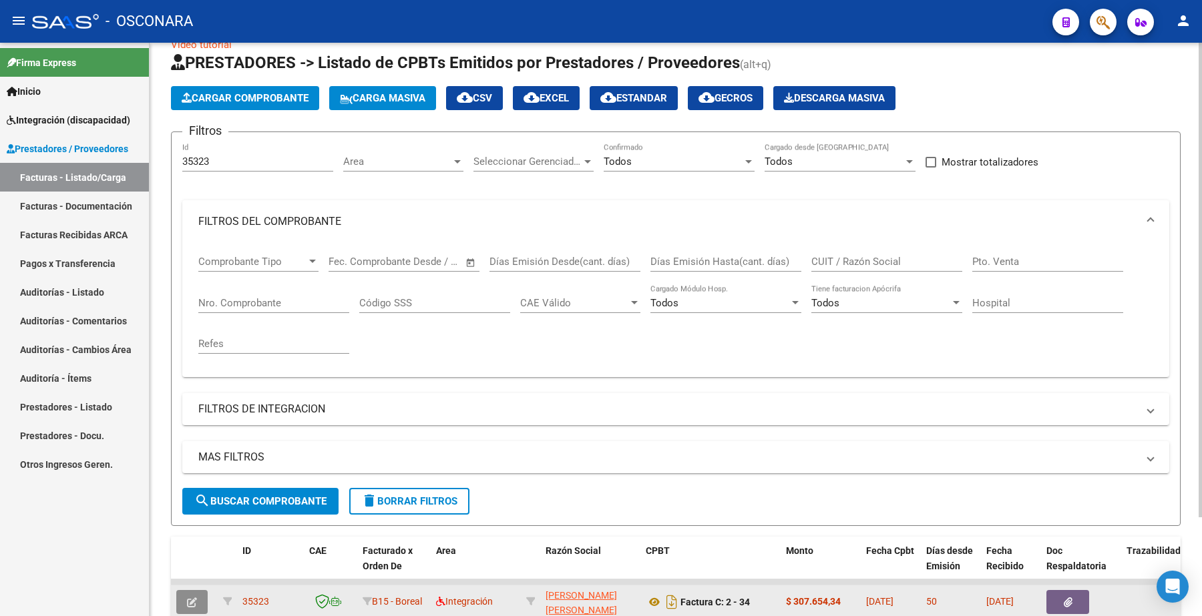
click at [197, 600] on button "button" at bounding box center [191, 602] width 31 height 24
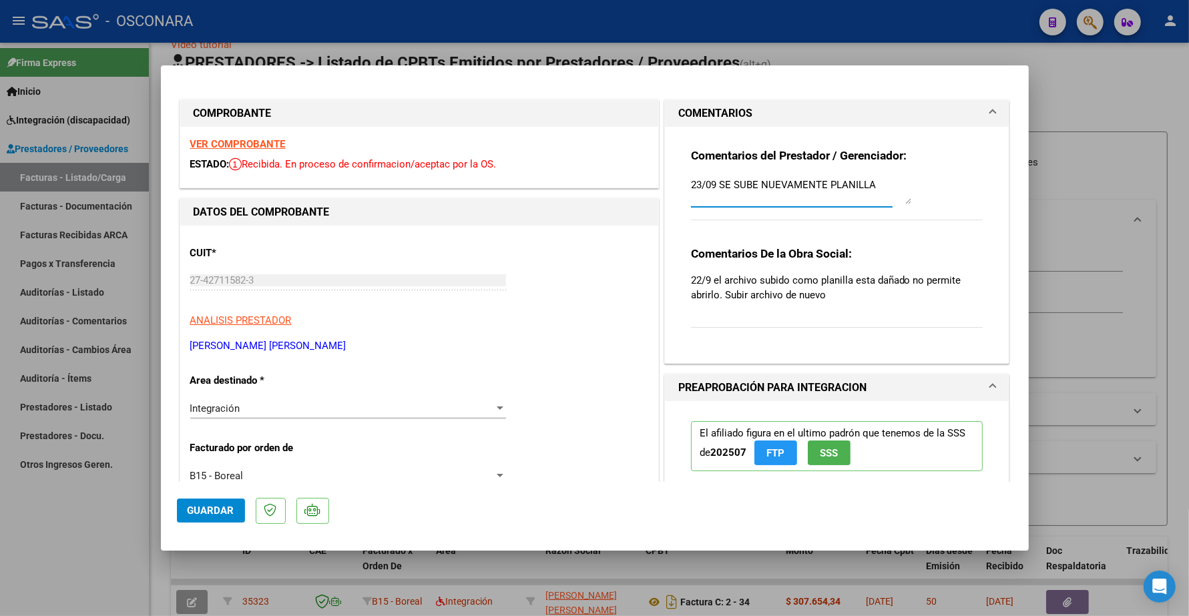
drag, startPoint x: 685, startPoint y: 180, endPoint x: 897, endPoint y: 178, distance: 211.7
click at [897, 178] on textarea "23/09 SE SUBE NUEVAMENTE PLANILLA" at bounding box center [801, 191] width 220 height 27
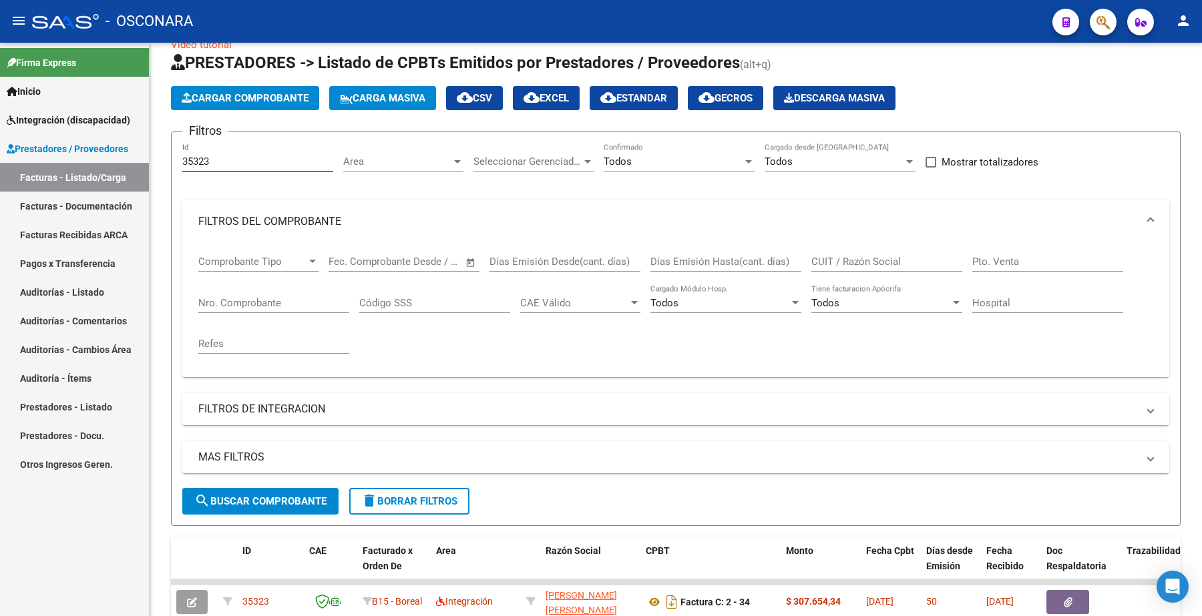
drag, startPoint x: 254, startPoint y: 164, endPoint x: 112, endPoint y: 152, distance: 142.1
click at [112, 154] on mat-sidenav-container "Firma Express Inicio Instructivos Contacto OS Integración (discapacidad) Certif…" at bounding box center [601, 330] width 1202 height 574
click at [869, 262] on input "CUIT / Razón Social" at bounding box center [886, 262] width 151 height 12
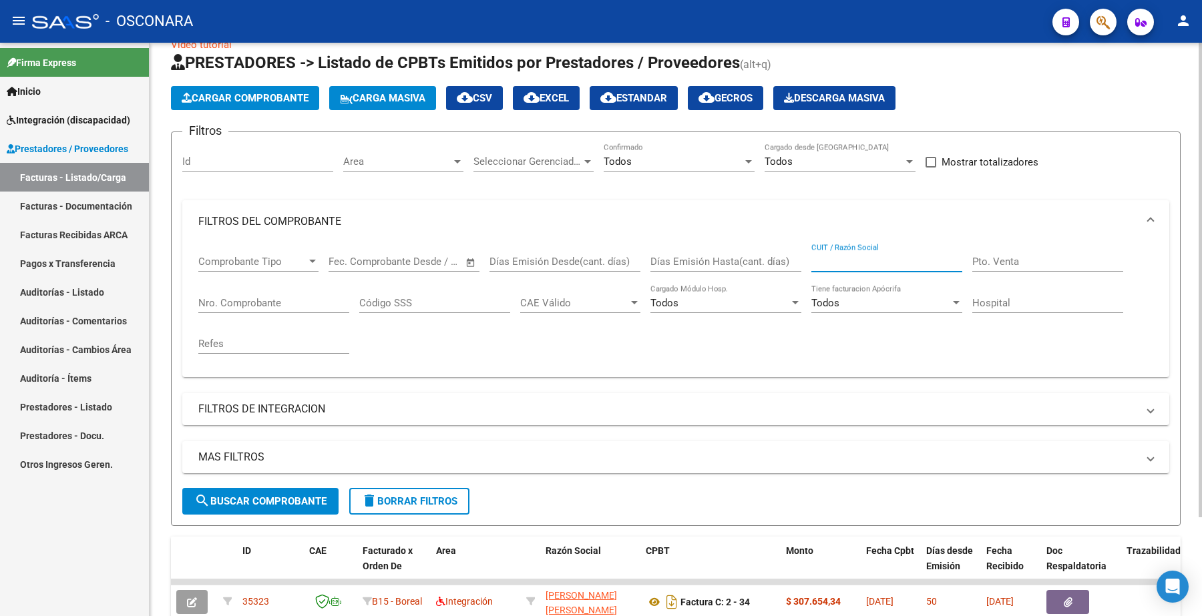
paste input "27314548065"
click at [281, 505] on button "search Buscar Comprobante" at bounding box center [260, 501] width 156 height 27
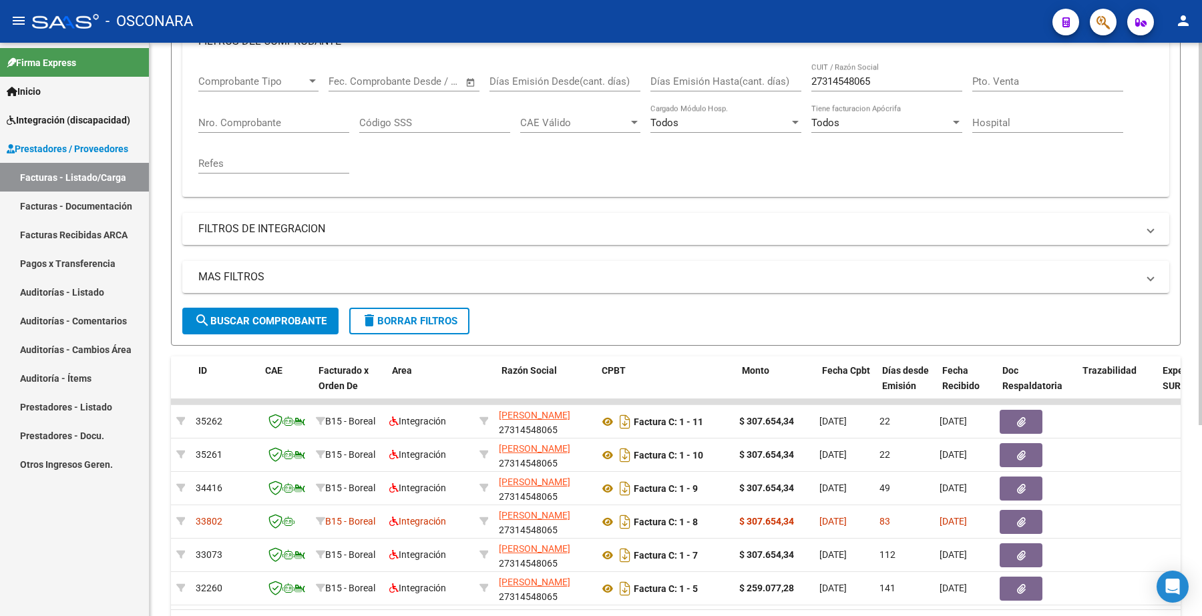
scroll to position [0, 0]
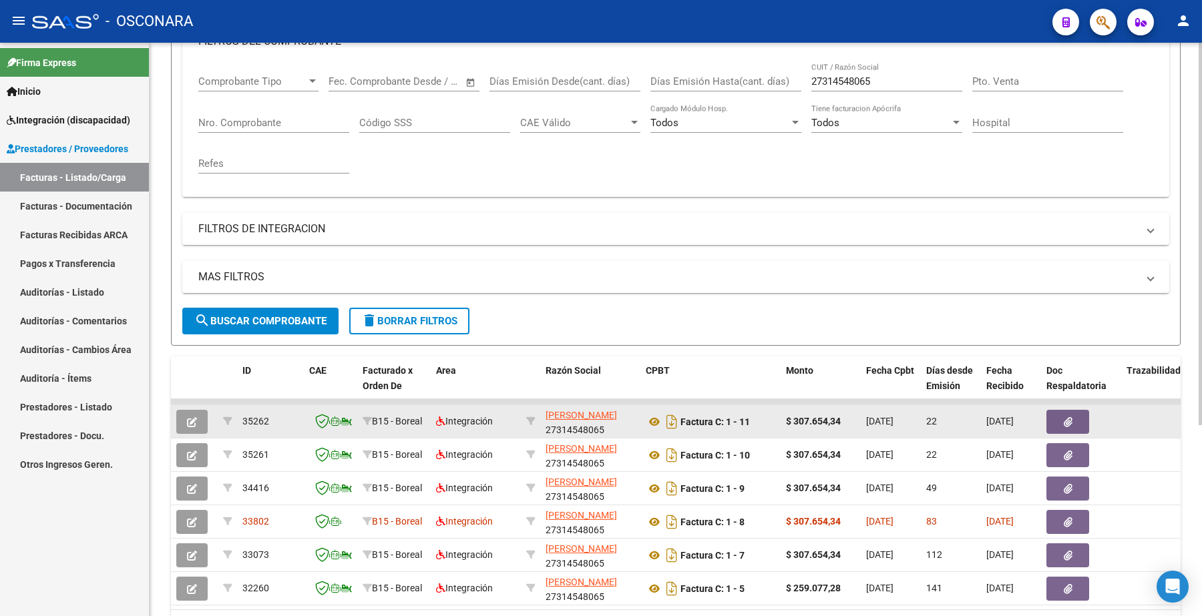
click at [201, 415] on button "button" at bounding box center [191, 422] width 31 height 24
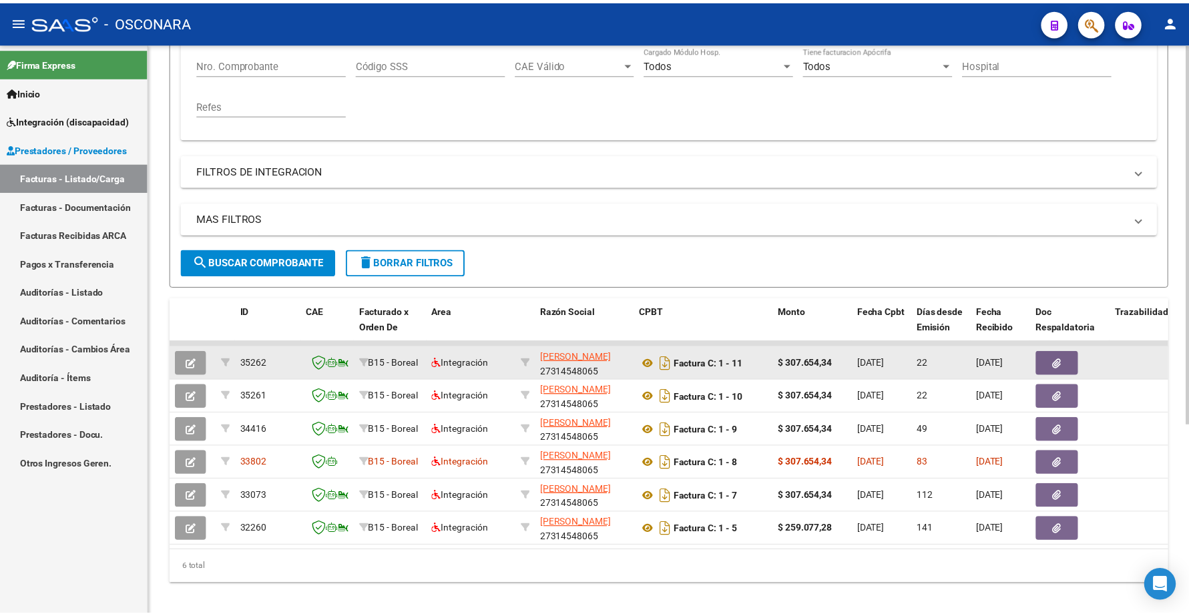
scroll to position [287, 0]
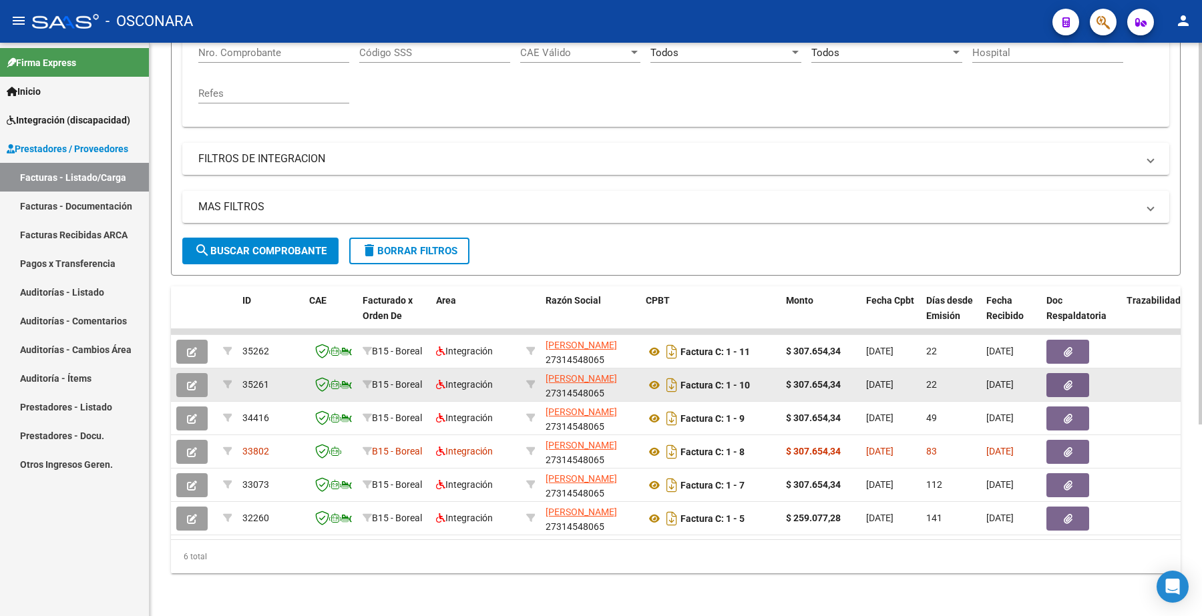
click at [191, 373] on button "button" at bounding box center [191, 385] width 31 height 24
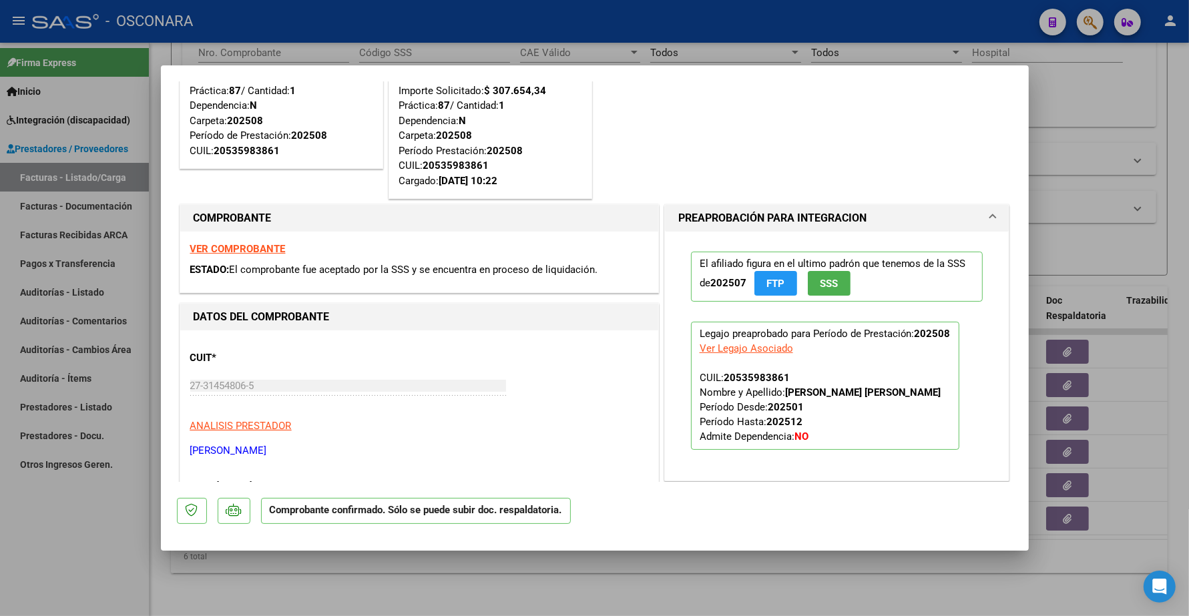
scroll to position [0, 0]
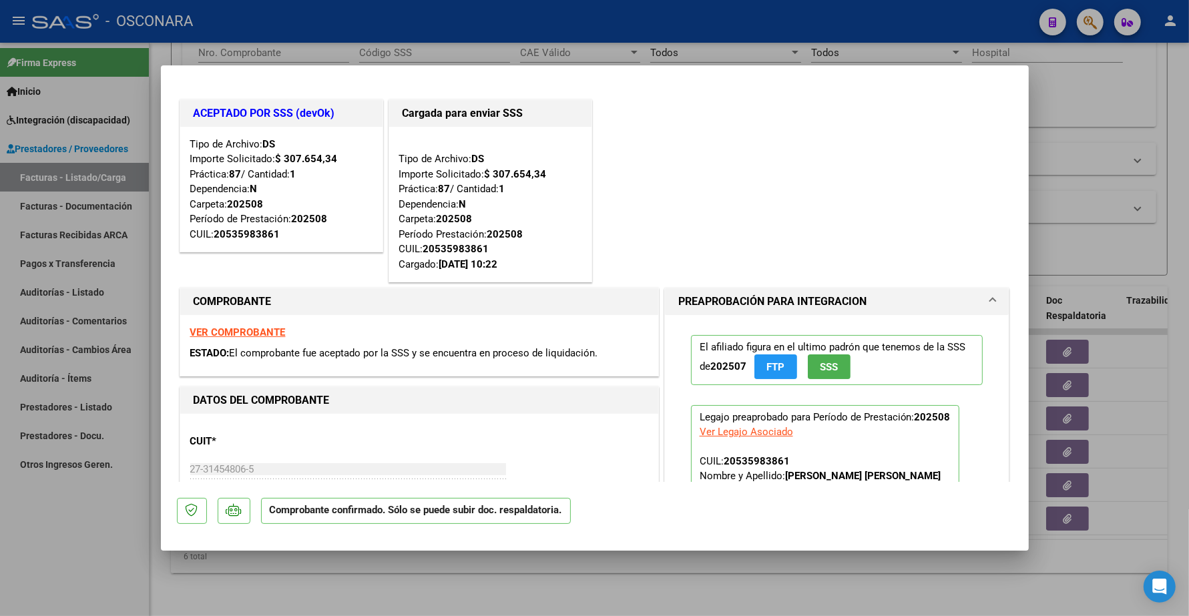
click at [242, 331] on strong "VER COMPROBANTE" at bounding box center [237, 333] width 95 height 12
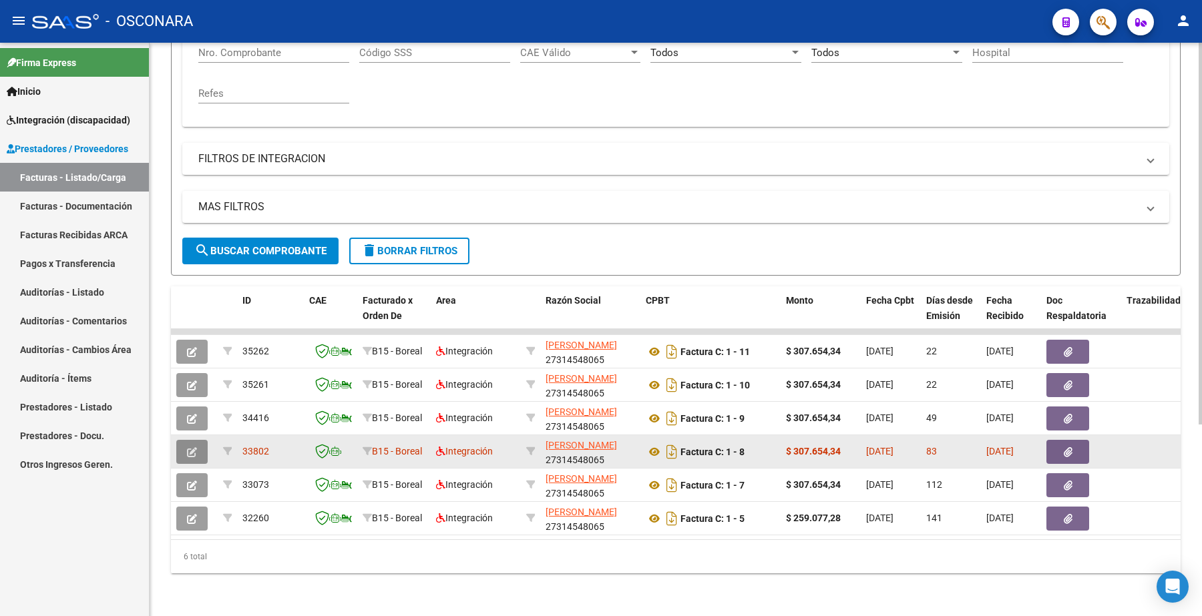
click at [197, 442] on button "button" at bounding box center [191, 452] width 31 height 24
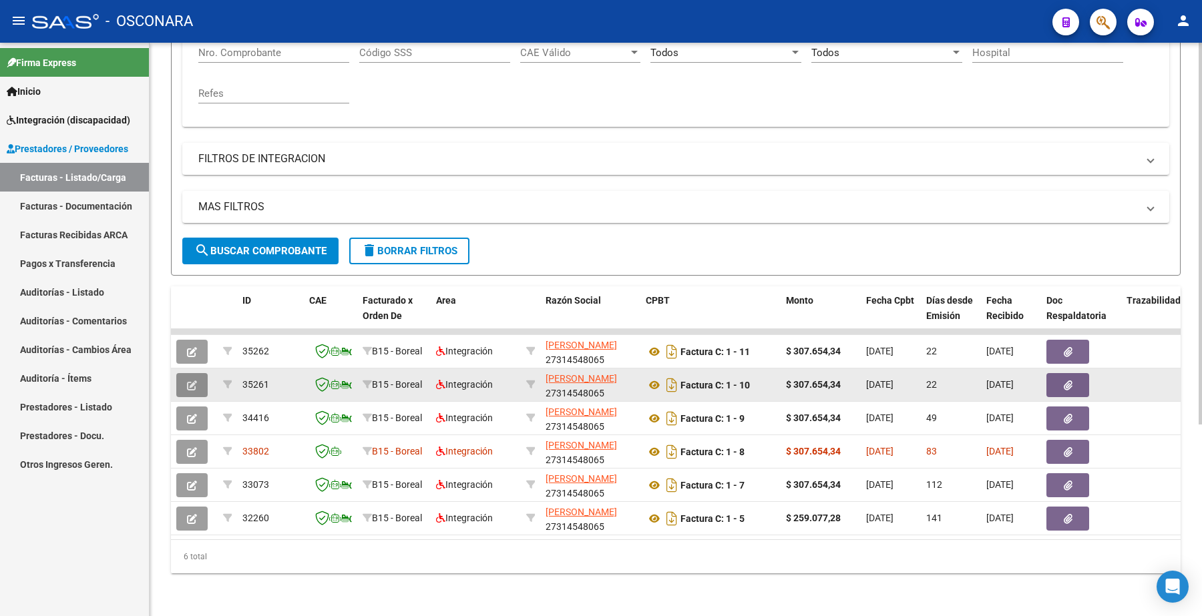
click at [196, 381] on icon "button" at bounding box center [192, 386] width 10 height 10
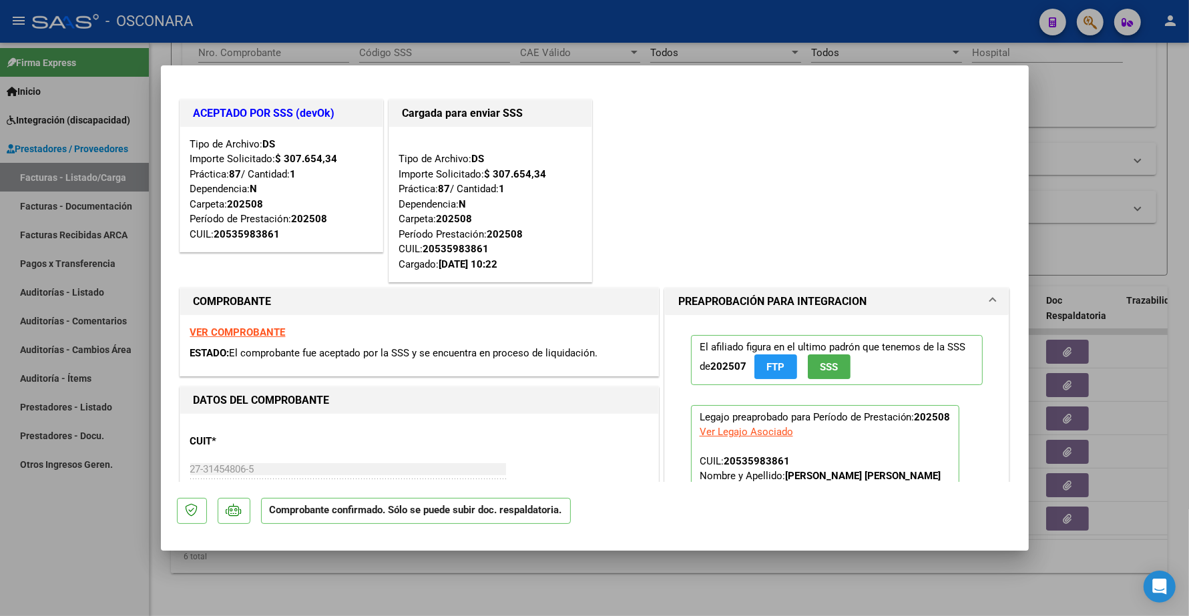
click at [238, 335] on strong "VER COMPROBANTE" at bounding box center [237, 333] width 95 height 12
click at [274, 335] on strong "VER COMPROBANTE" at bounding box center [237, 333] width 95 height 12
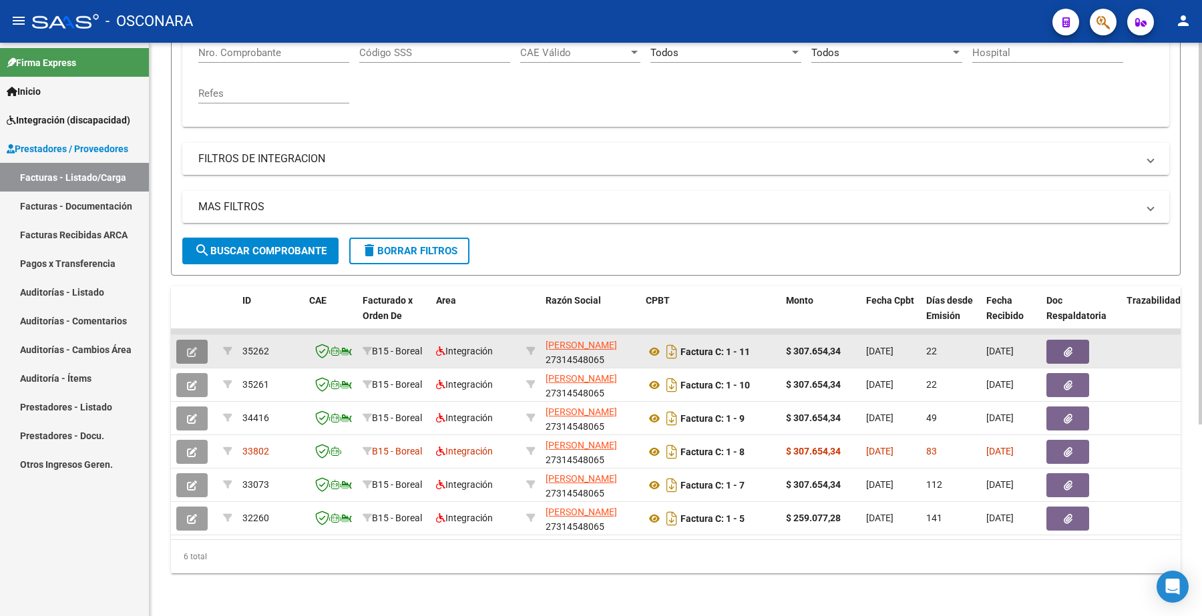
click at [198, 341] on button "button" at bounding box center [191, 352] width 31 height 24
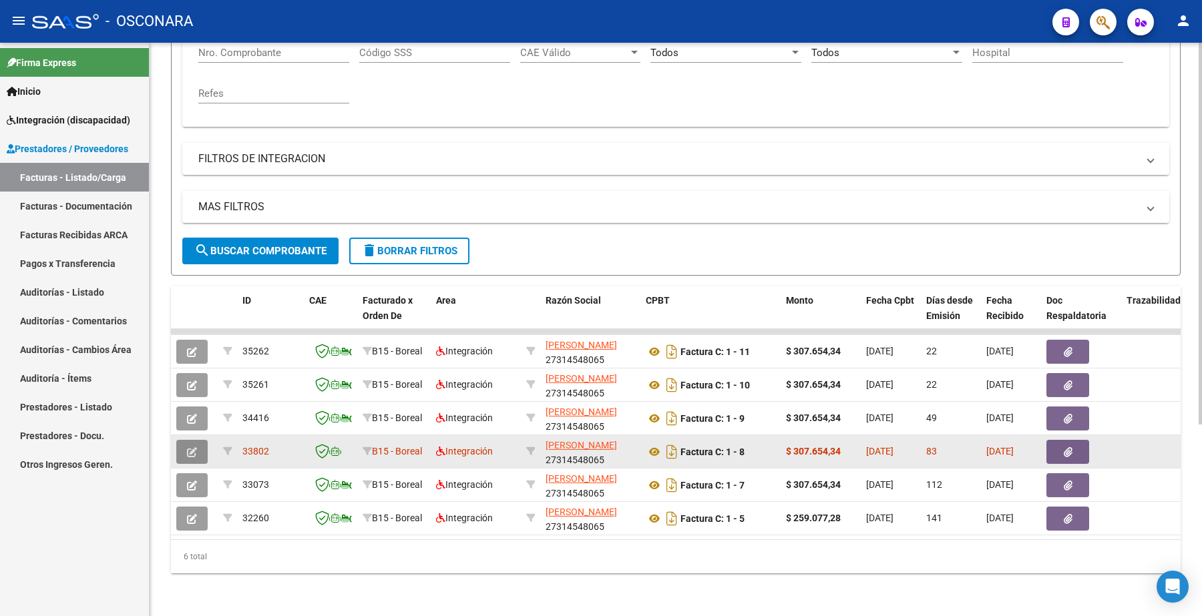
click at [194, 447] on icon "button" at bounding box center [192, 452] width 10 height 10
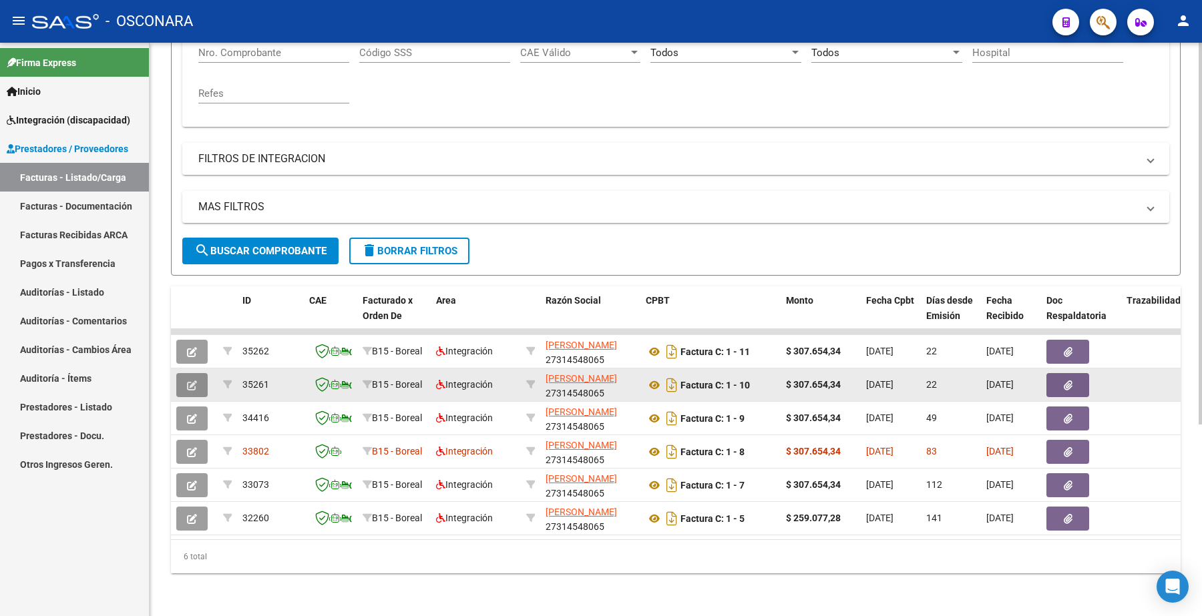
click at [194, 381] on icon "button" at bounding box center [192, 386] width 10 height 10
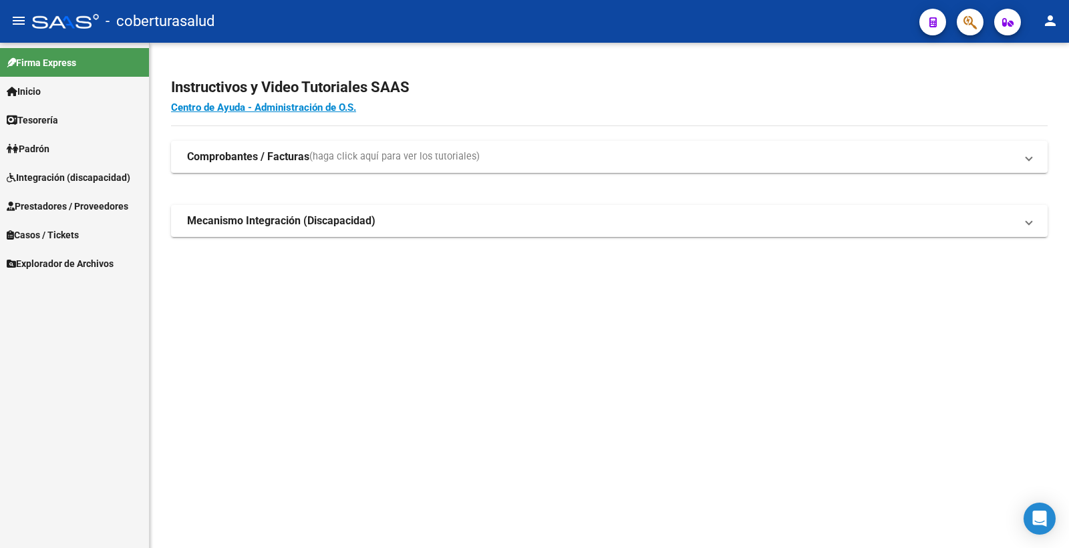
click at [82, 195] on link "Prestadores / Proveedores" at bounding box center [74, 206] width 149 height 29
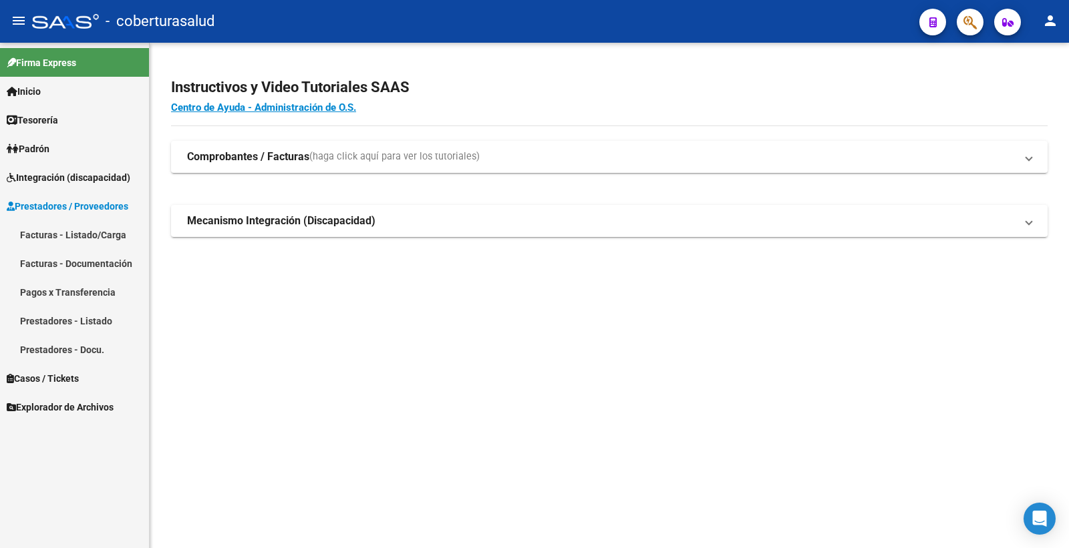
click at [77, 227] on link "Facturas - Listado/Carga" at bounding box center [74, 234] width 149 height 29
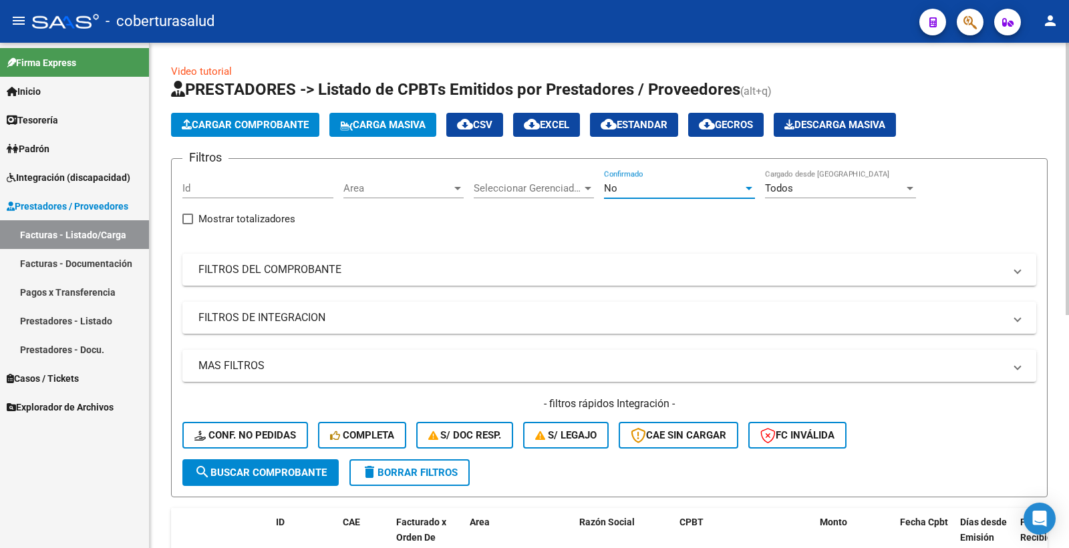
click at [630, 183] on div "No" at bounding box center [673, 188] width 139 height 12
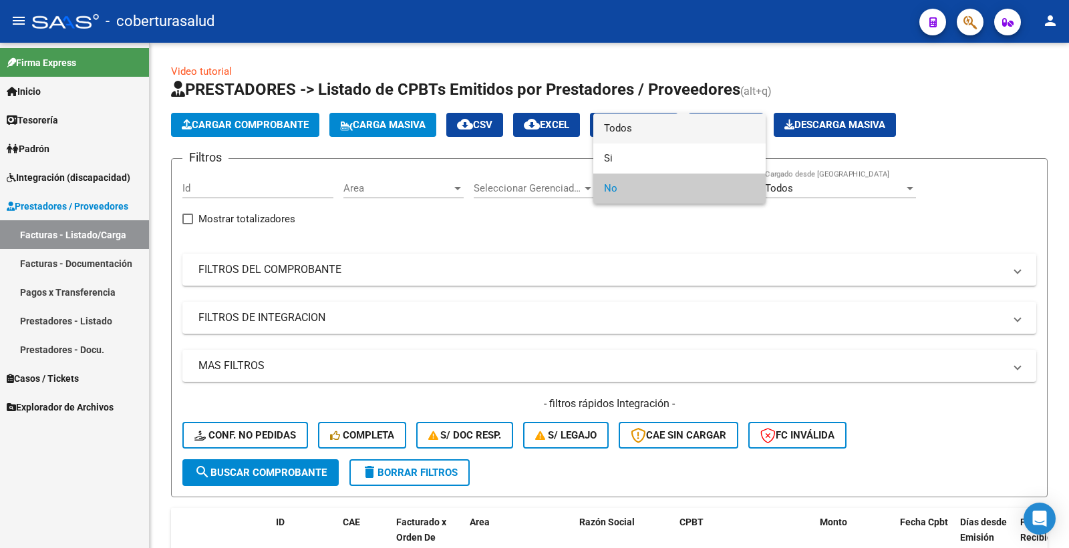
drag, startPoint x: 636, startPoint y: 126, endPoint x: 622, endPoint y: 129, distance: 13.8
click at [635, 126] on span "Todos" at bounding box center [679, 129] width 151 height 30
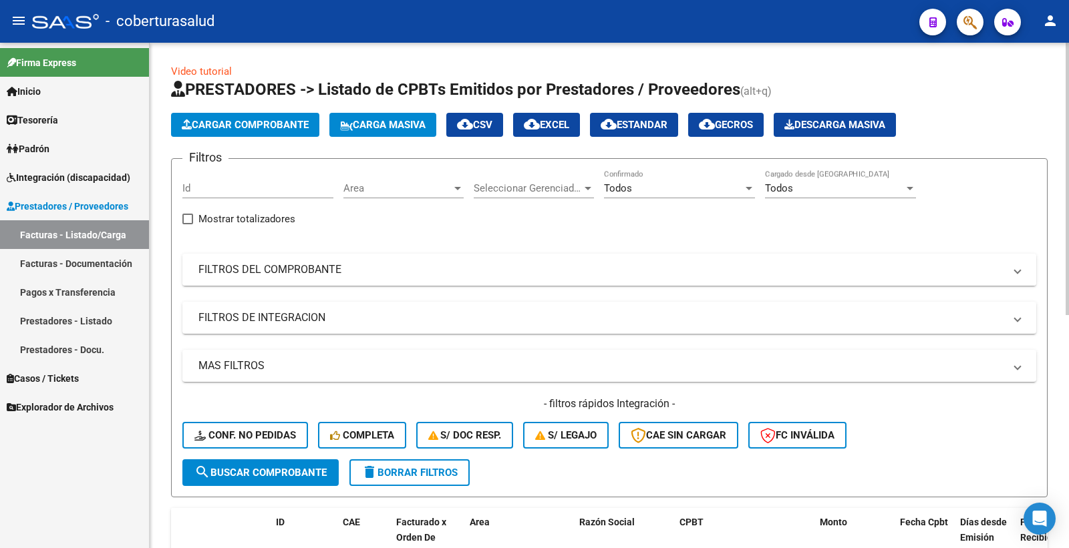
click at [339, 258] on mat-expansion-panel-header "FILTROS DEL COMPROBANTE" at bounding box center [608, 270] width 853 height 32
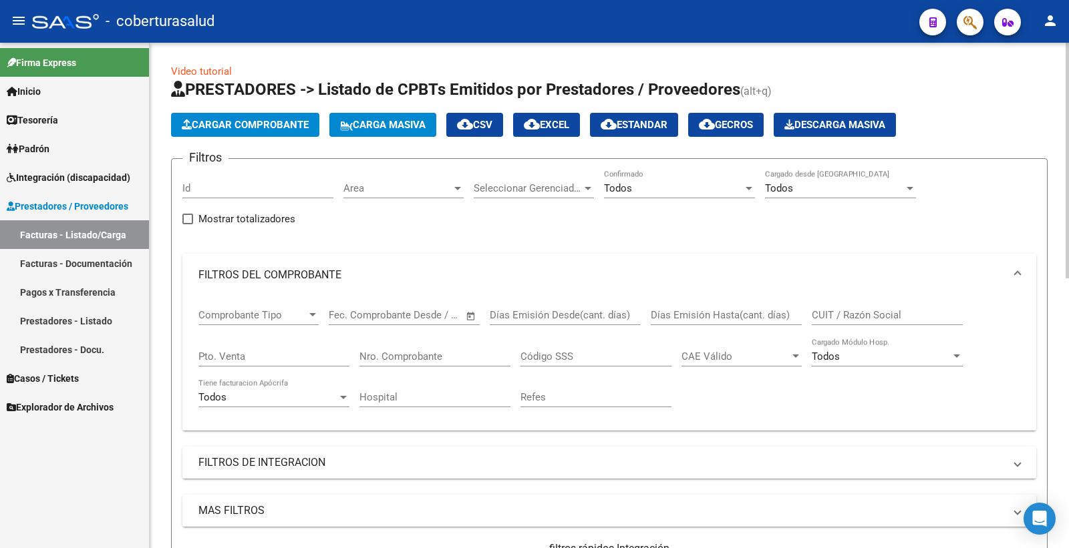
click at [886, 309] on input "CUIT / Razón Social" at bounding box center [886, 315] width 151 height 12
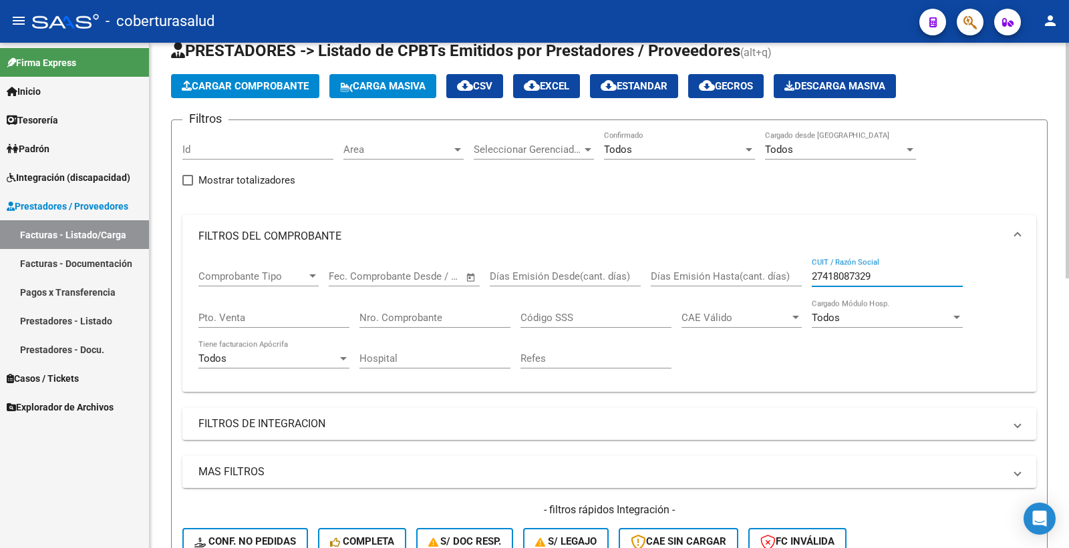
scroll to position [148, 0]
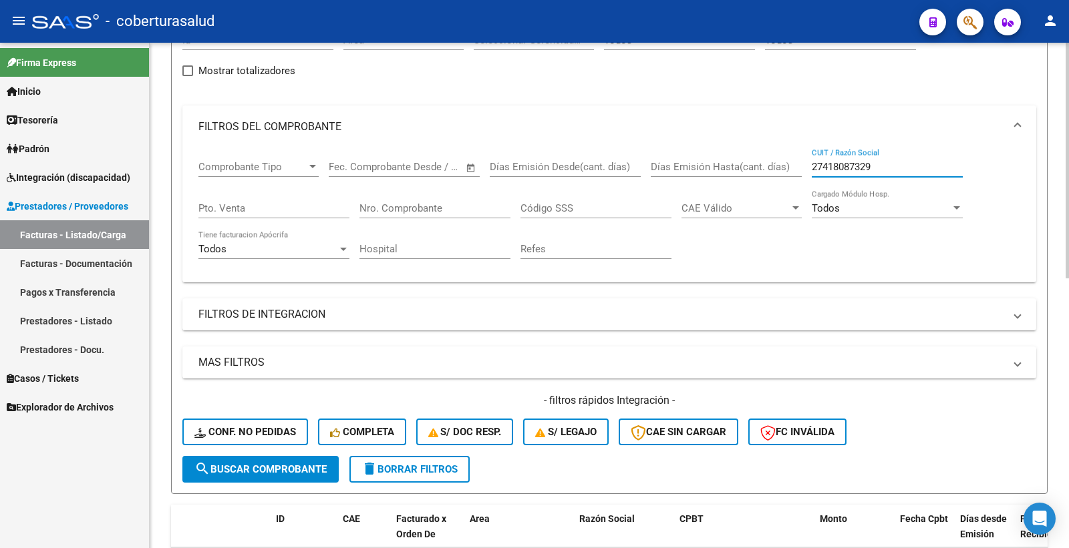
type input "27418087329"
click at [271, 466] on span "search Buscar Comprobante" at bounding box center [260, 469] width 132 height 12
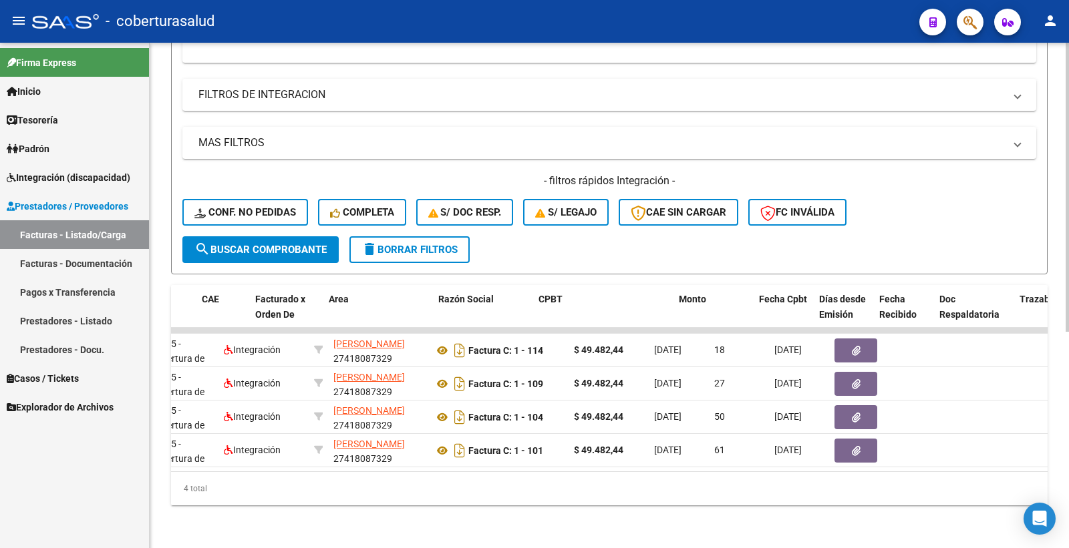
scroll to position [0, 0]
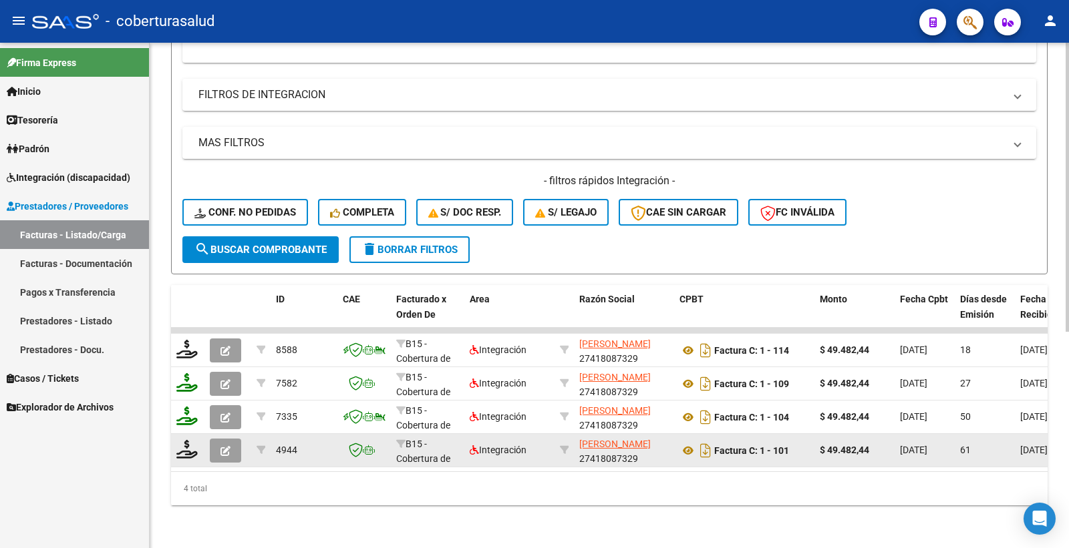
click at [227, 446] on icon "button" at bounding box center [225, 451] width 10 height 10
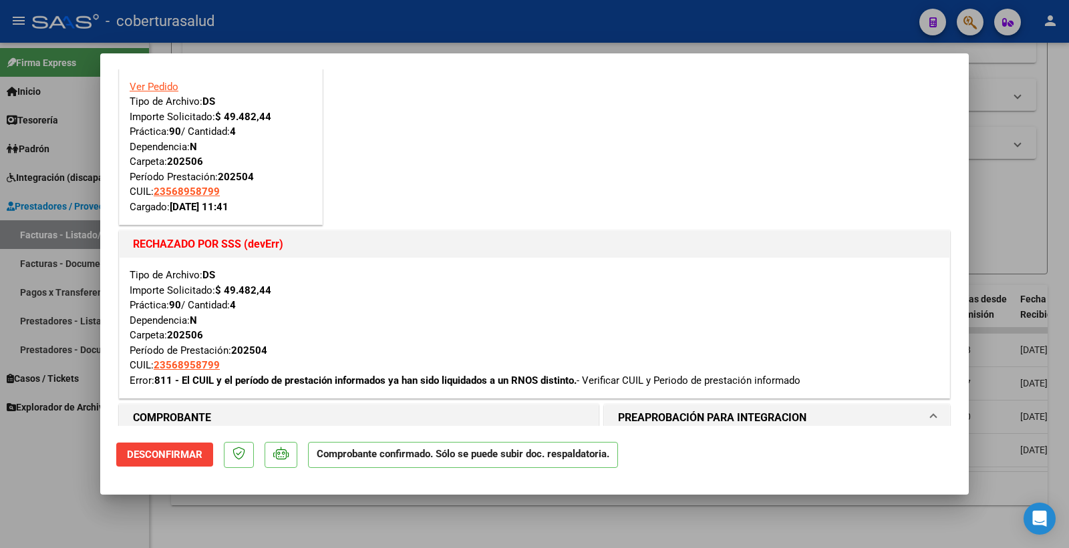
scroll to position [74, 0]
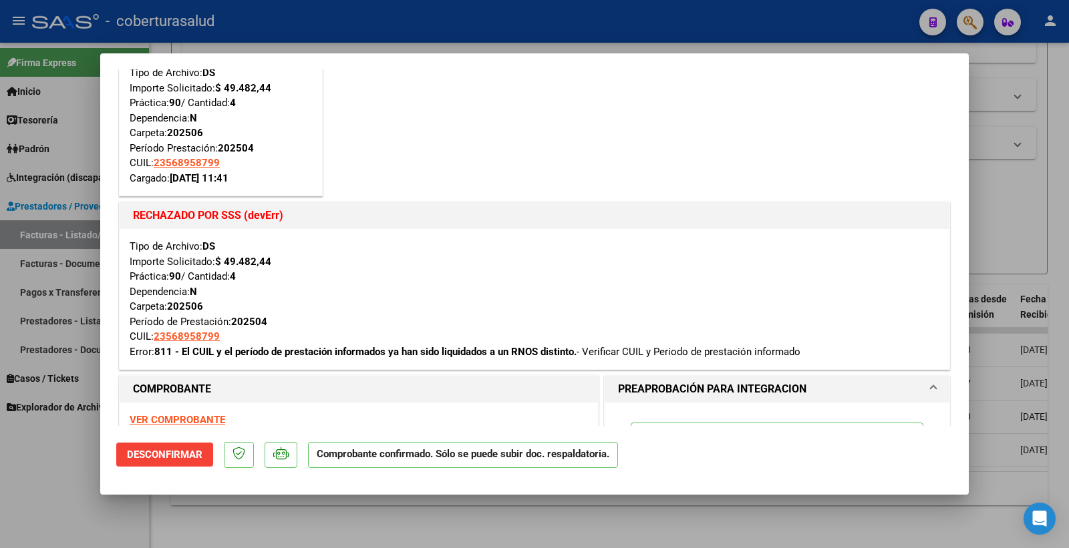
type input "$ 0,00"
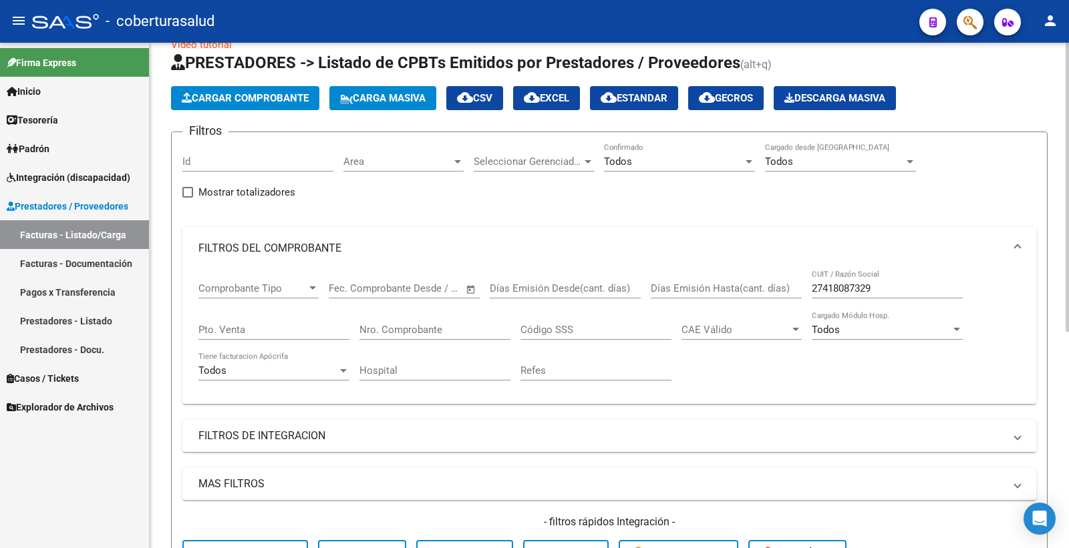
scroll to position [0, 0]
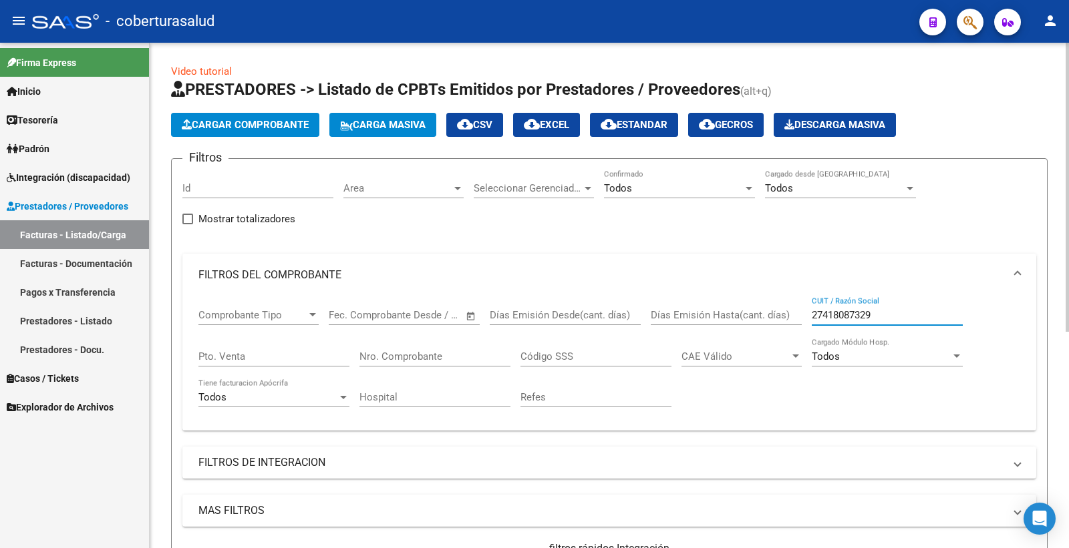
click at [877, 312] on input "27418087329" at bounding box center [886, 315] width 151 height 12
type input "2"
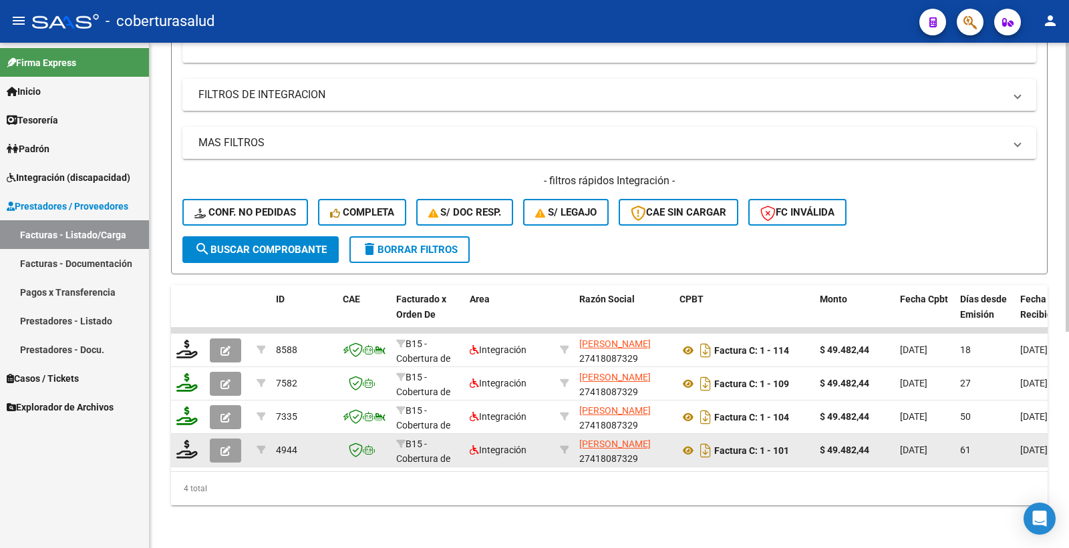
click at [228, 446] on icon "button" at bounding box center [225, 451] width 10 height 10
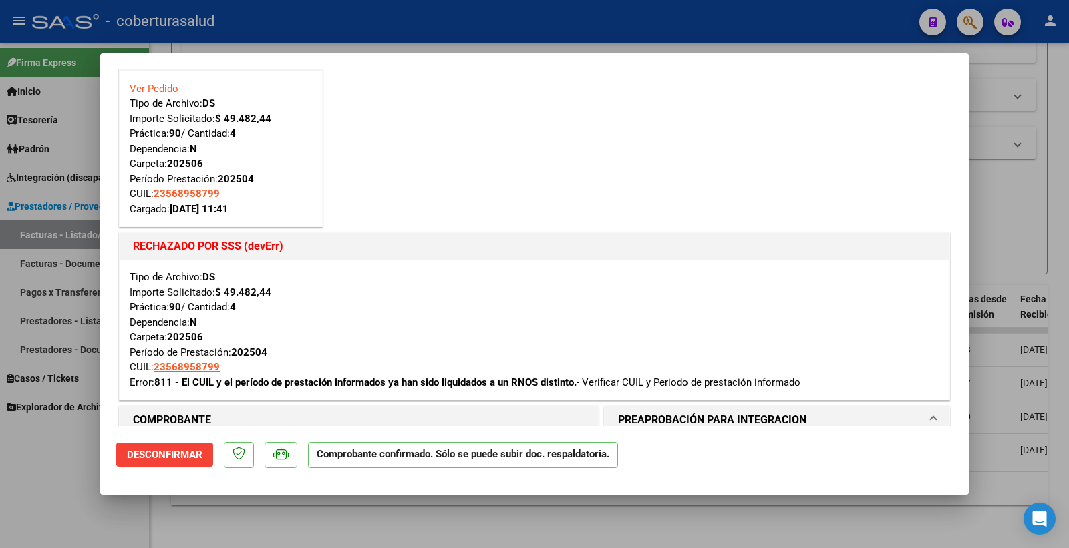
scroll to position [74, 0]
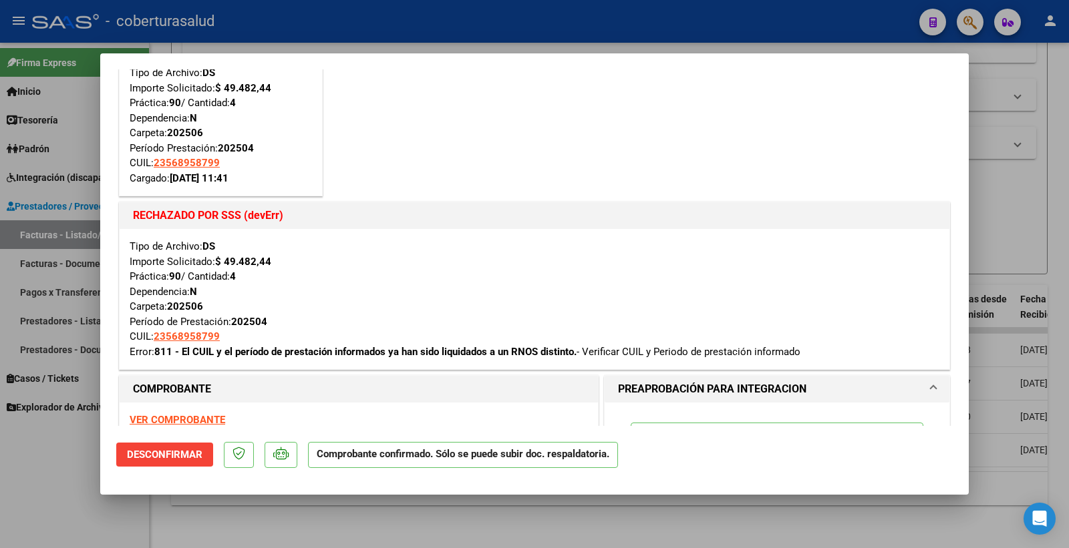
type input "$ 0,00"
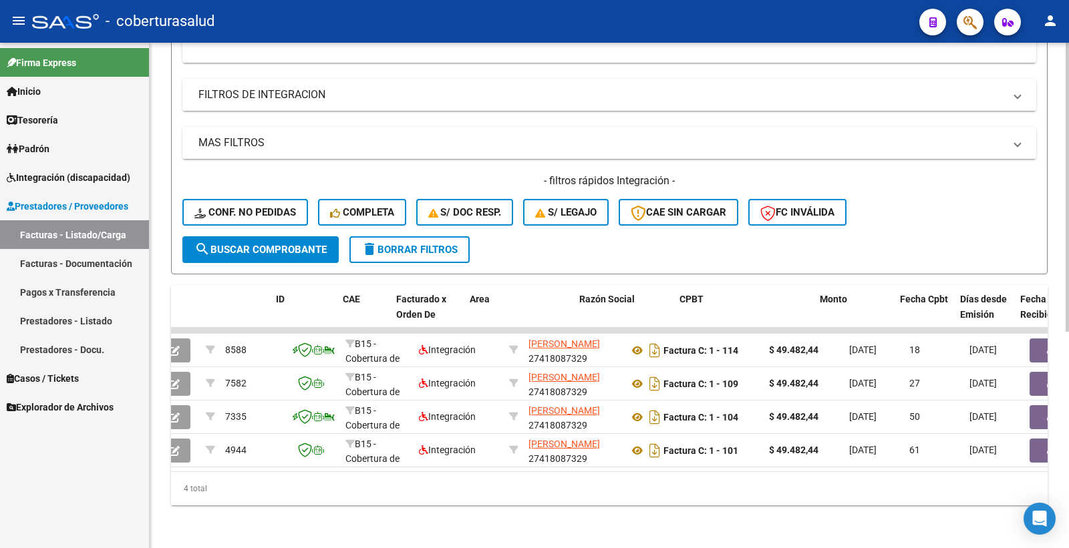
scroll to position [0, 0]
